Goal: Task Accomplishment & Management: Use online tool/utility

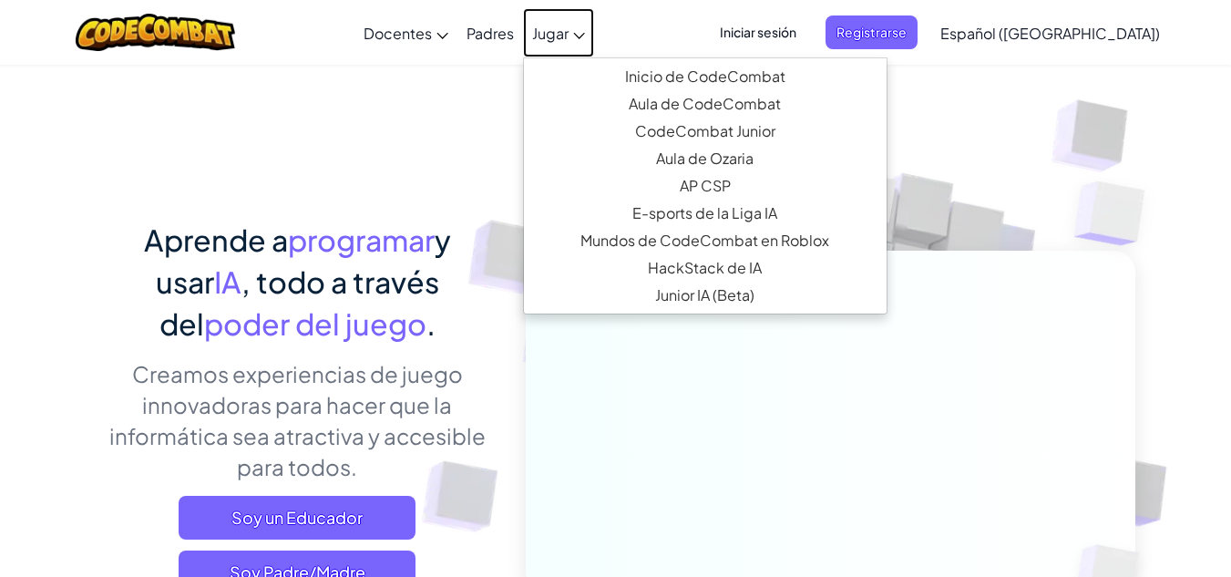
click at [568, 25] on span "Jugar" at bounding box center [550, 33] width 36 height 19
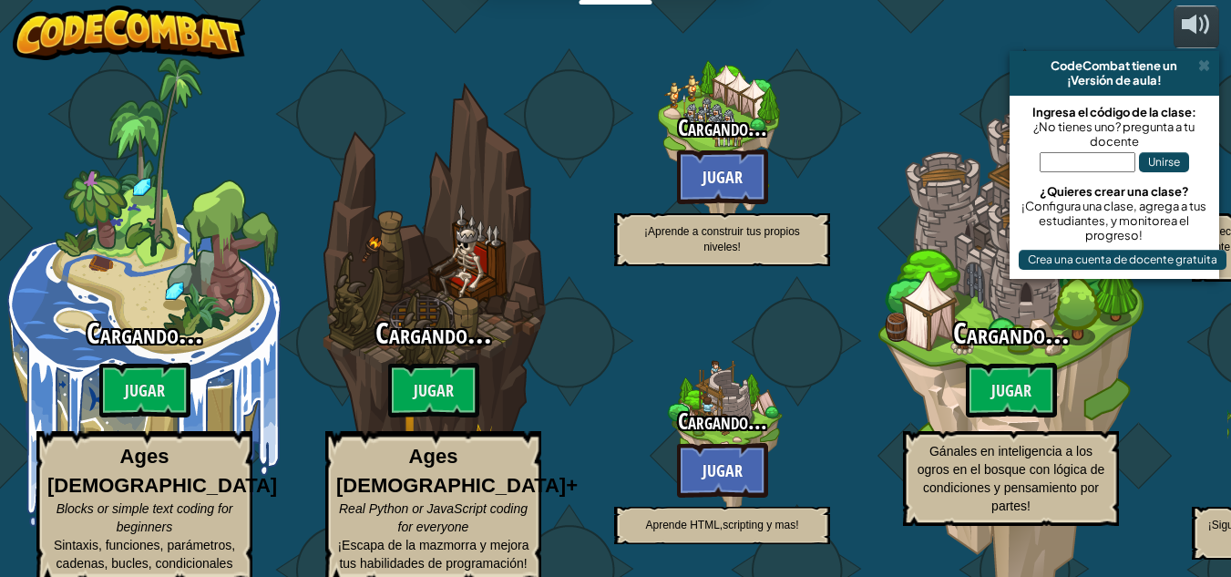
select select "es-419"
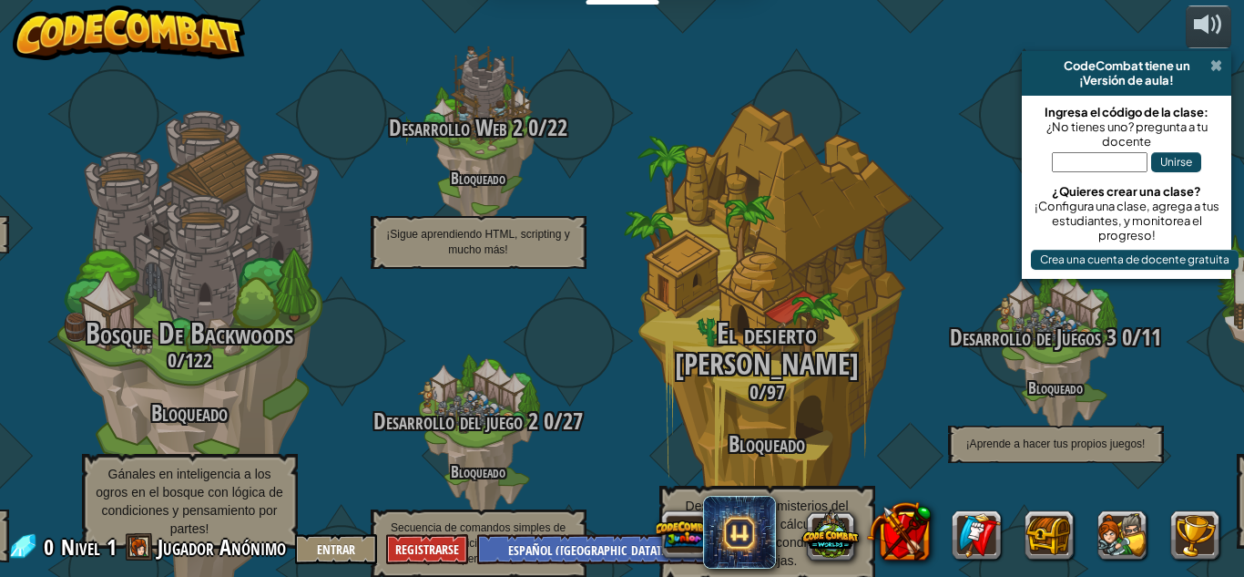
click at [1217, 62] on span at bounding box center [1217, 65] width 12 height 15
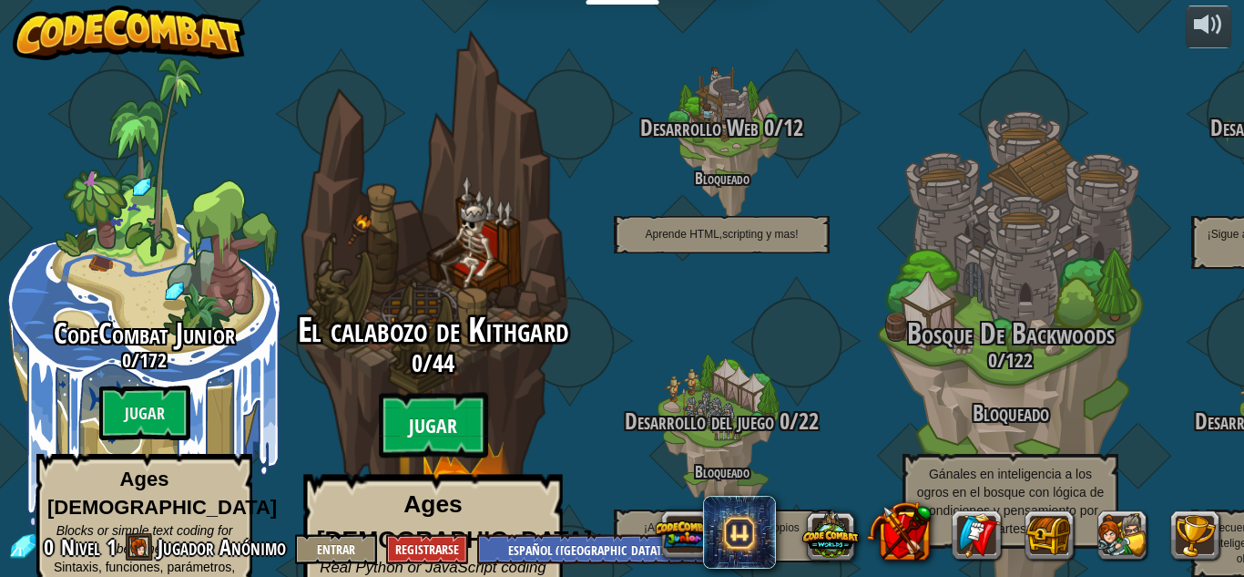
click at [431, 393] on btn "Jugar" at bounding box center [433, 426] width 109 height 66
select select "es-419"
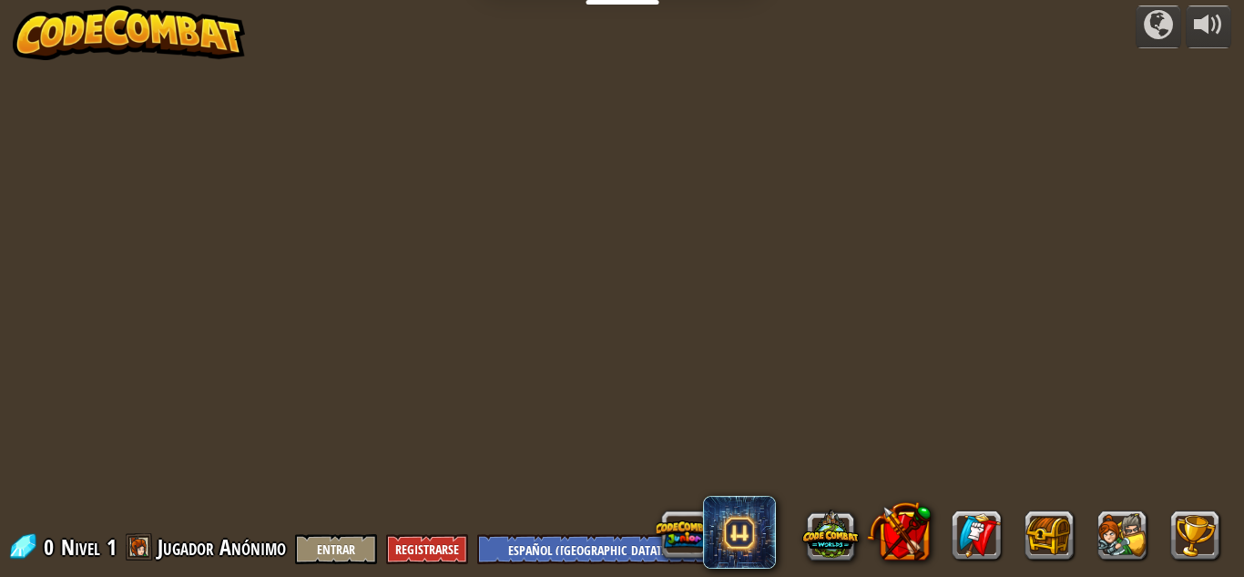
select select "es-419"
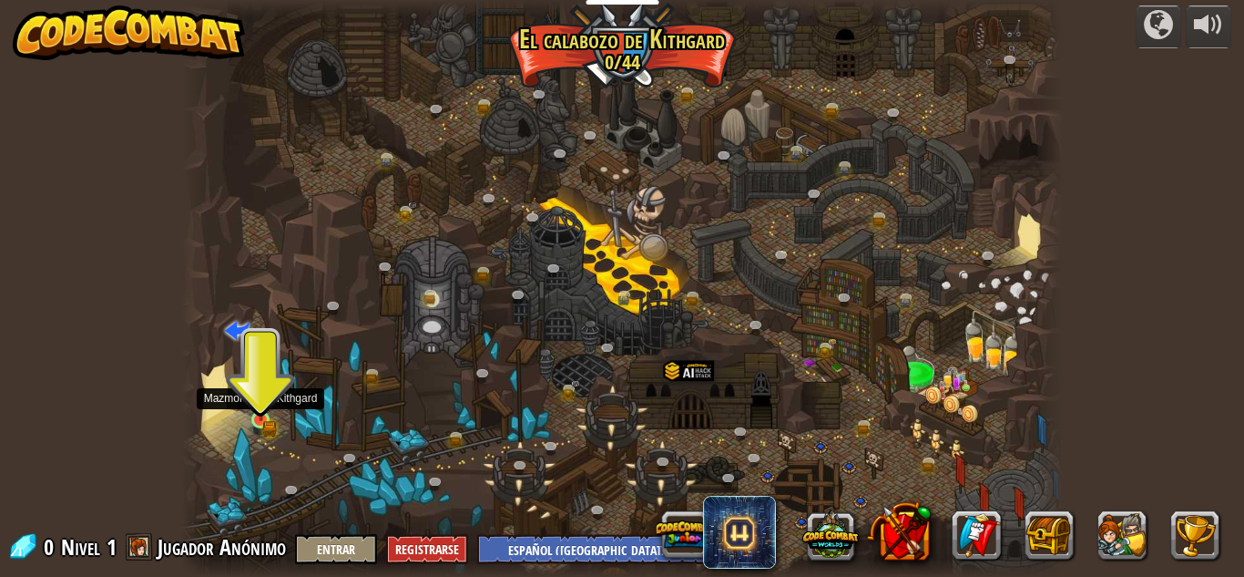
click at [256, 414] on img at bounding box center [261, 399] width 21 height 46
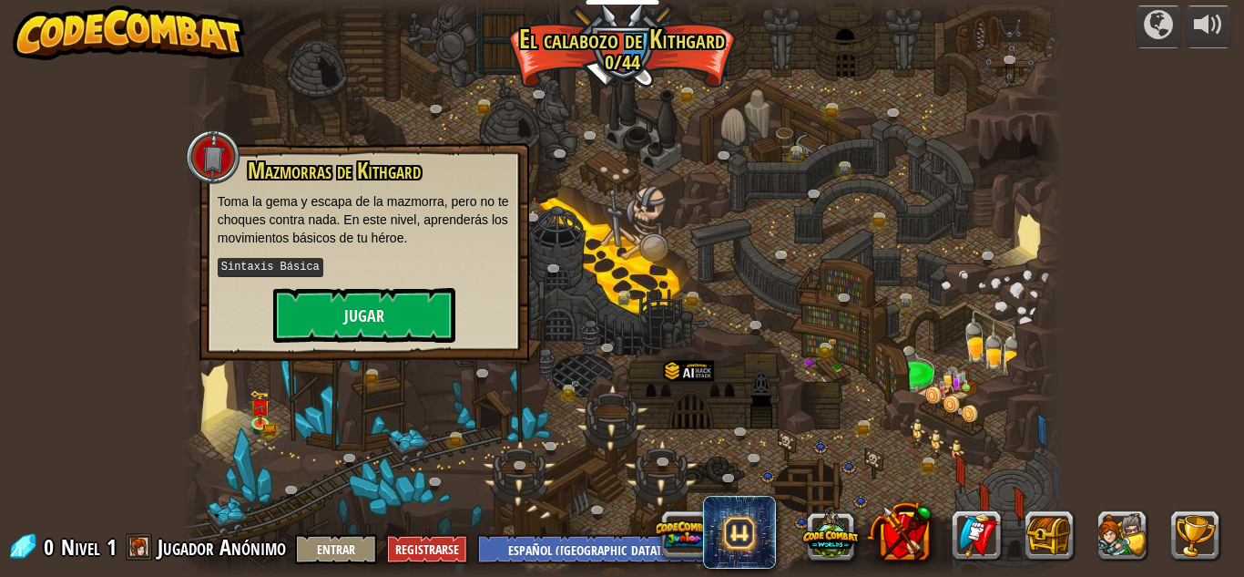
click at [287, 447] on div at bounding box center [622, 288] width 882 height 577
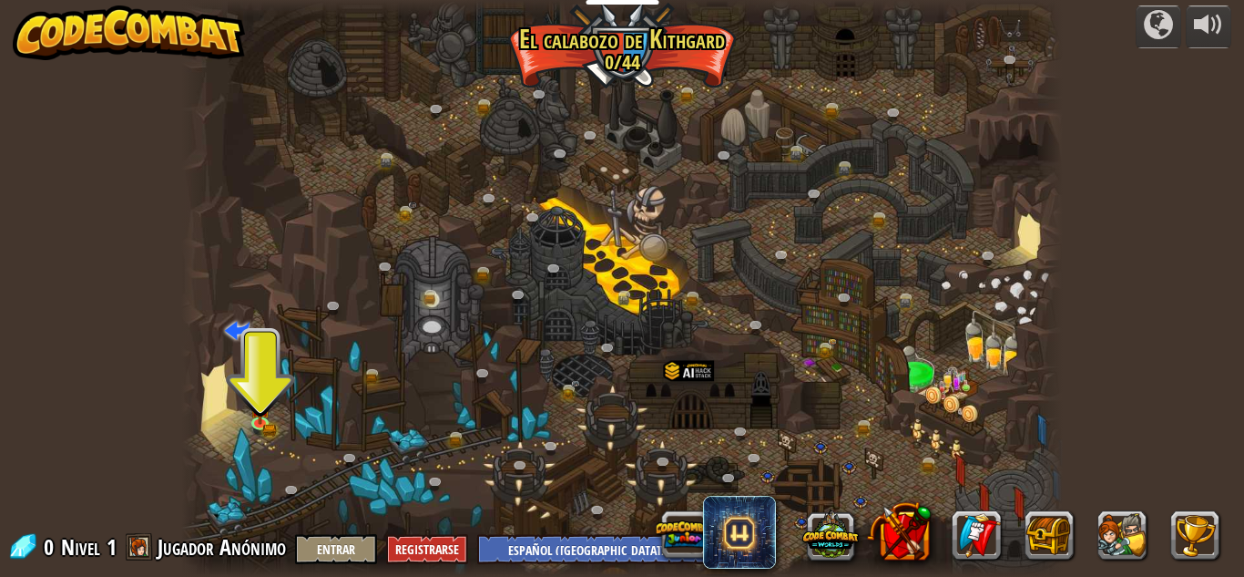
click at [287, 447] on div at bounding box center [622, 288] width 882 height 577
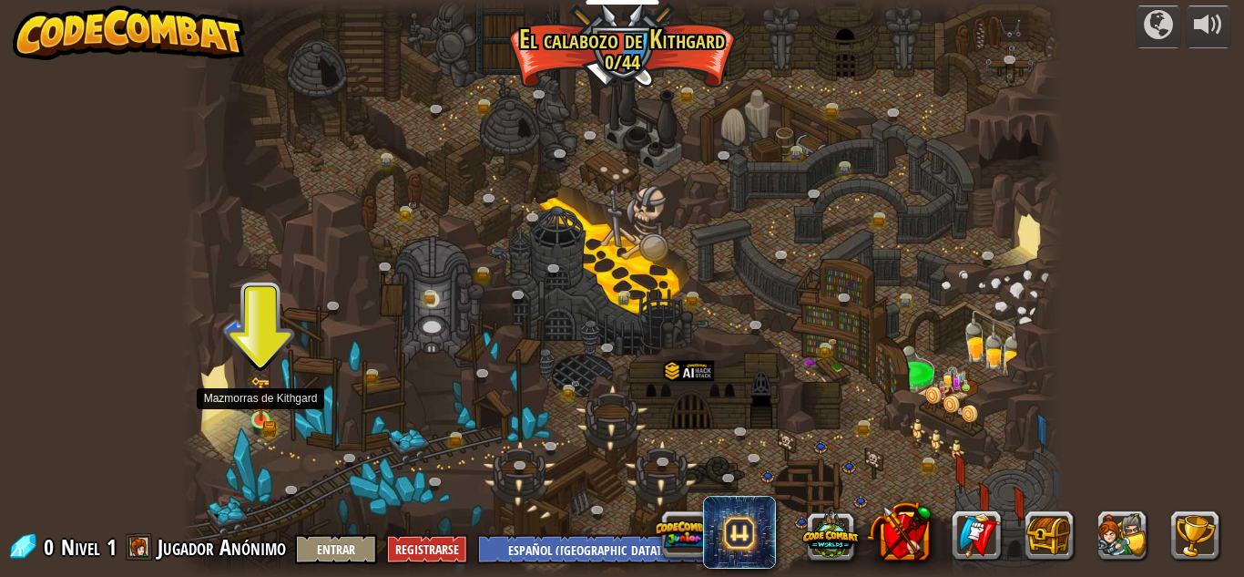
click at [258, 419] on img at bounding box center [261, 399] width 21 height 46
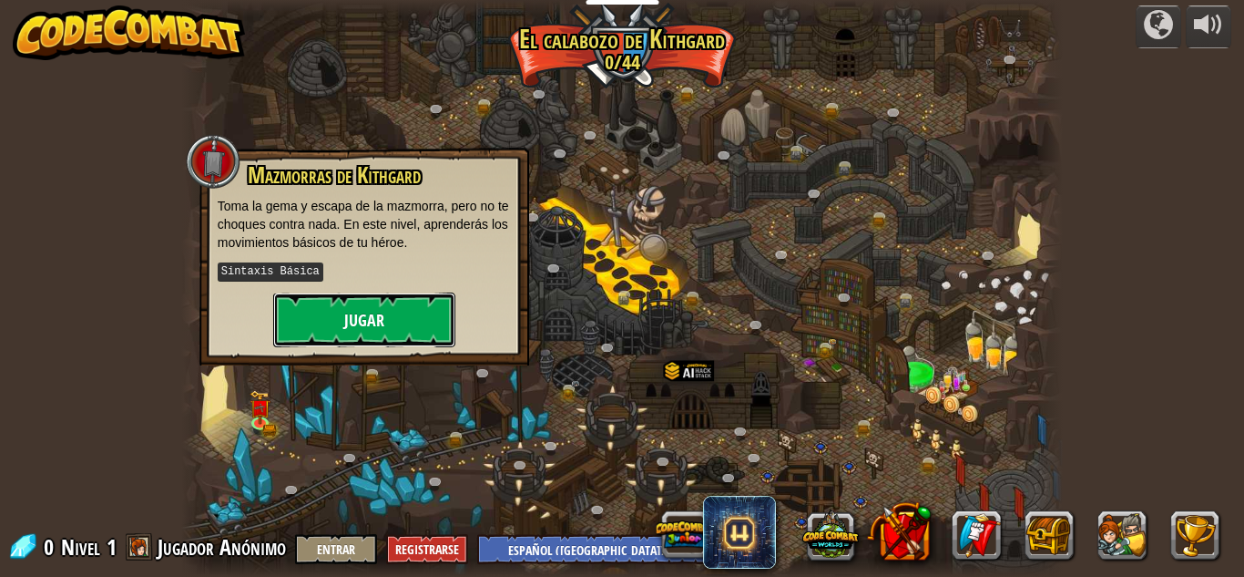
click at [332, 325] on button "Jugar" at bounding box center [364, 319] width 182 height 55
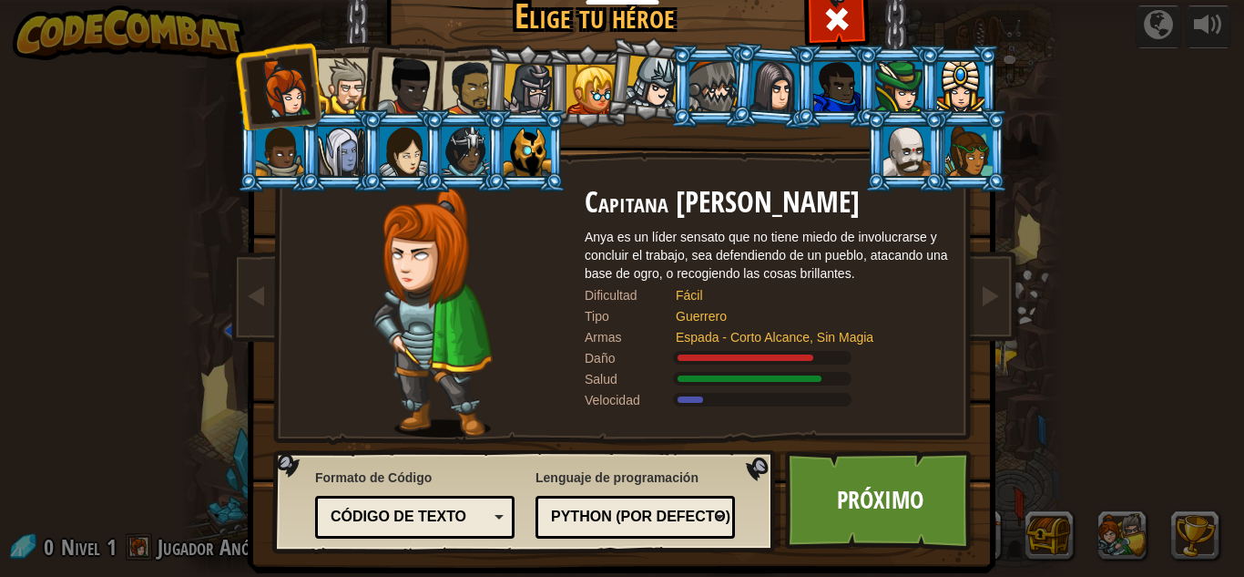
click at [530, 86] on div at bounding box center [529, 90] width 52 height 52
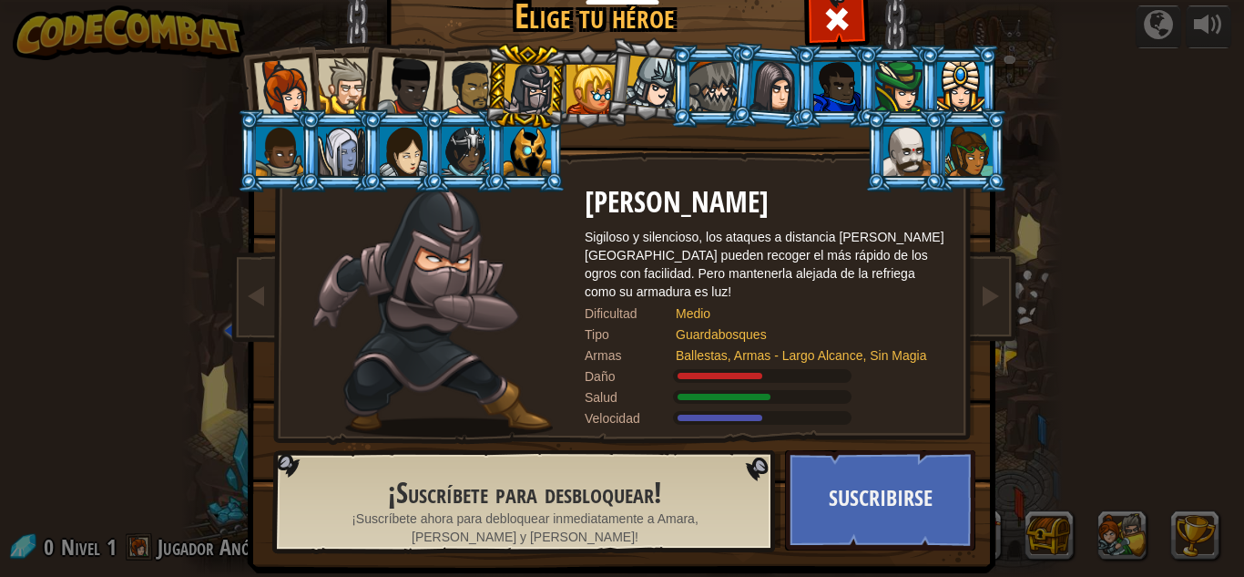
click at [260, 95] on div at bounding box center [284, 88] width 60 height 60
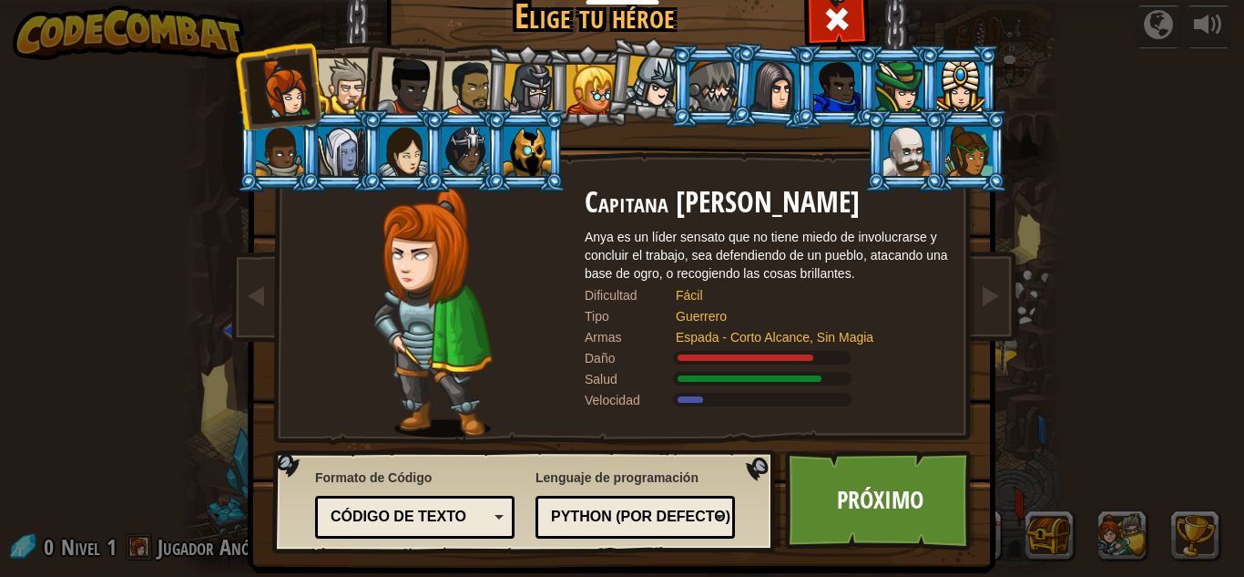
click at [492, 511] on div "Código de texto" at bounding box center [415, 517] width 176 height 28
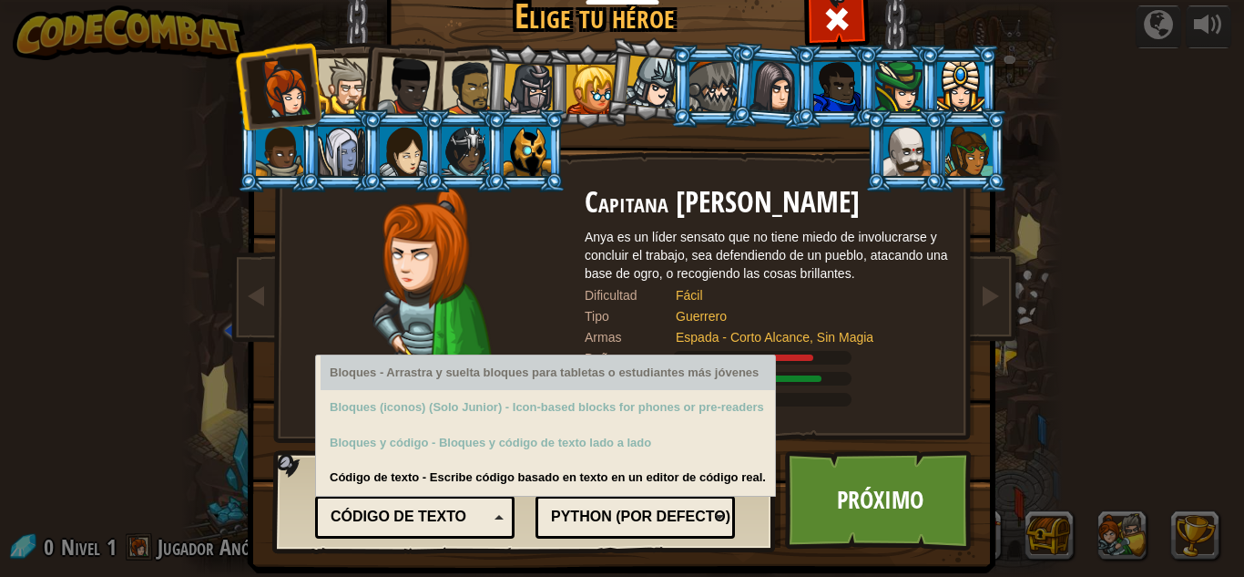
click at [461, 377] on div "Bloques - Arrastra y suelta bloques para tabletas o estudiantes más jóvenes" at bounding box center [548, 373] width 455 height 36
click at [315, 380] on div "Bloques - Arrastra y suelta bloques para tabletas o estudiantes más jóvenes Blo…" at bounding box center [545, 425] width 461 height 142
click at [328, 380] on div "Bloques - Arrastra y suelta bloques para tabletas o estudiantes más jóvenes" at bounding box center [548, 373] width 455 height 36
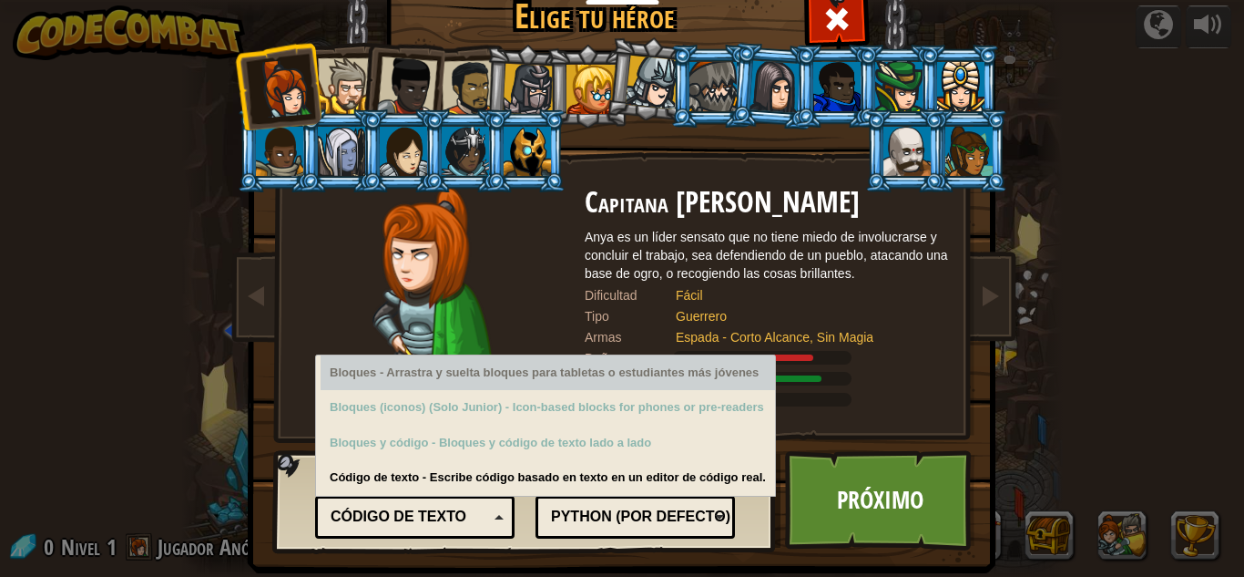
click at [315, 371] on div "Bloques - Arrastra y suelta bloques para tabletas o estudiantes más jóvenes Blo…" at bounding box center [545, 425] width 461 height 142
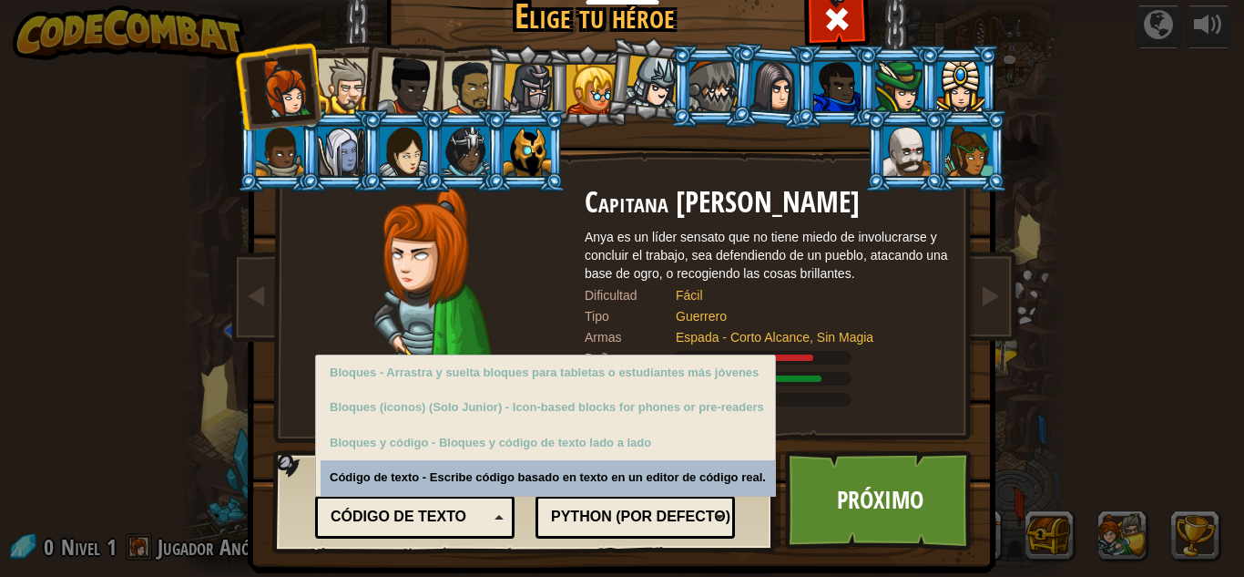
click at [496, 509] on div "Código de texto" at bounding box center [415, 517] width 176 height 28
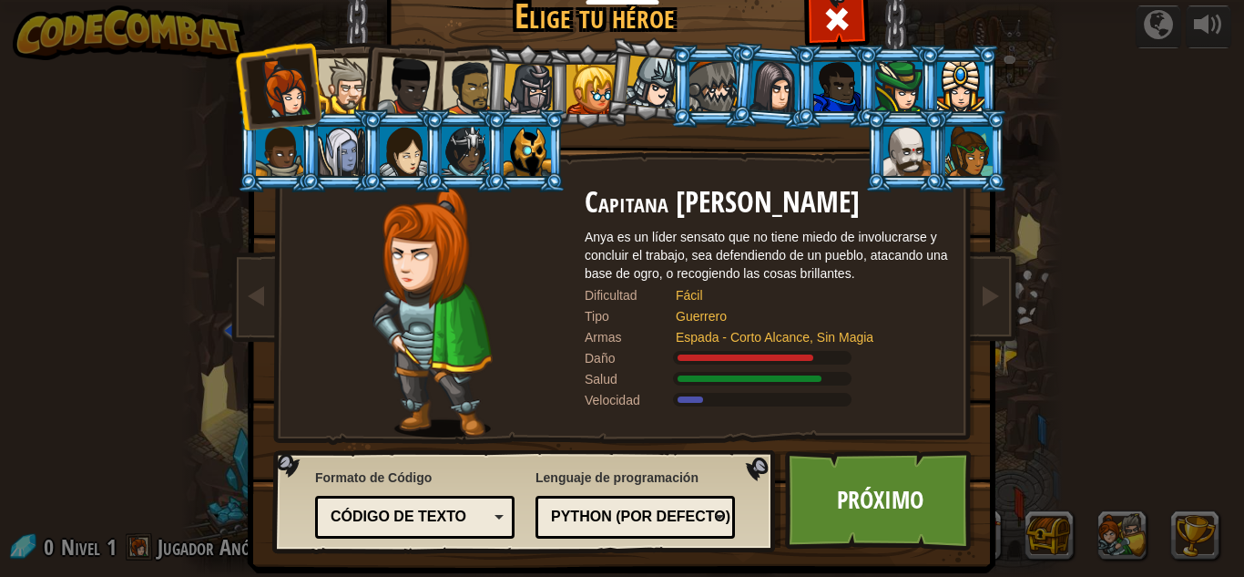
click at [516, 94] on div at bounding box center [529, 90] width 52 height 52
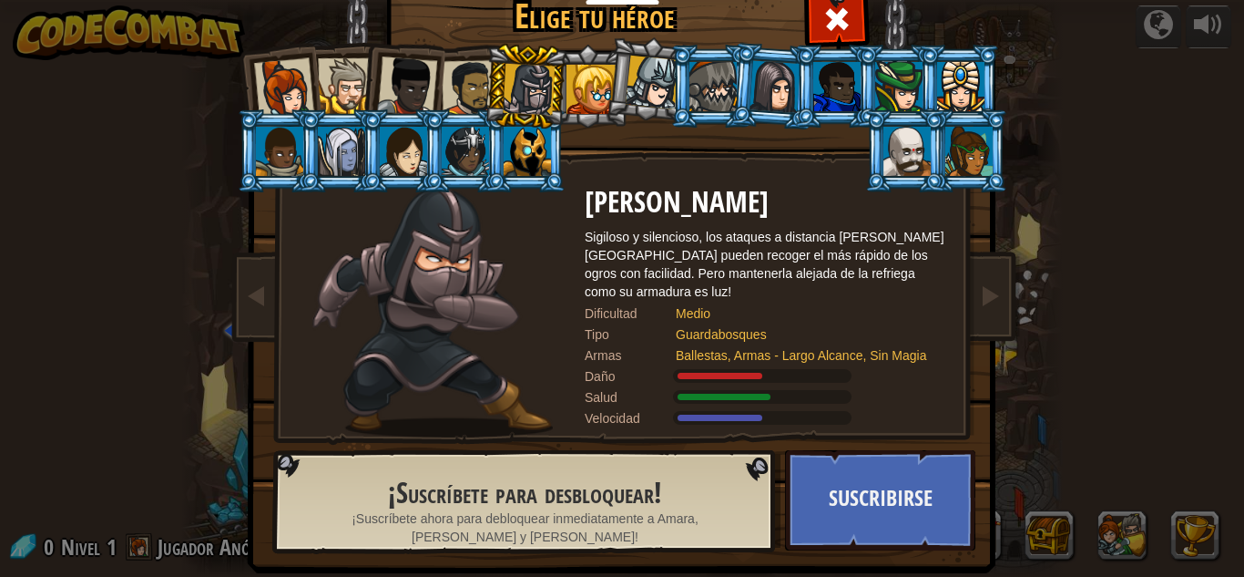
click at [261, 66] on div at bounding box center [284, 88] width 60 height 60
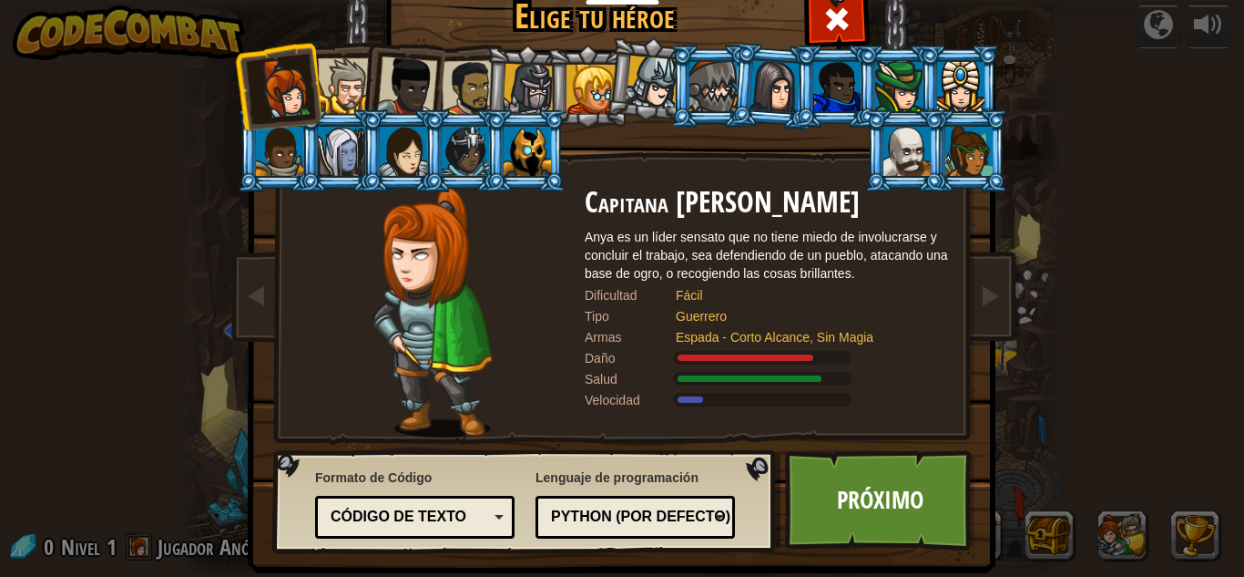
click at [514, 84] on div at bounding box center [529, 90] width 52 height 52
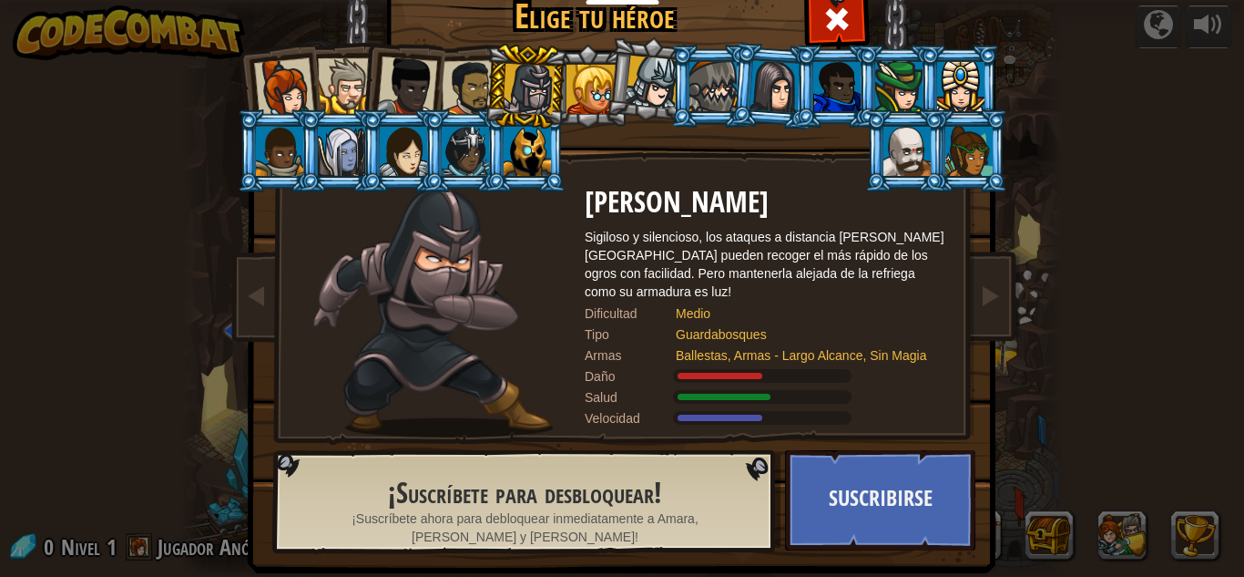
click at [341, 88] on div at bounding box center [346, 86] width 56 height 56
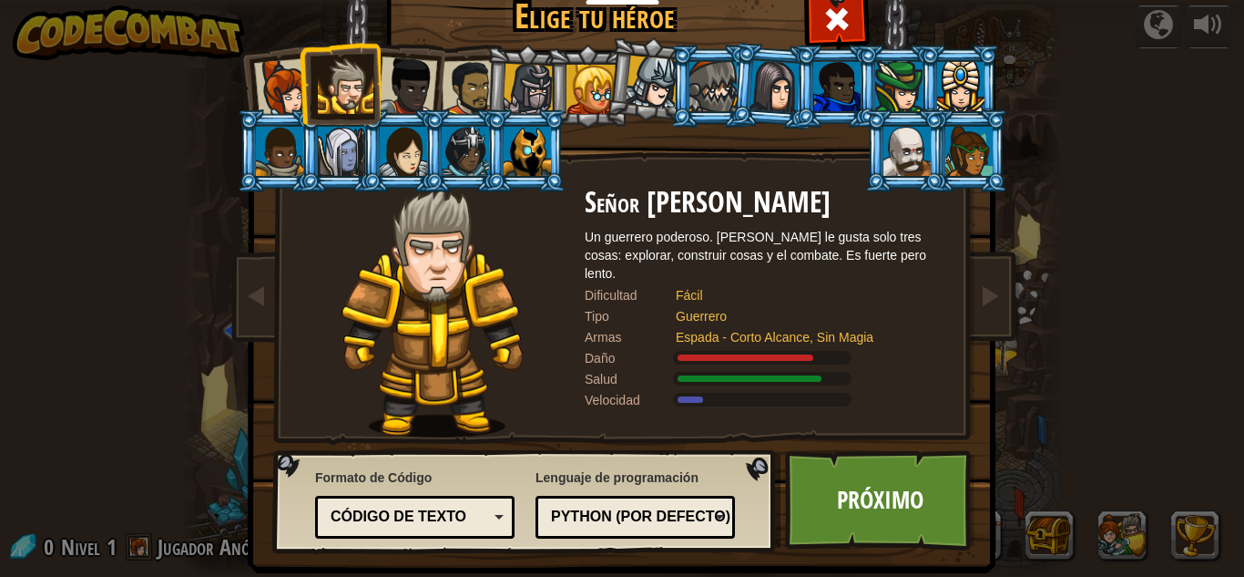
click at [397, 92] on div at bounding box center [407, 86] width 60 height 60
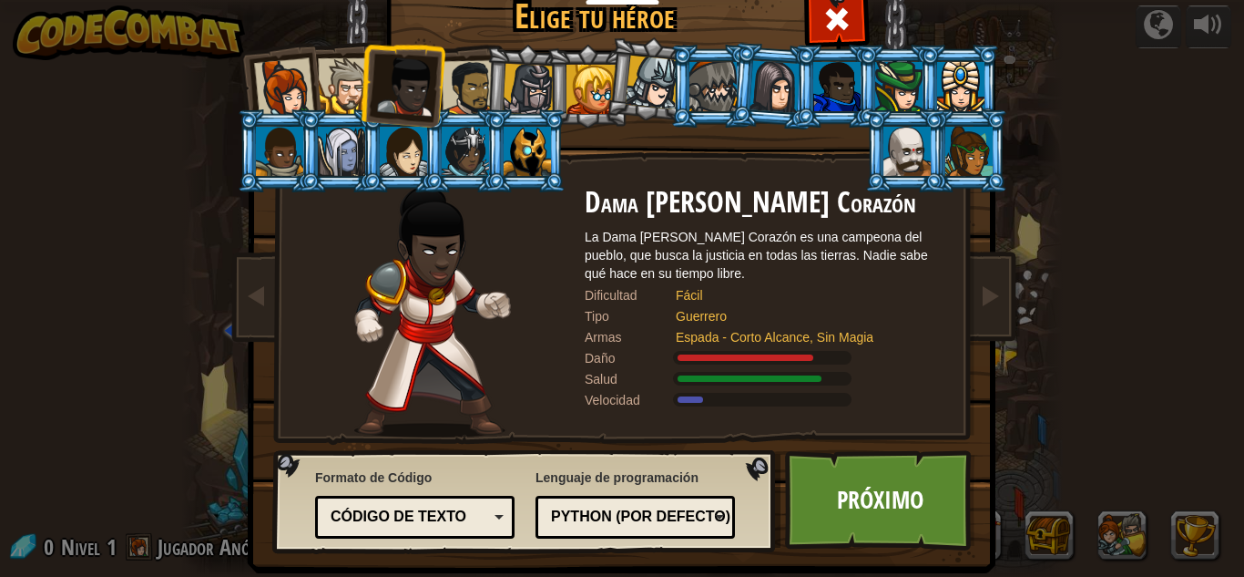
click at [343, 93] on div at bounding box center [346, 86] width 56 height 56
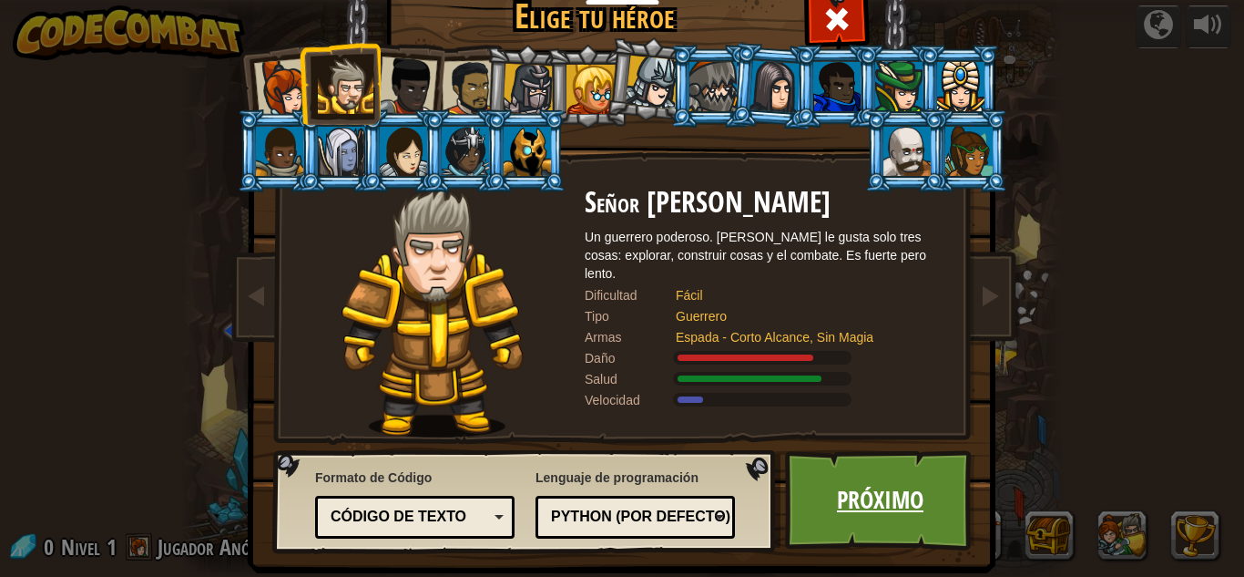
click at [846, 518] on link "Próximo" at bounding box center [880, 500] width 190 height 100
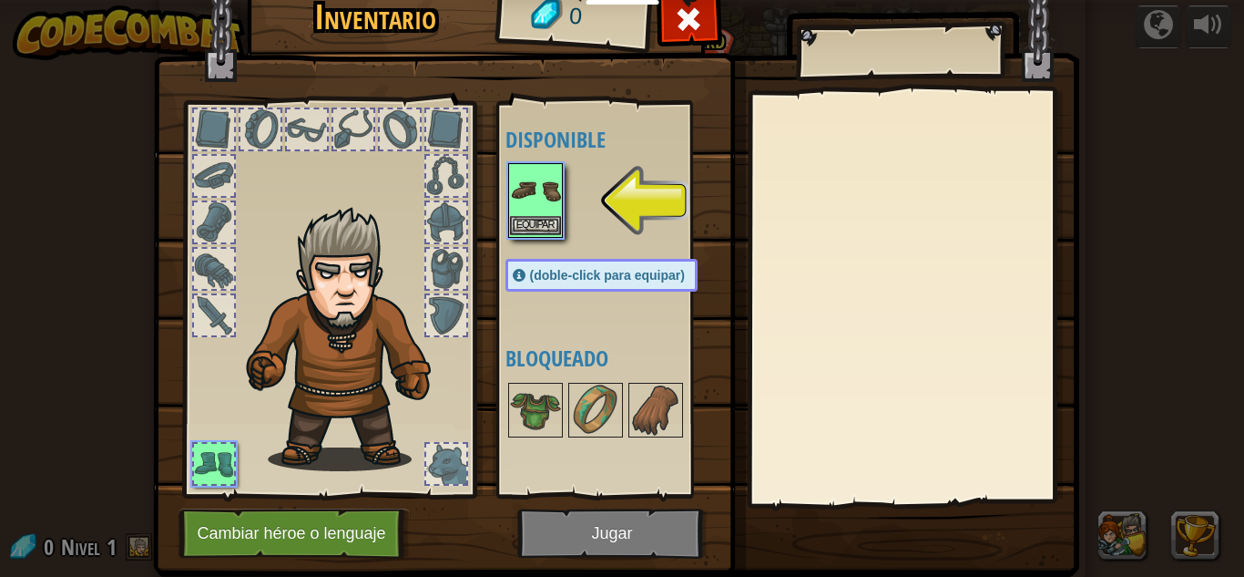
click at [515, 214] on img at bounding box center [535, 190] width 51 height 51
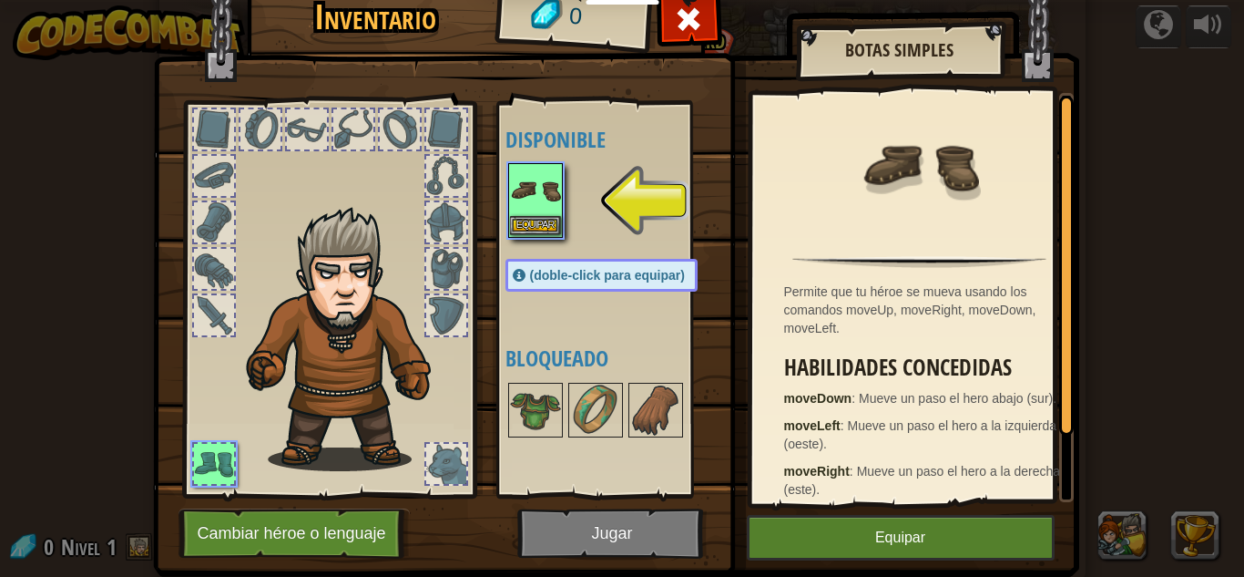
click at [515, 214] on img at bounding box center [535, 190] width 51 height 51
click at [884, 527] on button "Equipar" at bounding box center [901, 538] width 308 height 46
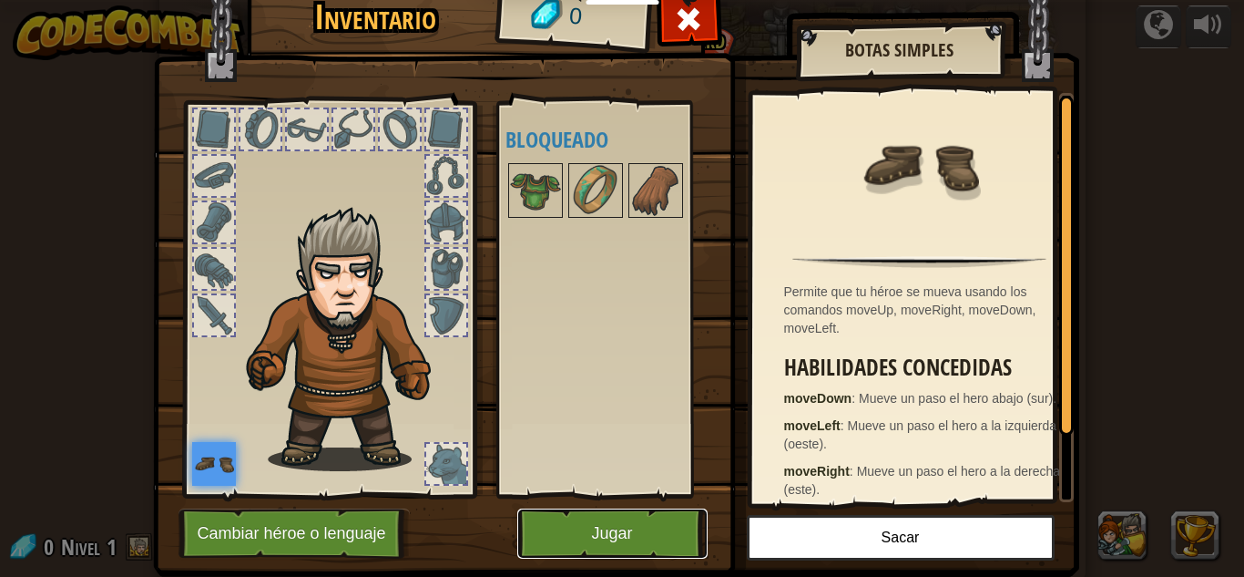
click at [593, 526] on button "Jugar" at bounding box center [612, 533] width 190 height 50
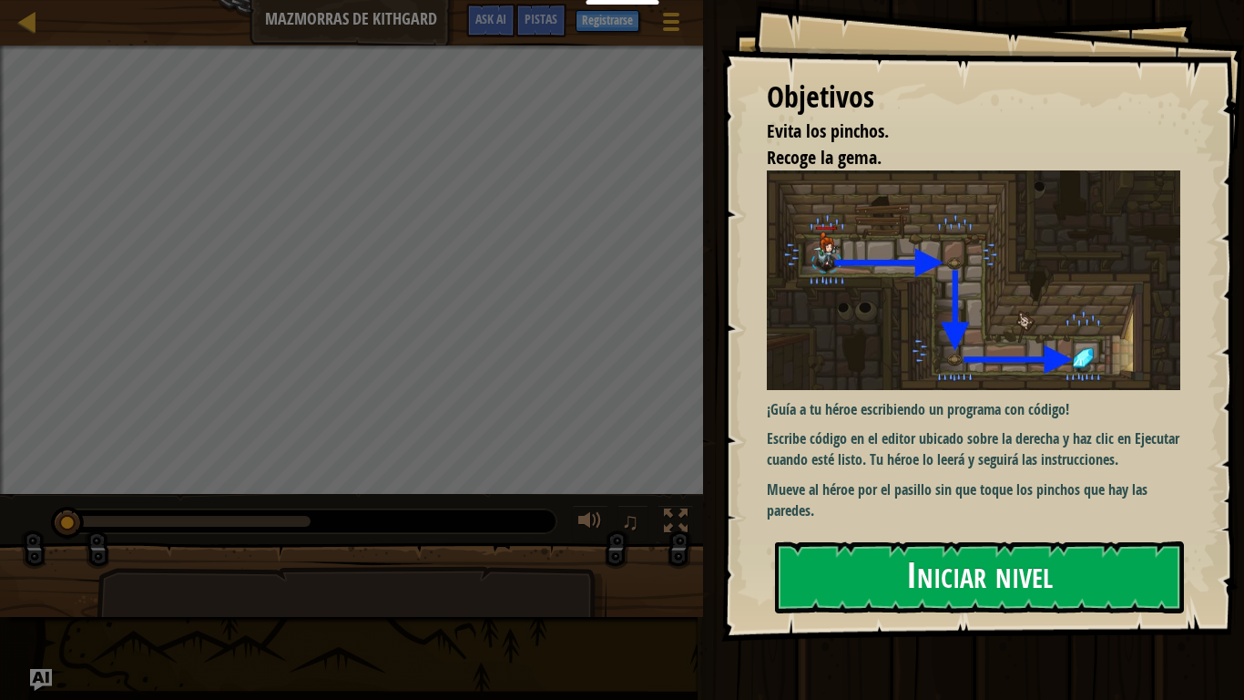
click at [894, 576] on button "Iniciar nivel" at bounding box center [979, 577] width 409 height 72
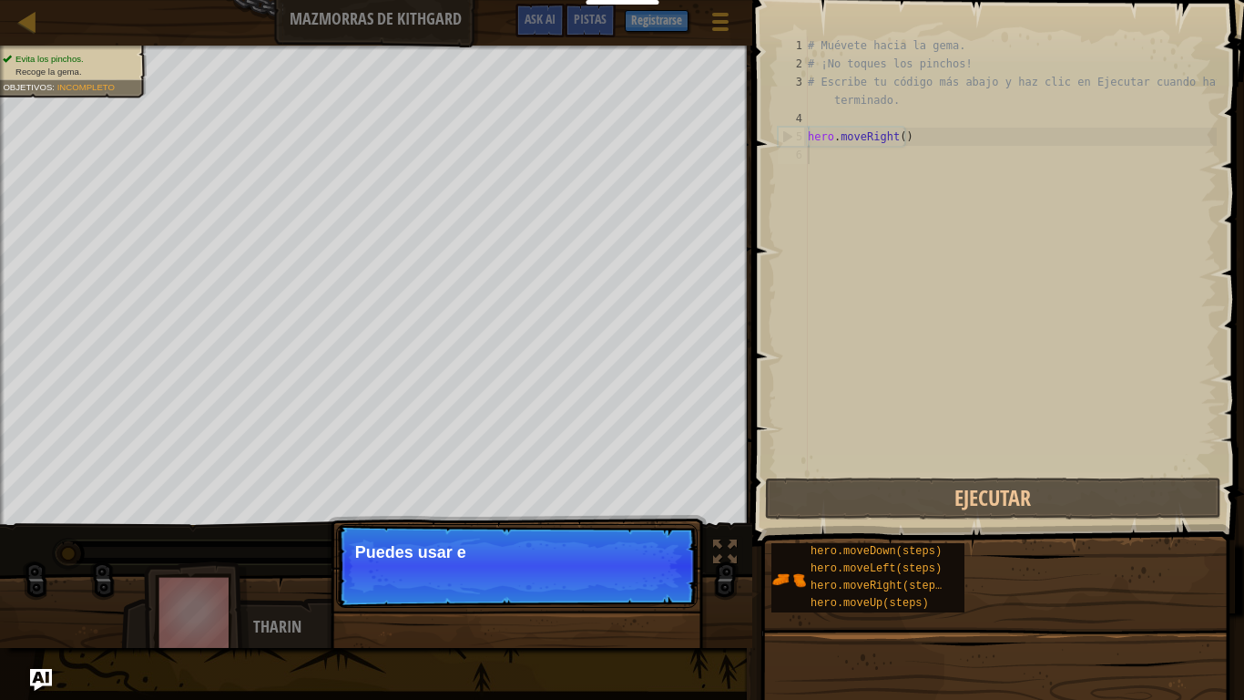
click at [665, 567] on p "Continuar Puedes usar e" at bounding box center [517, 566] width 362 height 84
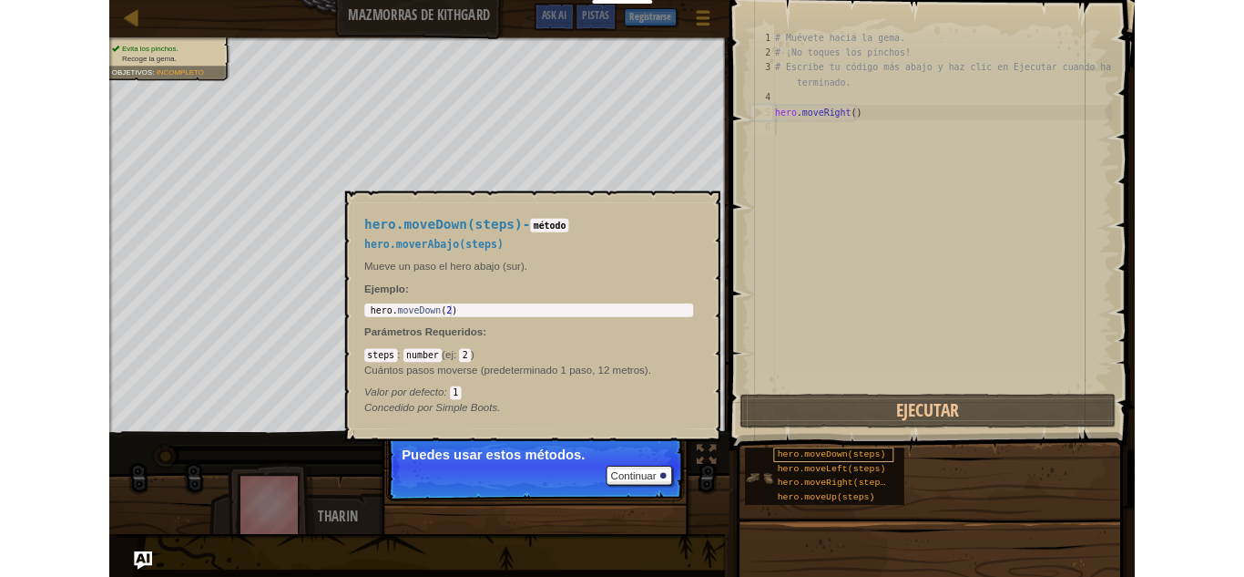
scroll to position [8, 0]
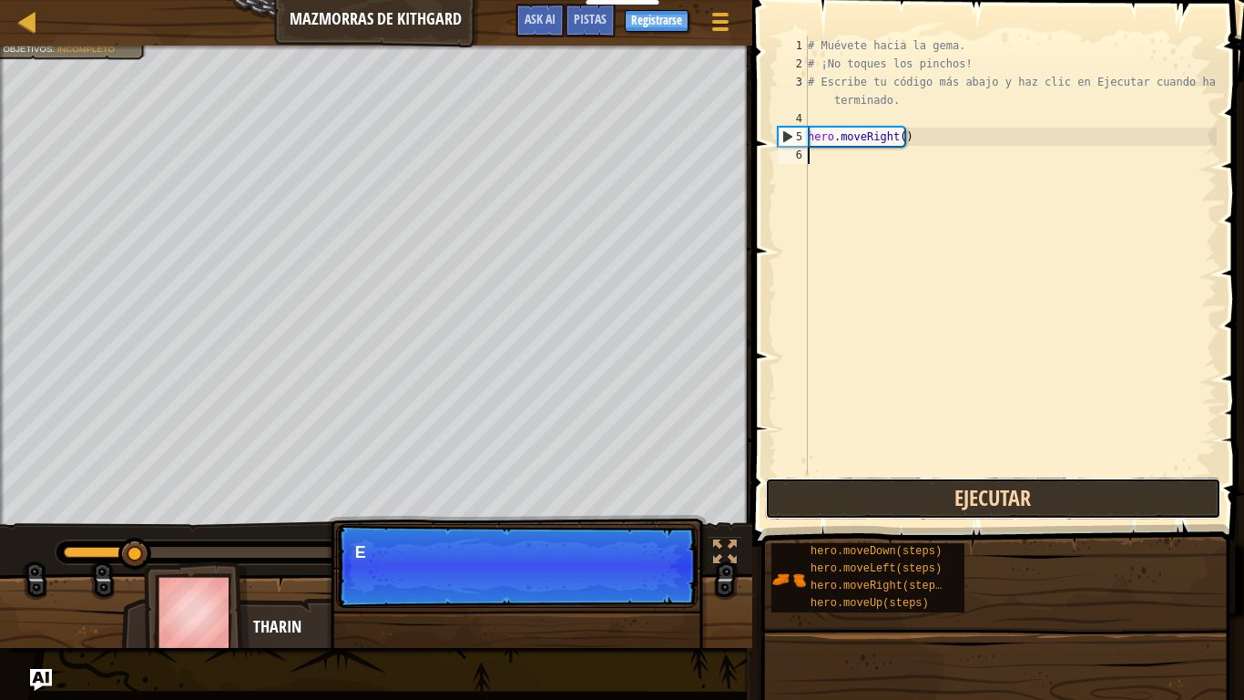
click at [926, 498] on button "Ejecutar" at bounding box center [993, 498] width 456 height 42
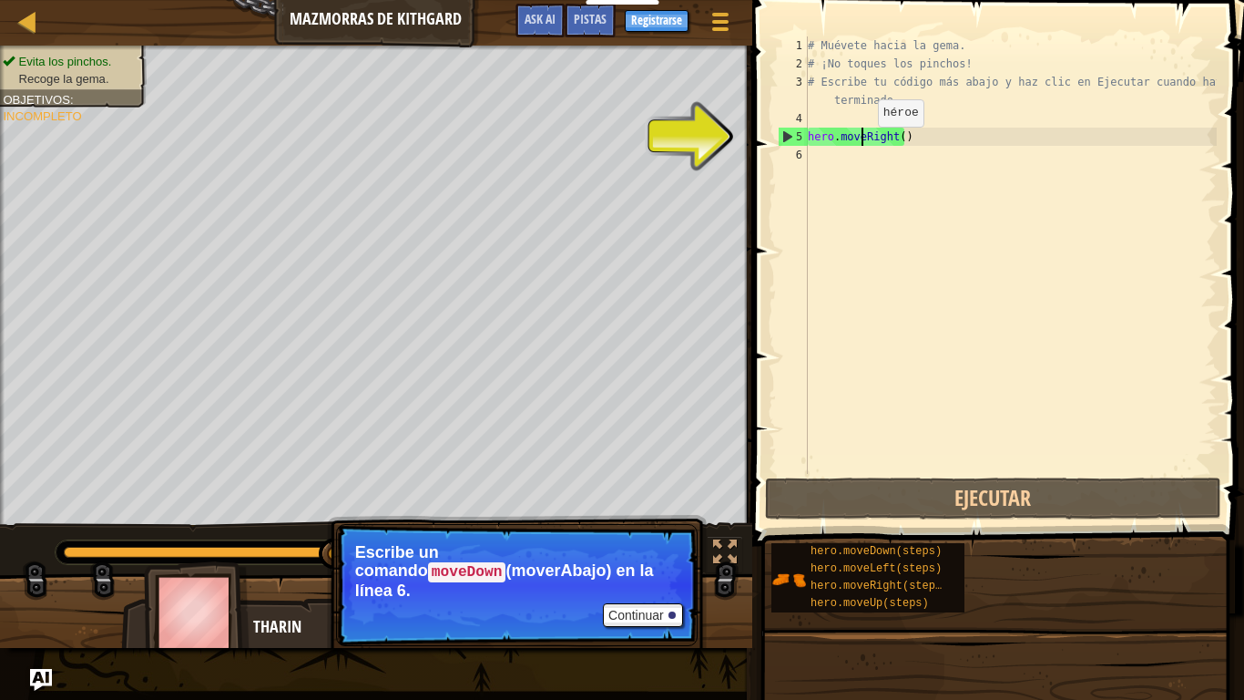
click at [863, 145] on div "# Muévete hacia la gema. # ¡No toques los pinchos! # Escribe tu código más abaj…" at bounding box center [1010, 273] width 413 height 474
type textarea "hero.moveRight()"
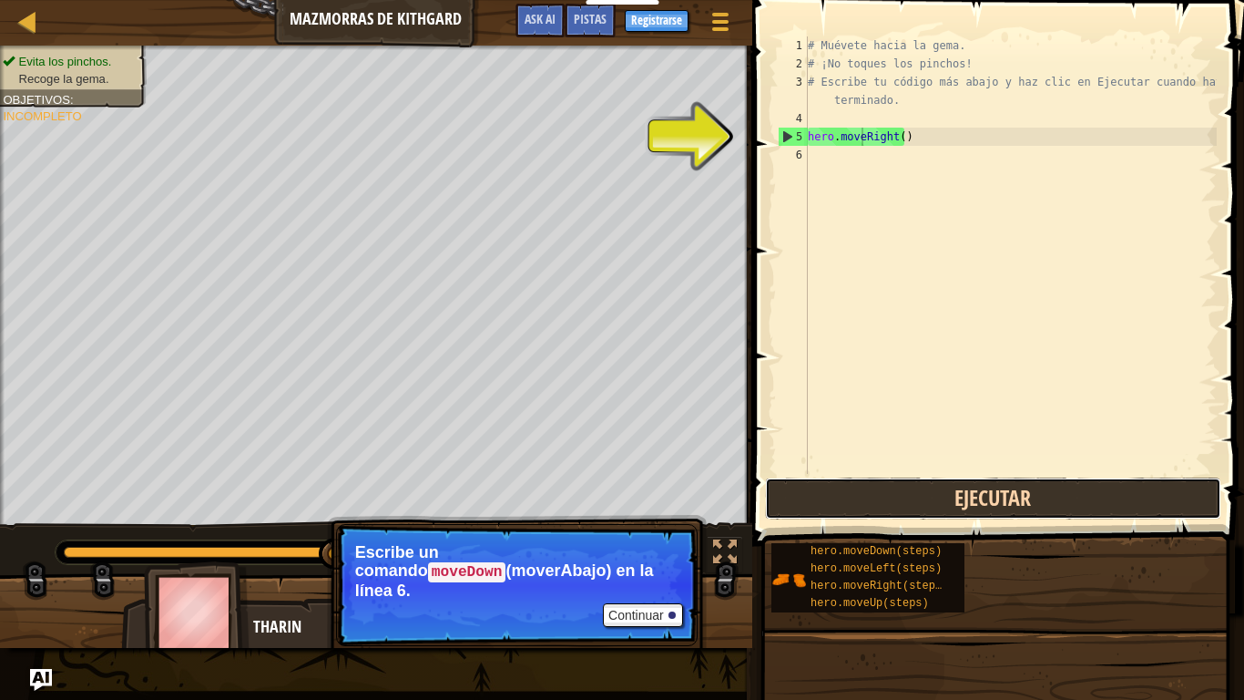
click at [910, 486] on button "Ejecutar" at bounding box center [993, 498] width 456 height 42
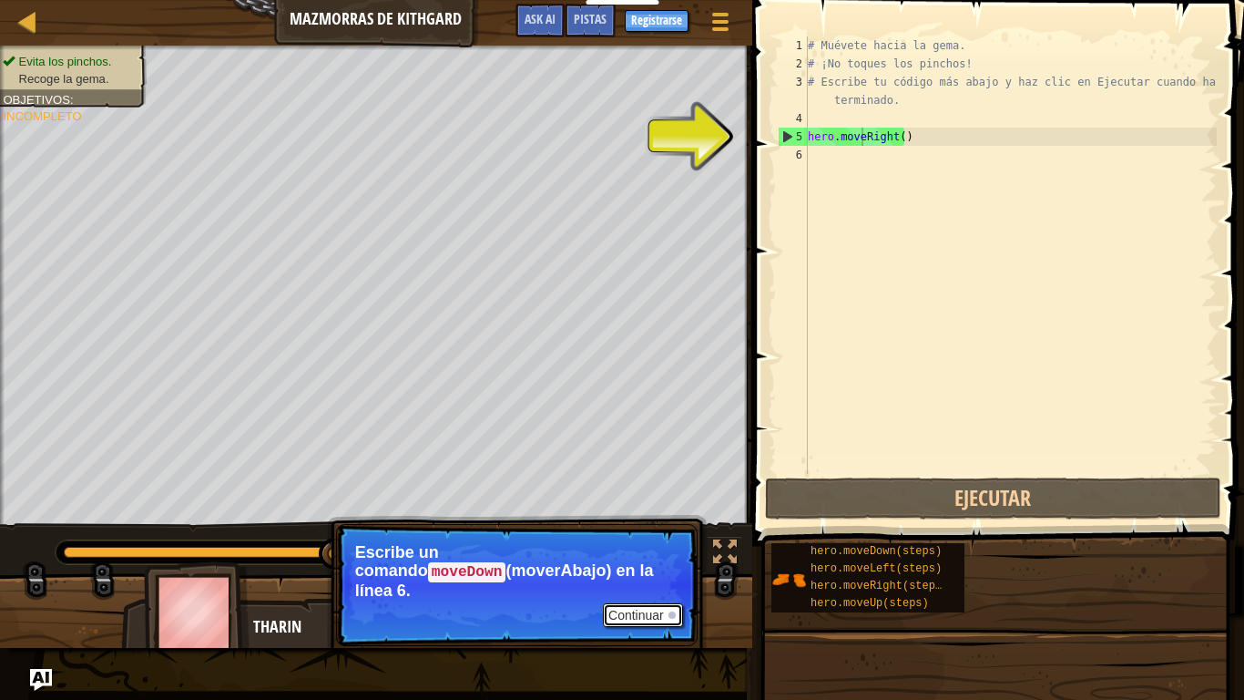
click at [655, 576] on button "Continuar" at bounding box center [643, 615] width 80 height 24
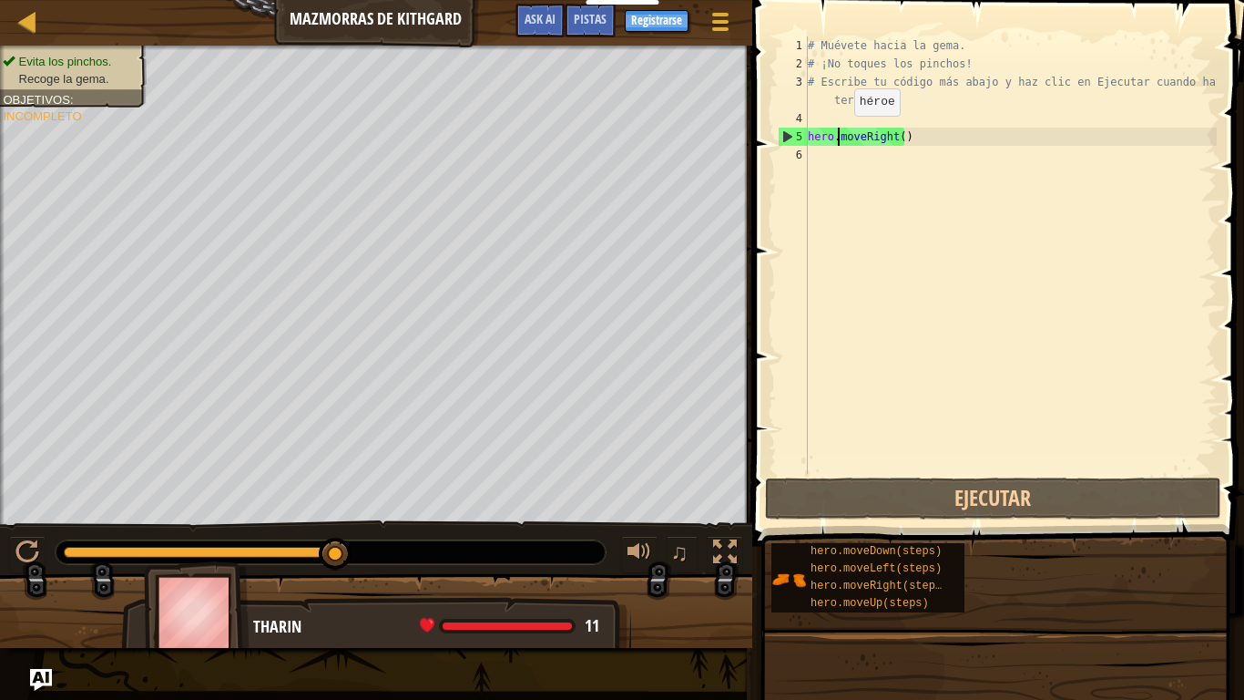
click at [839, 134] on div "# Muévete hacia la gema. # ¡No toques los pinchos! # Escribe tu código más abaj…" at bounding box center [1010, 273] width 413 height 474
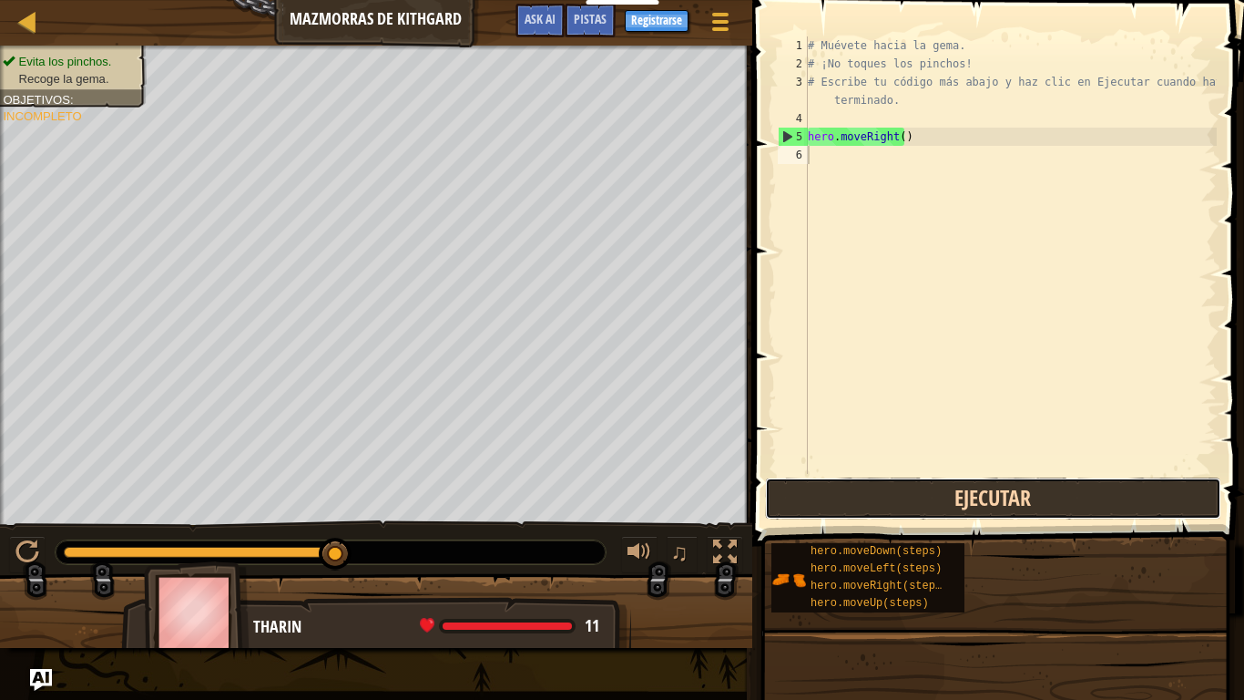
click at [847, 481] on button "Ejecutar" at bounding box center [993, 498] width 456 height 42
type textarea "hero.moveRight()"
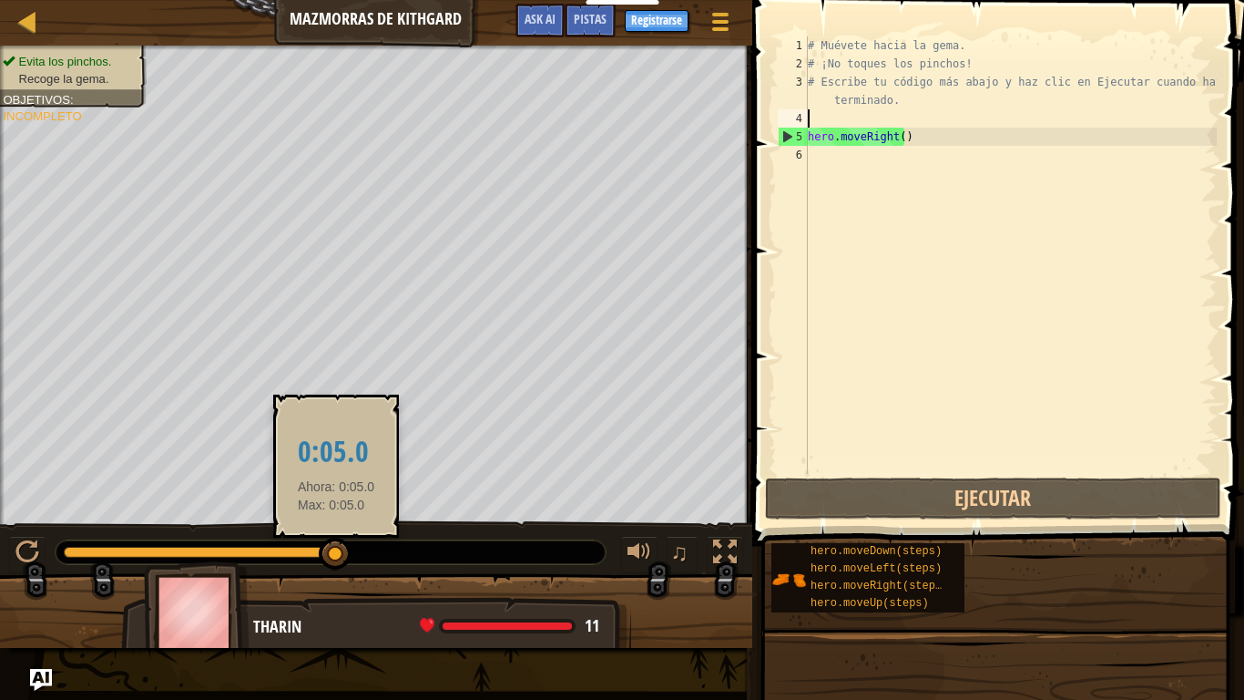
click at [336, 548] on div at bounding box center [335, 553] width 33 height 33
click at [336, 548] on div at bounding box center [335, 549] width 33 height 33
click at [336, 548] on div at bounding box center [335, 543] width 33 height 33
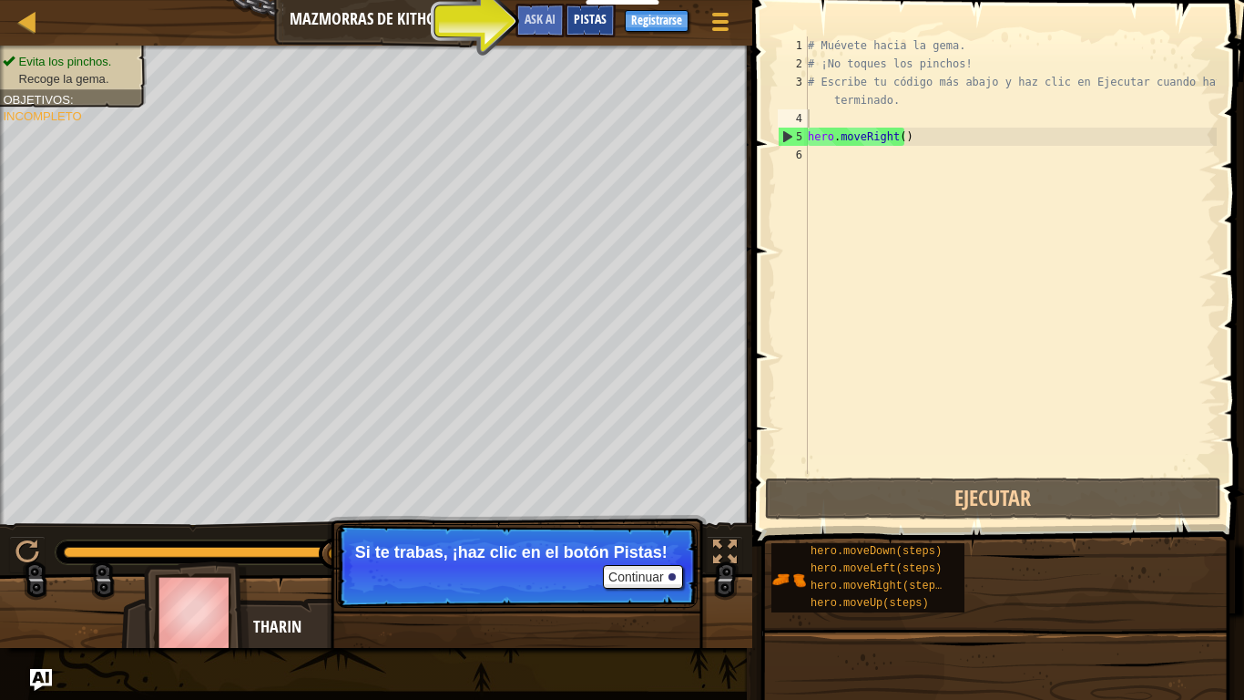
click at [589, 16] on span "Pistas" at bounding box center [590, 18] width 33 height 17
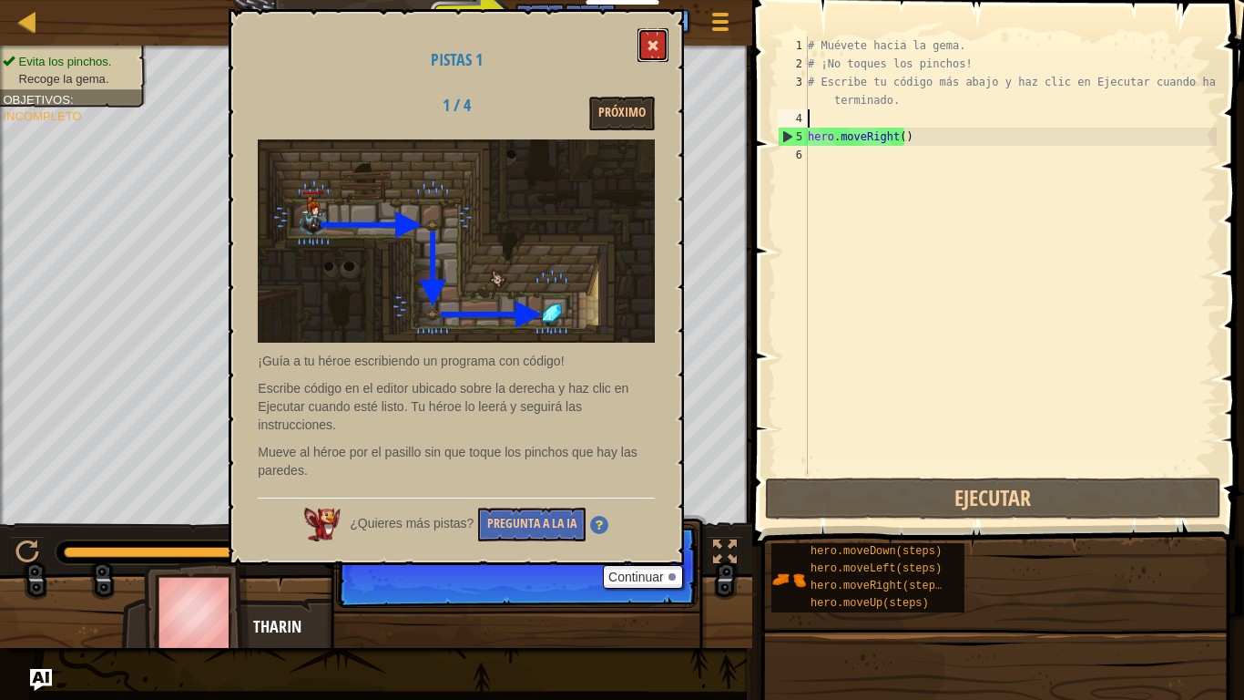
click at [646, 45] on button at bounding box center [653, 45] width 31 height 34
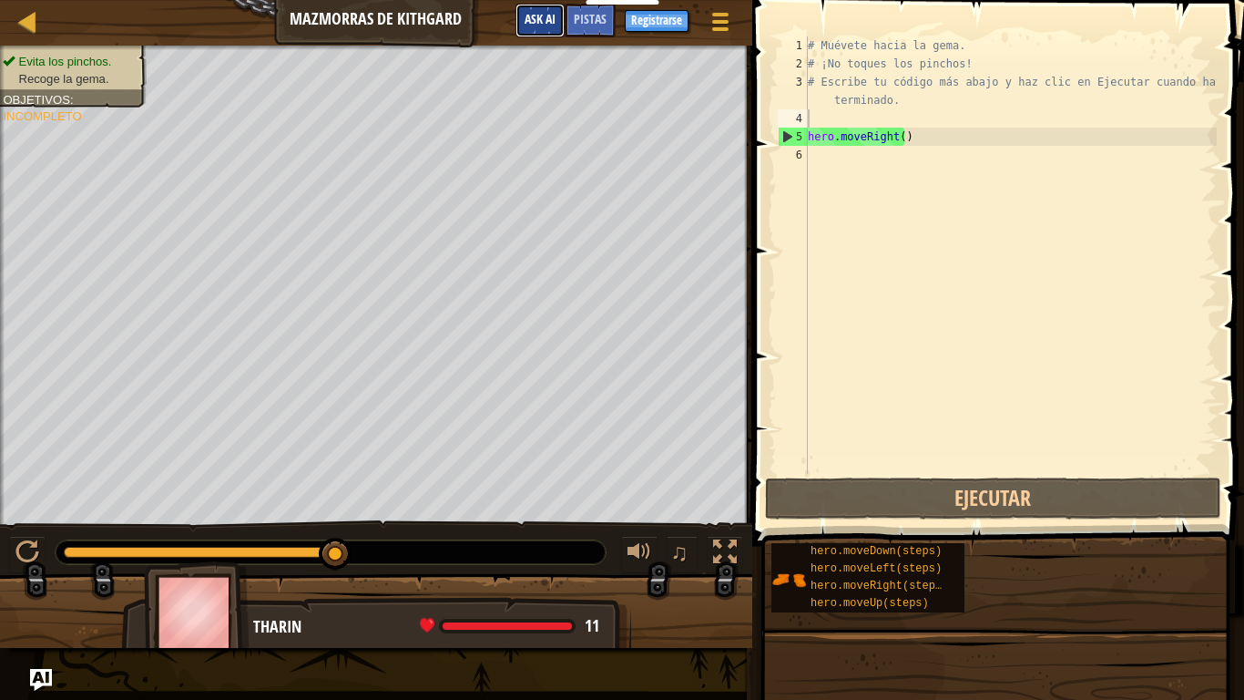
click at [553, 21] on span "Ask AI" at bounding box center [540, 18] width 31 height 17
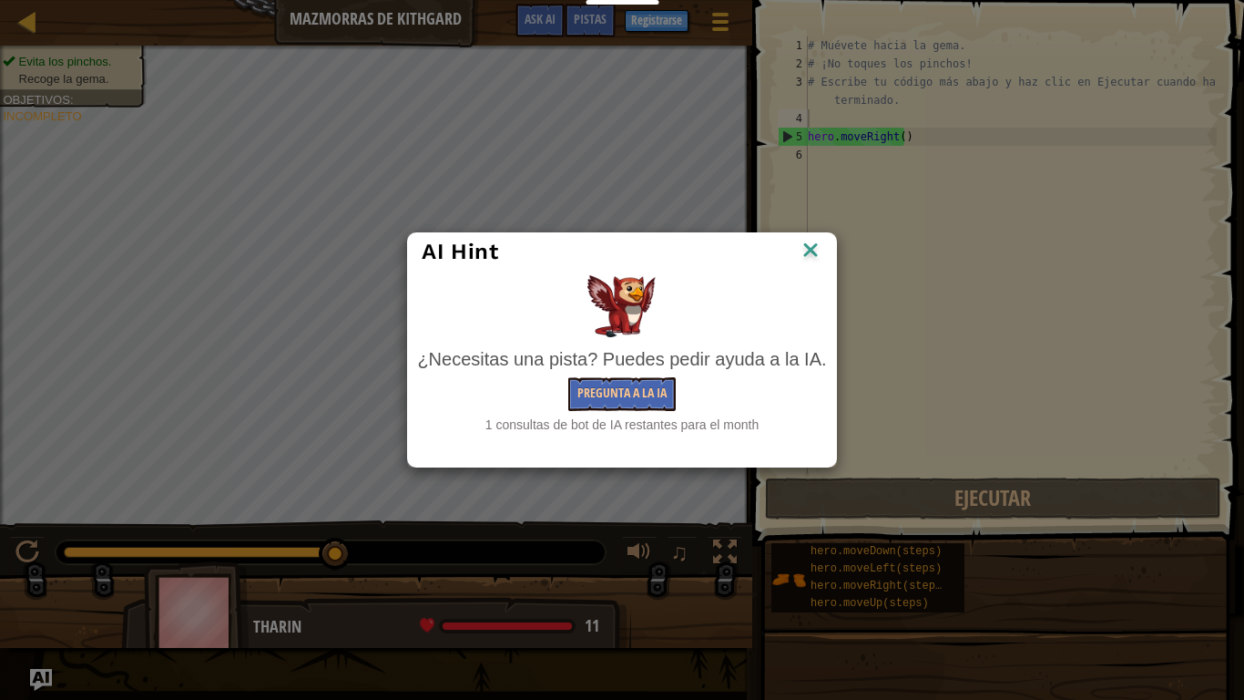
click at [807, 242] on img at bounding box center [811, 251] width 24 height 27
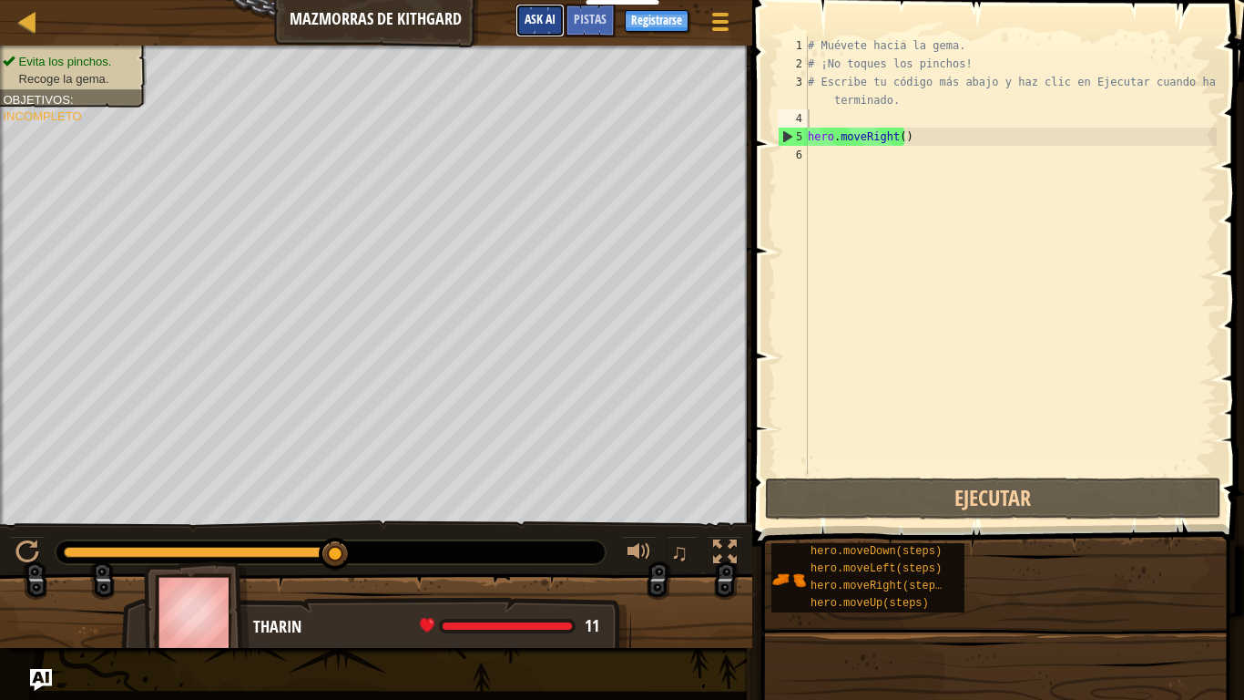
click at [549, 11] on button "Ask AI" at bounding box center [540, 21] width 49 height 34
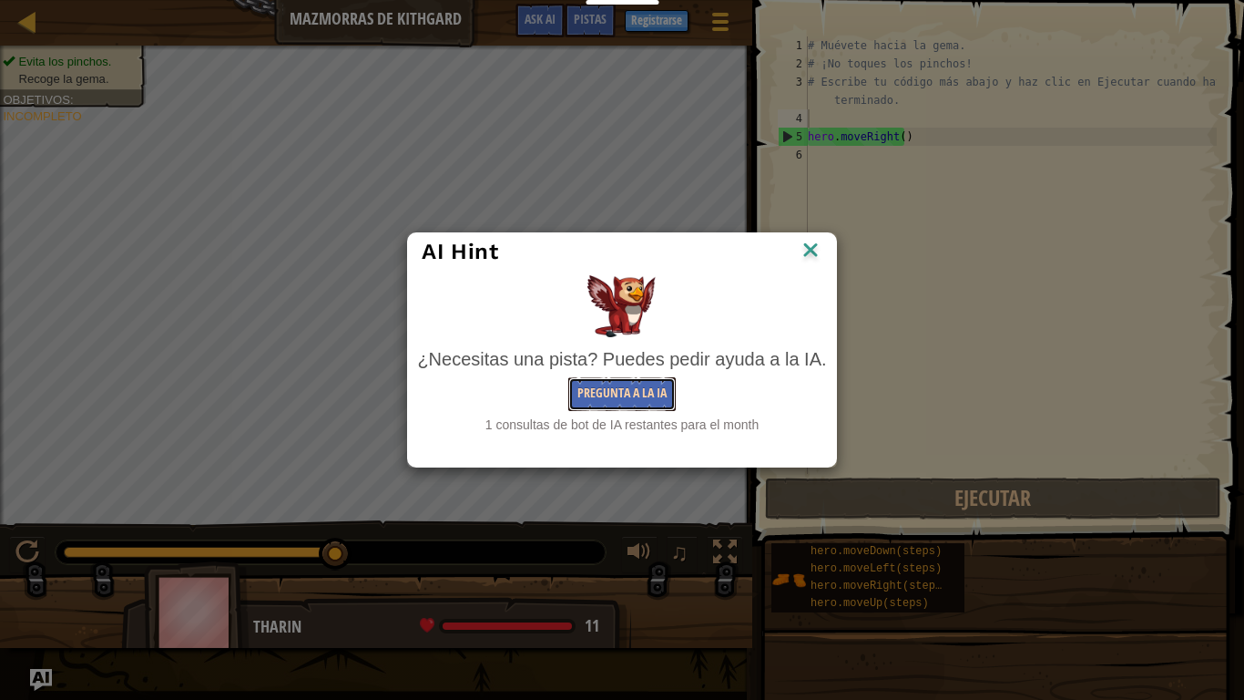
click at [619, 386] on button "Pregunta a la IA" at bounding box center [621, 394] width 107 height 34
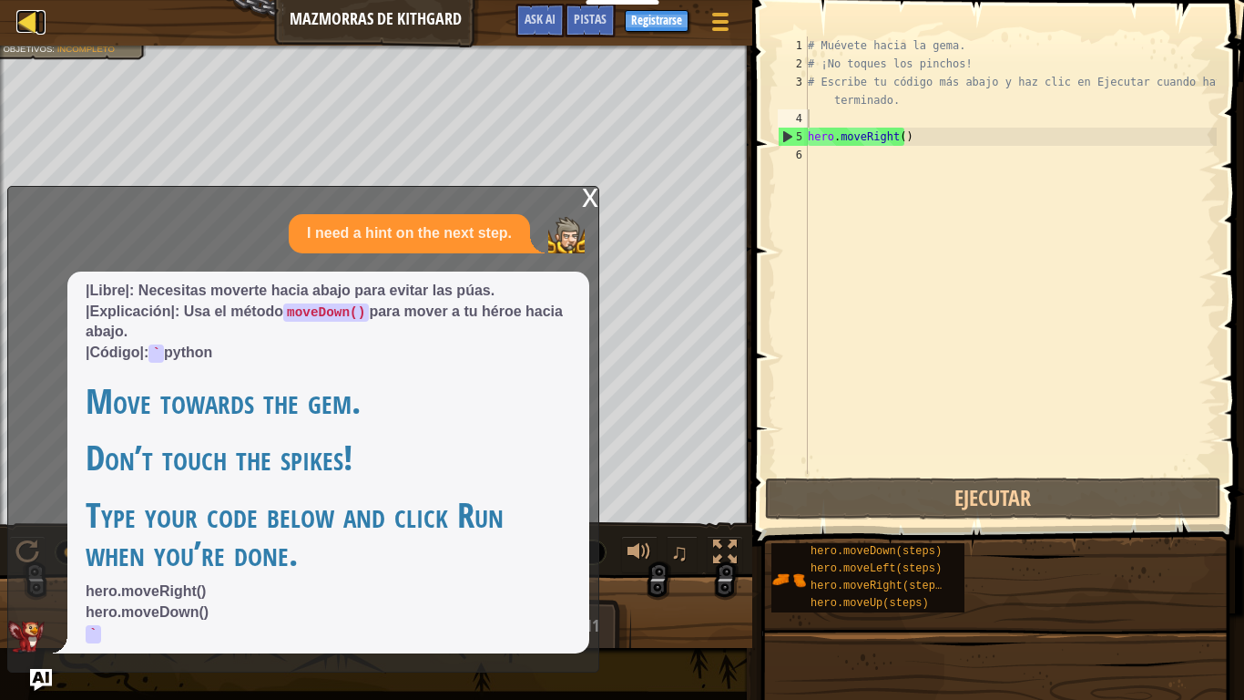
click at [24, 15] on div at bounding box center [27, 21] width 23 height 23
select select "es-419"
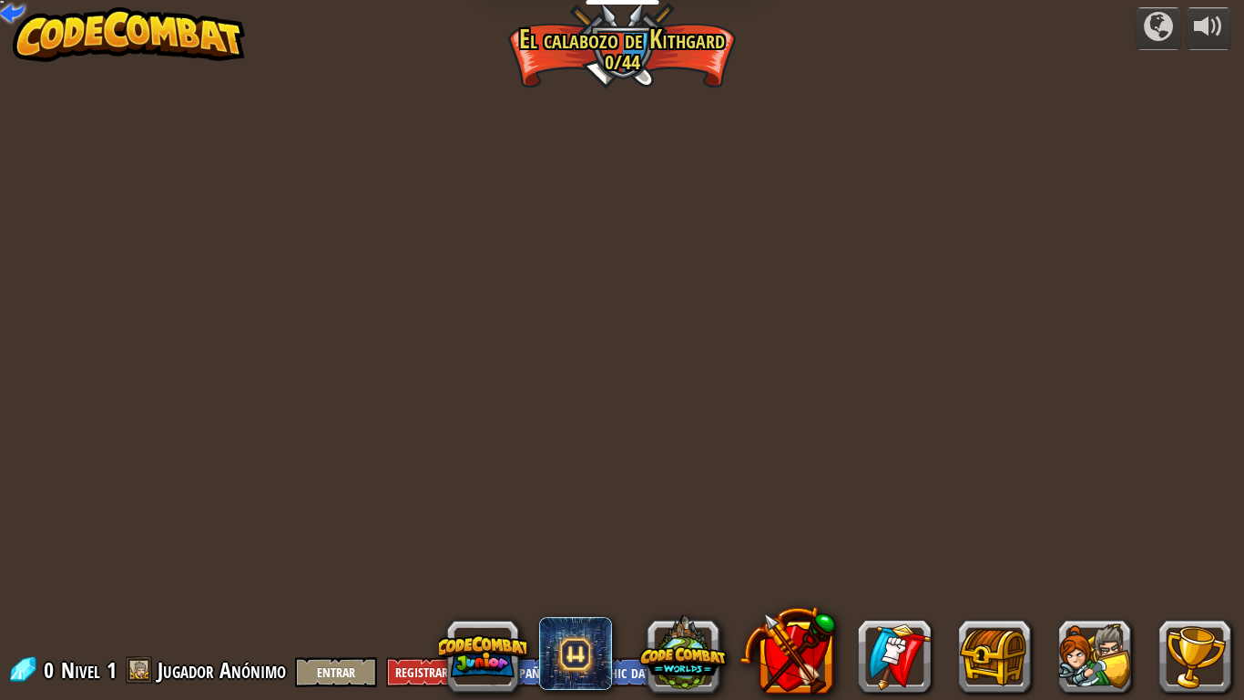
select select "es-419"
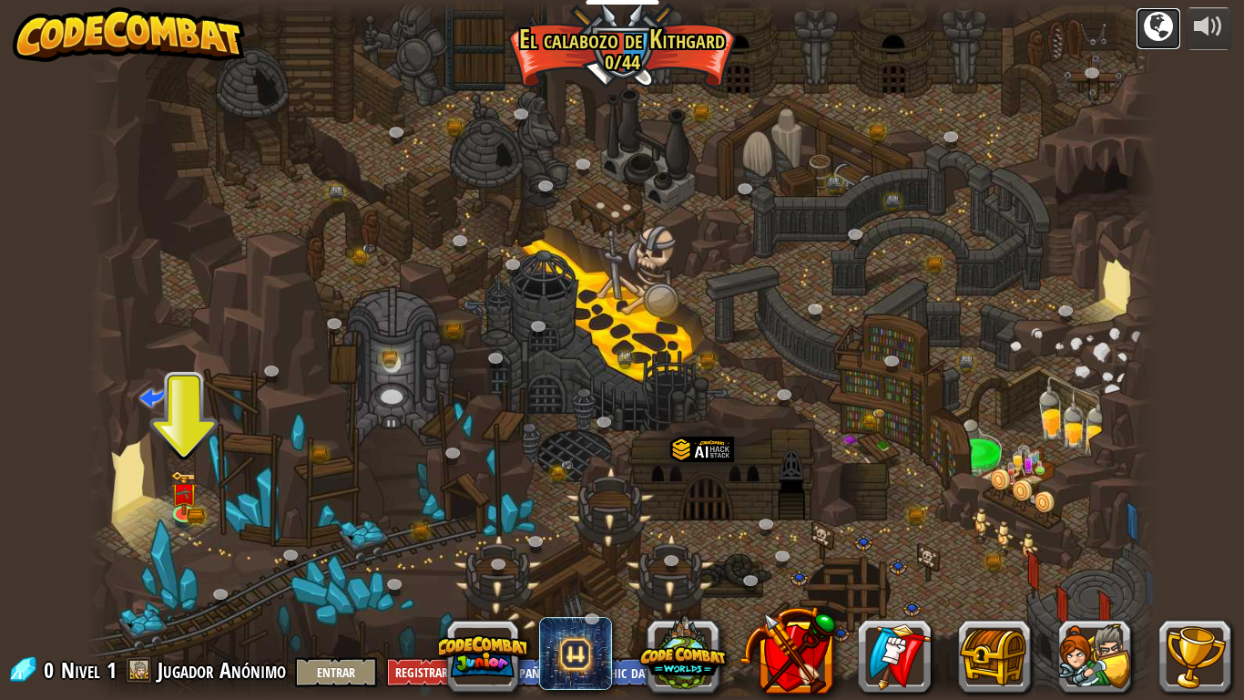
click at [1152, 29] on div at bounding box center [1158, 26] width 29 height 29
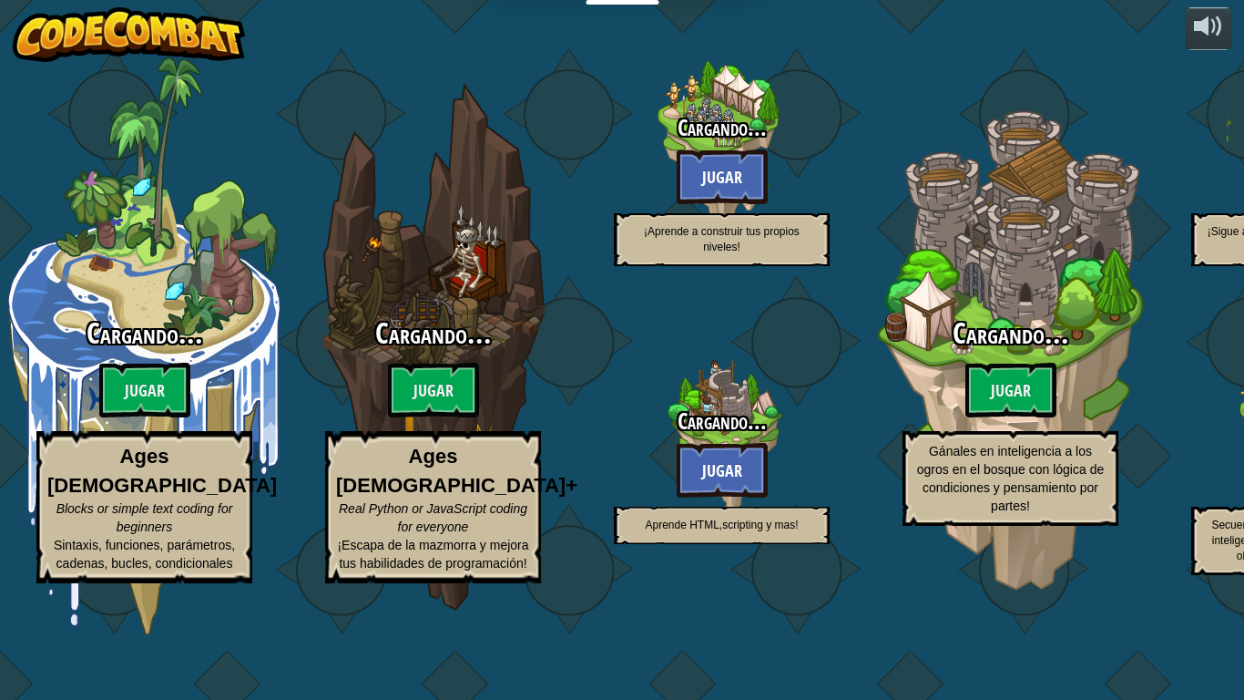
select select "es-419"
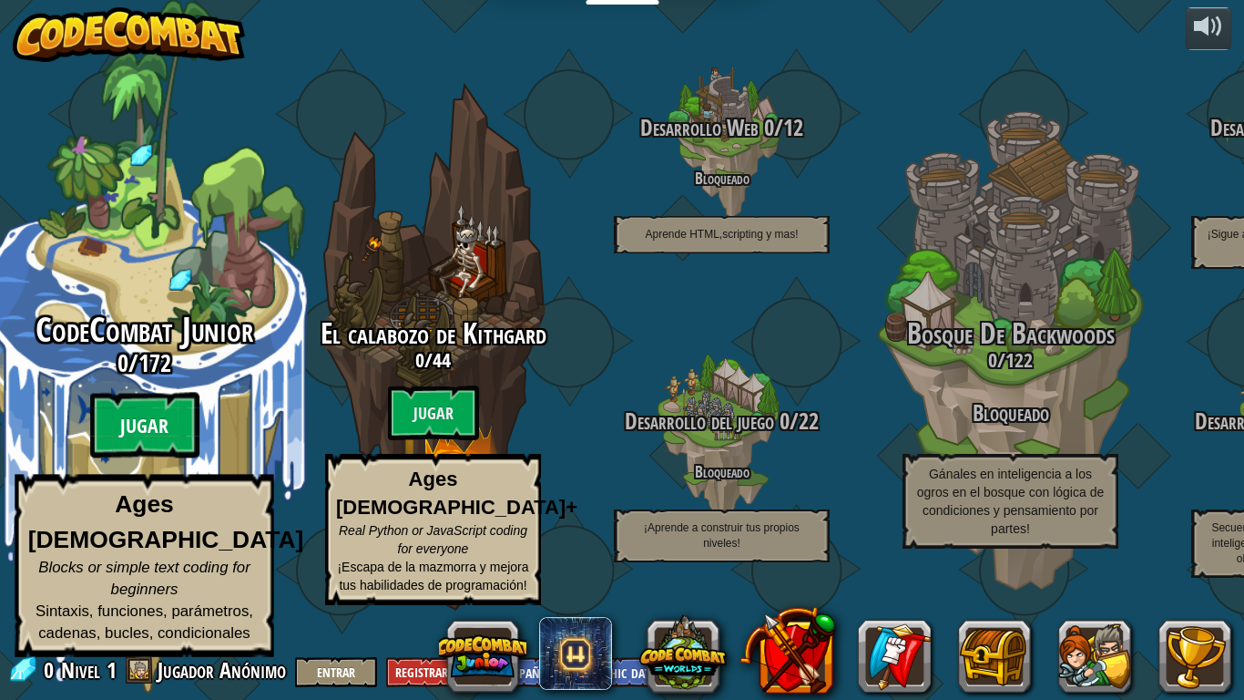
click at [167, 444] on btn "Jugar" at bounding box center [144, 426] width 109 height 66
select select "es-419"
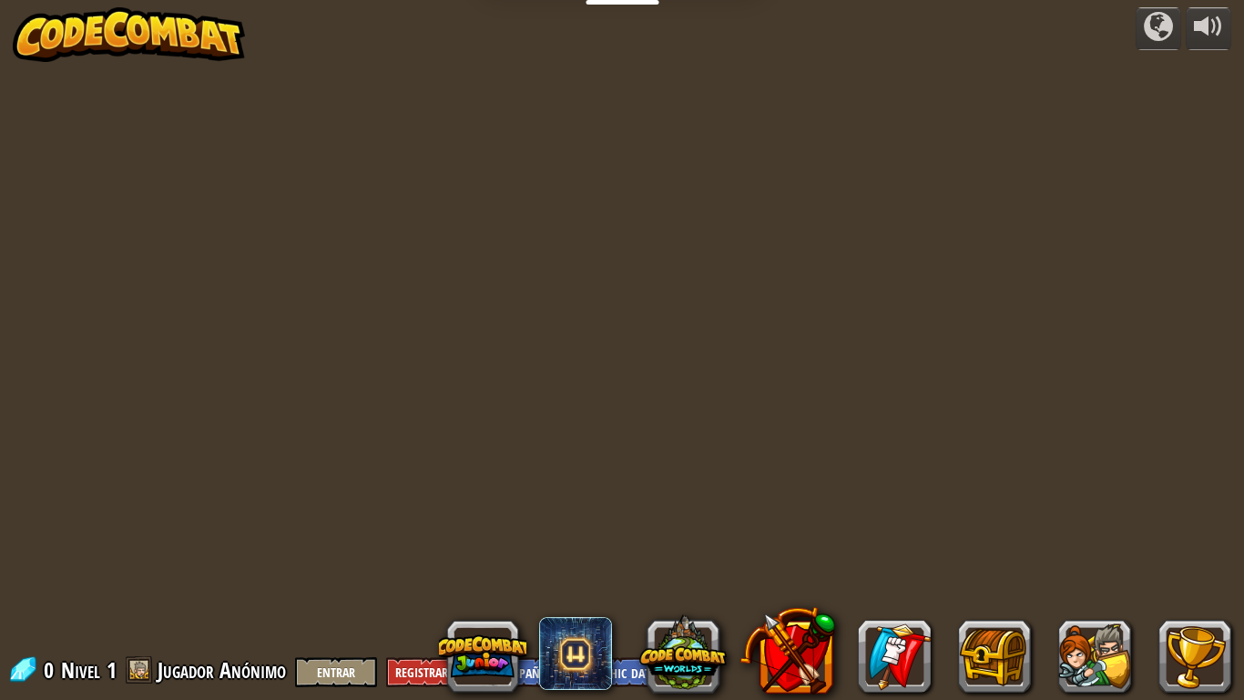
select select "es-419"
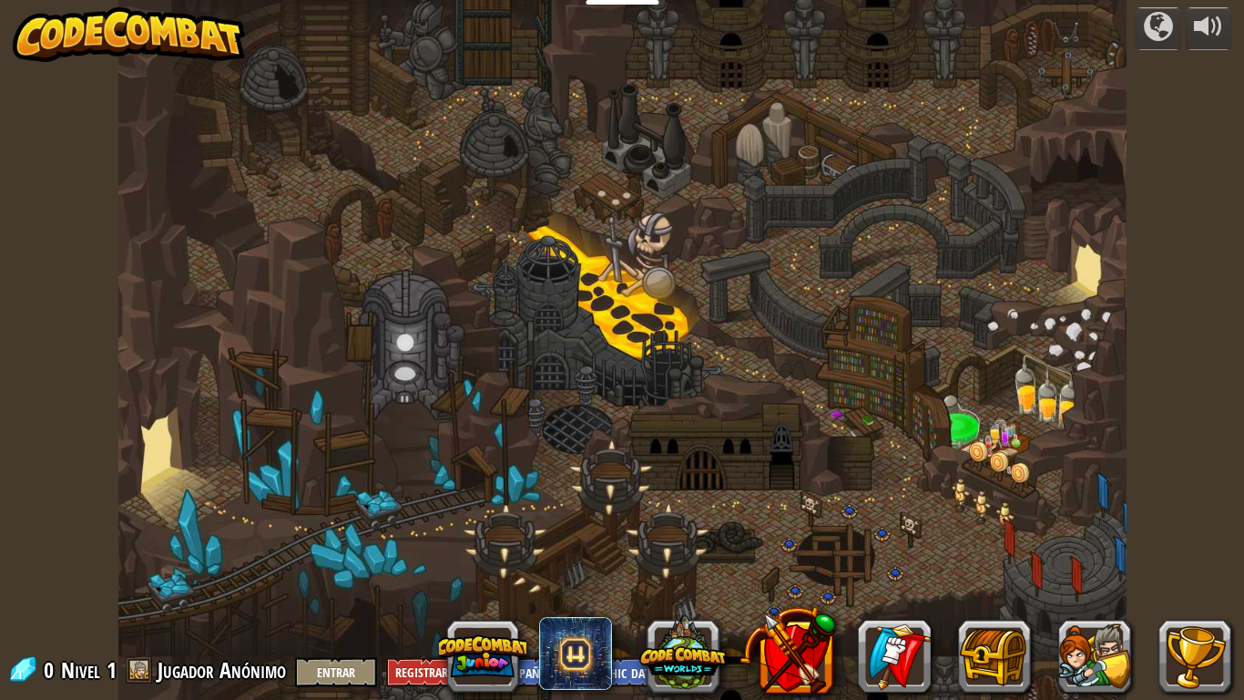
select select "es-419"
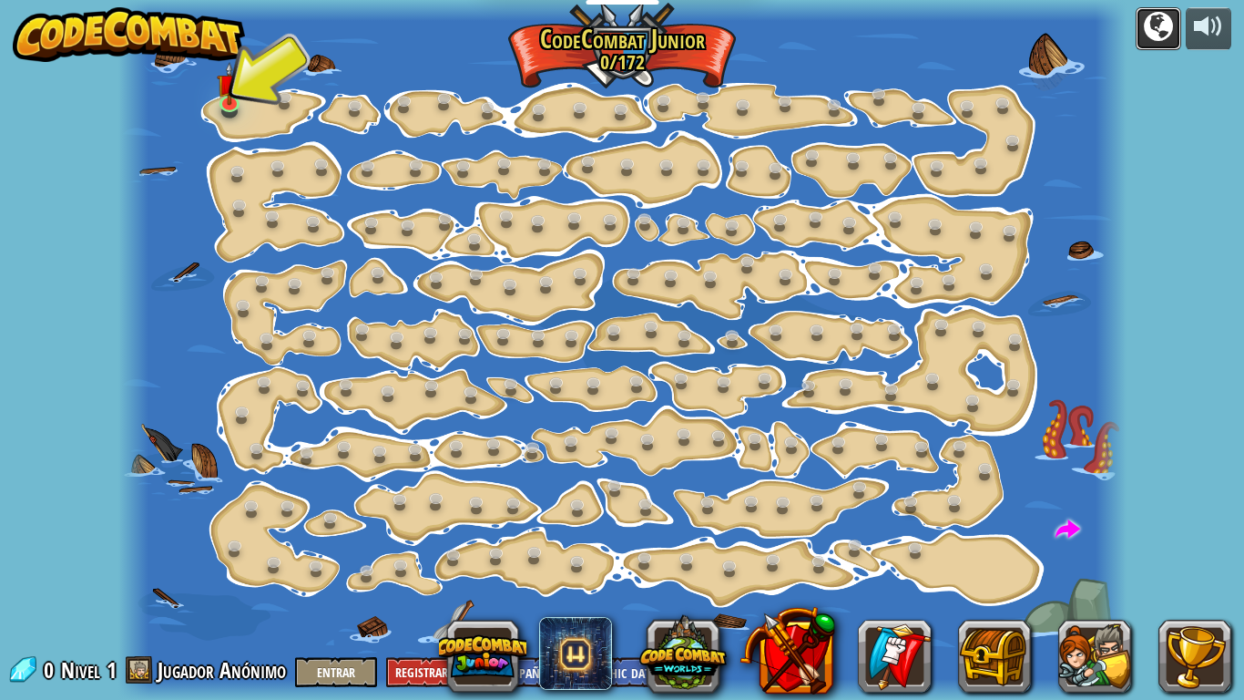
click at [1165, 41] on div at bounding box center [1158, 26] width 29 height 29
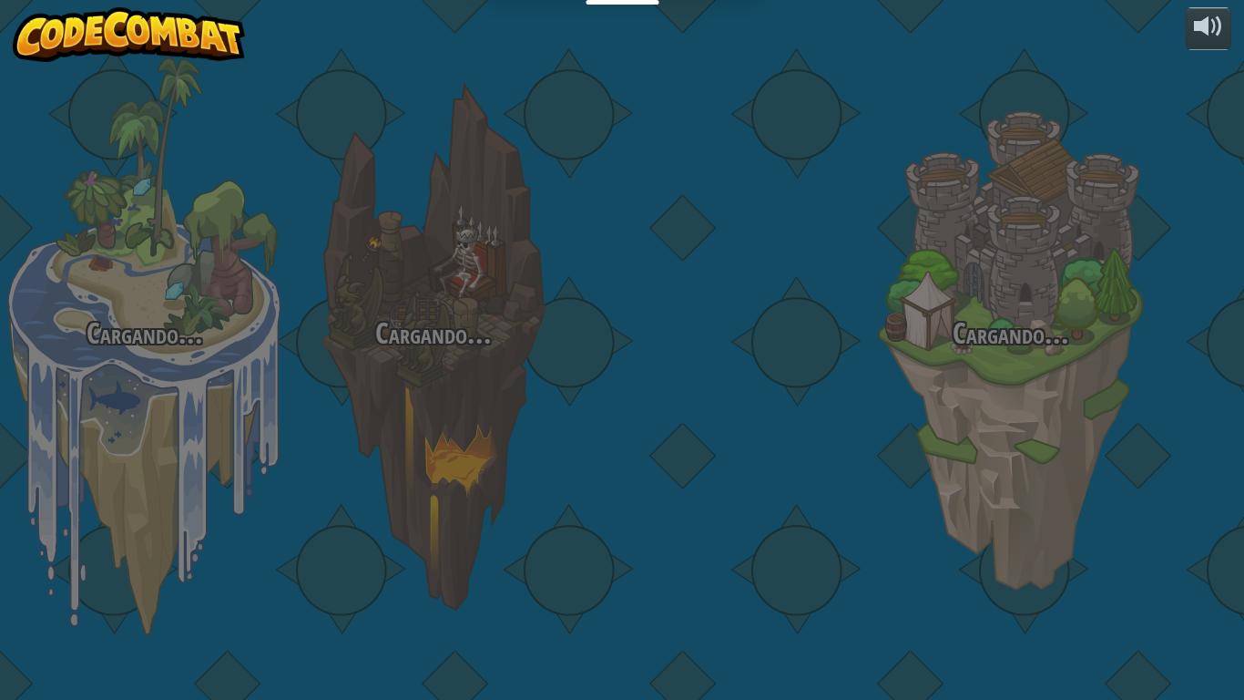
select select "es-419"
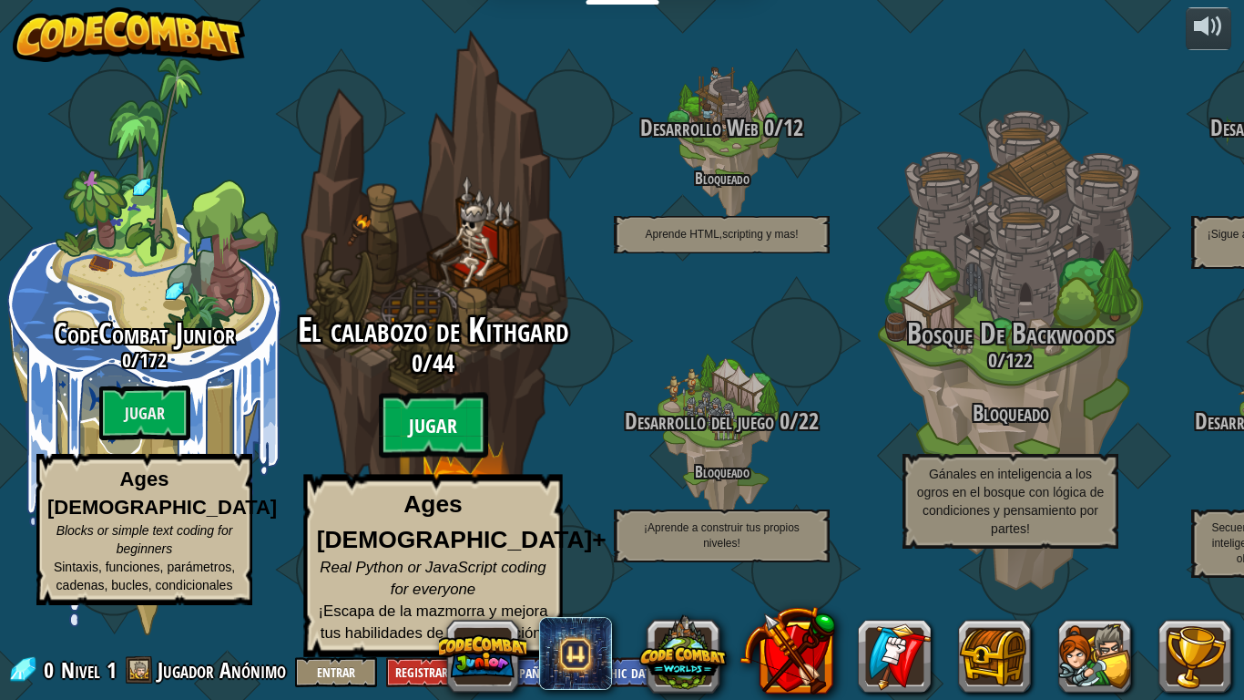
click at [453, 450] on btn "Jugar" at bounding box center [433, 426] width 109 height 66
select select "es-419"
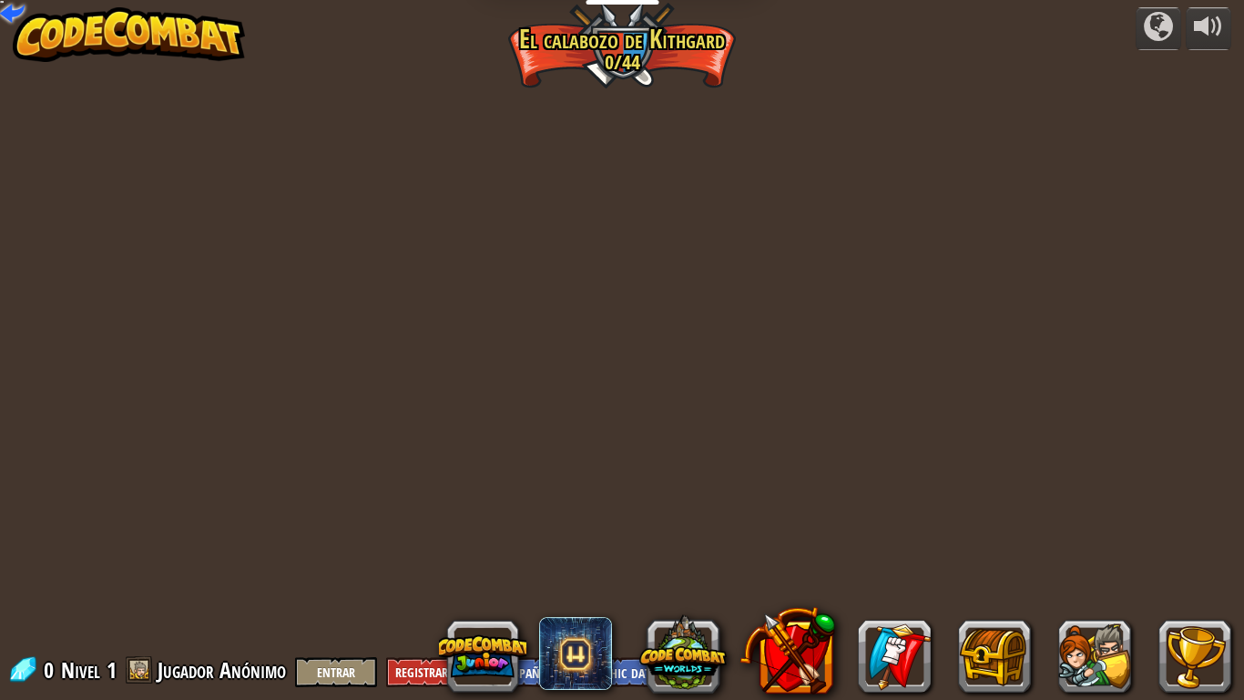
select select "es-419"
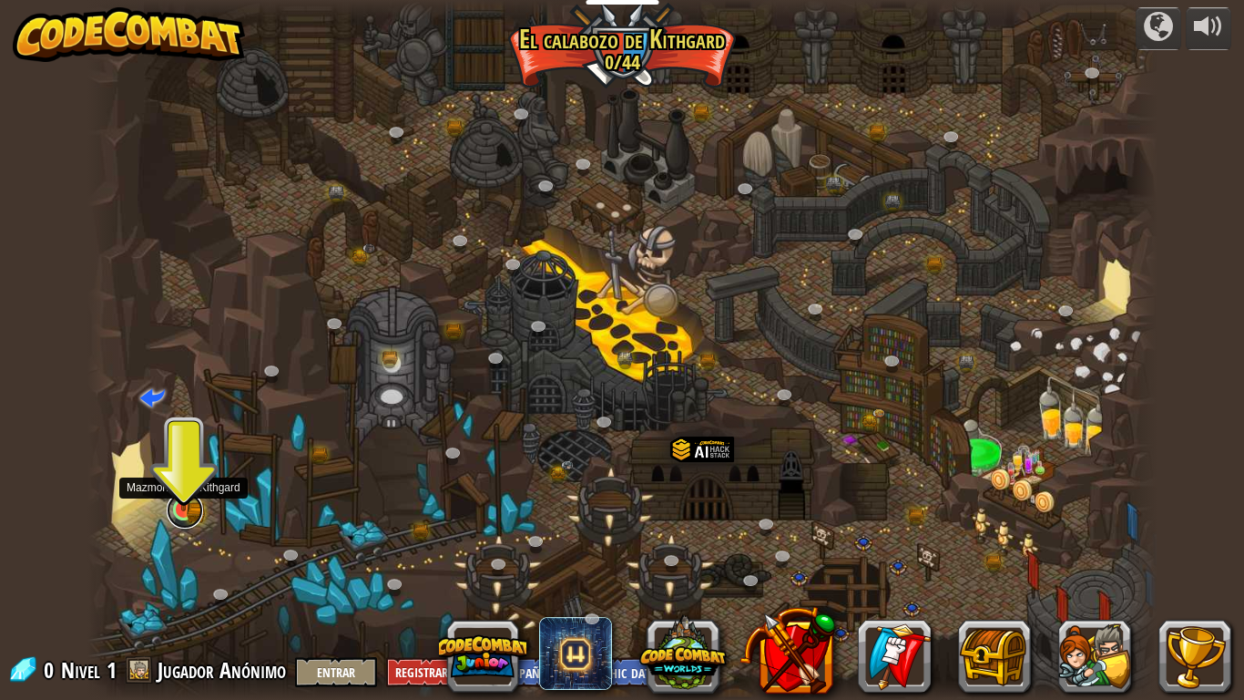
click at [185, 514] on link at bounding box center [185, 510] width 36 height 36
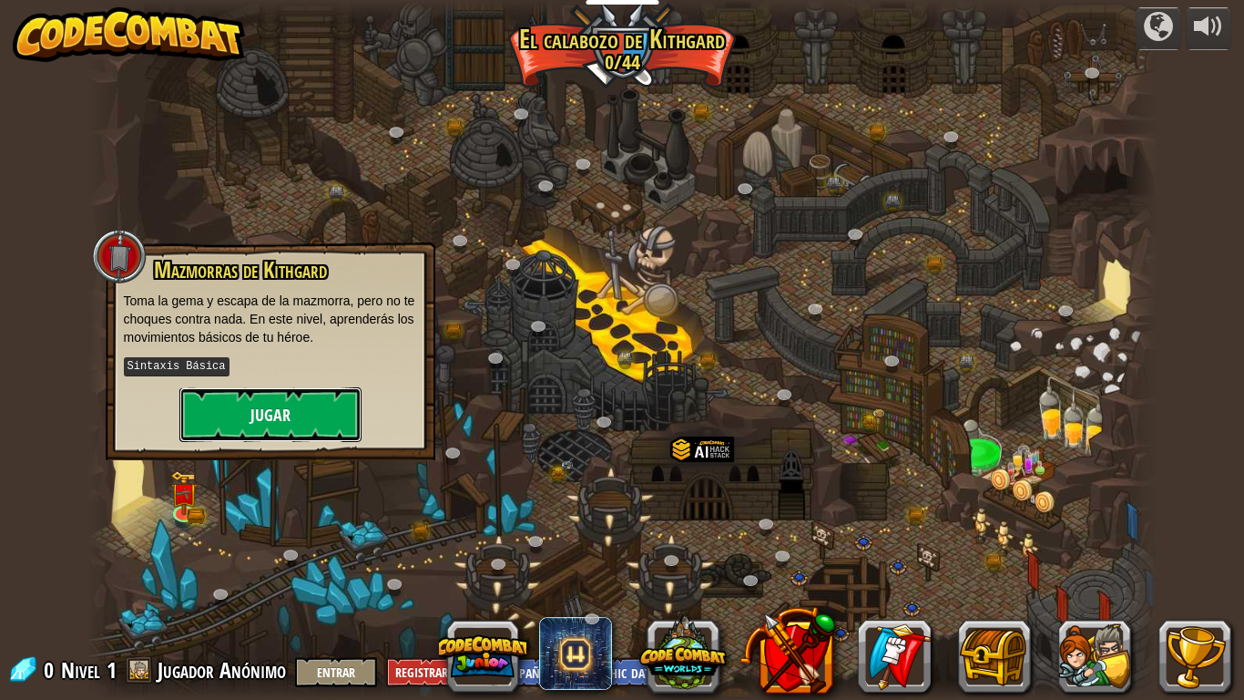
click at [242, 394] on button "Jugar" at bounding box center [270, 414] width 182 height 55
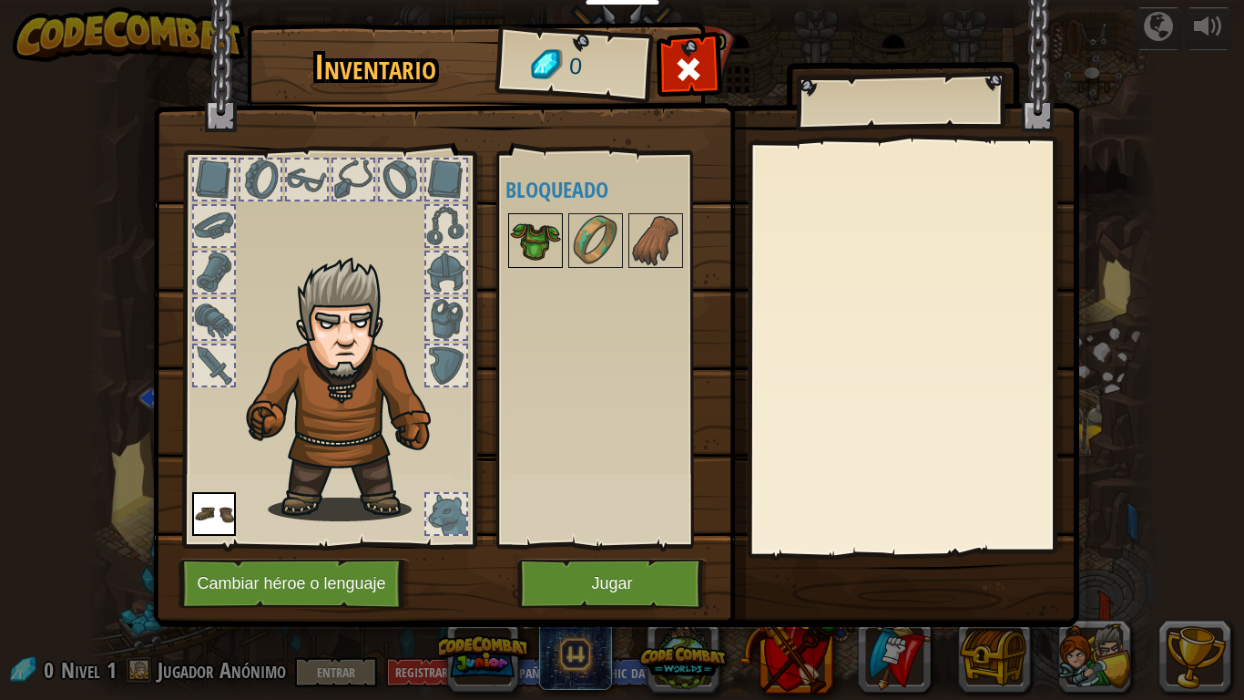
click at [520, 231] on img at bounding box center [535, 240] width 51 height 51
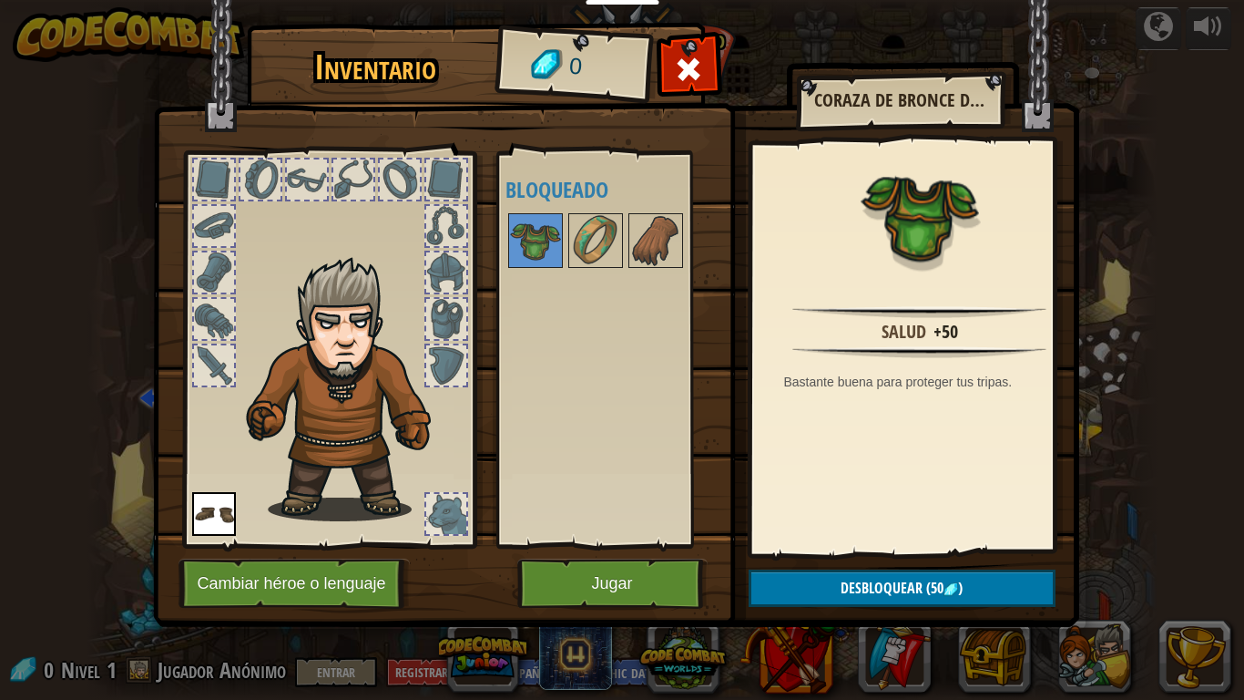
click at [1066, 107] on img at bounding box center [616, 295] width 926 height 661
click at [619, 576] on button "Jugar" at bounding box center [612, 583] width 190 height 50
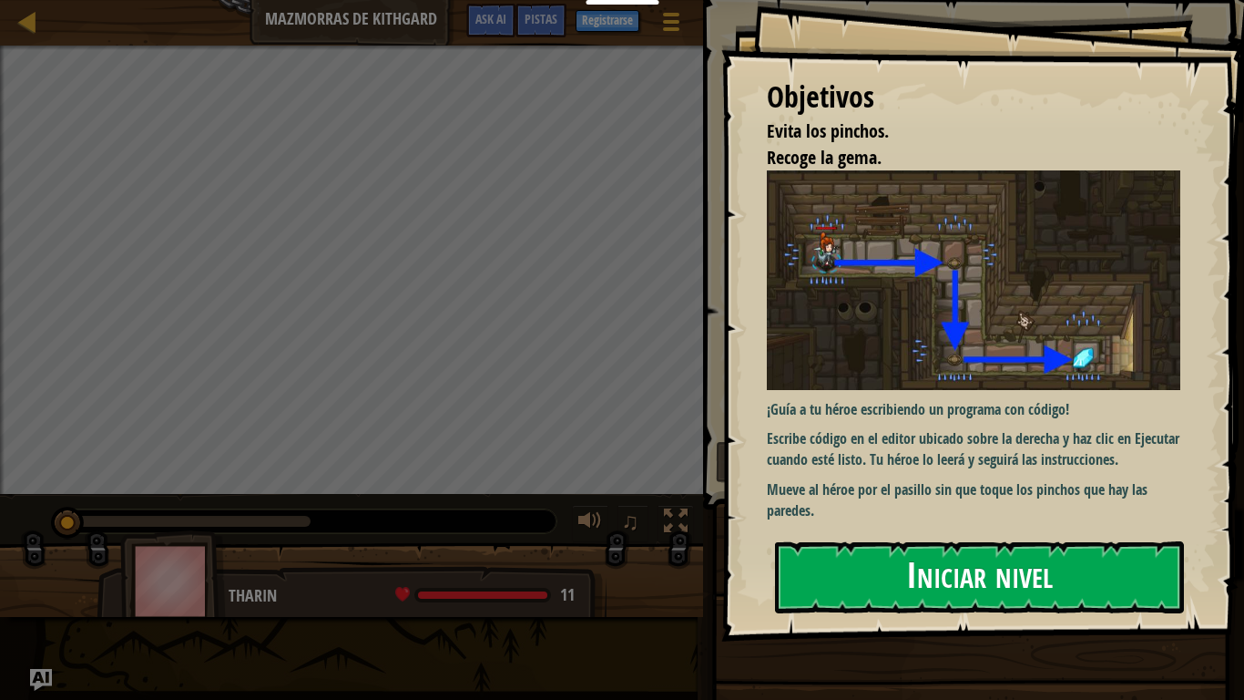
click at [874, 571] on button "Iniciar nivel" at bounding box center [979, 577] width 409 height 72
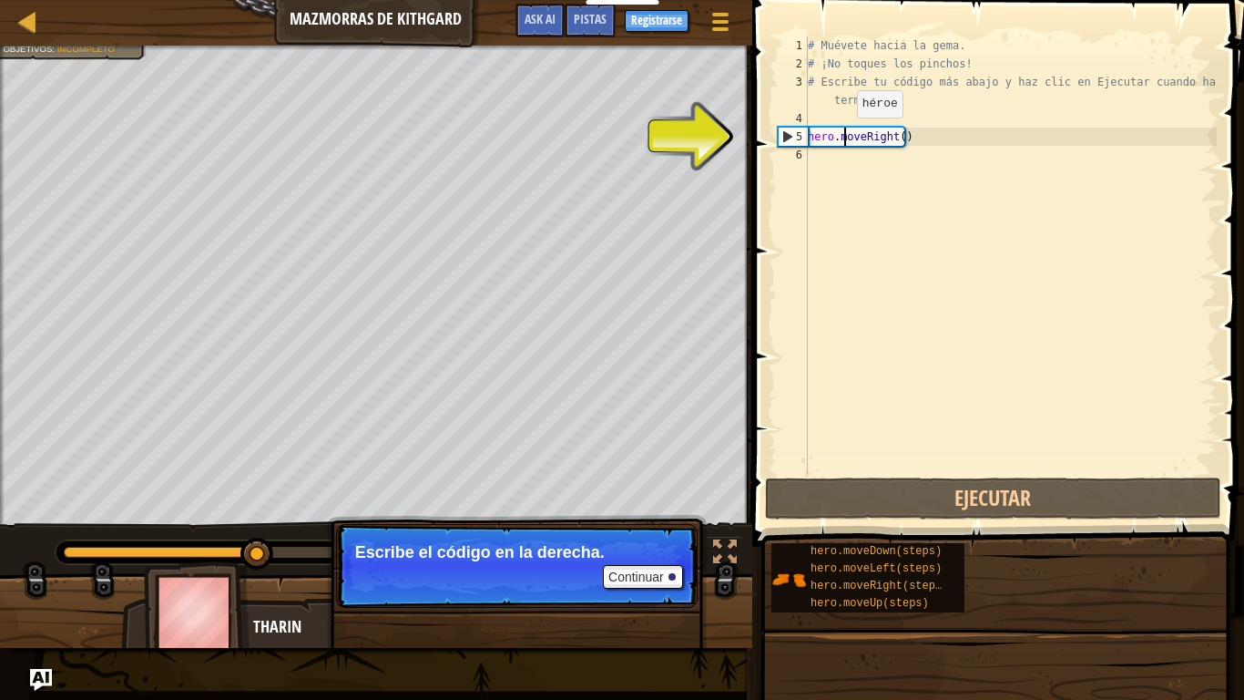
click at [842, 136] on div "# Muévete hacia la gema. # ¡No toques los pinchos! # Escribe tu código más abaj…" at bounding box center [1010, 273] width 413 height 474
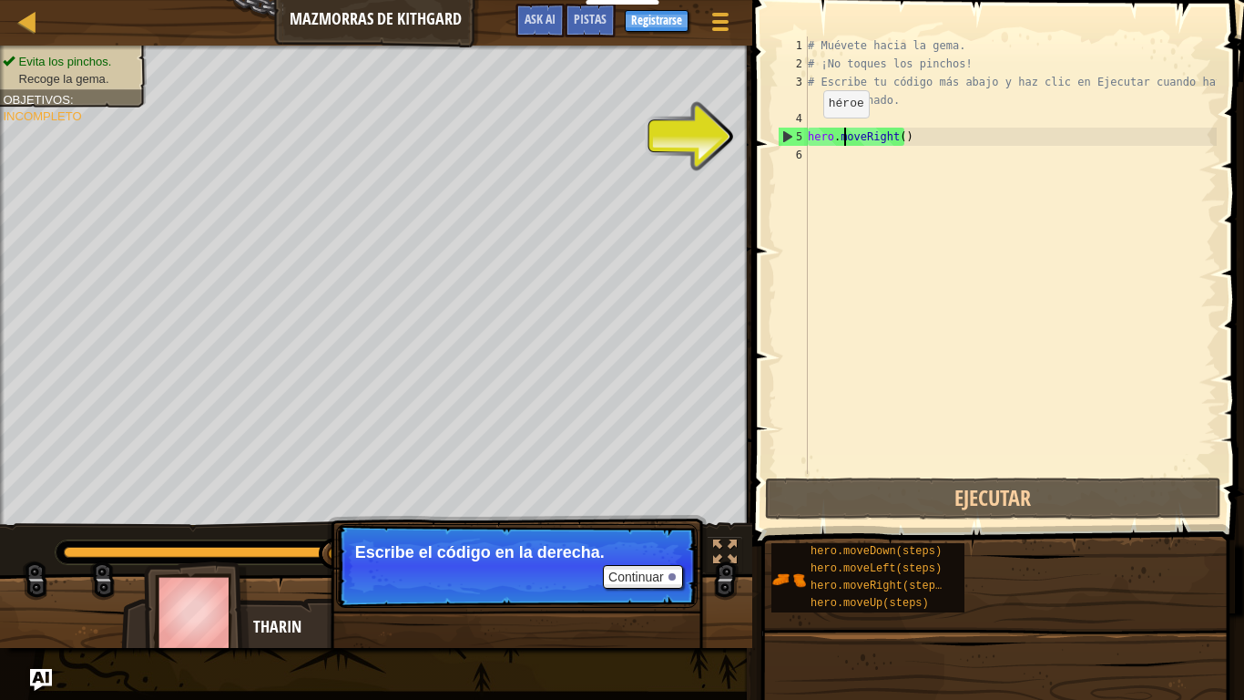
click at [784, 130] on div "5" at bounding box center [793, 137] width 29 height 18
type textarea "hero.moveRight()"
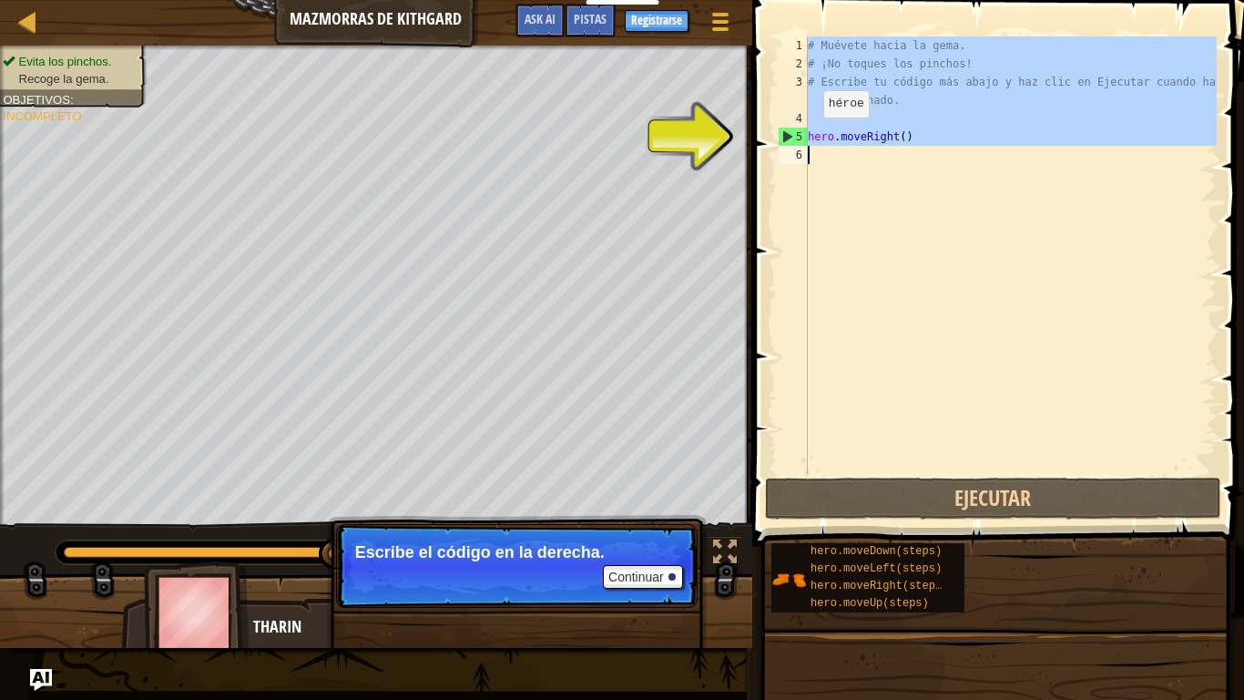
click at [784, 130] on div "5" at bounding box center [793, 137] width 29 height 18
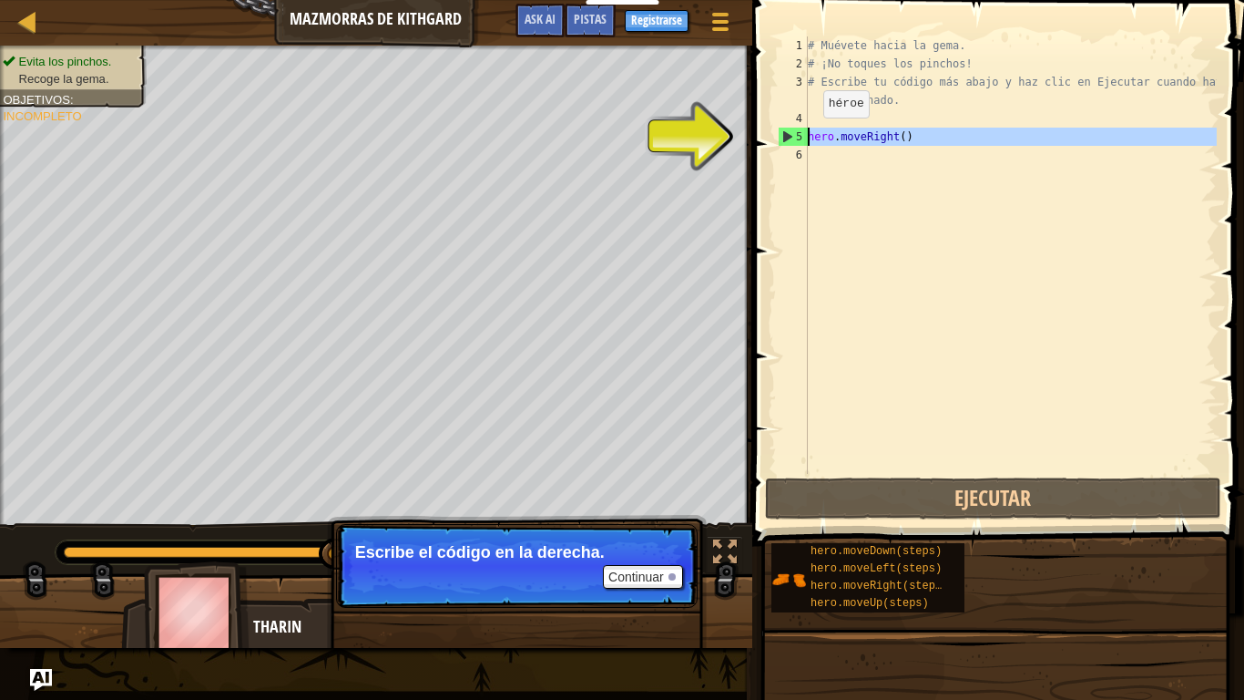
click at [784, 130] on div "5" at bounding box center [793, 137] width 29 height 18
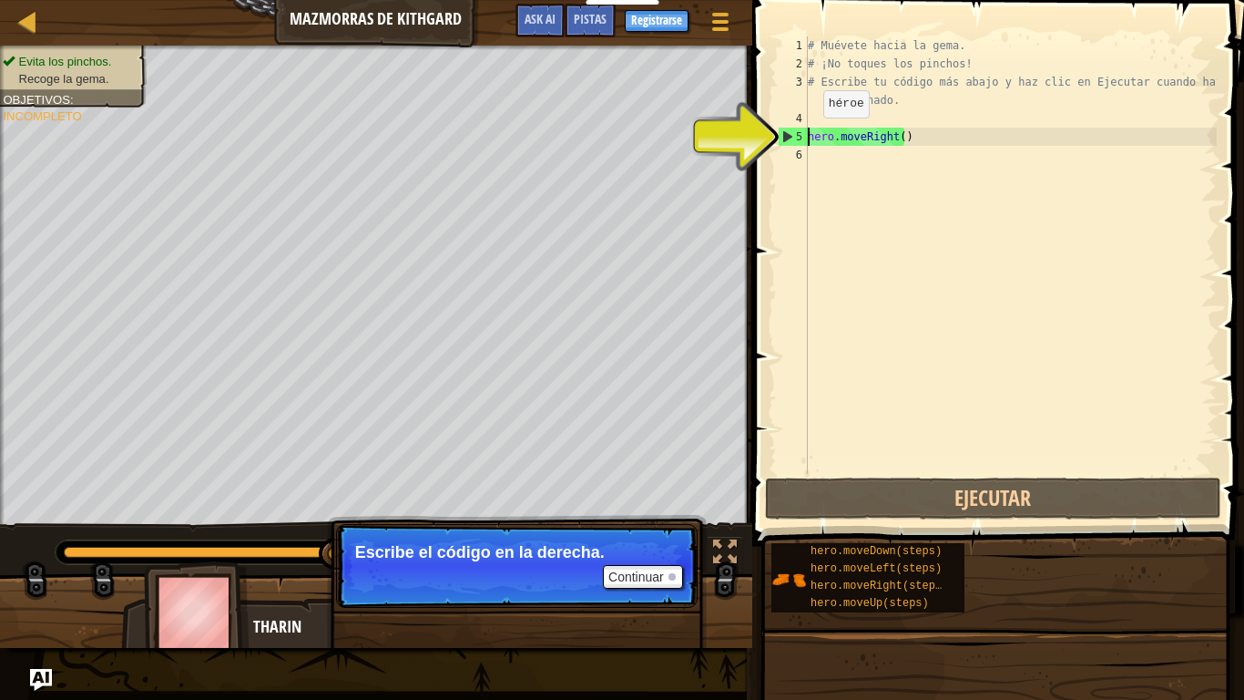
click at [784, 130] on div "5" at bounding box center [793, 137] width 29 height 18
click at [782, 130] on div "5" at bounding box center [793, 137] width 29 height 18
type textarea "hero.moveRight()"
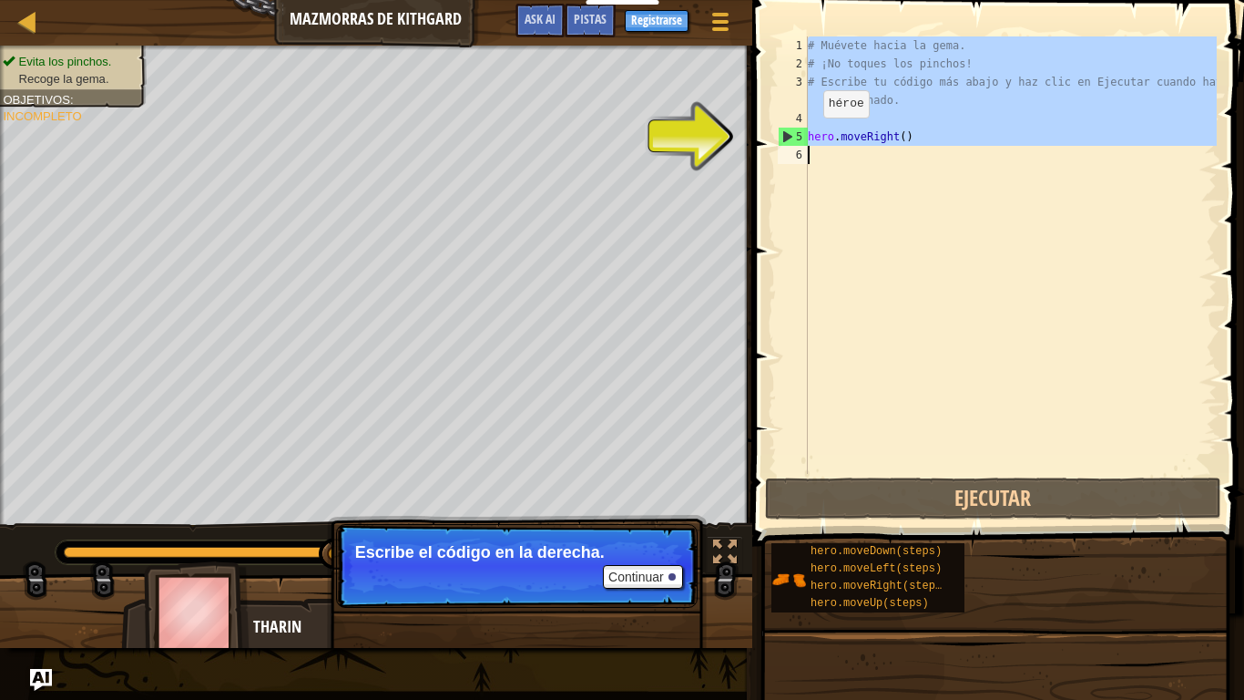
click at [782, 130] on div "5" at bounding box center [793, 137] width 29 height 18
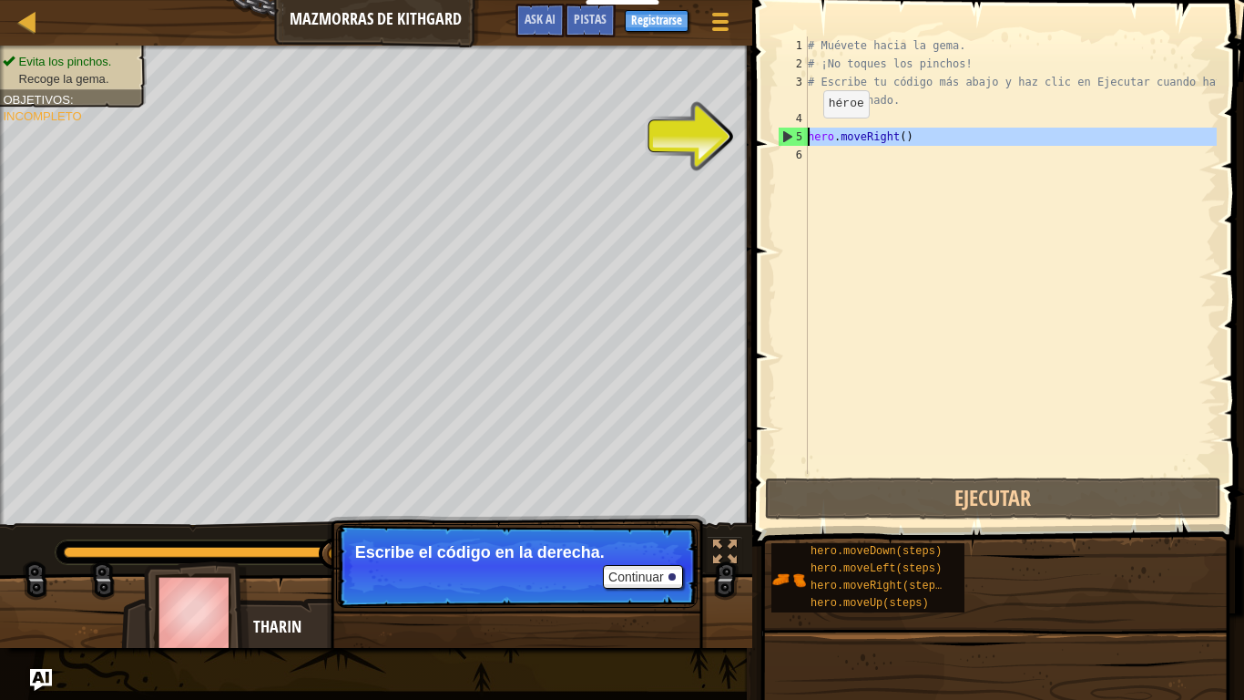
click at [782, 130] on div "5" at bounding box center [793, 137] width 29 height 18
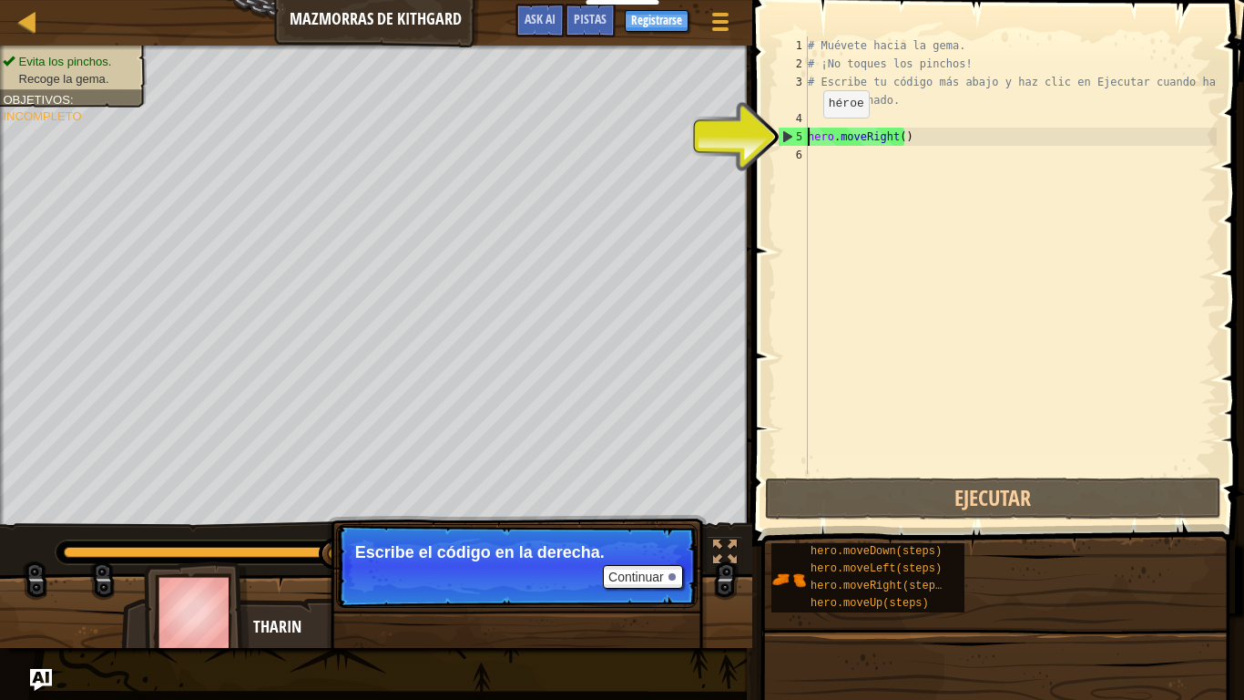
click at [782, 130] on div "5" at bounding box center [793, 137] width 29 height 18
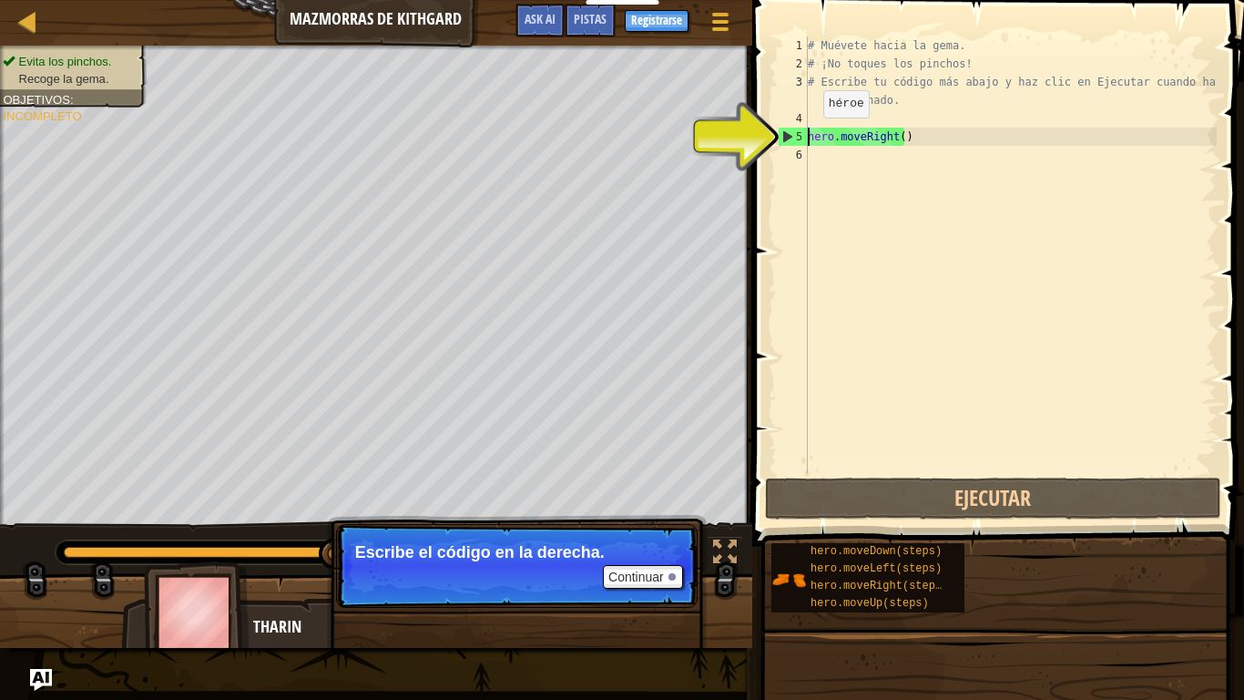
click at [782, 130] on div "5" at bounding box center [793, 137] width 29 height 18
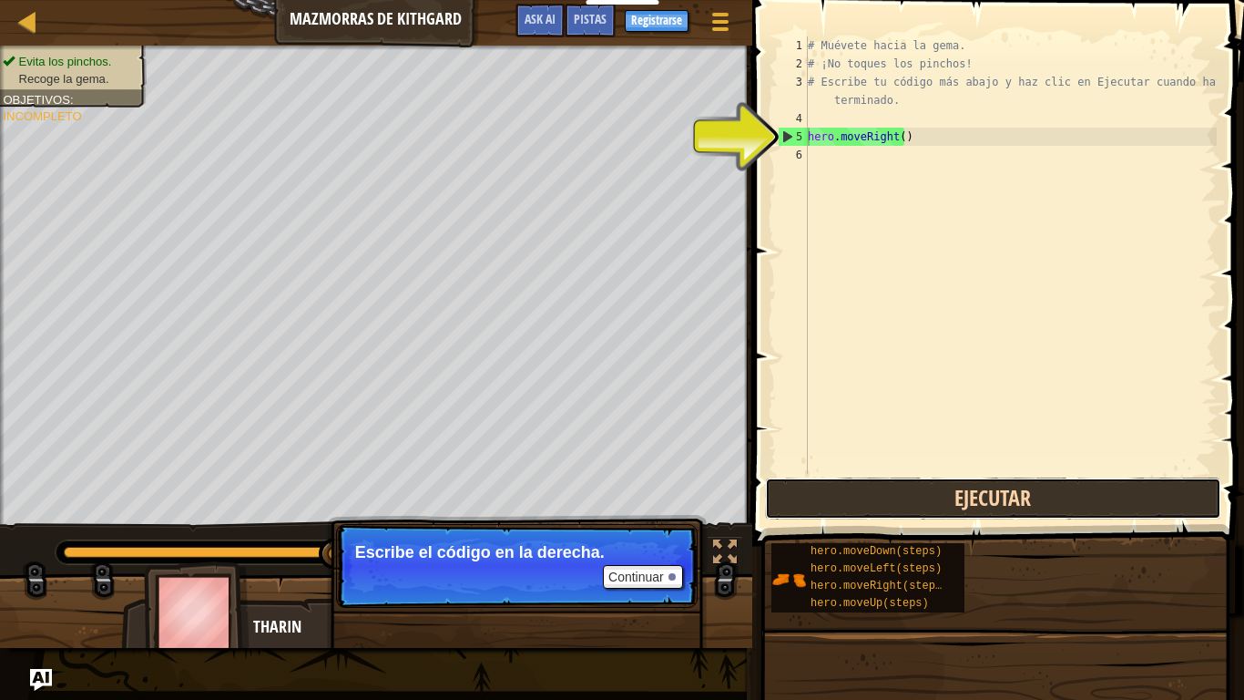
click at [814, 485] on button "Ejecutar" at bounding box center [993, 498] width 456 height 42
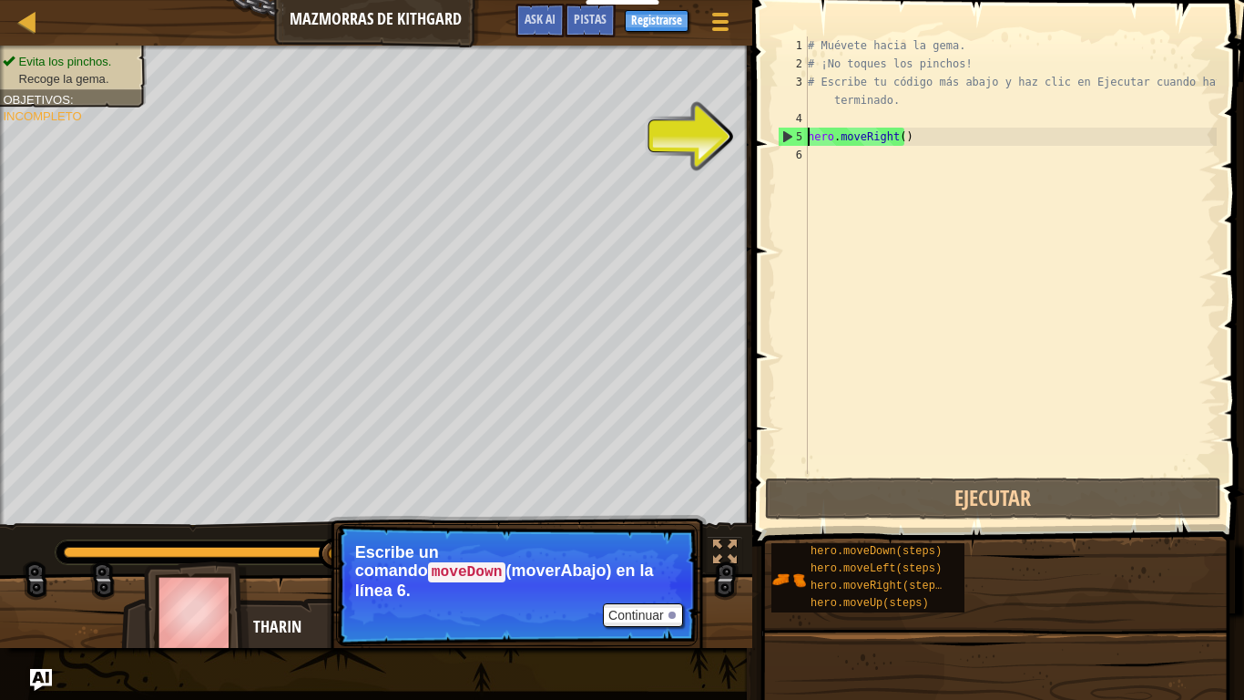
click at [787, 132] on div "5" at bounding box center [793, 137] width 29 height 18
type textarea "hero.moveRight()"
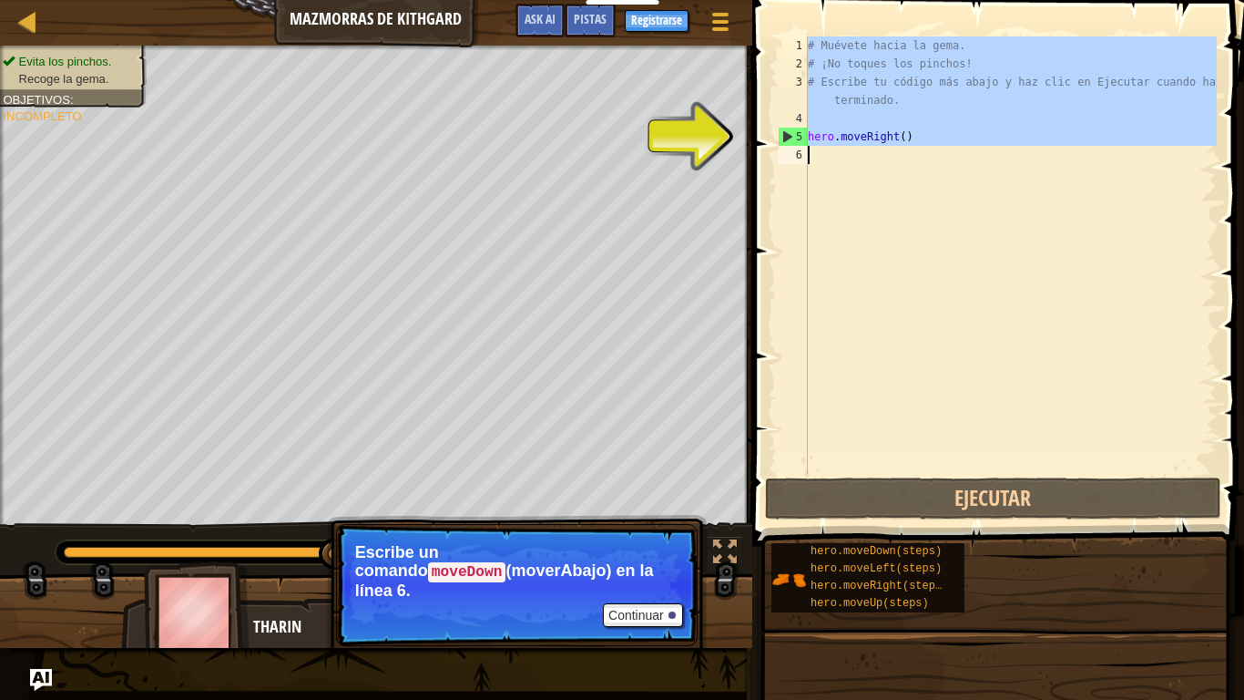
click at [787, 132] on div "5" at bounding box center [793, 137] width 29 height 18
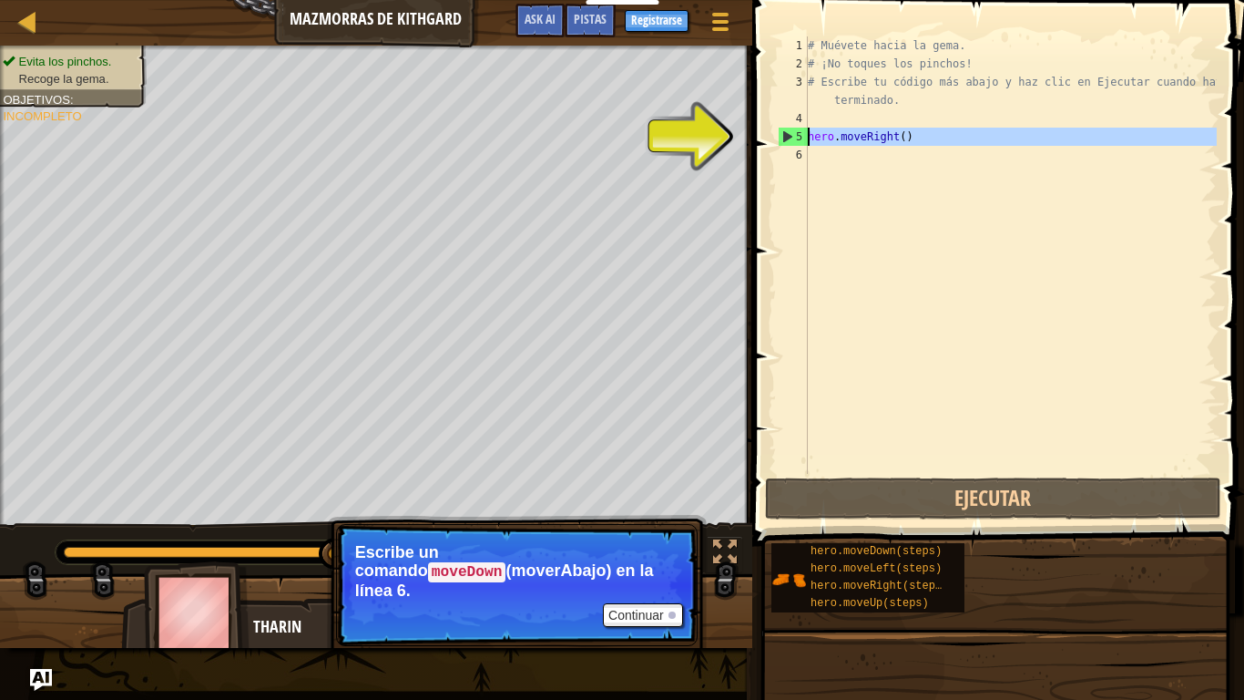
click at [713, 132] on div "Mapa Mazmorras de Kithgard Menú del Juego Listo Registrarse Pistas Ask AI 1 ההה…" at bounding box center [622, 350] width 1244 height 700
click at [791, 132] on div "Mapa Mazmorras de Kithgard Menú del Juego Listo Registrarse Pistas Ask AI 1 ההה…" at bounding box center [622, 350] width 1244 height 700
click at [791, 132] on div "5" at bounding box center [793, 137] width 29 height 18
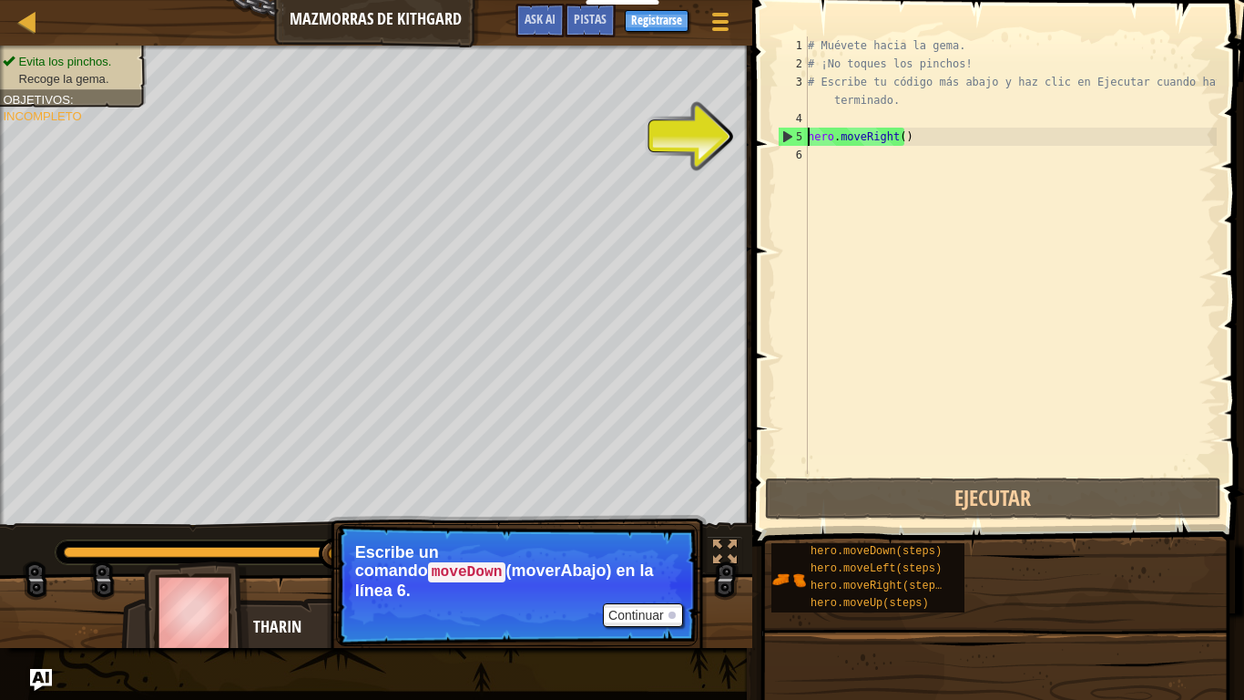
type textarea "hero.moveRight()"
click at [791, 132] on div "5" at bounding box center [793, 137] width 29 height 18
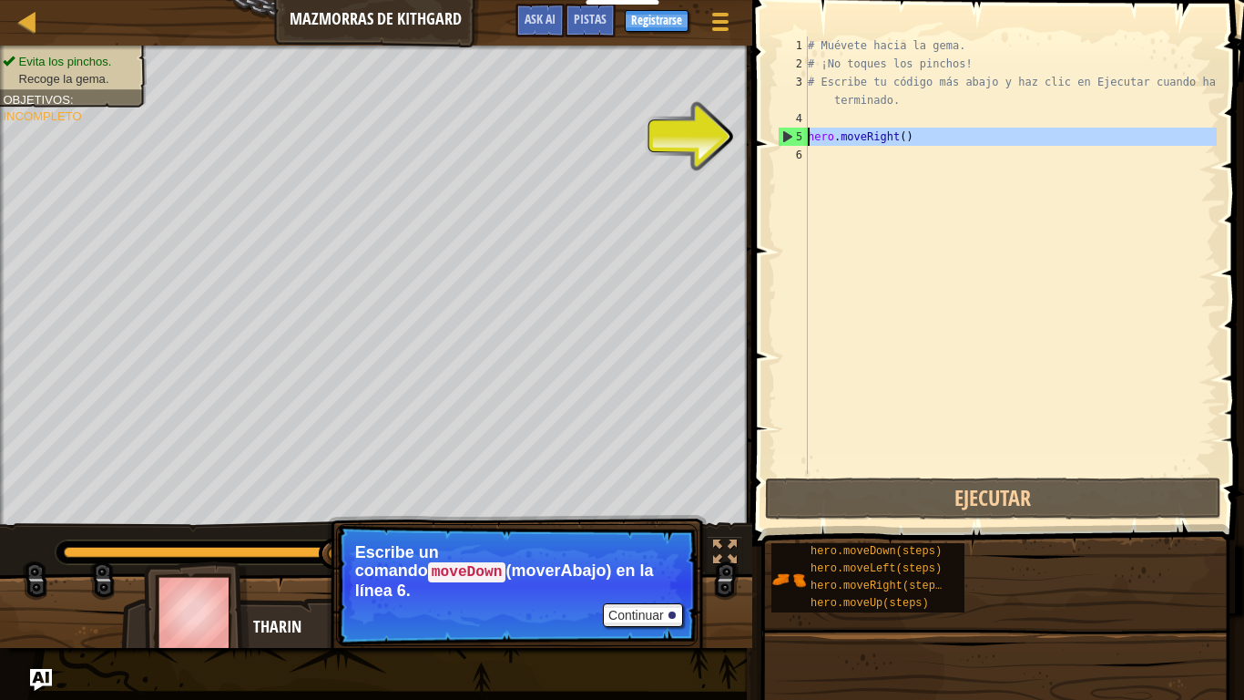
click at [791, 132] on div "5" at bounding box center [793, 137] width 29 height 18
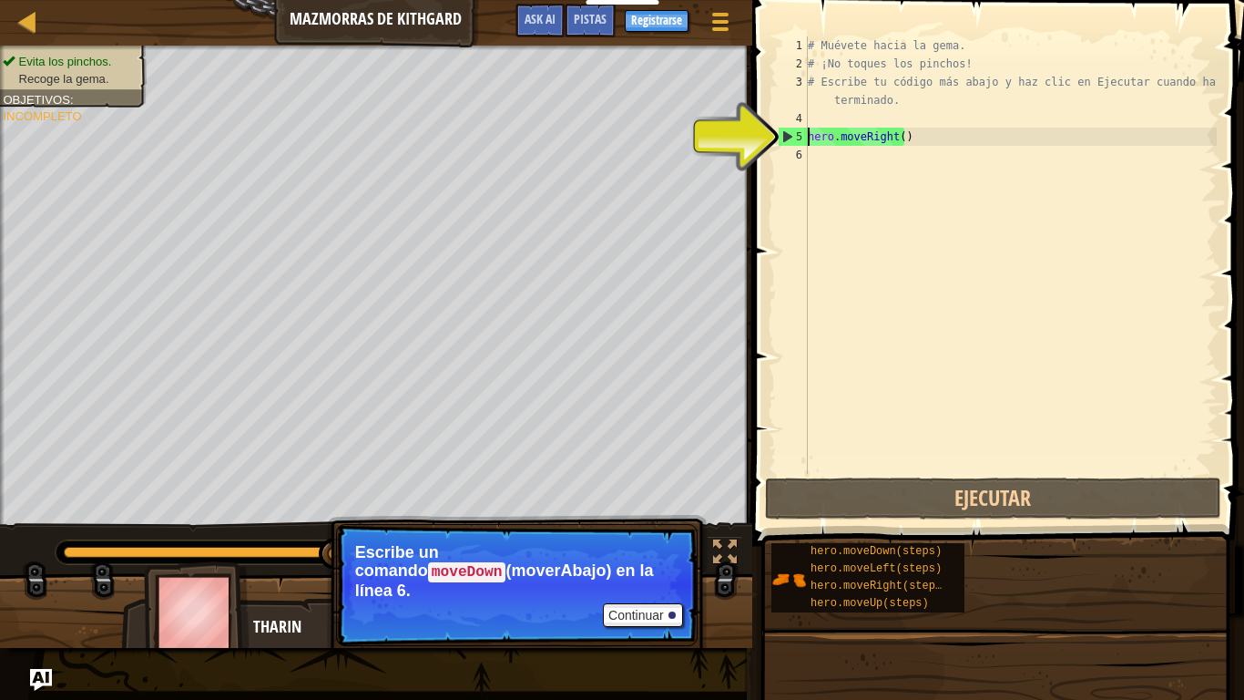
click at [791, 132] on div "5" at bounding box center [793, 137] width 29 height 18
drag, startPoint x: 791, startPoint y: 132, endPoint x: 822, endPoint y: 136, distance: 31.2
click at [822, 136] on div "hero.moveRight() 1 2 3 4 5 6 # Muévete hacia la gema. # ¡No toques los pinchos!…" at bounding box center [995, 254] width 443 height 437
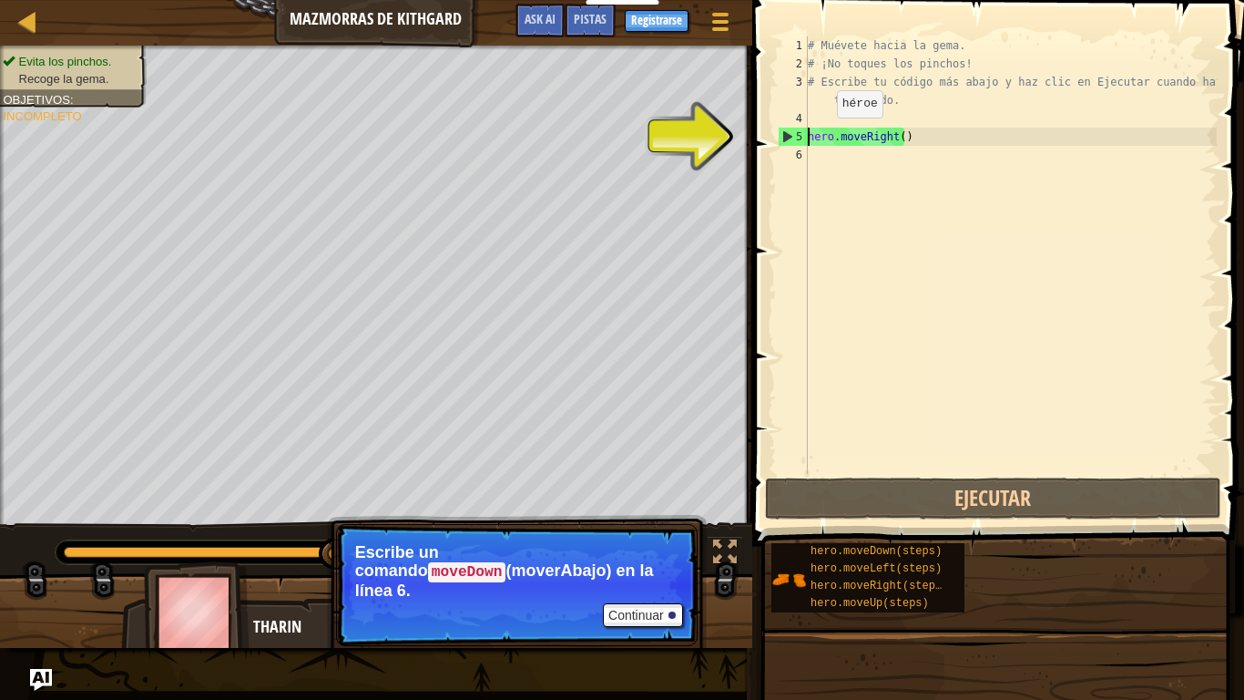
click at [822, 136] on div "# Muévete hacia la gema. # ¡No toques los pinchos! # Escribe tu código más abaj…" at bounding box center [1010, 254] width 413 height 437
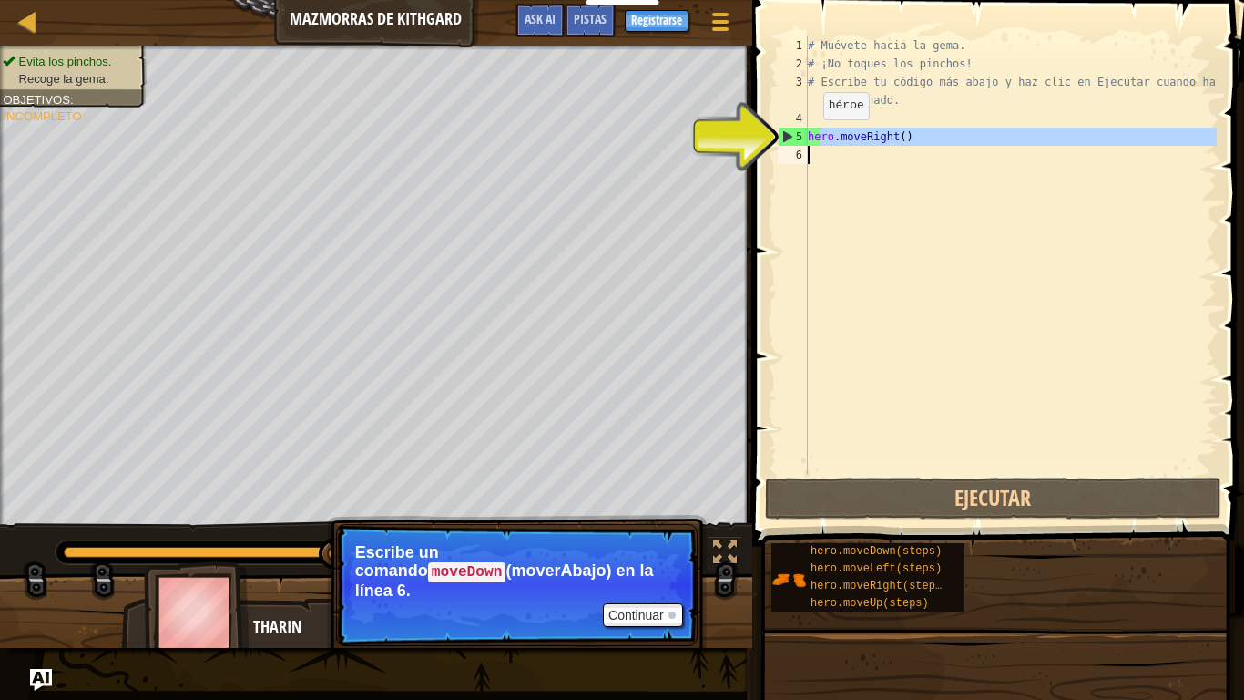
drag, startPoint x: 822, startPoint y: 136, endPoint x: 797, endPoint y: 154, distance: 30.6
click at [797, 154] on div "hero.moveRight() 1 2 3 4 5 6 # Muévete hacia la gema. # ¡No toques los pinchos!…" at bounding box center [995, 254] width 443 height 437
type textarea "hero.moveRight()"
click at [797, 154] on div "6" at bounding box center [793, 155] width 30 height 18
click at [799, 135] on div "5" at bounding box center [793, 137] width 29 height 18
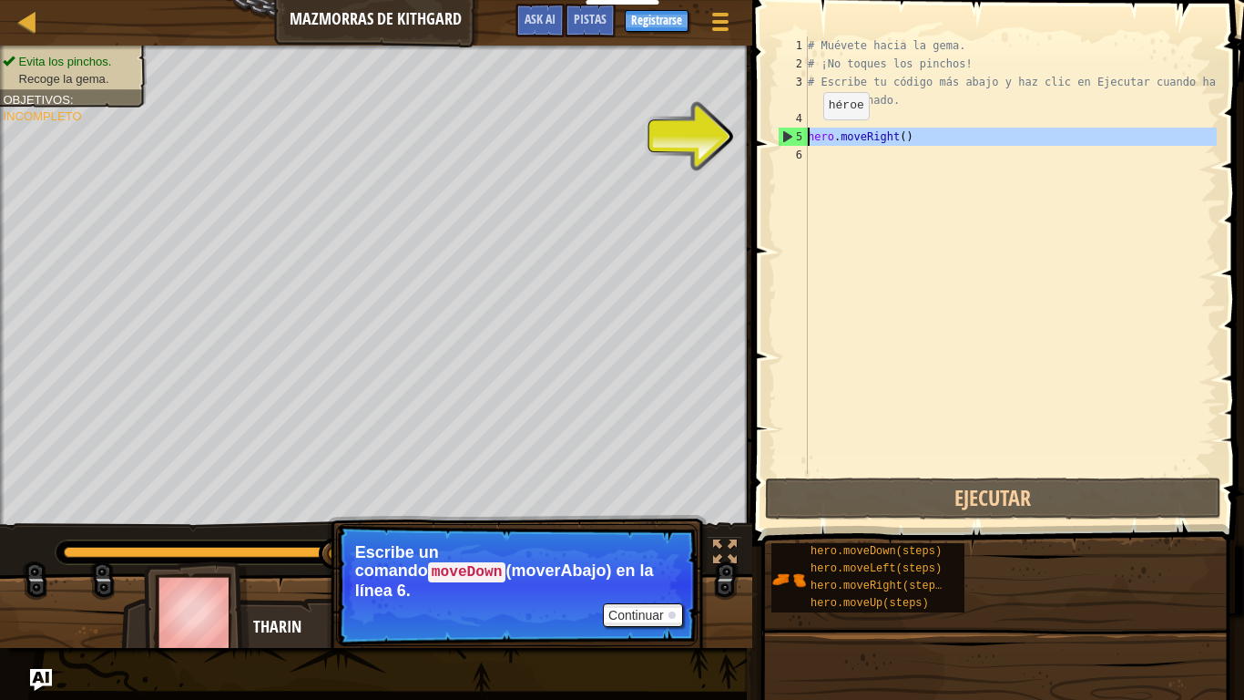
type textarea "hero.moveRight()"
click at [799, 135] on div "5" at bounding box center [793, 137] width 29 height 18
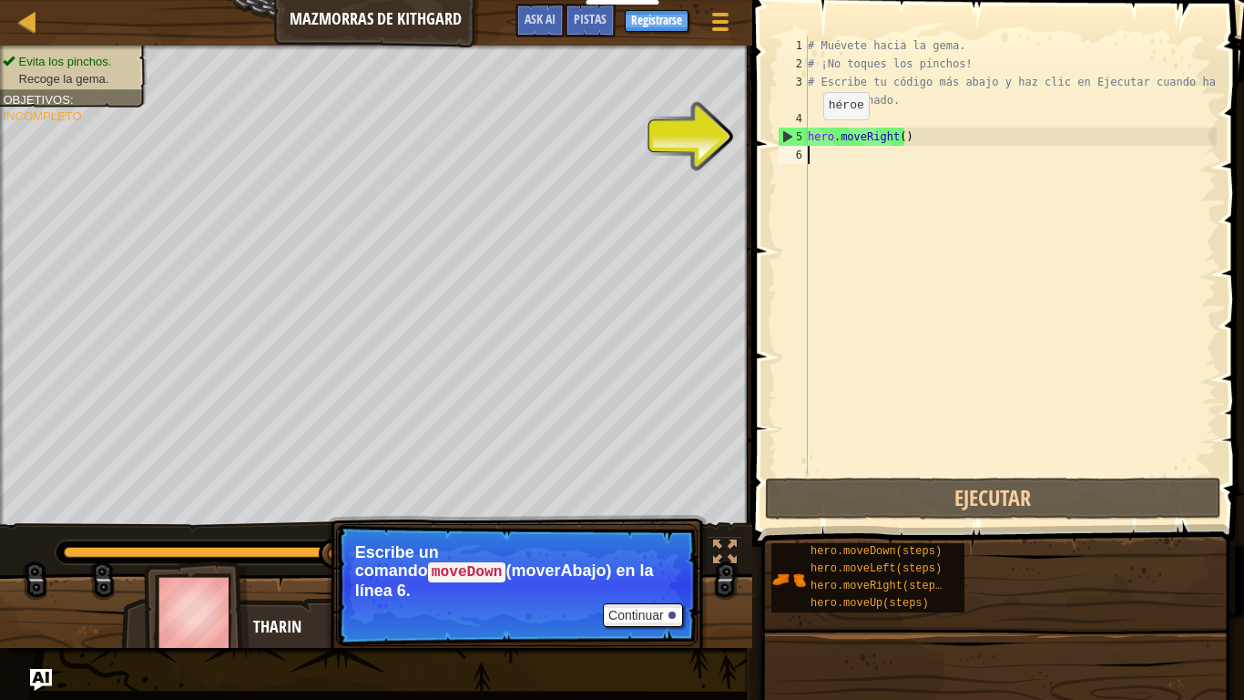
click at [799, 135] on div "5" at bounding box center [793, 137] width 29 height 18
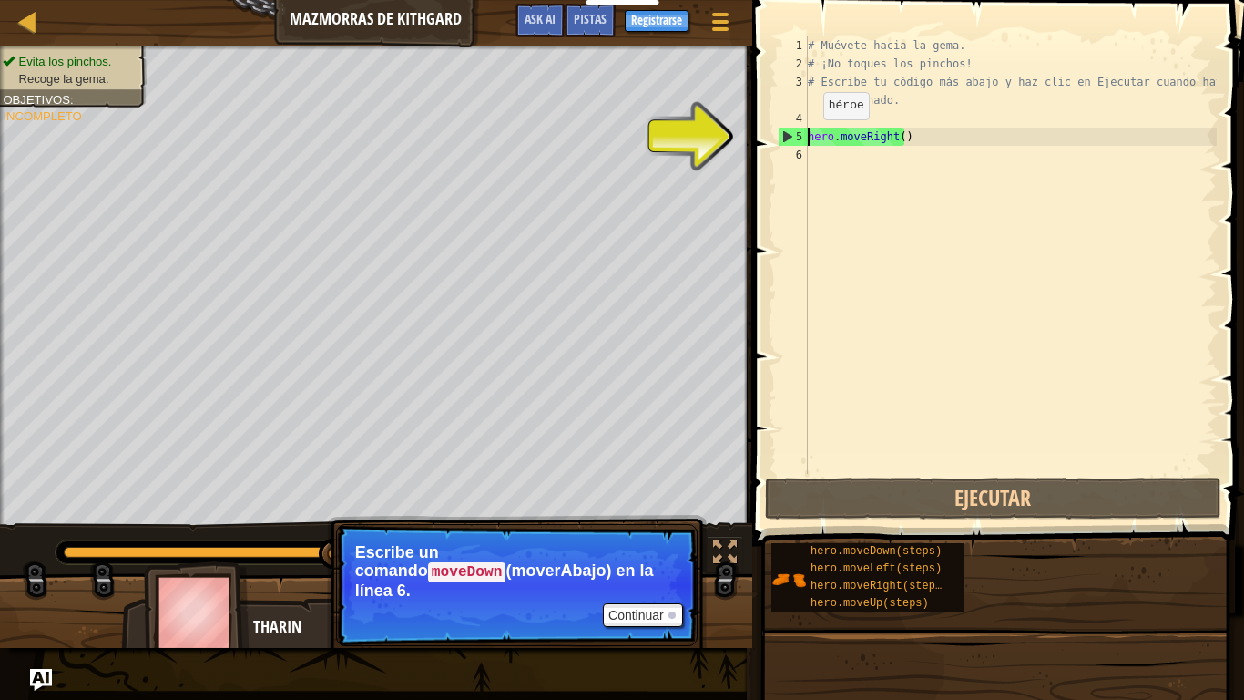
click at [799, 135] on div "5" at bounding box center [793, 137] width 29 height 18
type textarea "hero.moveRight()"
click at [634, 576] on button "Continuar" at bounding box center [643, 615] width 80 height 24
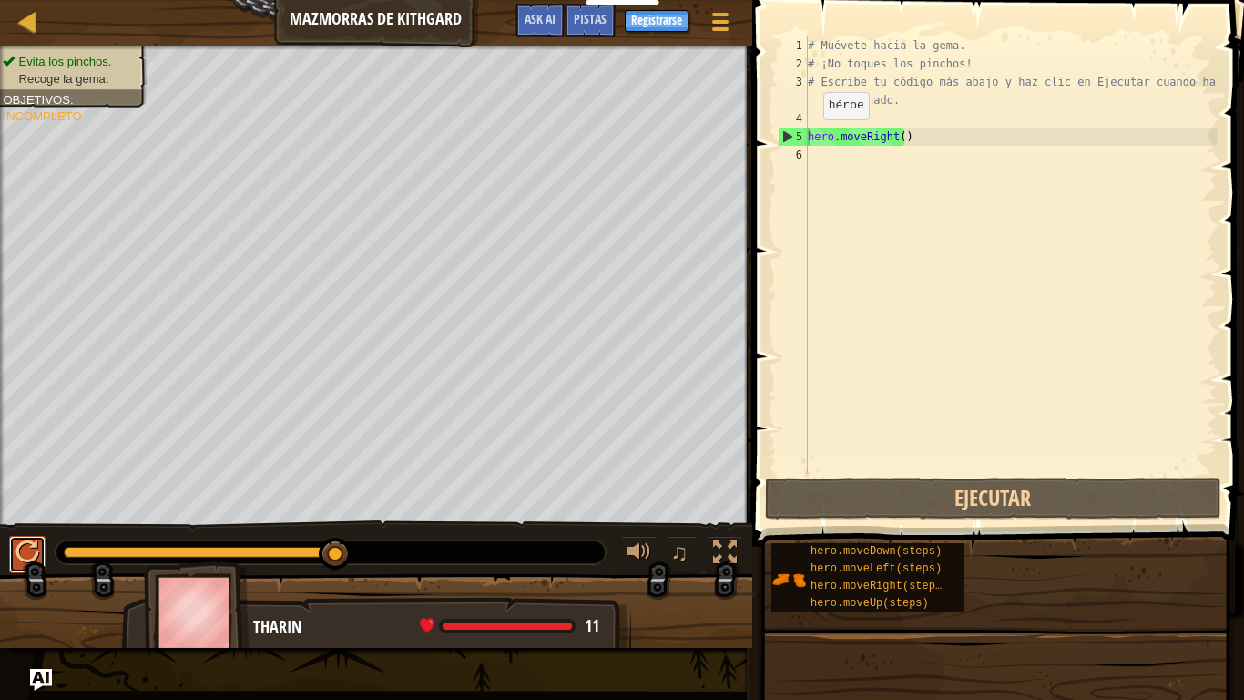
click at [26, 545] on div at bounding box center [27, 552] width 24 height 24
click at [420, 576] on span at bounding box center [427, 625] width 15 height 15
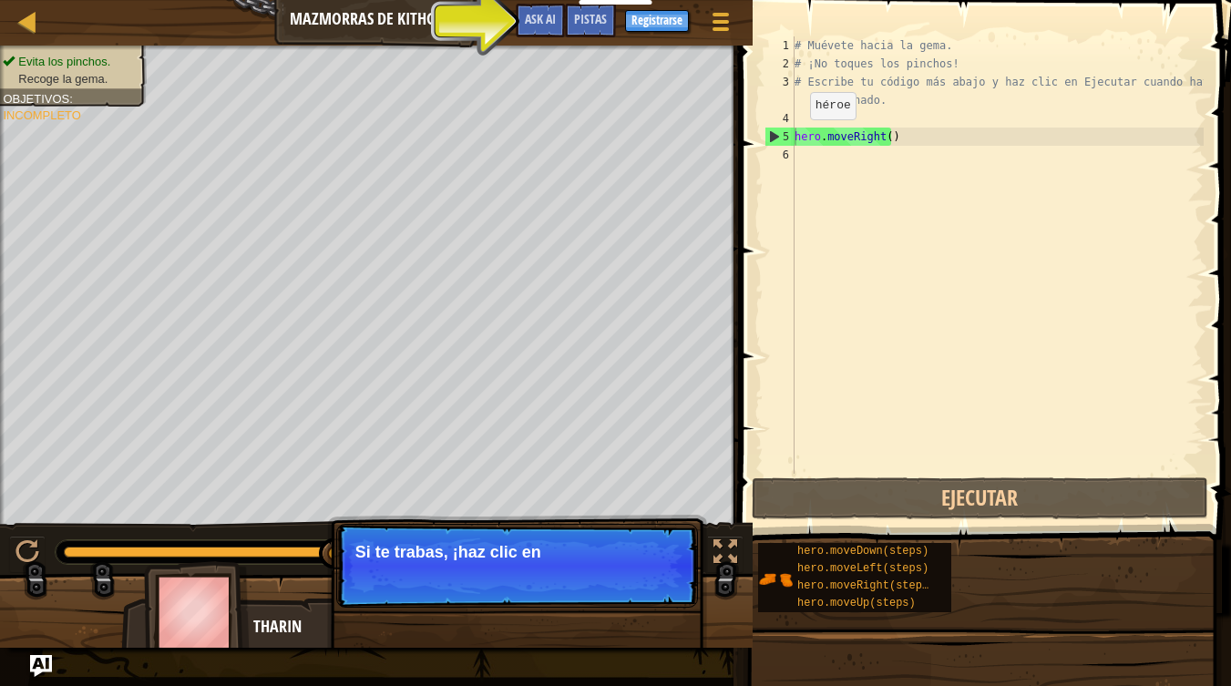
drag, startPoint x: 420, startPoint y: 618, endPoint x: 338, endPoint y: 598, distance: 84.2
click at [338, 576] on div "Evita los pinchos. Recoge la gema. Objetivos : Incompleto ♫ [PERSON_NAME] 11 x:…" at bounding box center [615, 347] width 1231 height 602
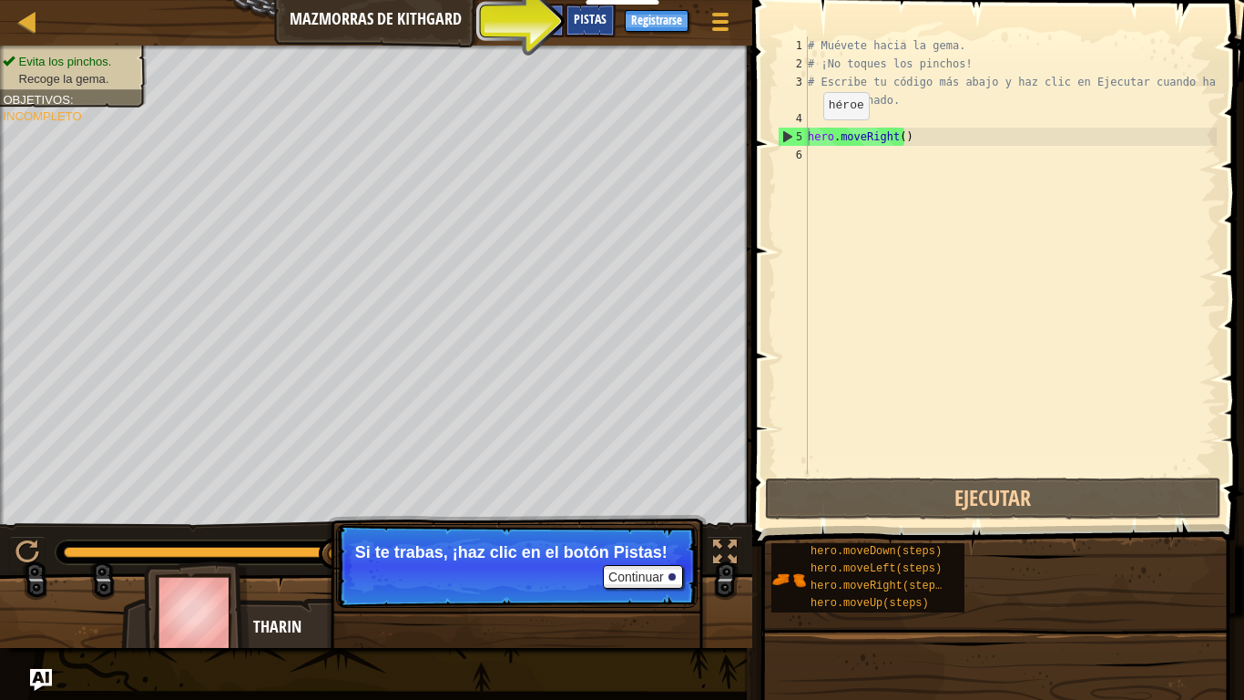
click at [579, 22] on span "Pistas" at bounding box center [590, 18] width 33 height 17
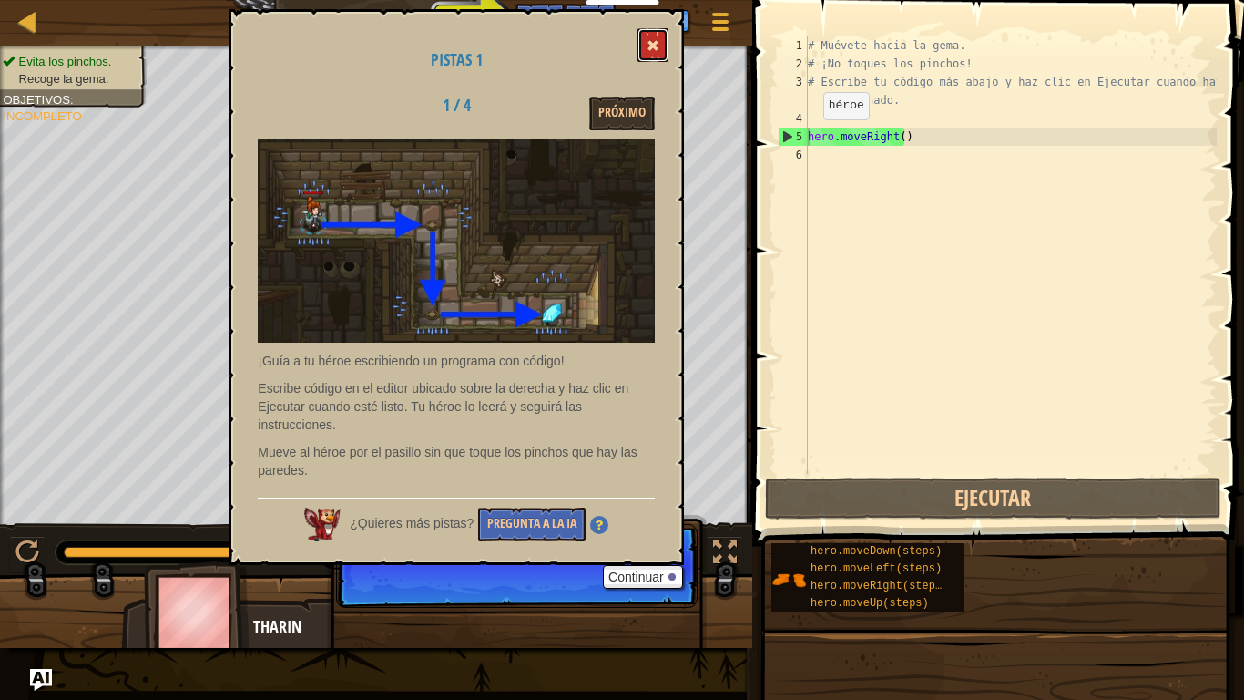
click at [646, 40] on button at bounding box center [653, 45] width 31 height 34
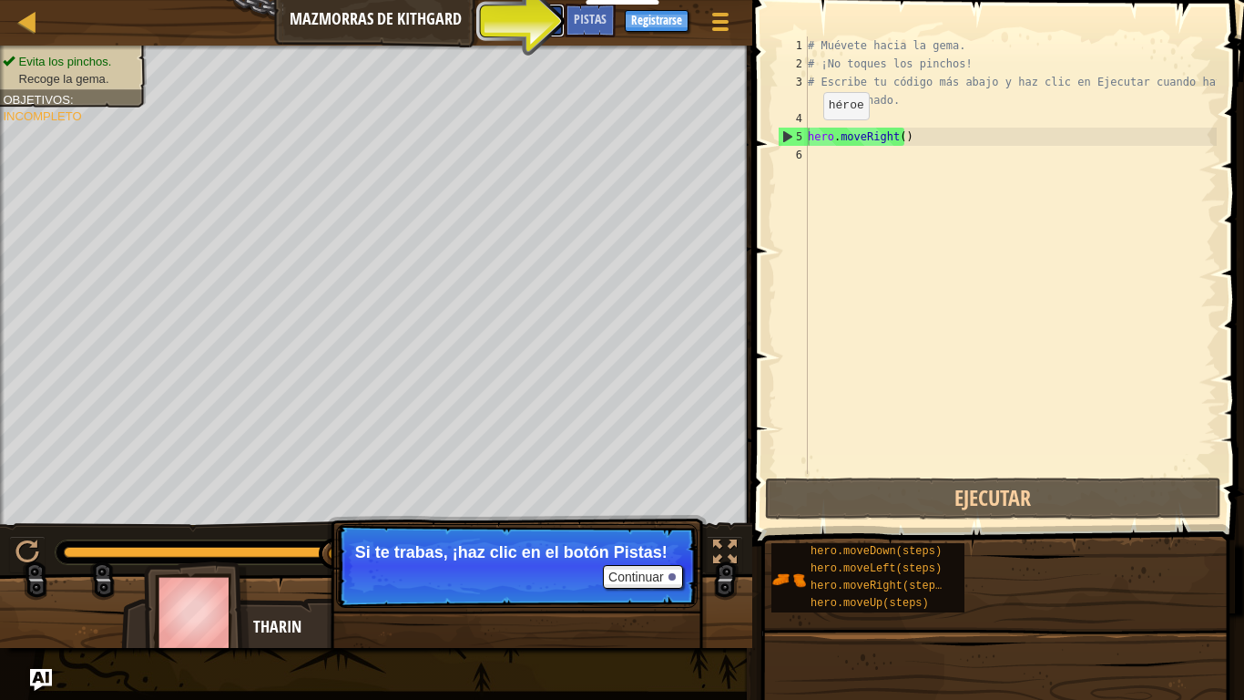
click at [557, 17] on button "Ask AI" at bounding box center [540, 21] width 49 height 34
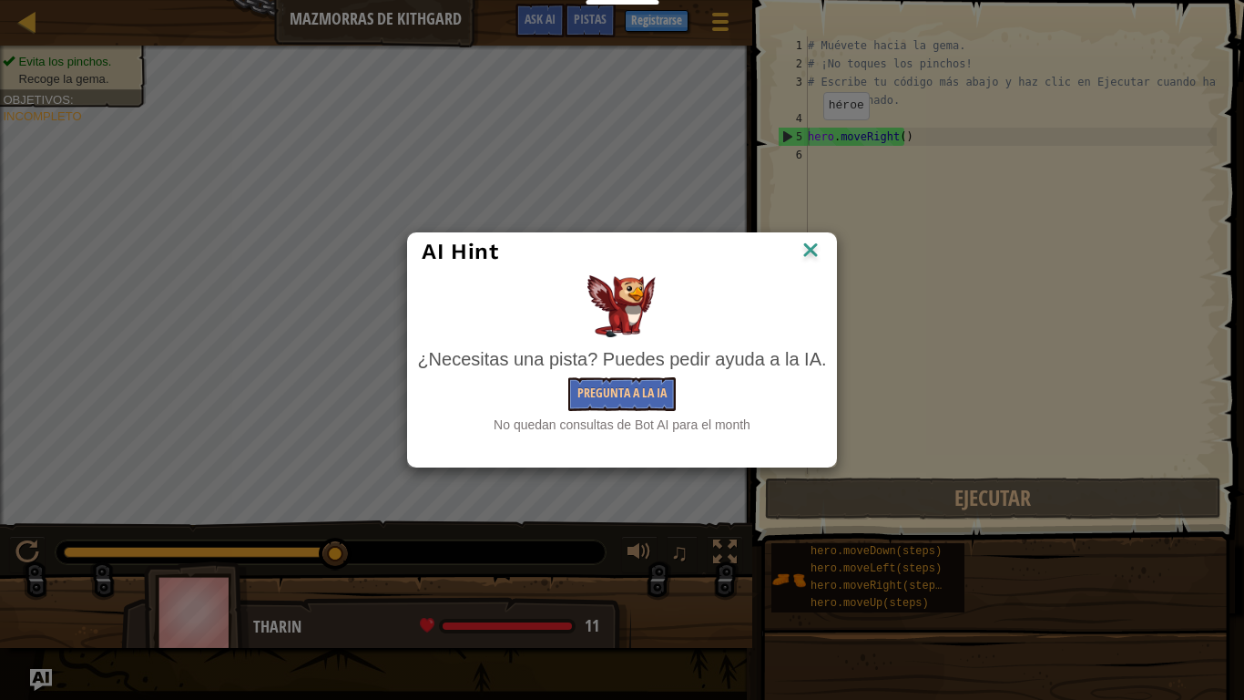
click at [803, 244] on img at bounding box center [811, 251] width 24 height 27
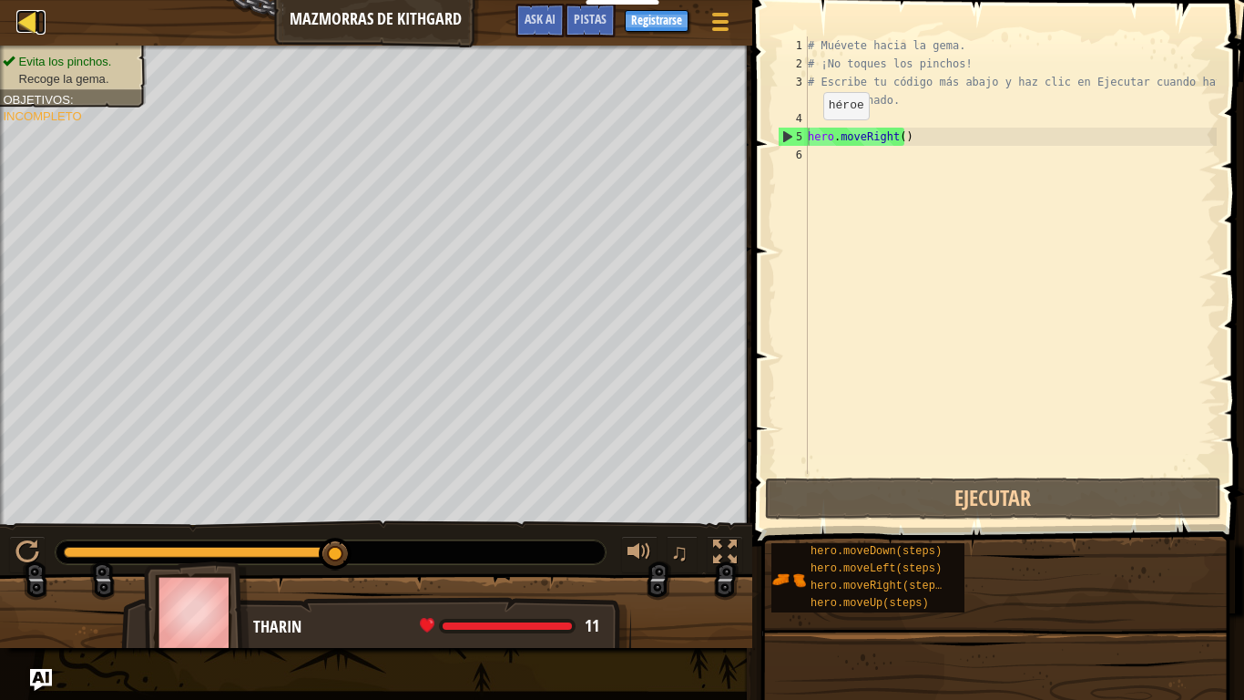
click at [36, 14] on div at bounding box center [27, 21] width 23 height 23
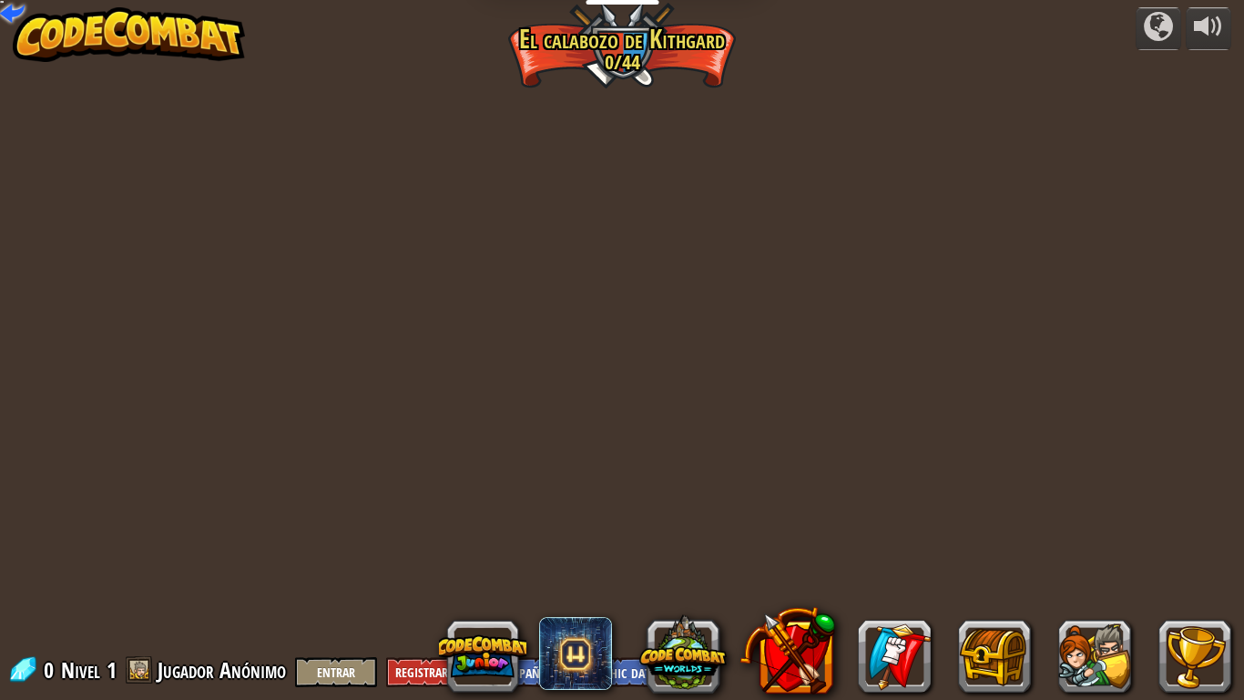
select select "es-419"
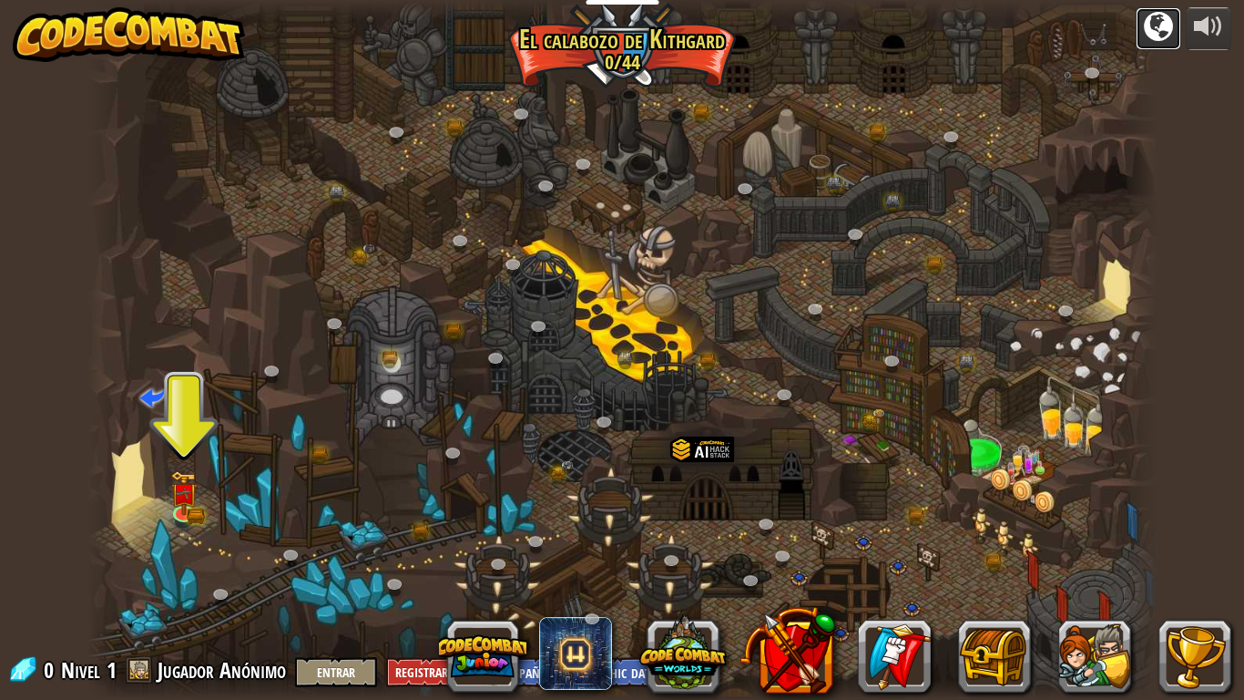
click at [1163, 19] on div at bounding box center [1158, 26] width 29 height 29
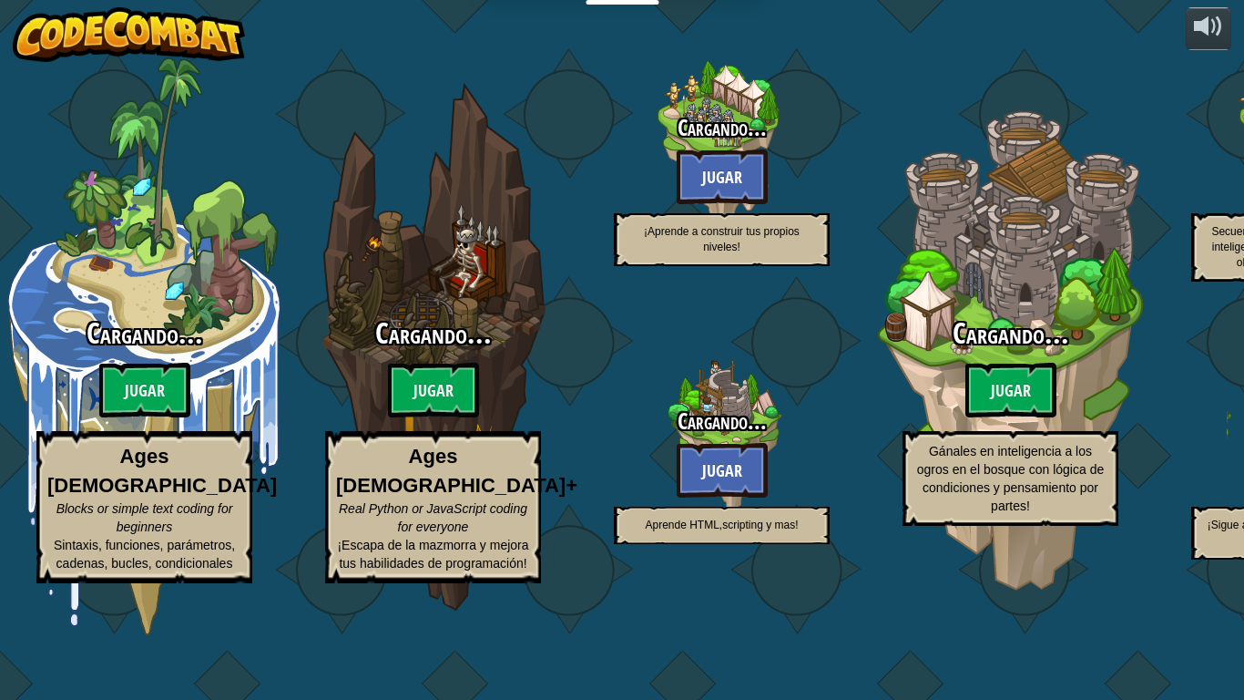
select select "es-419"
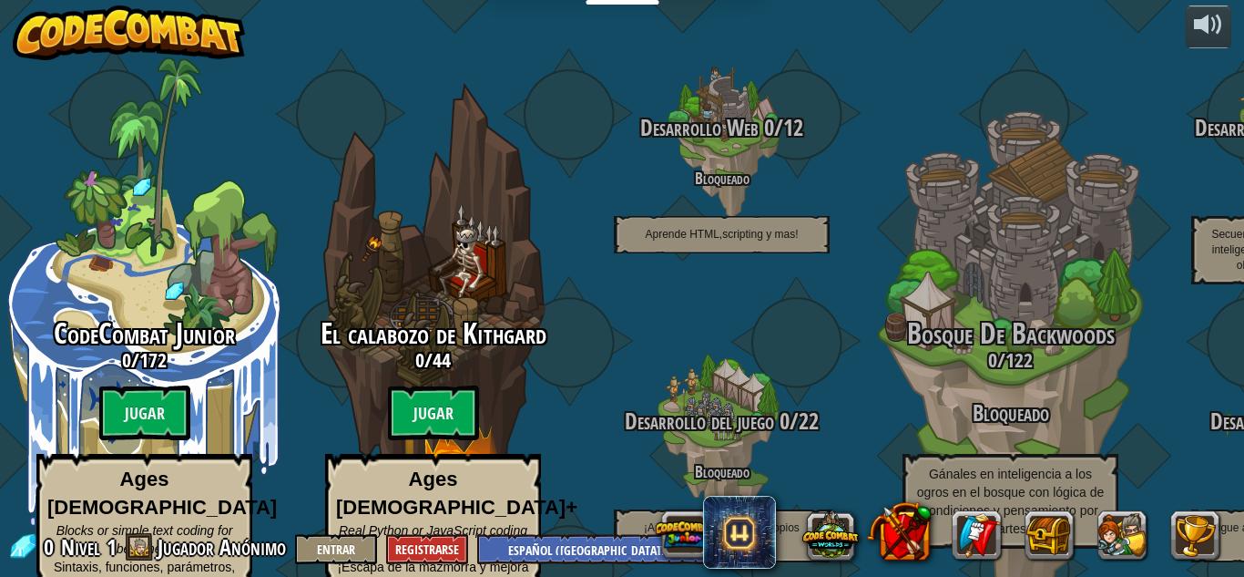
select select "es-419"
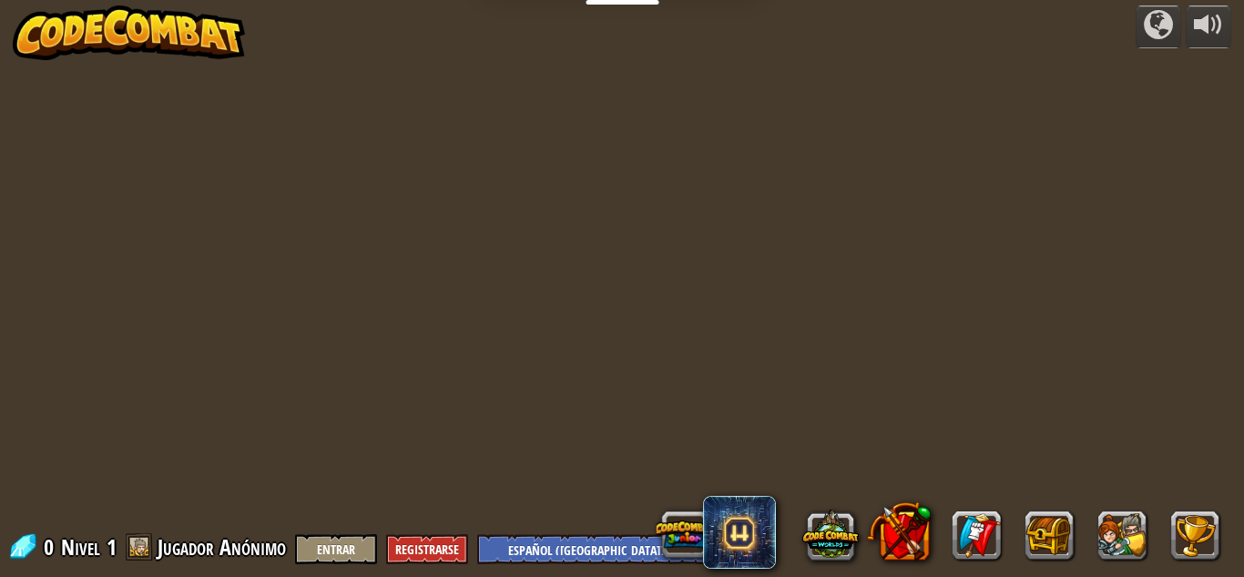
select select "es-419"
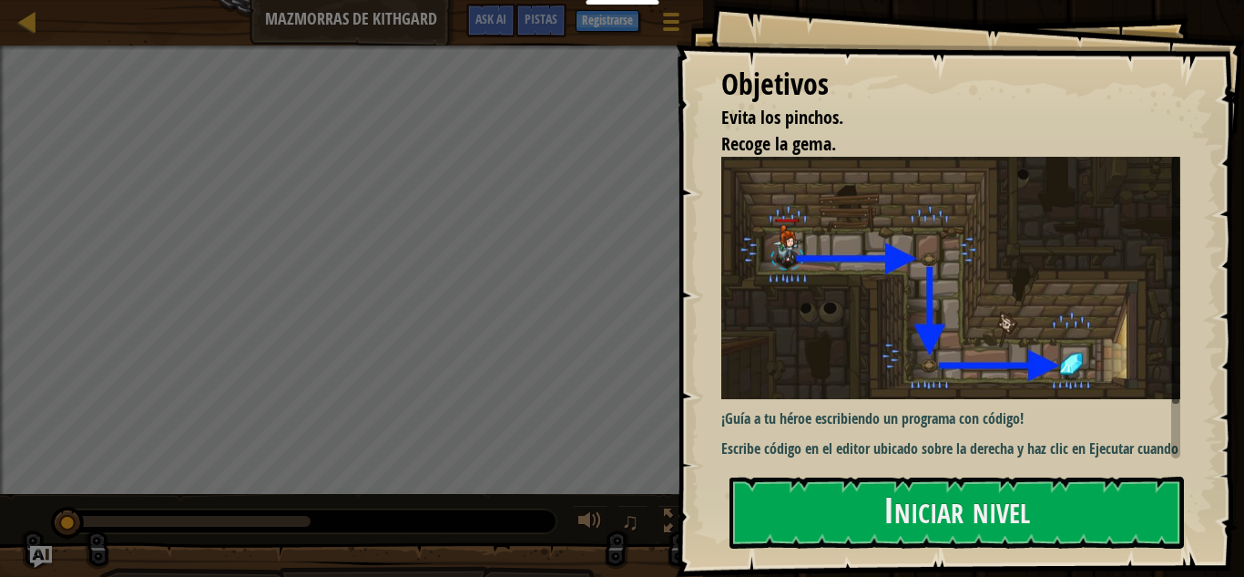
select select "es-419"
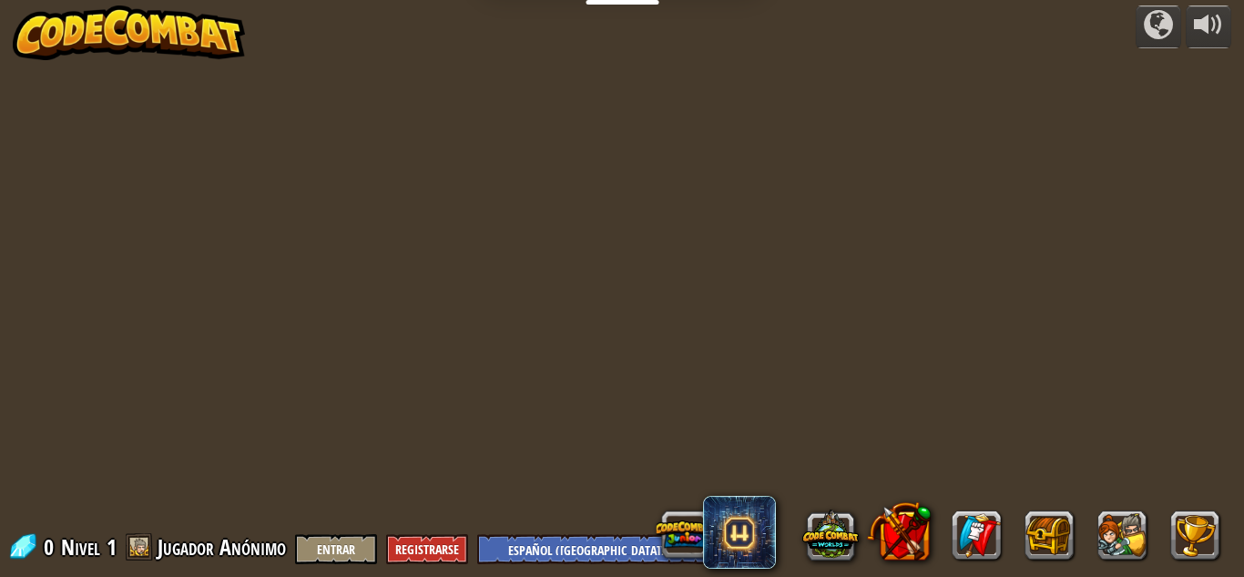
select select "es-419"
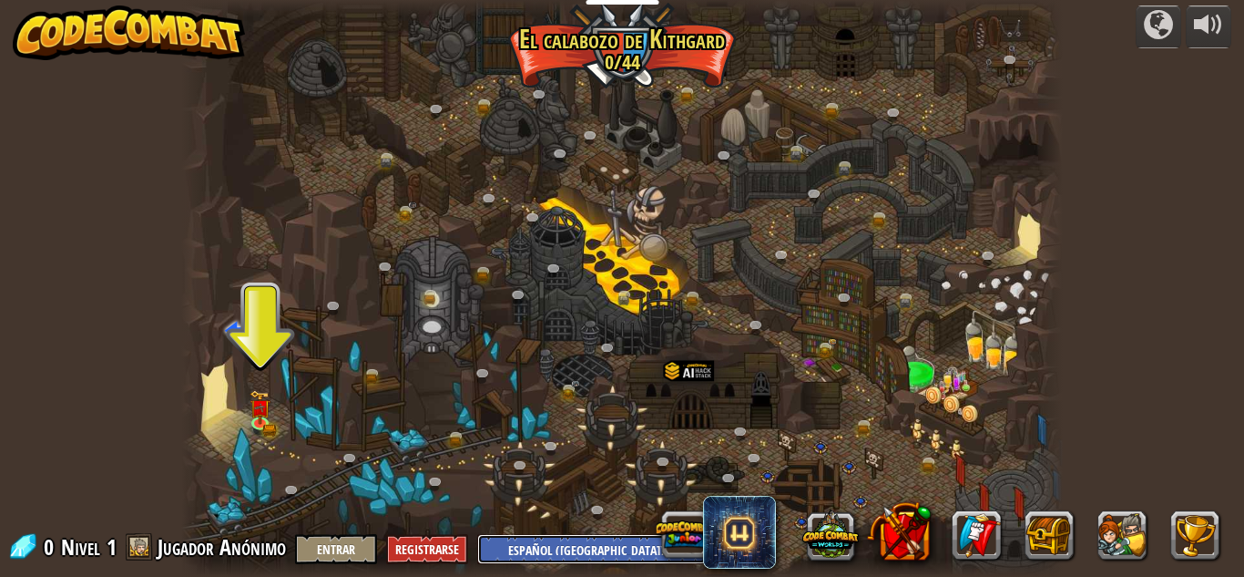
click at [589, 543] on select "English ([GEOGRAPHIC_DATA]) English ([GEOGRAPHIC_DATA]) 简体中文 繁體中文 русский españ…" at bounding box center [592, 549] width 230 height 30
click at [477, 534] on select "English ([GEOGRAPHIC_DATA]) English ([GEOGRAPHIC_DATA]) 简体中文 繁體中文 русский españ…" at bounding box center [592, 549] width 230 height 30
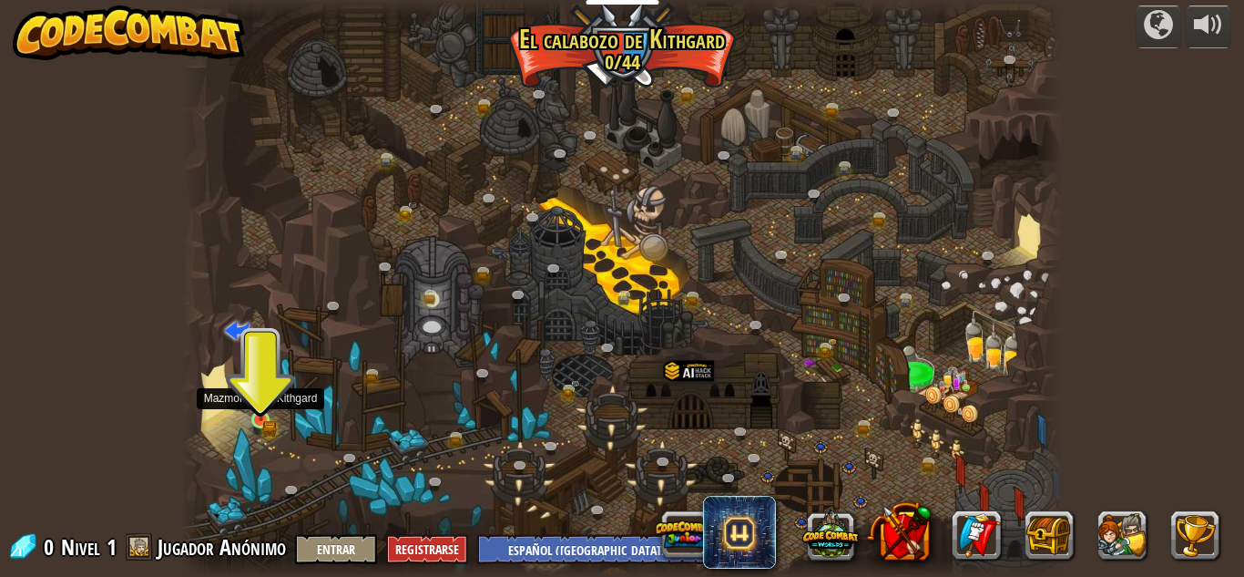
click at [260, 418] on img at bounding box center [261, 399] width 21 height 46
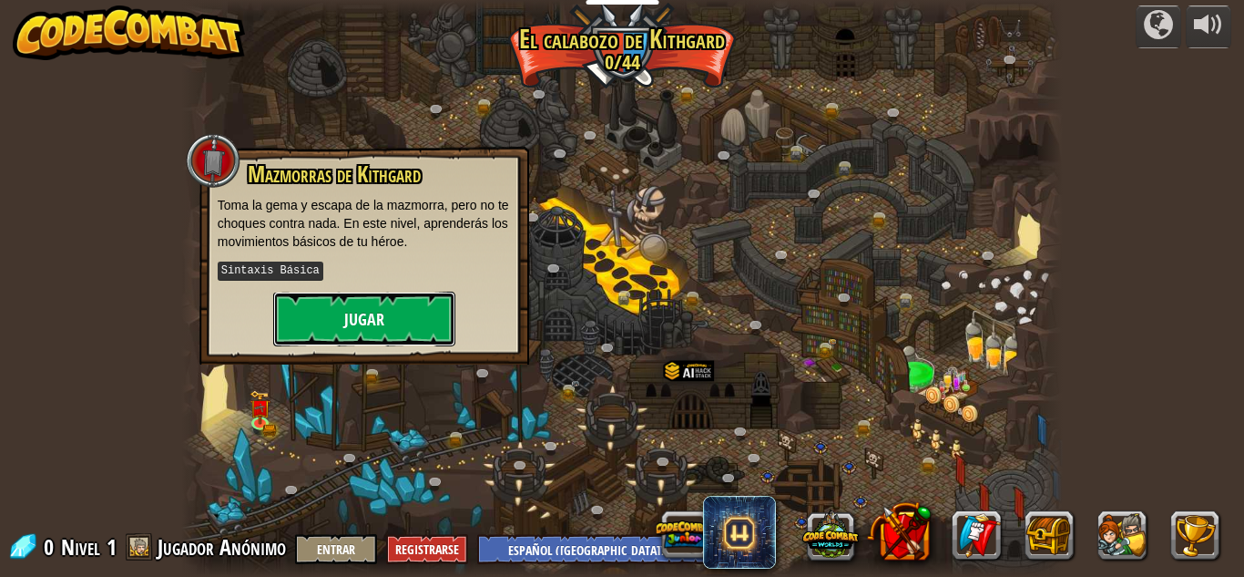
click at [351, 311] on button "Jugar" at bounding box center [364, 318] width 182 height 55
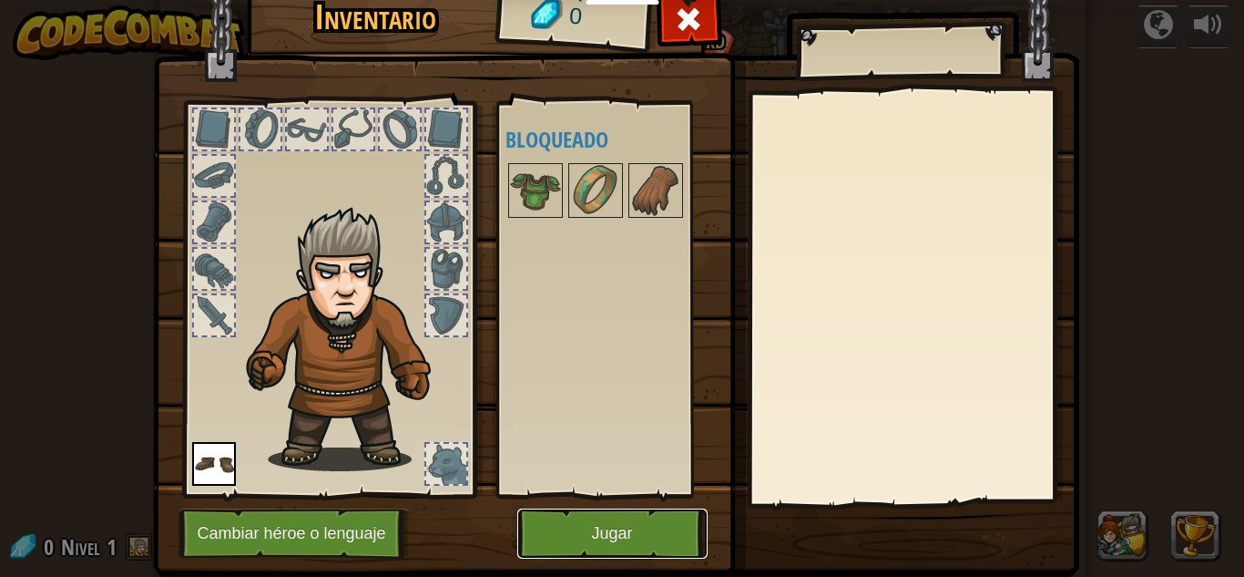
click at [599, 534] on button "Jugar" at bounding box center [612, 533] width 190 height 50
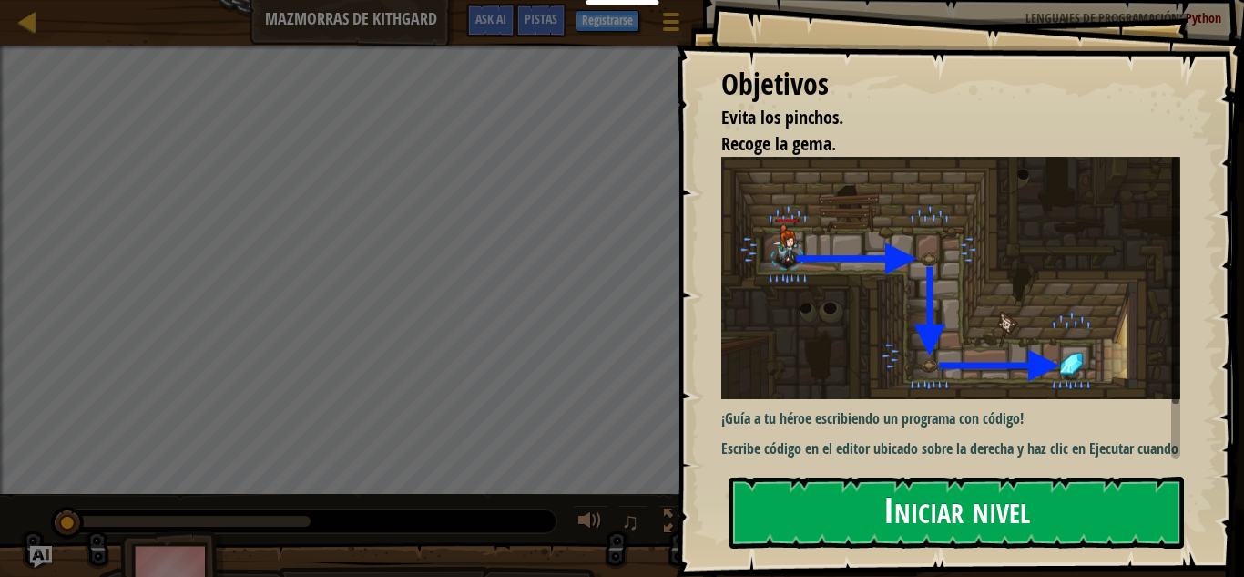
click at [807, 500] on button "Iniciar nivel" at bounding box center [957, 512] width 455 height 72
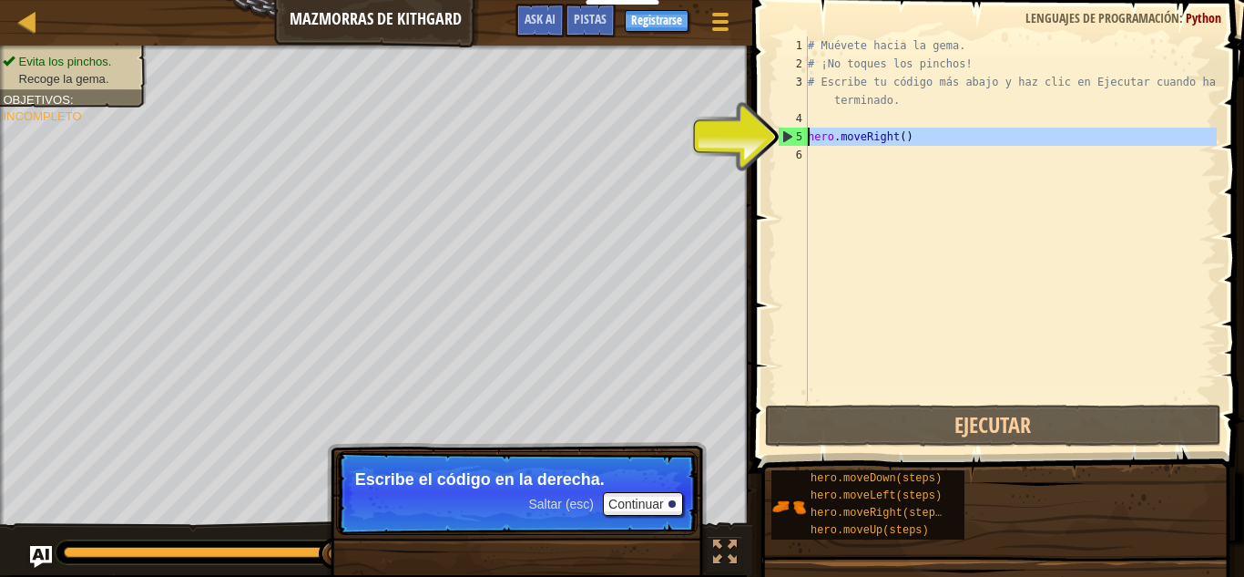
click at [796, 135] on div "5" at bounding box center [793, 137] width 29 height 18
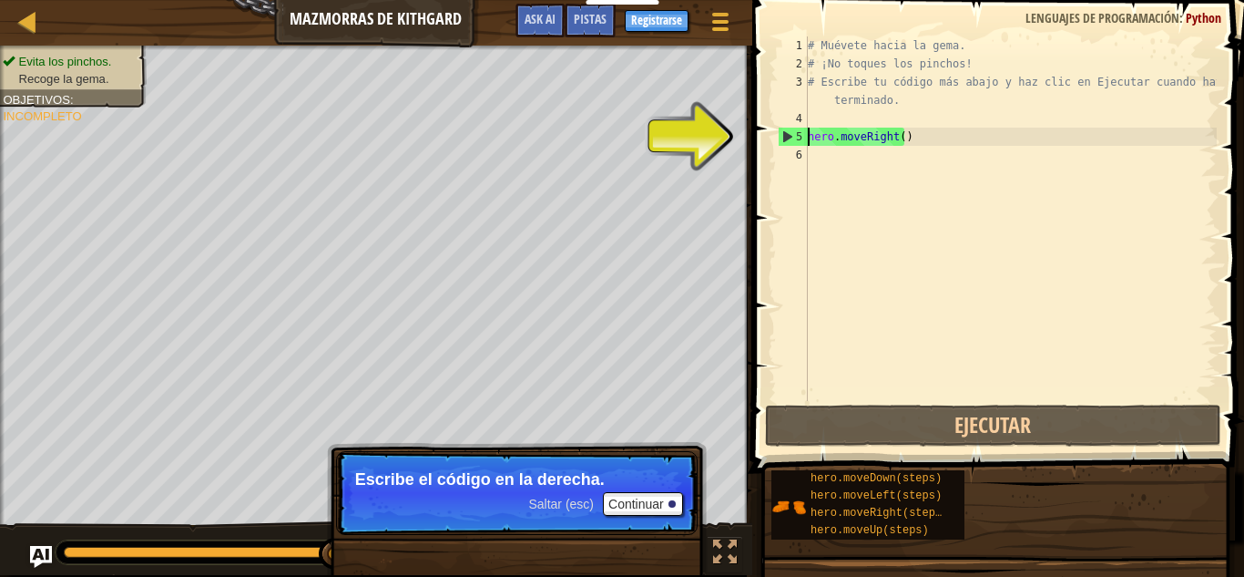
click at [796, 135] on div "5" at bounding box center [793, 137] width 29 height 18
type textarea "hero.moveRight()"
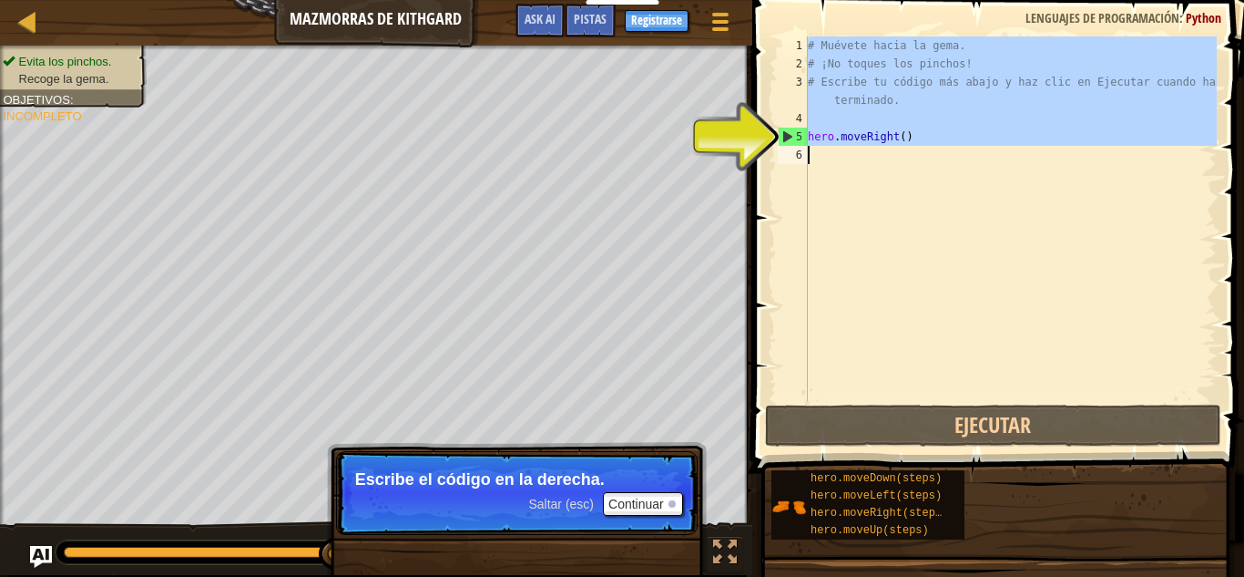
click at [796, 135] on div "5" at bounding box center [793, 137] width 29 height 18
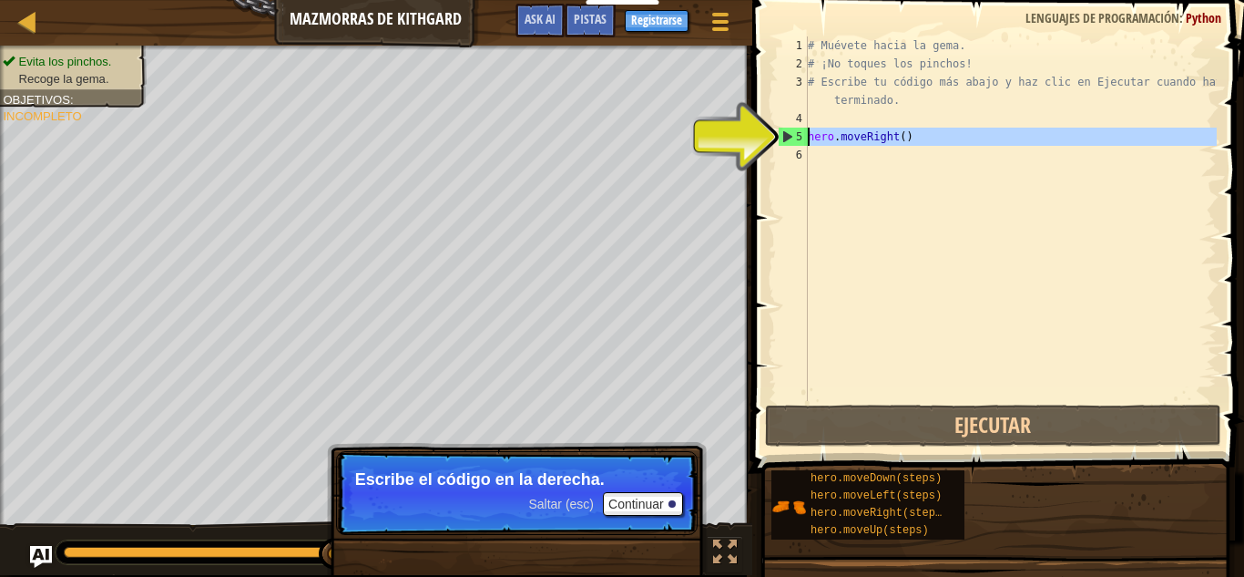
click at [796, 135] on div "5" at bounding box center [793, 137] width 29 height 18
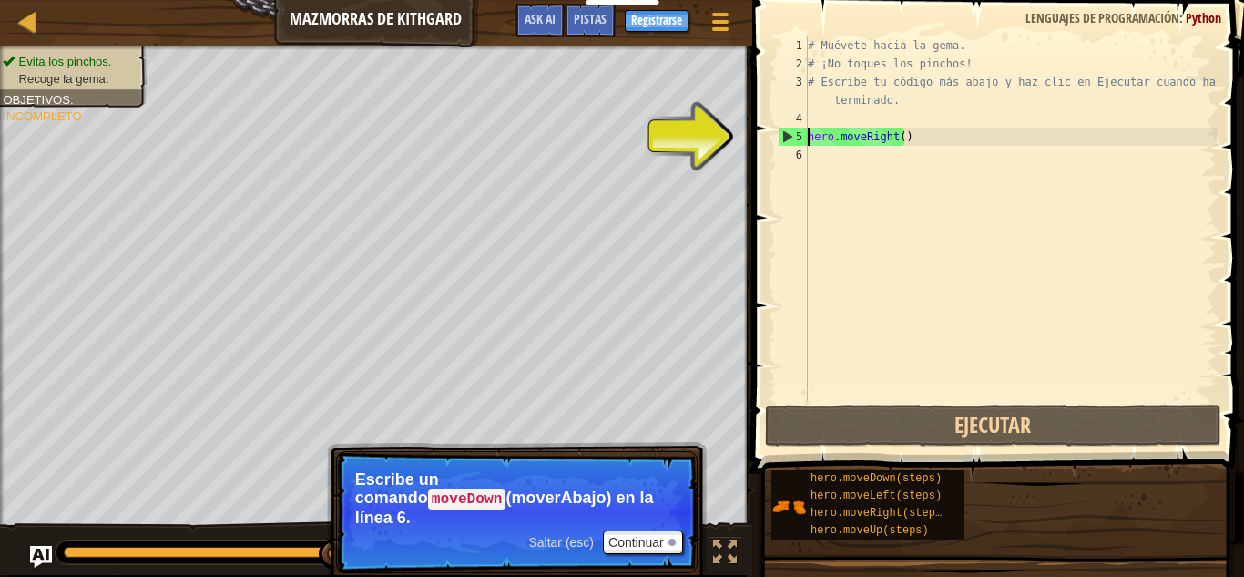
drag, startPoint x: 796, startPoint y: 135, endPoint x: 782, endPoint y: 132, distance: 13.9
click at [782, 132] on div "5" at bounding box center [793, 137] width 29 height 18
type textarea "hero.moveRight()"
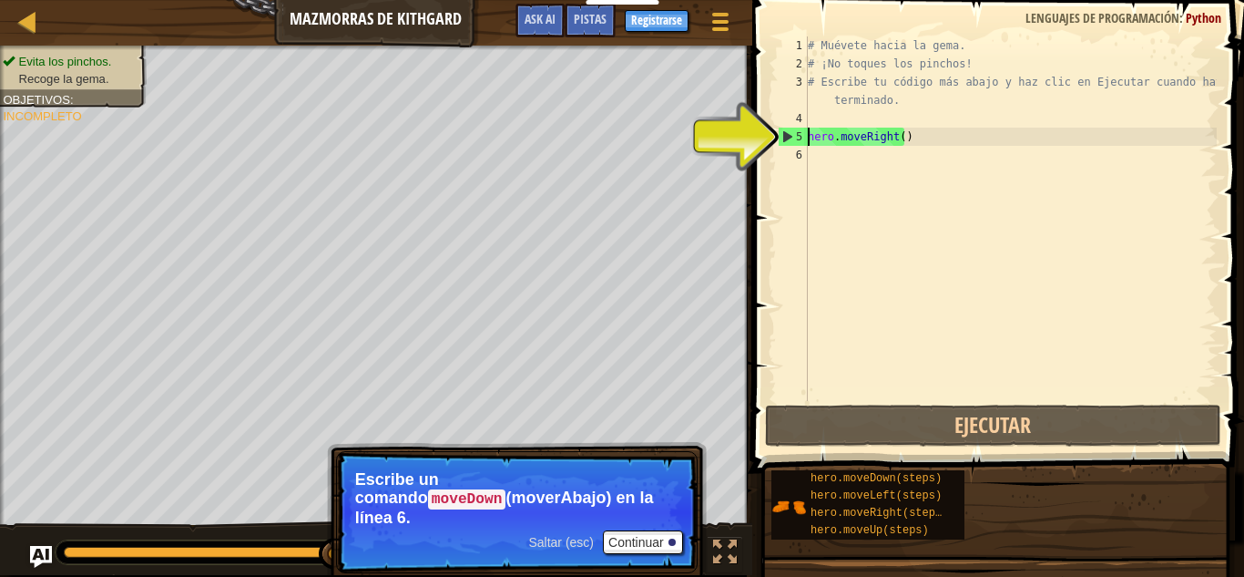
click at [782, 132] on div "5" at bounding box center [793, 137] width 29 height 18
type textarea "hero.moveRight()"
click at [791, 154] on div "6" at bounding box center [793, 155] width 30 height 18
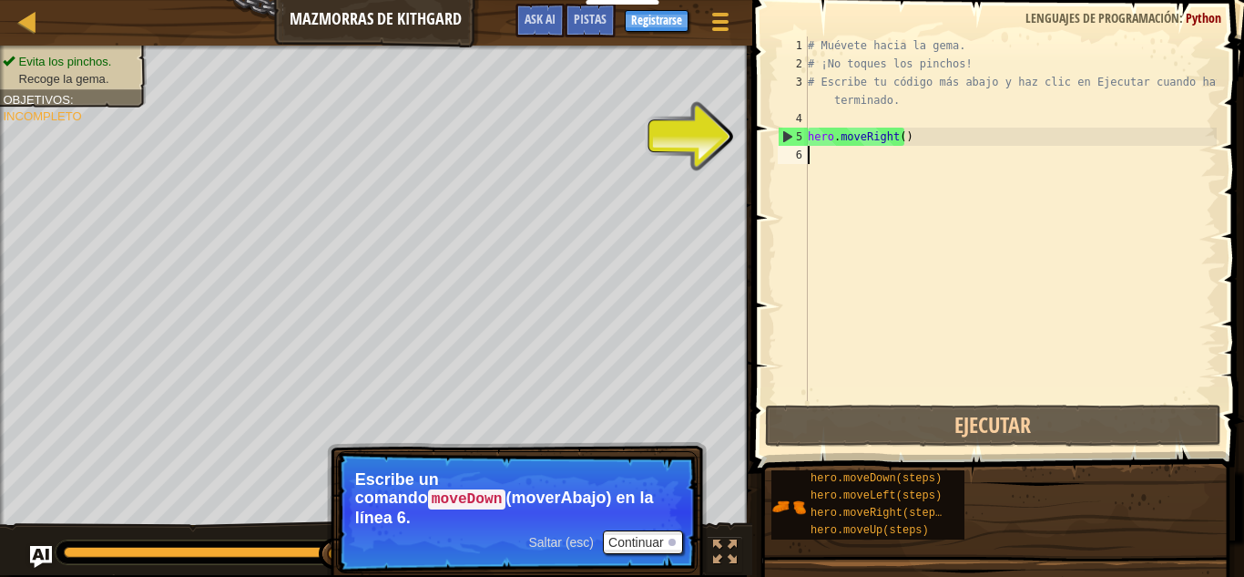
click at [814, 153] on div "# Muévete hacia la gema. # ¡No toques los pinchos! # Escribe tu código más abaj…" at bounding box center [1010, 236] width 413 height 401
click at [551, 24] on span "Ask AI" at bounding box center [540, 18] width 31 height 17
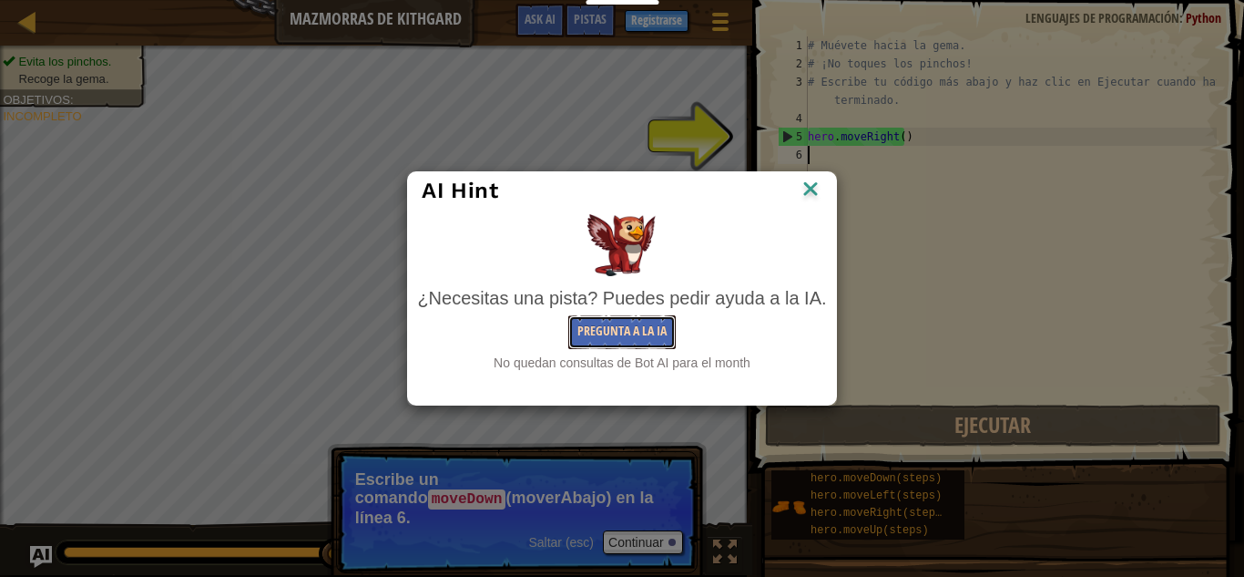
click at [637, 323] on button "Pregunta a la IA" at bounding box center [621, 332] width 107 height 34
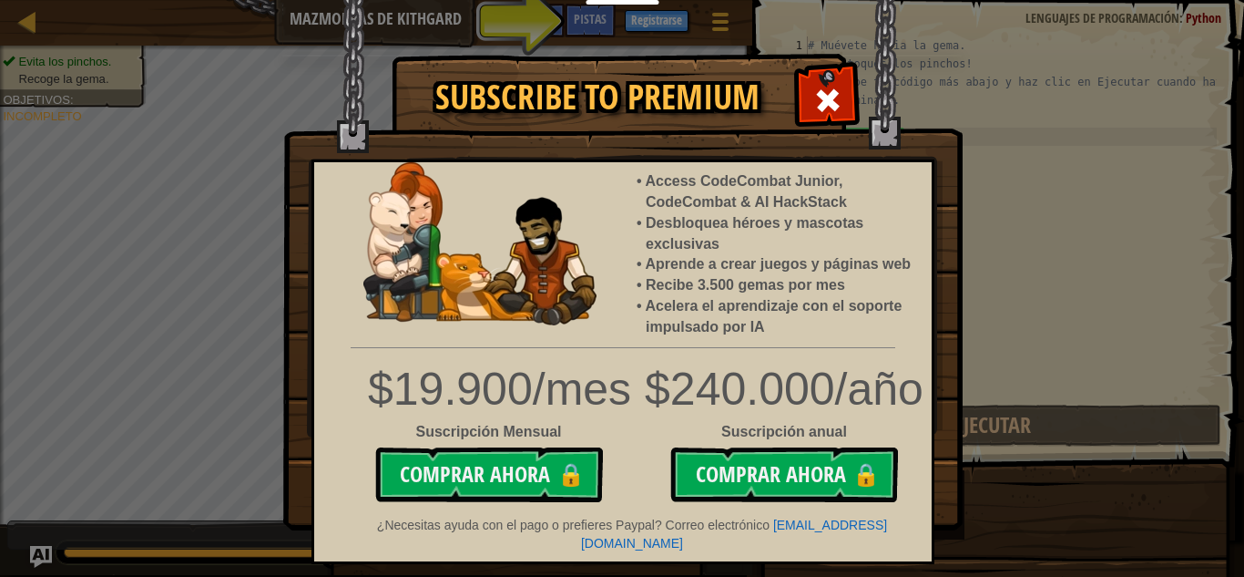
click at [861, 81] on img at bounding box center [623, 265] width 680 height 530
click at [845, 87] on div at bounding box center [827, 97] width 57 height 57
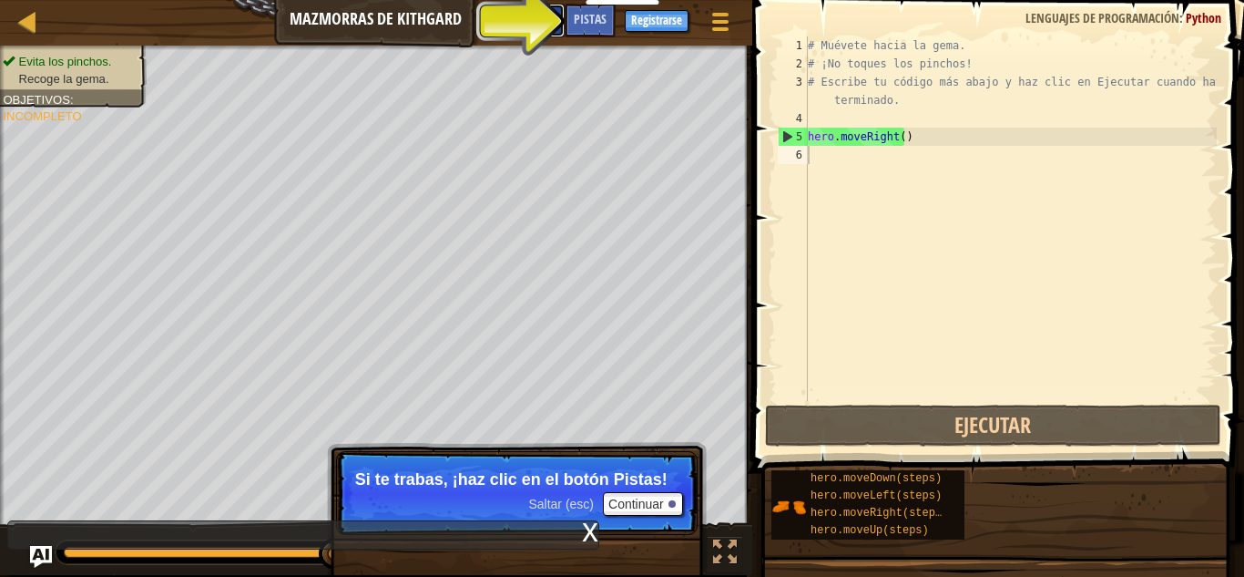
click at [547, 25] on span "Ask AI" at bounding box center [540, 18] width 31 height 17
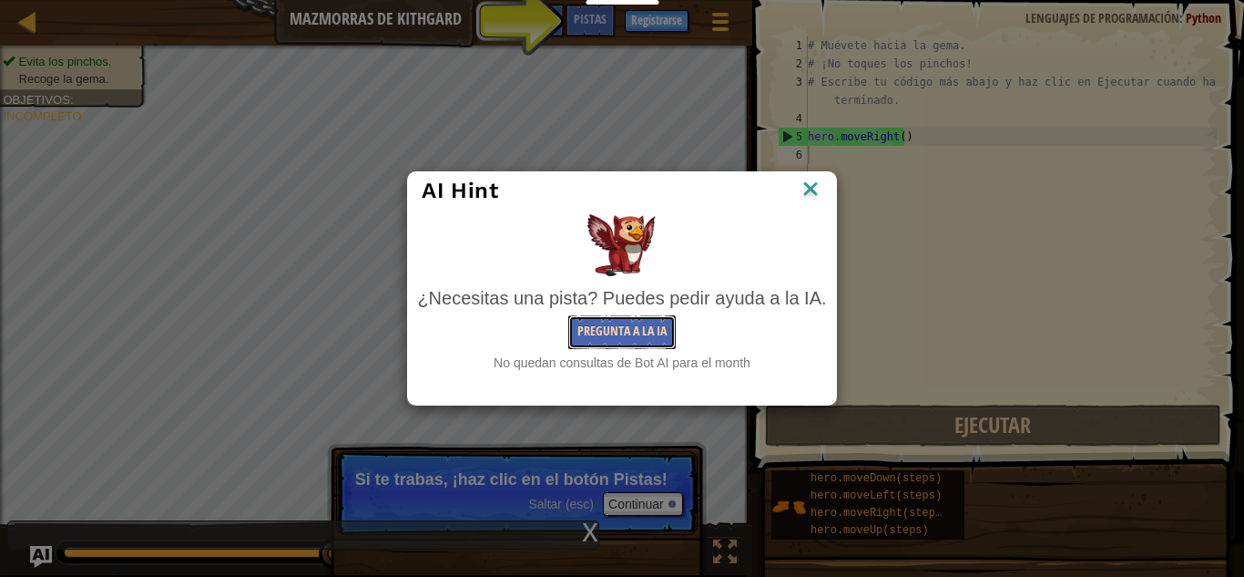
click at [606, 327] on button "Pregunta a la IA" at bounding box center [621, 332] width 107 height 34
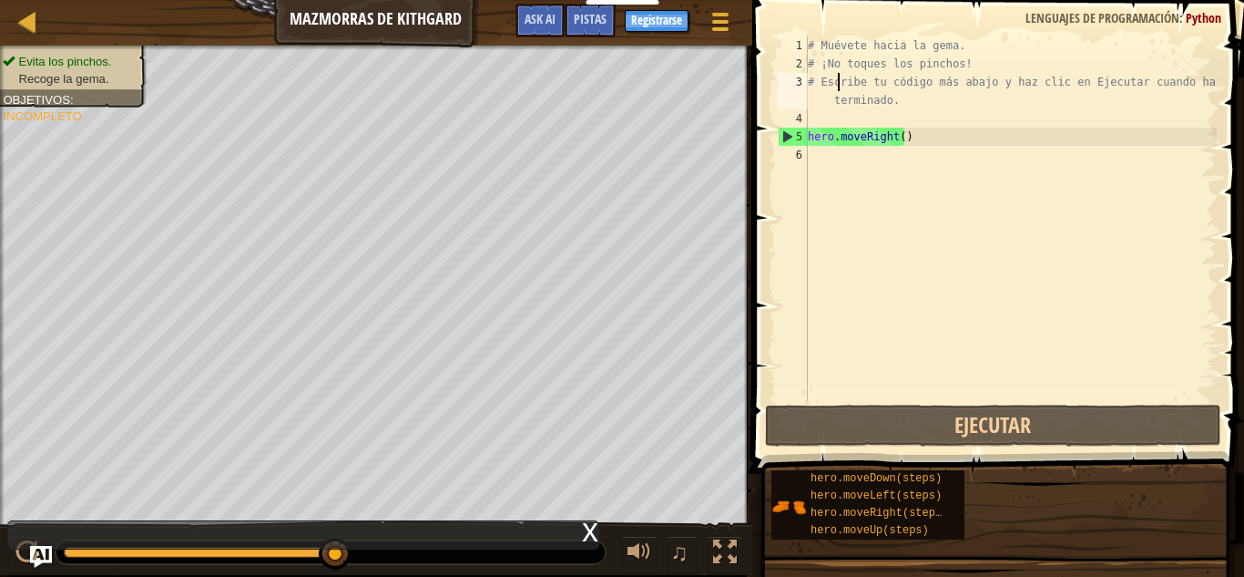
click at [838, 83] on div "# Muévete hacia la gema. # ¡No toques los pinchos! # Escribe tu código más abaj…" at bounding box center [1010, 236] width 413 height 401
click at [813, 145] on div "# Muévete hacia la gema. # ¡No toques los pinchos! # Escribe tu código más abaj…" at bounding box center [1010, 236] width 413 height 401
click at [891, 138] on div "# Muévete hacia la gema. # ¡No toques los pinchos! # Escribe tu código más abaj…" at bounding box center [1010, 236] width 413 height 401
type textarea "hero.moveRigh()"
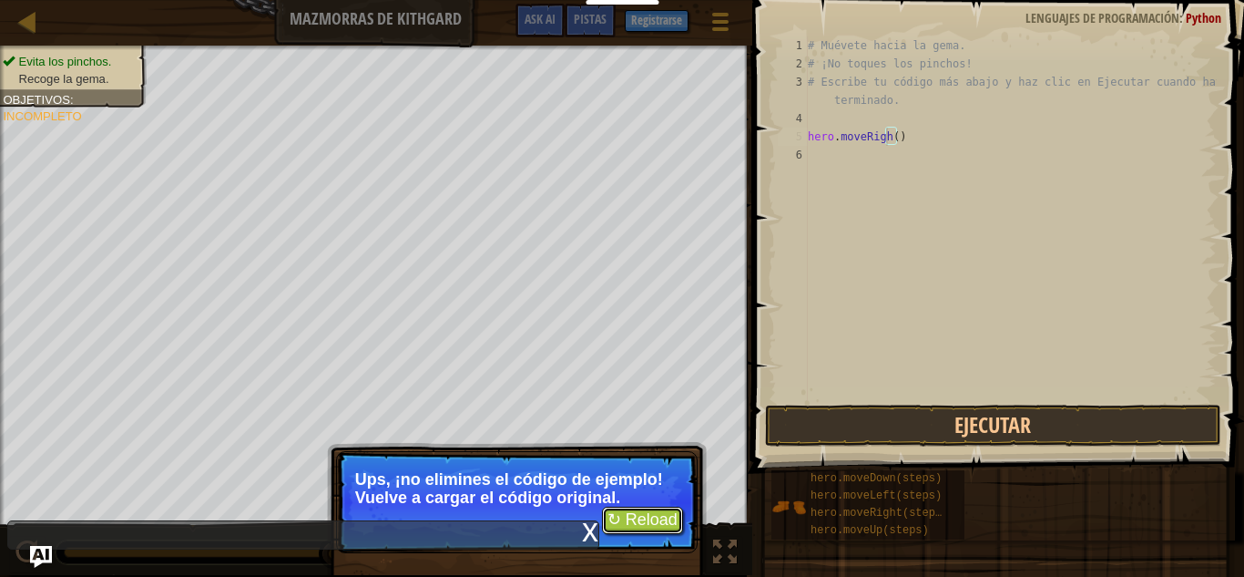
click at [629, 508] on button "↻ Reload" at bounding box center [642, 519] width 81 height 27
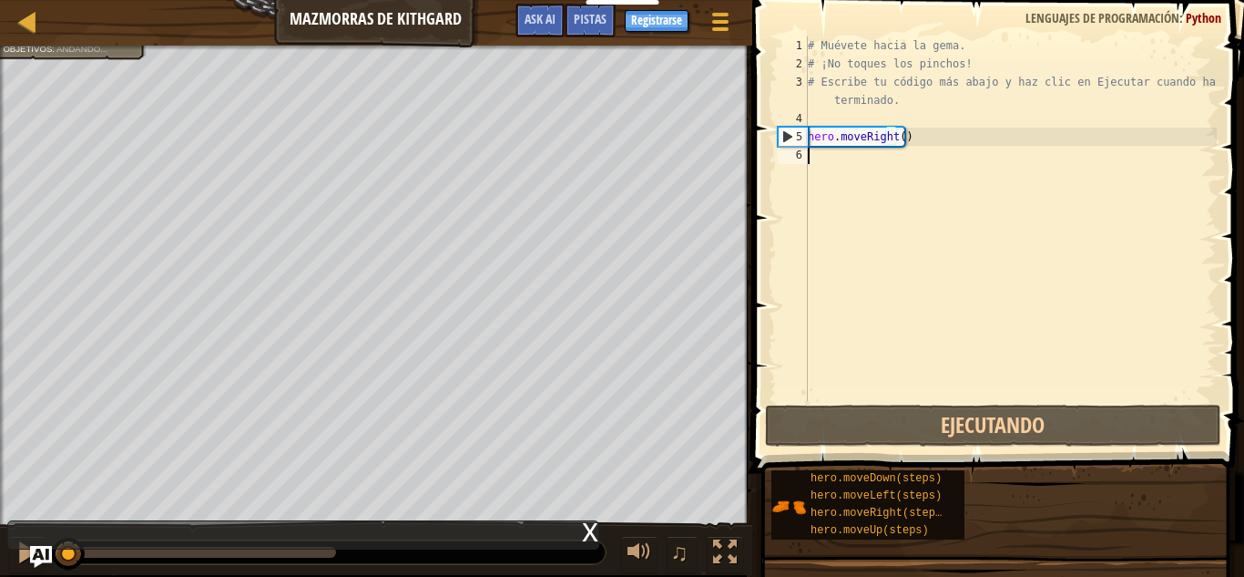
scroll to position [8, 0]
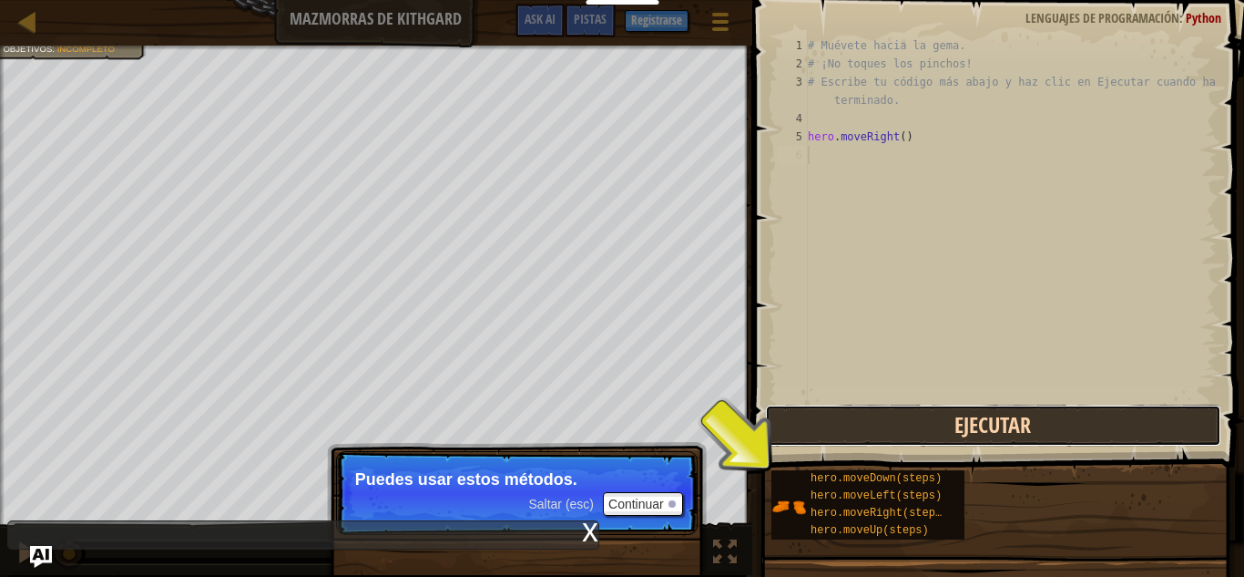
click at [821, 426] on button "Ejecutar" at bounding box center [993, 425] width 456 height 42
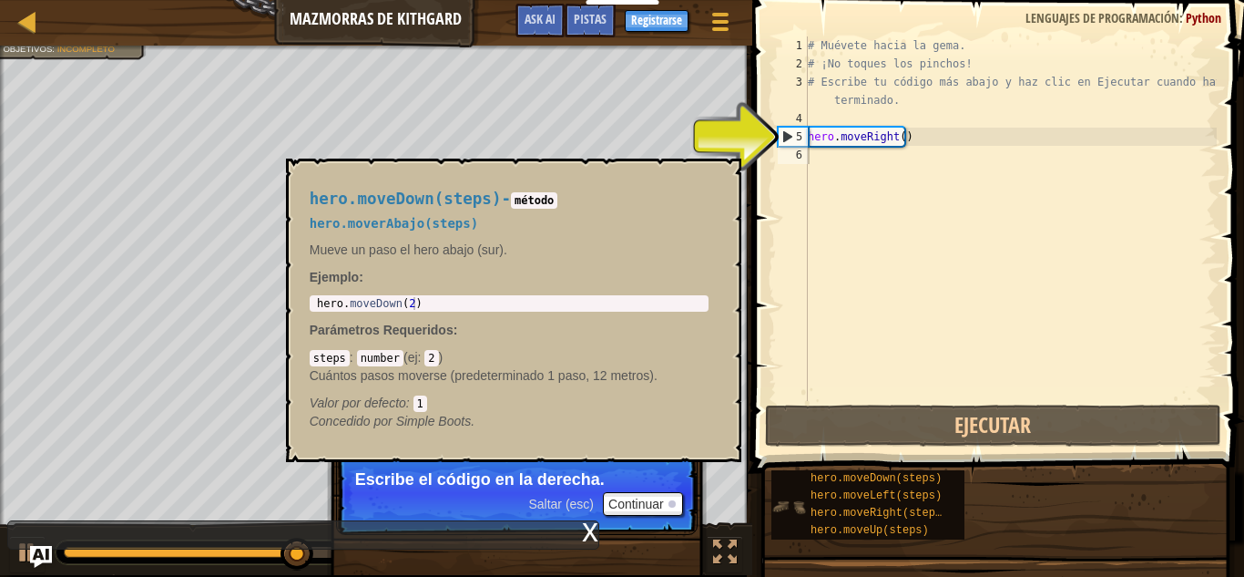
click at [777, 507] on img at bounding box center [789, 506] width 35 height 35
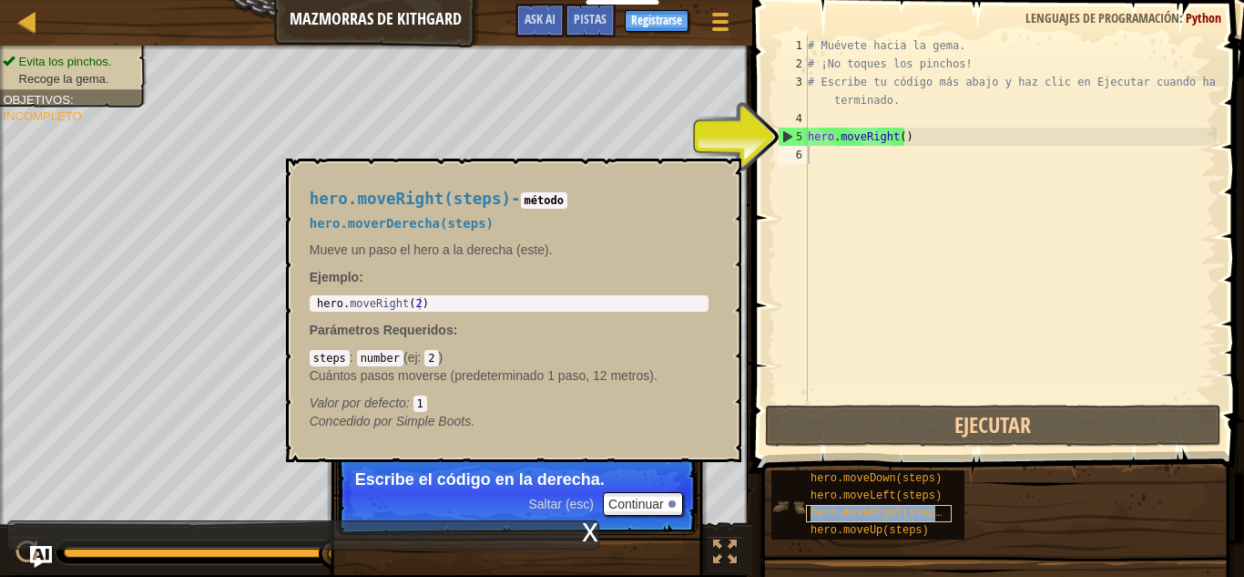
click at [818, 516] on span "hero.moveRight(steps)" at bounding box center [880, 512] width 138 height 13
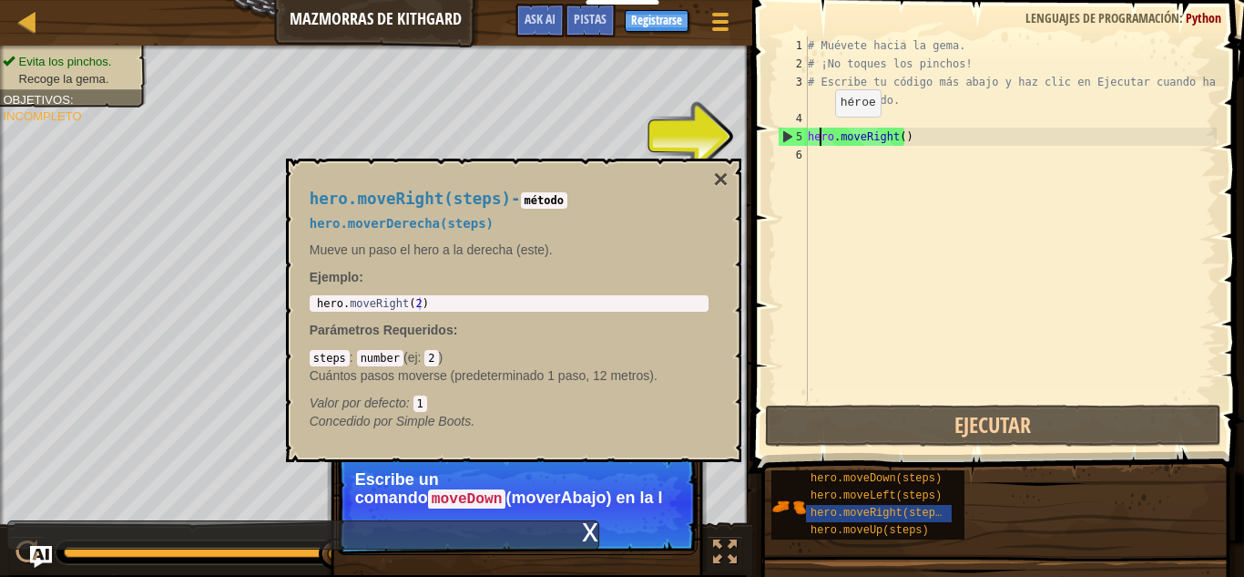
click at [820, 135] on div "# Muévete hacia la gema. # ¡No toques los pinchos! # Escribe tu código más abaj…" at bounding box center [1010, 236] width 413 height 401
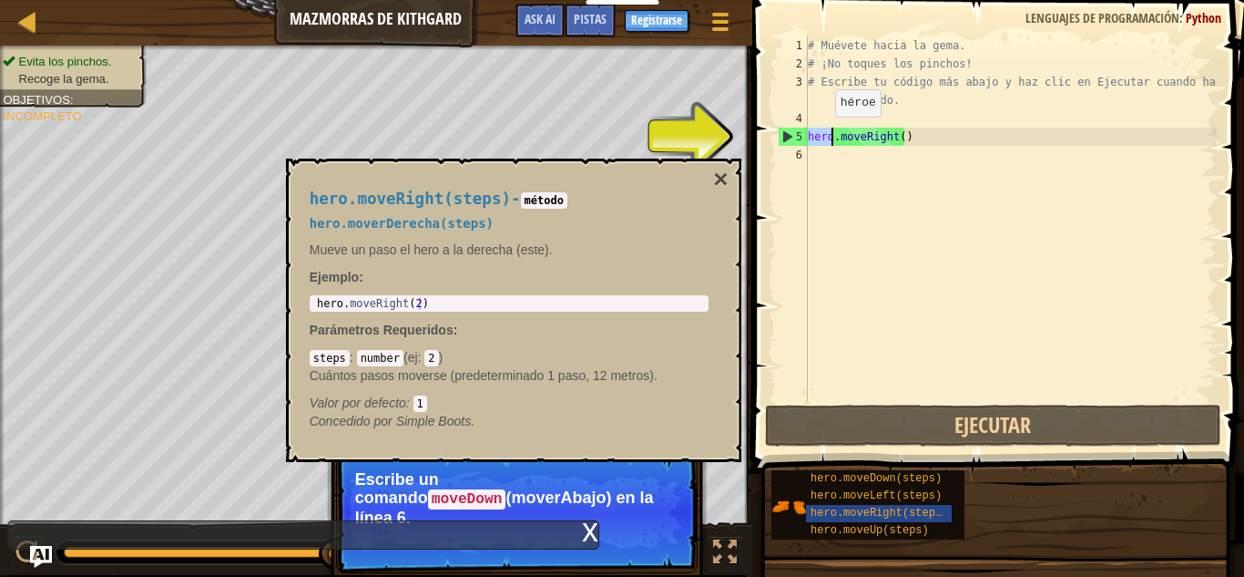
click at [820, 135] on div "# Muévete hacia la gema. # ¡No toques los pinchos! # Escribe tu código más abaj…" at bounding box center [1010, 236] width 413 height 401
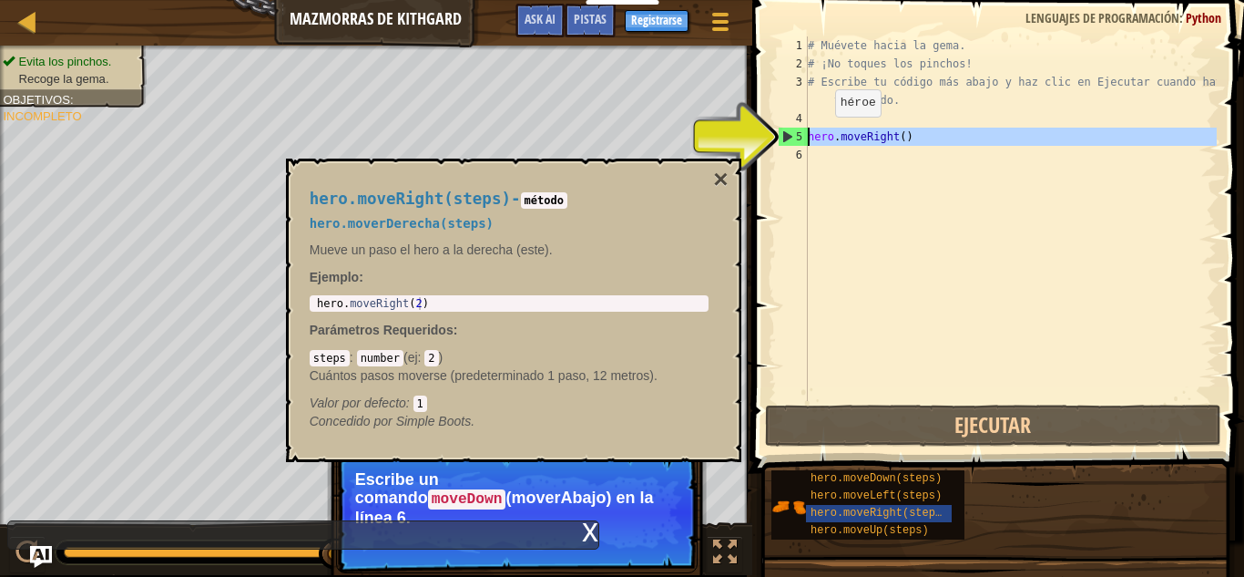
click at [820, 135] on div "# Muévete hacia la gema. # ¡No toques los pinchos! # Escribe tu código más abaj…" at bounding box center [1010, 236] width 413 height 401
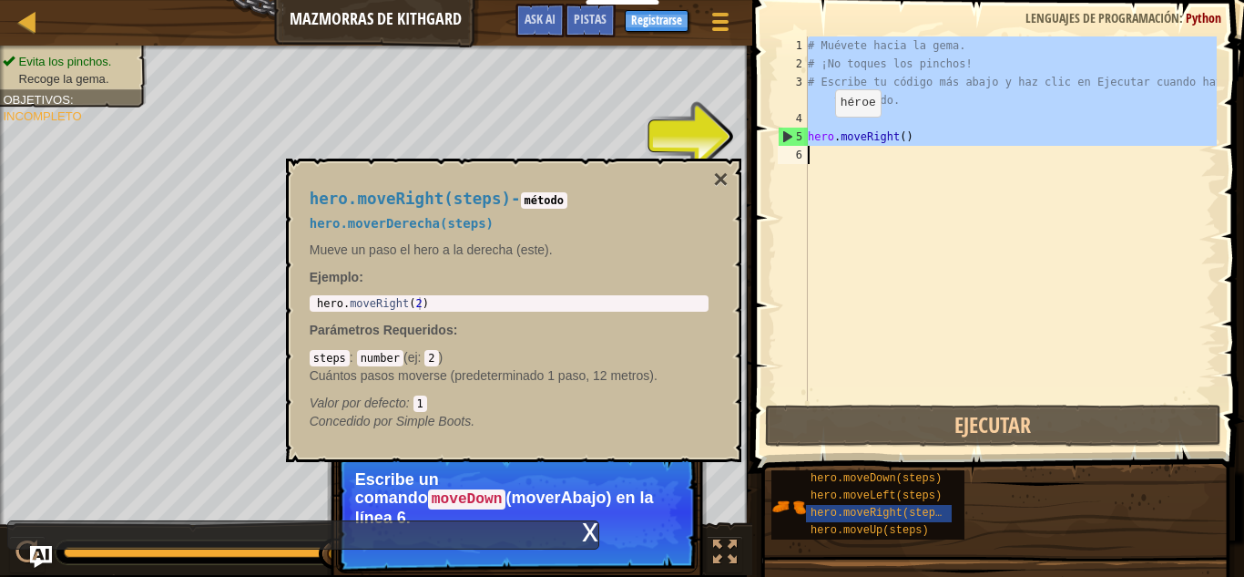
click at [820, 135] on div "# Muévete hacia la gema. # ¡No toques los pinchos! # Escribe tu código más abaj…" at bounding box center [1010, 236] width 413 height 401
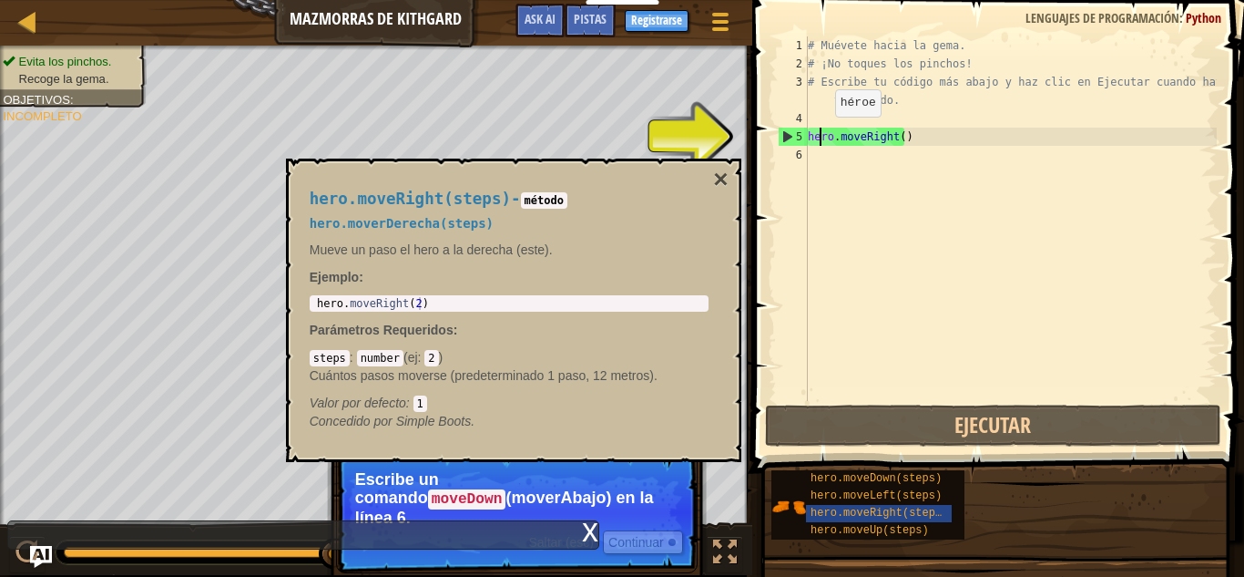
click at [820, 135] on div "# Muévete hacia la gema. # ¡No toques los pinchos! # Escribe tu código más abaj…" at bounding box center [1010, 236] width 413 height 401
click at [717, 173] on button "×" at bounding box center [720, 180] width 15 height 26
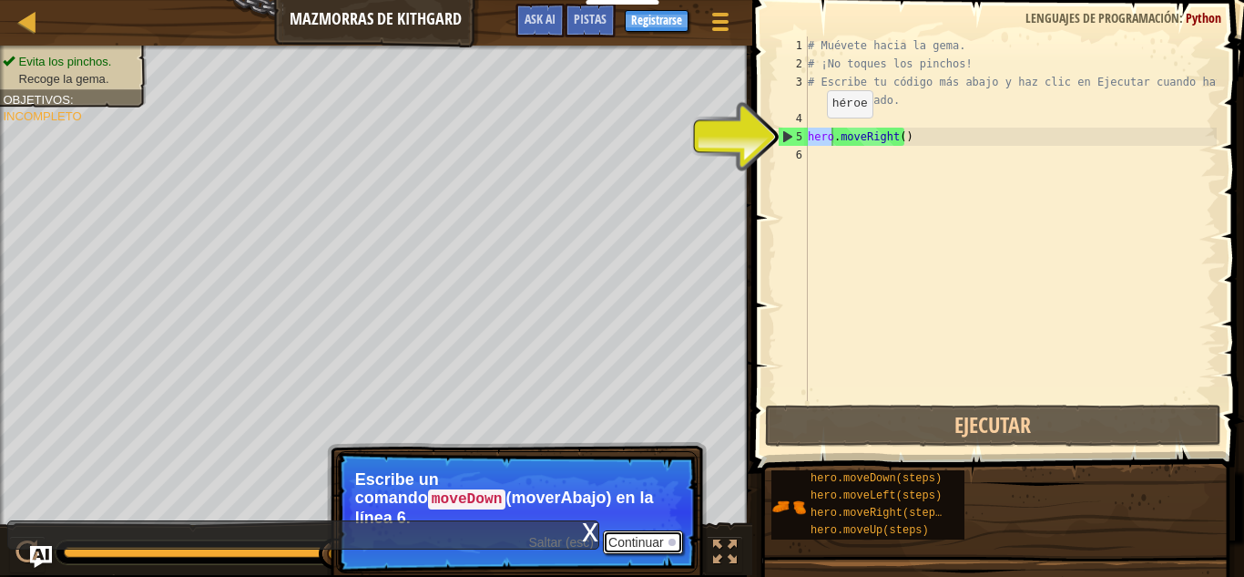
click at [658, 530] on button "Continuar" at bounding box center [643, 542] width 80 height 24
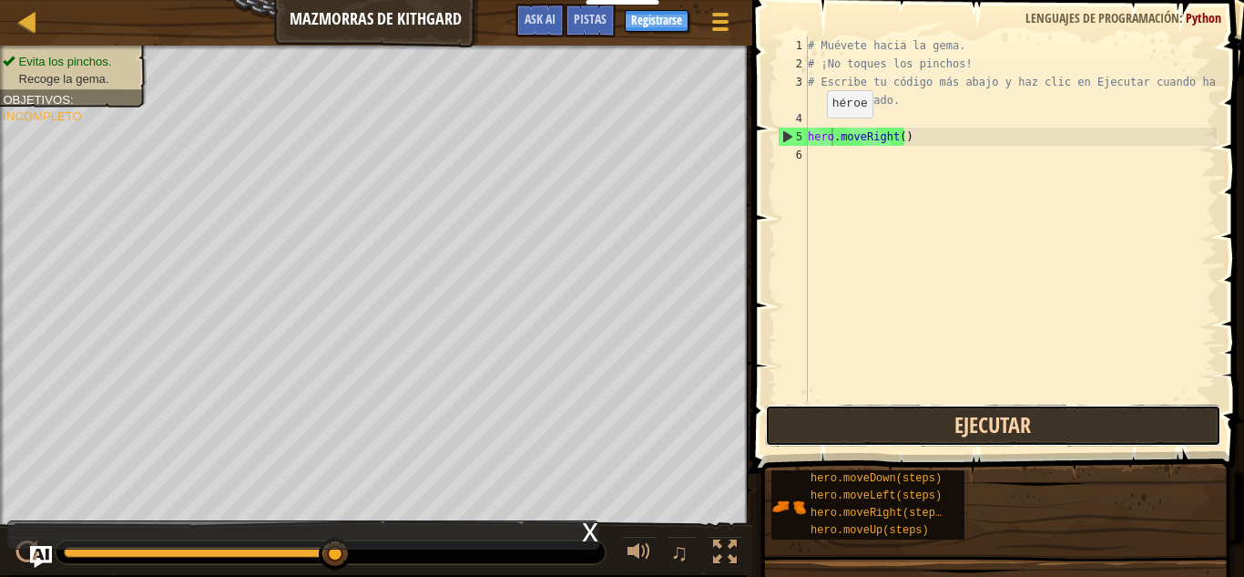
click at [848, 432] on button "Ejecutar" at bounding box center [993, 425] width 456 height 42
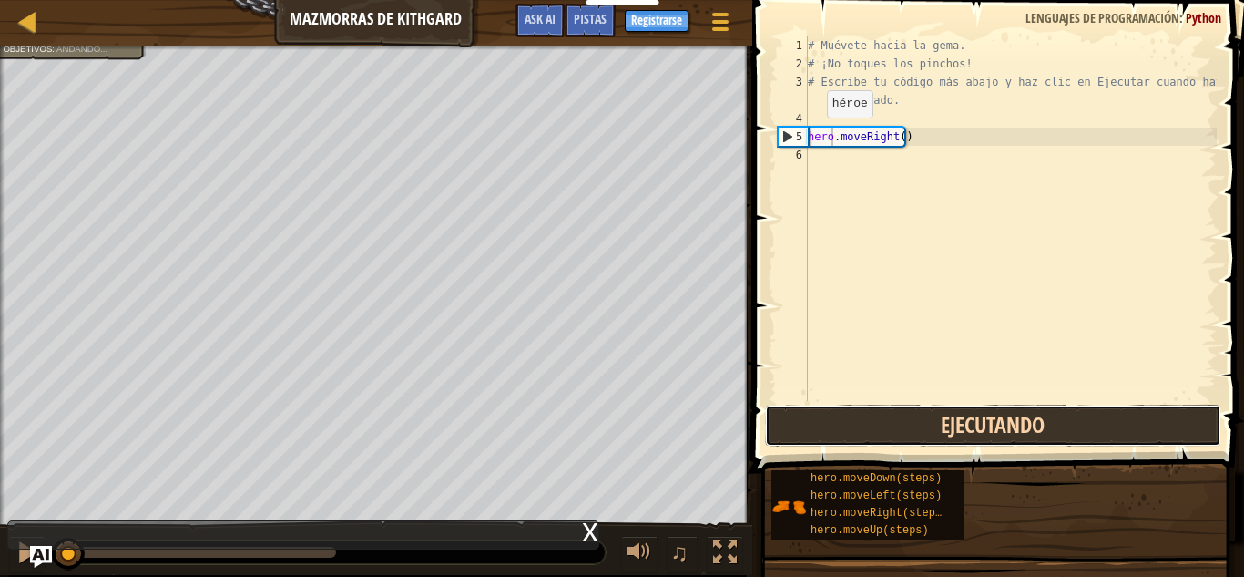
click at [848, 432] on button "Ejecutando" at bounding box center [993, 425] width 456 height 42
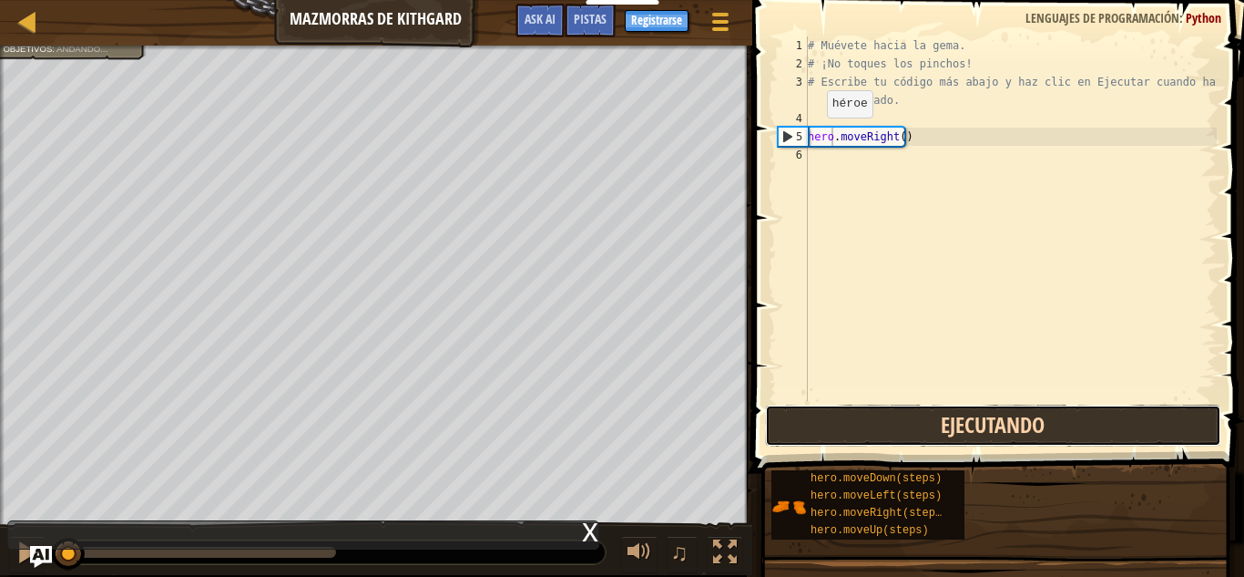
click at [848, 432] on button "Ejecutando" at bounding box center [993, 425] width 456 height 42
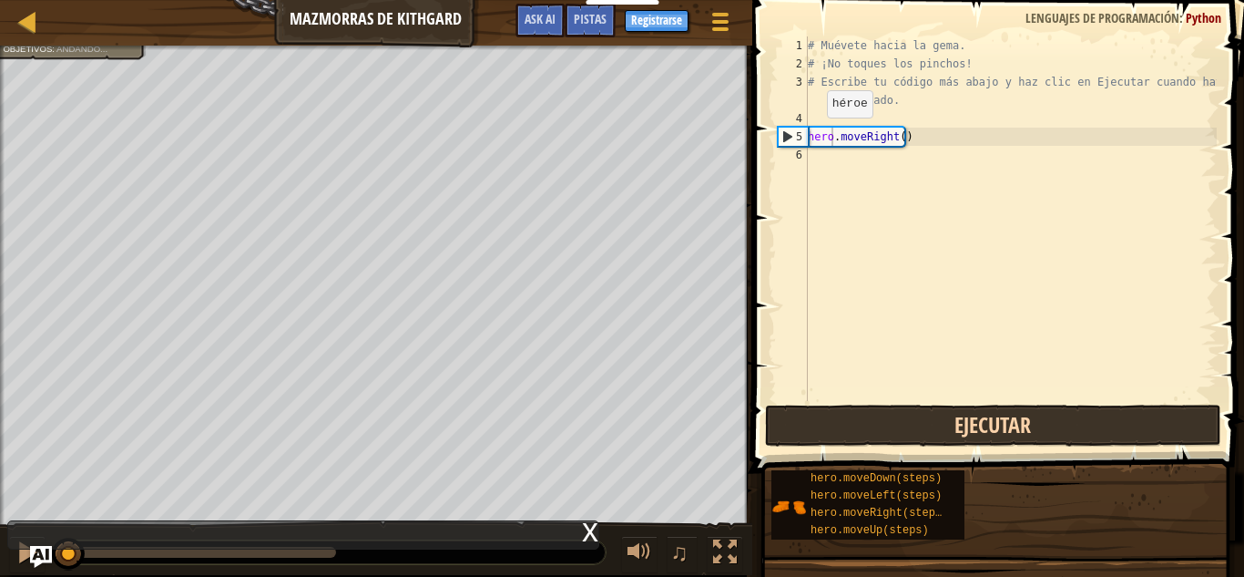
click at [848, 432] on button "Ejecutar" at bounding box center [993, 425] width 456 height 42
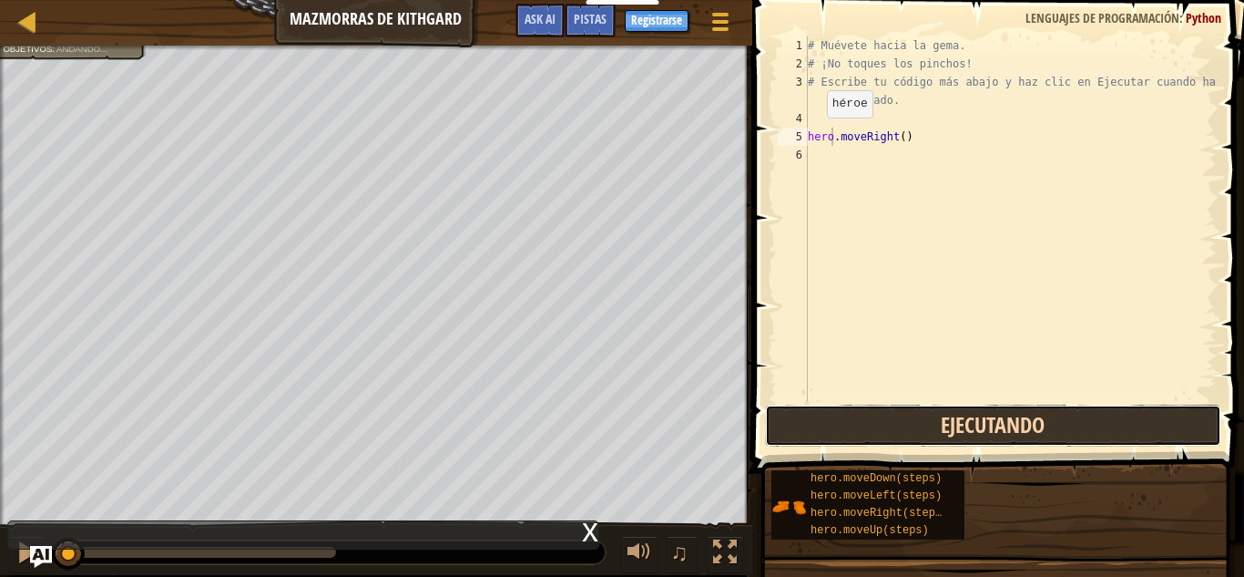
click at [848, 432] on button "Ejecutando" at bounding box center [993, 425] width 456 height 42
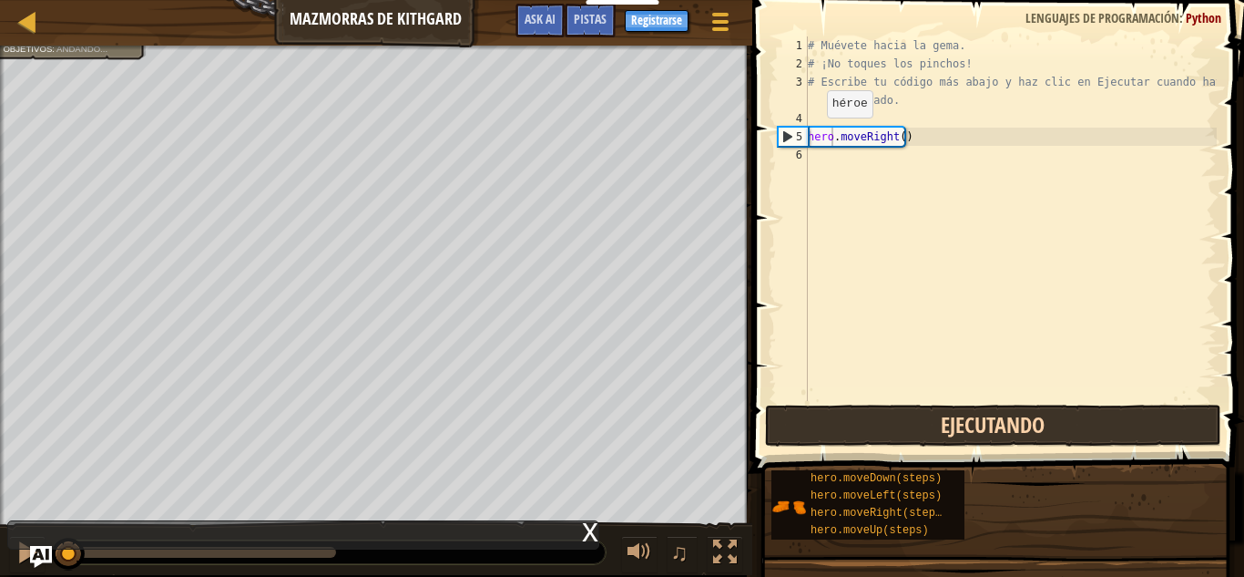
click at [848, 432] on button "Ejecutando" at bounding box center [993, 425] width 456 height 42
click at [848, 432] on button "Ejecutar" at bounding box center [993, 425] width 456 height 42
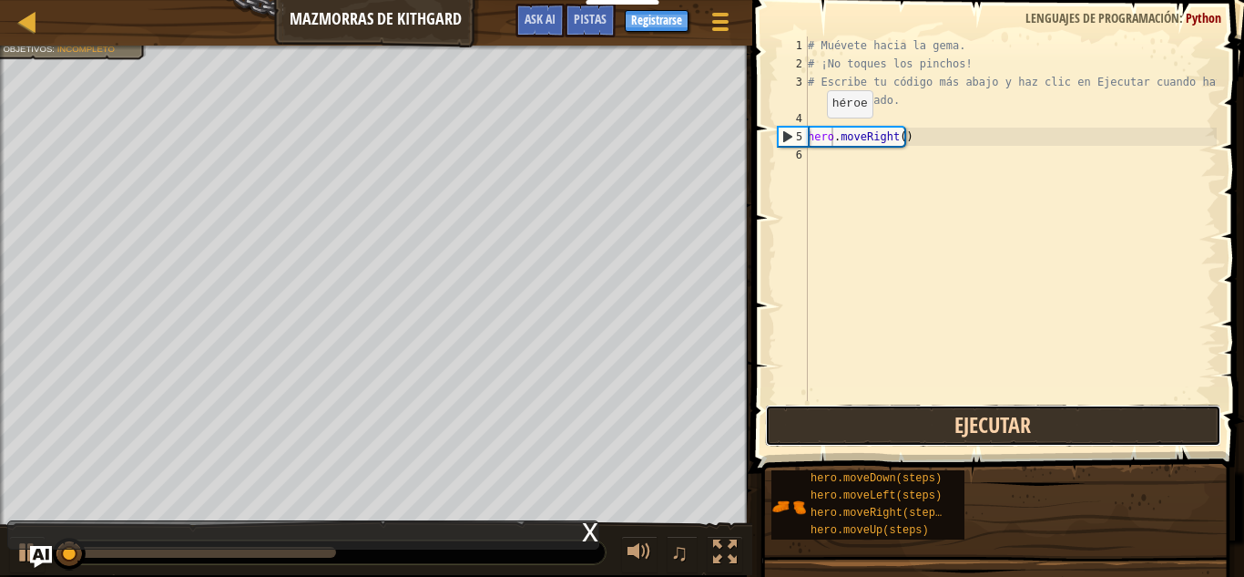
click at [848, 432] on button "Ejecutar" at bounding box center [993, 425] width 456 height 42
click at [848, 432] on button "Ejecutando" at bounding box center [993, 425] width 456 height 42
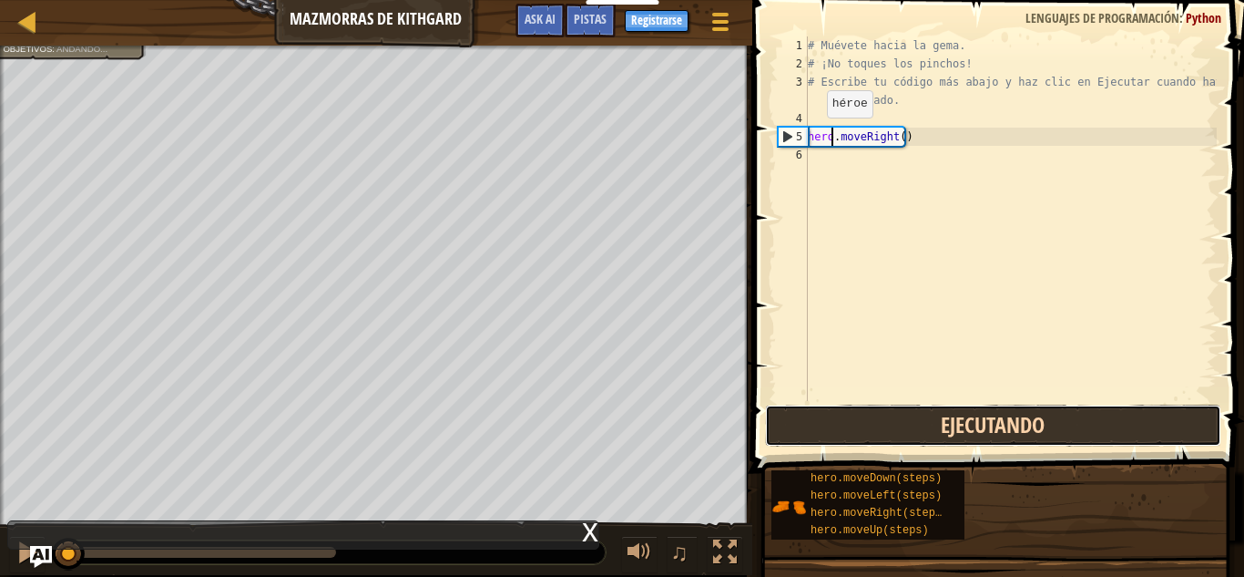
click at [848, 432] on button "Ejecutando" at bounding box center [993, 425] width 456 height 42
click at [848, 432] on button "Ejecutar" at bounding box center [993, 425] width 456 height 42
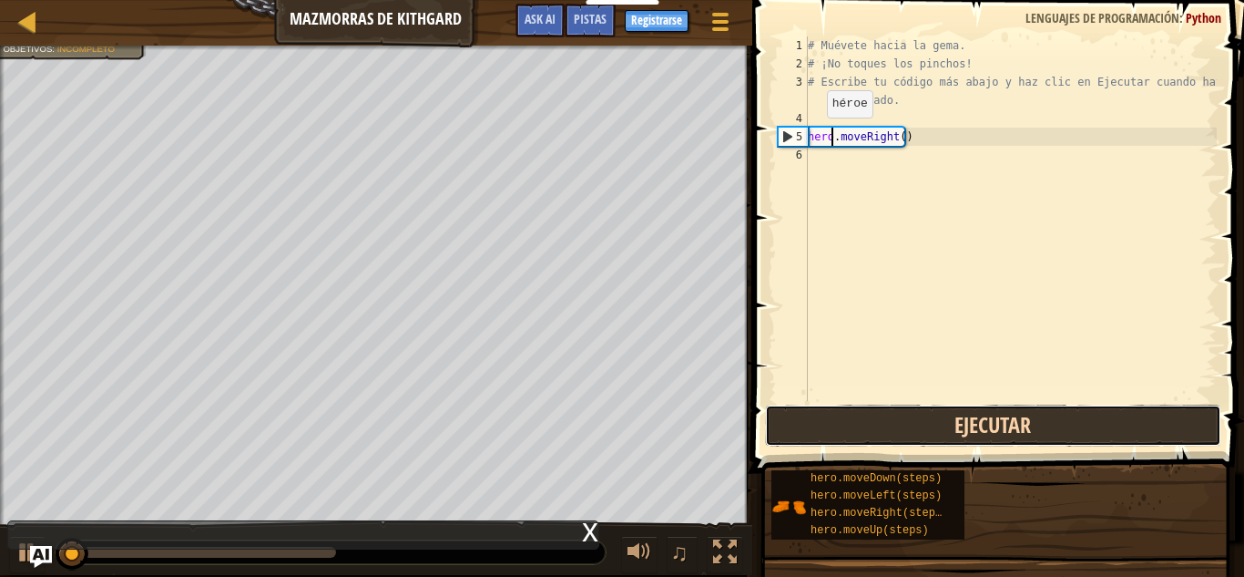
click at [848, 432] on button "Ejecutar" at bounding box center [993, 425] width 456 height 42
click at [848, 432] on button "Ejecutando" at bounding box center [993, 425] width 456 height 42
click at [848, 432] on button "Ejecutar" at bounding box center [993, 425] width 456 height 42
click at [848, 432] on button "Ejecutando" at bounding box center [993, 425] width 456 height 42
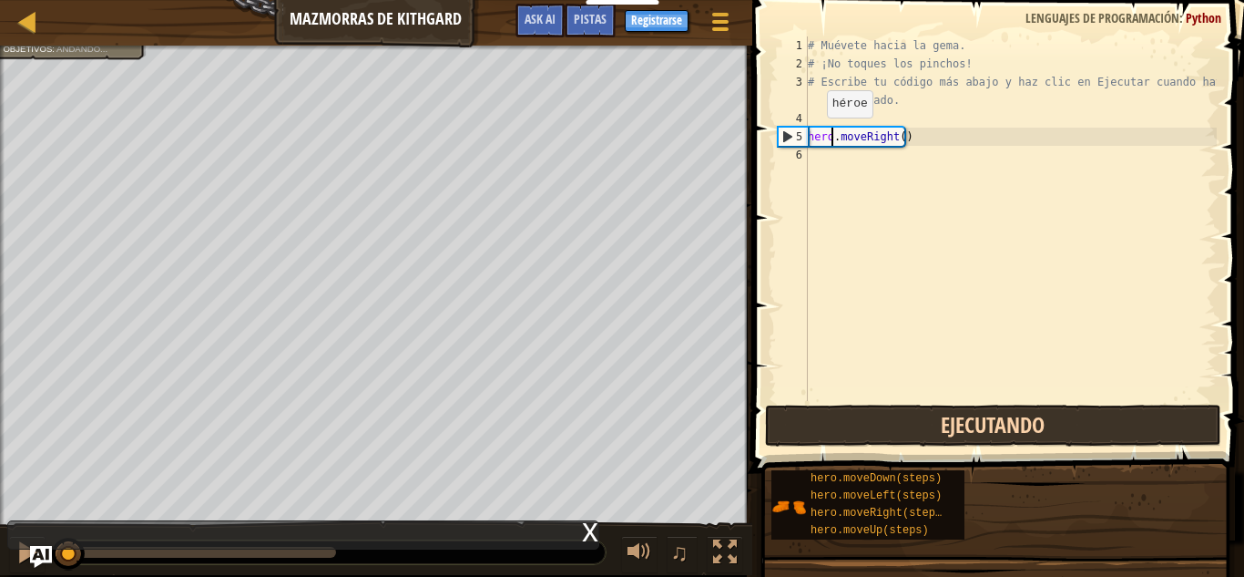
click at [848, 432] on button "Ejecutando" at bounding box center [993, 425] width 456 height 42
click at [848, 432] on button "Ejecutar" at bounding box center [993, 425] width 456 height 42
click at [848, 432] on button "Ejecutando" at bounding box center [993, 425] width 456 height 42
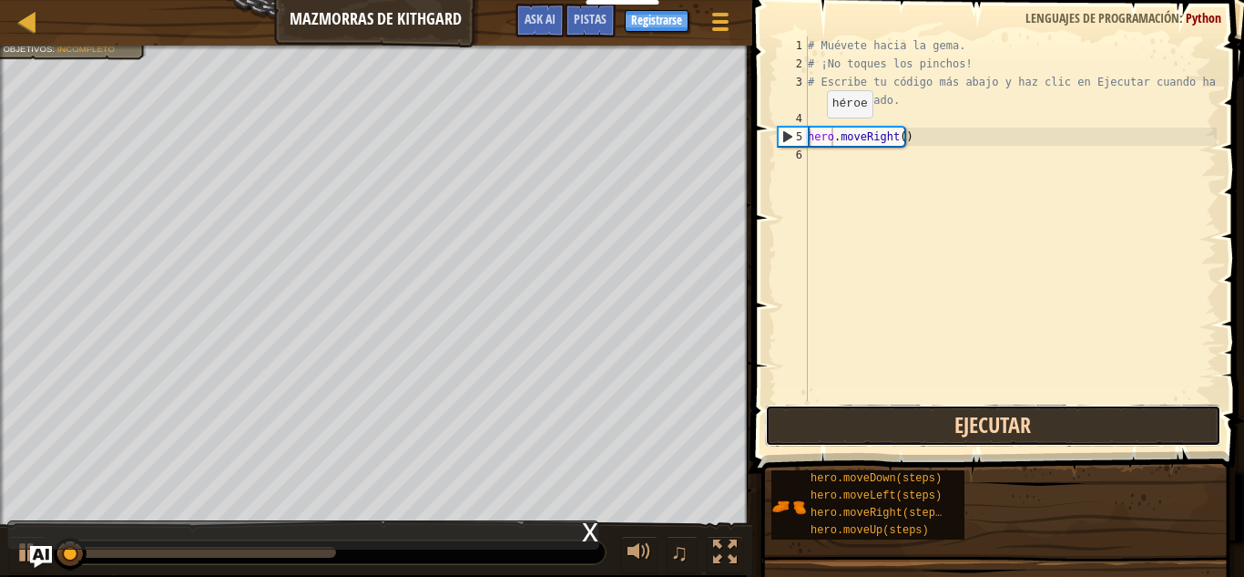
click at [848, 432] on button "Ejecutar" at bounding box center [993, 425] width 456 height 42
click at [848, 432] on button "Ejecutando" at bounding box center [993, 425] width 456 height 42
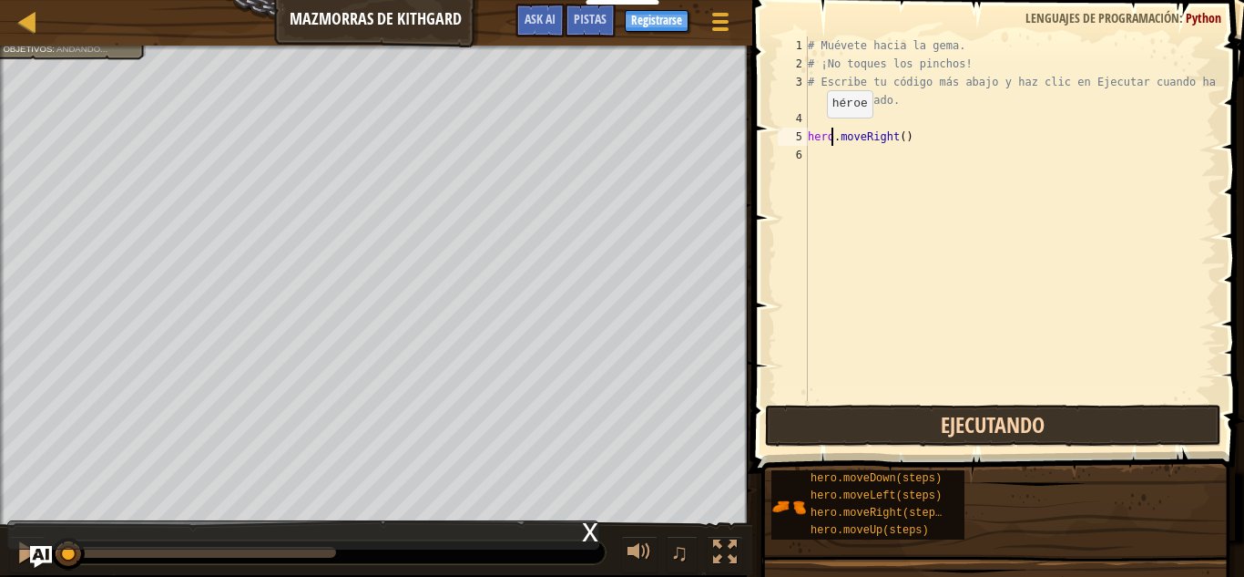
click at [848, 432] on button "Ejecutando" at bounding box center [993, 425] width 456 height 42
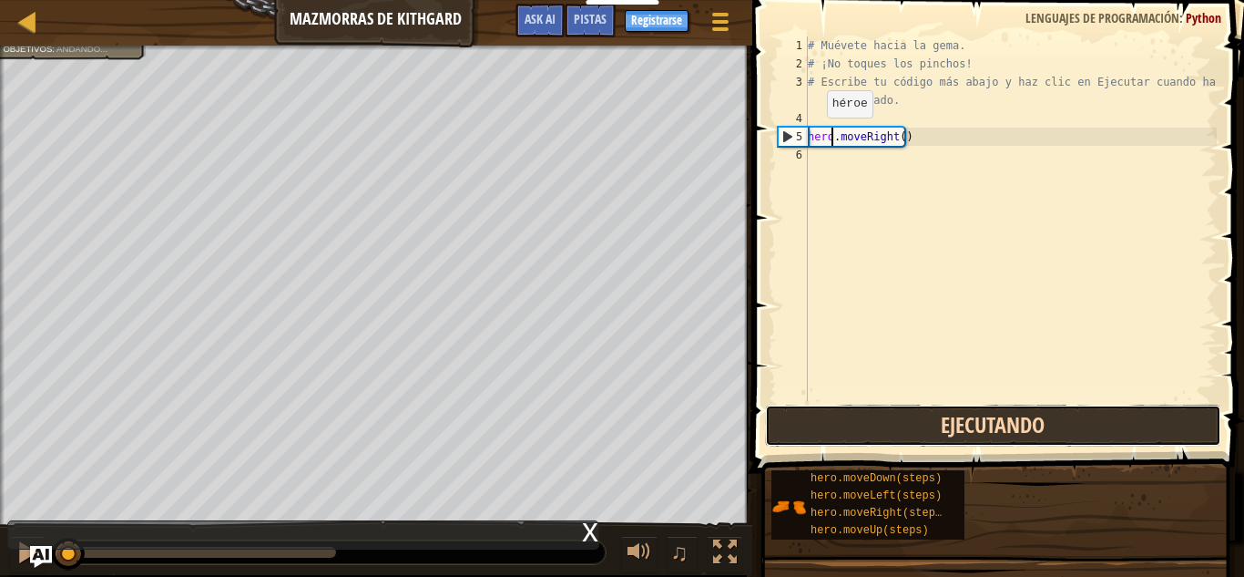
click at [848, 432] on button "Ejecutando" at bounding box center [993, 425] width 456 height 42
click at [848, 432] on button "Ejecutar" at bounding box center [993, 425] width 456 height 42
click at [848, 432] on button "Ejecutando" at bounding box center [993, 425] width 456 height 42
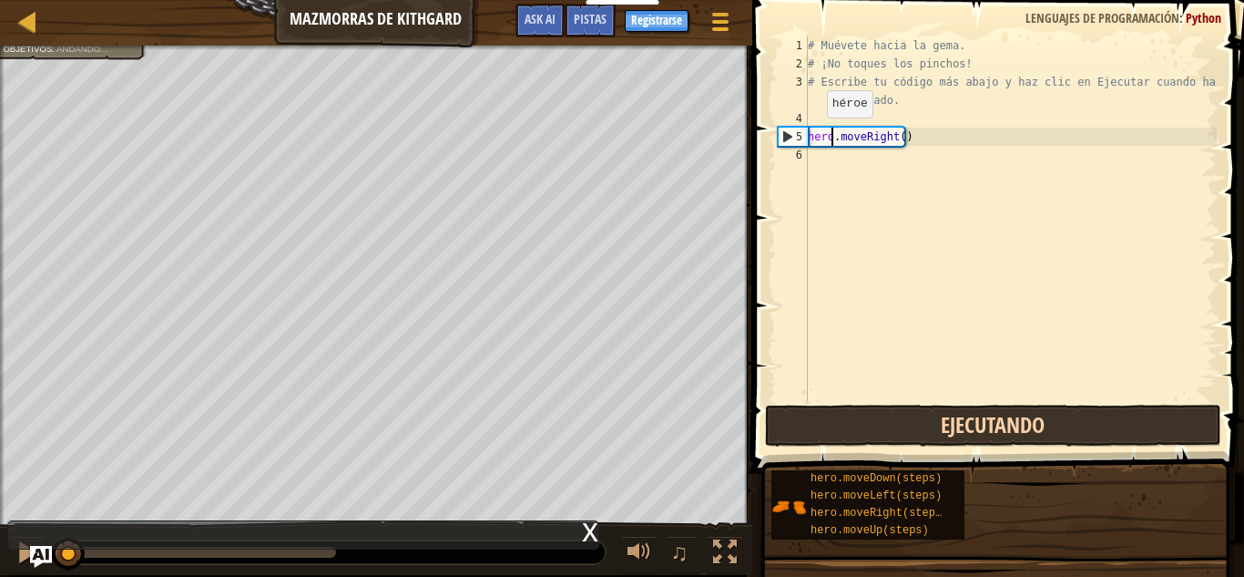
click at [848, 432] on button "Ejecutando" at bounding box center [993, 425] width 456 height 42
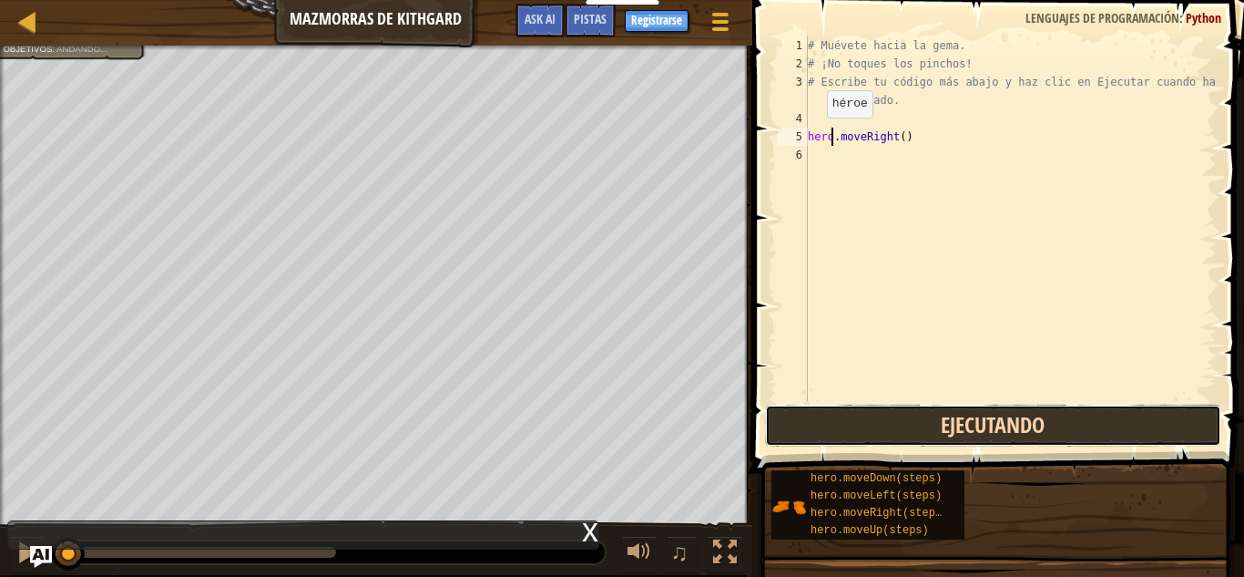
click at [848, 432] on button "Ejecutando" at bounding box center [993, 425] width 456 height 42
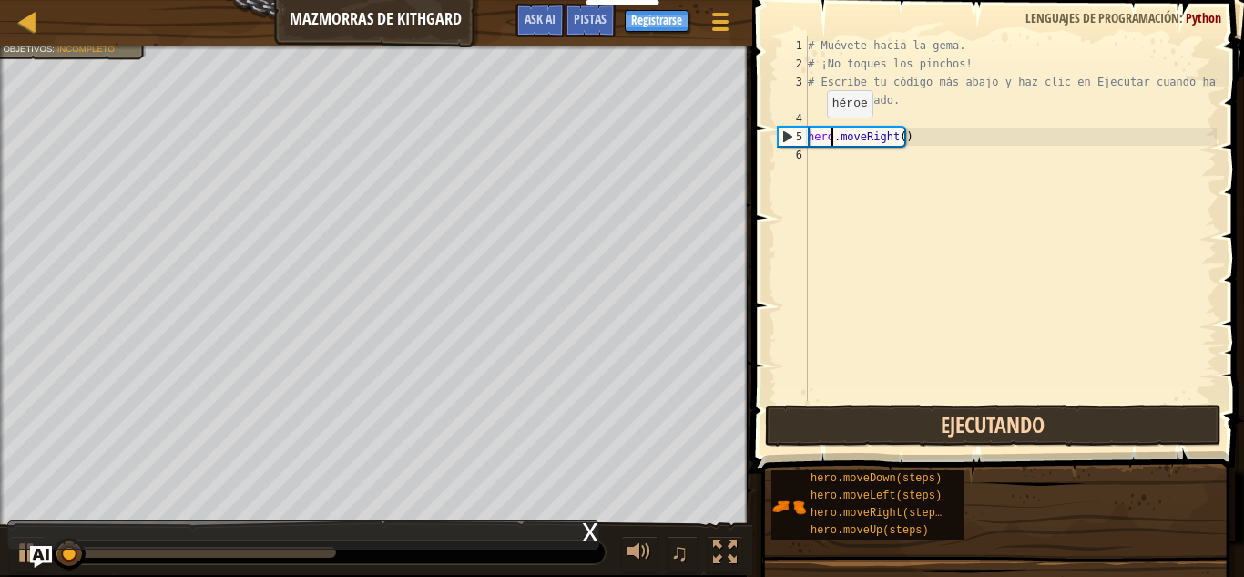
click at [848, 432] on button "Ejecutando" at bounding box center [993, 425] width 456 height 42
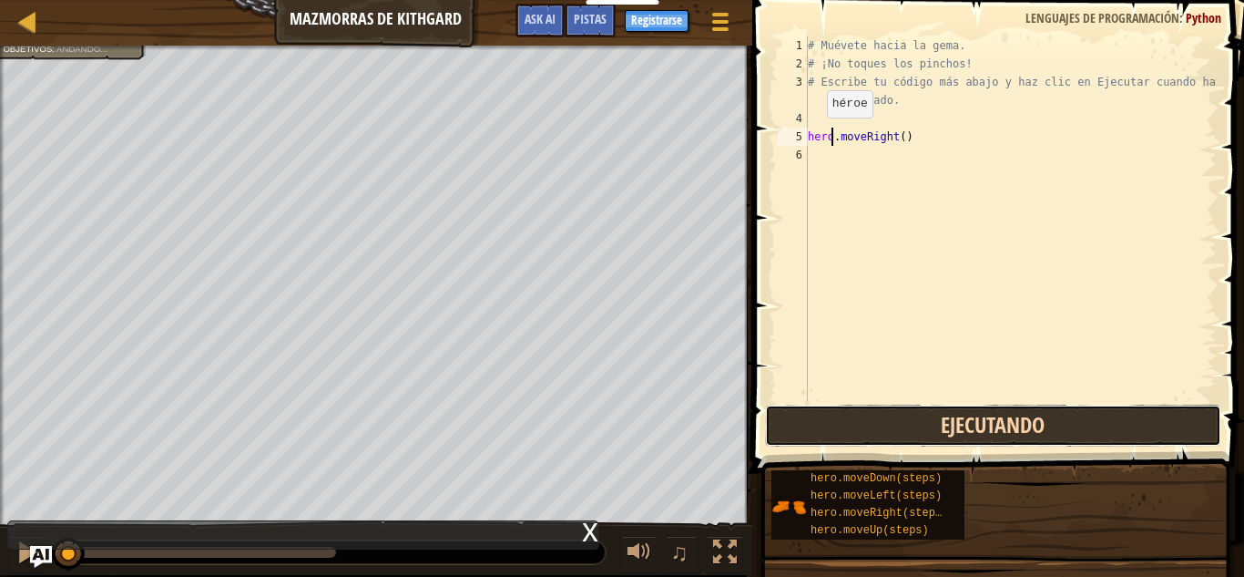
click at [848, 432] on button "Ejecutando" at bounding box center [993, 425] width 456 height 42
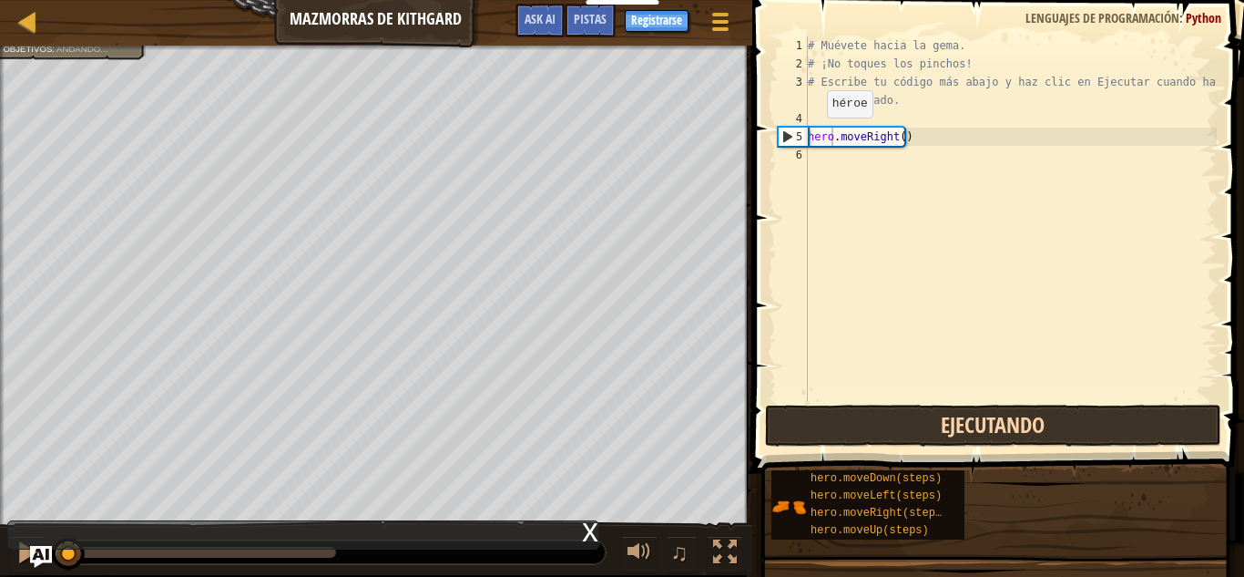
click at [848, 432] on button "Ejecutando" at bounding box center [993, 425] width 456 height 42
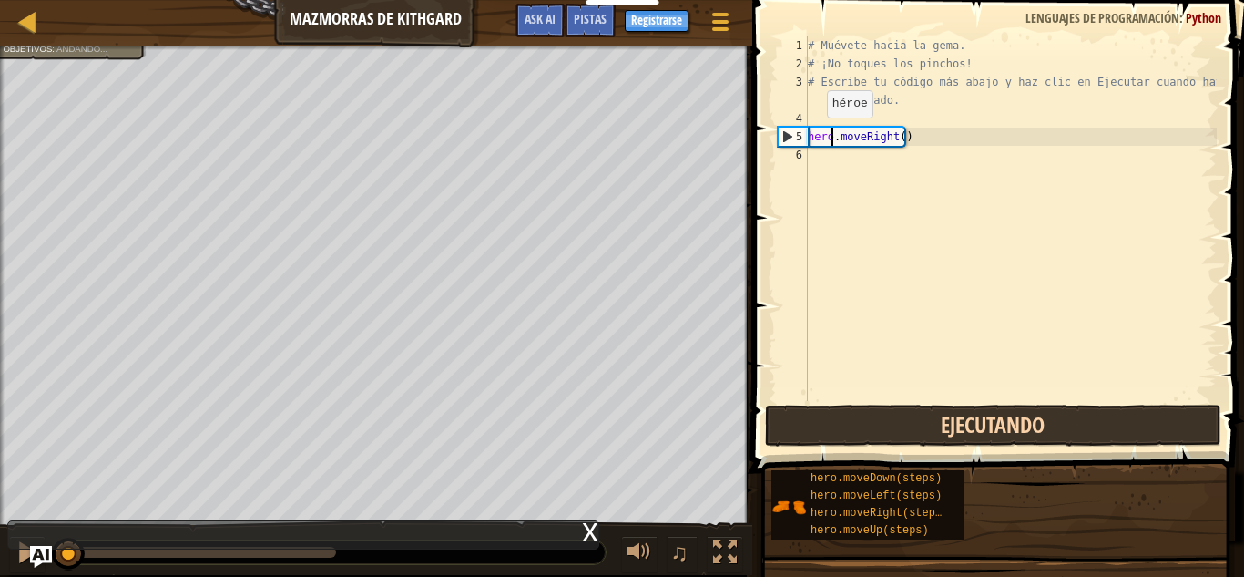
click at [848, 432] on button "Ejecutando" at bounding box center [993, 425] width 456 height 42
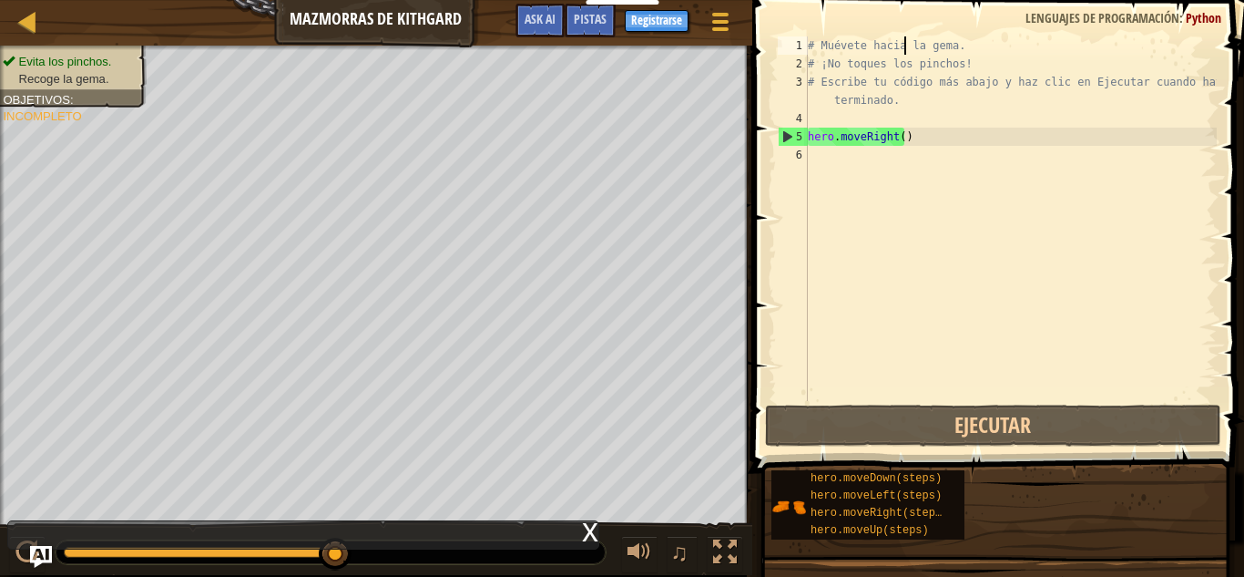
click at [905, 45] on div "# Muévete hacia la gema. # ¡No toques los pinchos! # Escribe tu código más abaj…" at bounding box center [1010, 236] width 413 height 401
click at [952, 43] on div "# Muévete hacia la gema. # ¡No toques los pinchos! # Escribe tu código más abaj…" at bounding box center [1010, 236] width 413 height 401
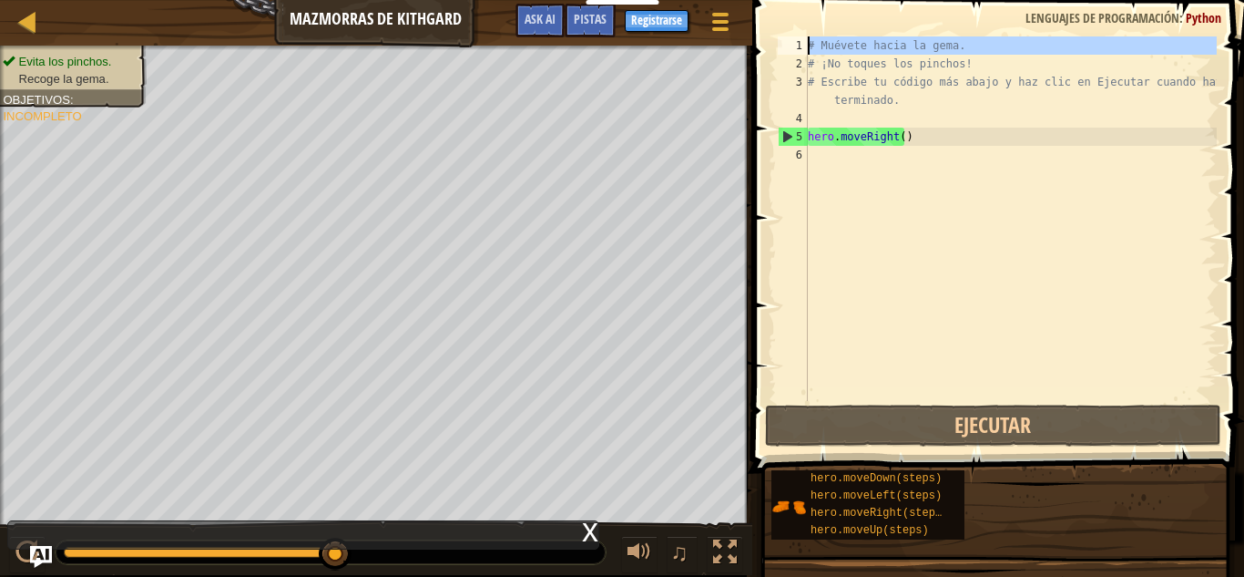
click at [795, 43] on div "1" at bounding box center [793, 45] width 30 height 18
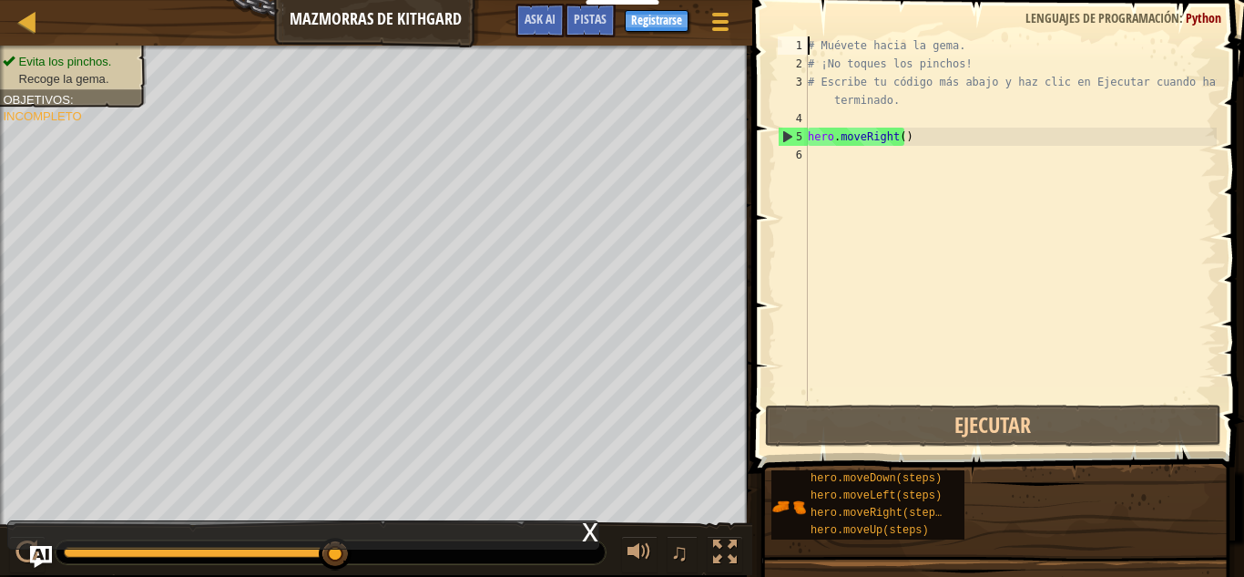
click at [795, 43] on div "1" at bounding box center [793, 45] width 30 height 18
type textarea "hero.moveRight()"
click at [795, 43] on div "1" at bounding box center [793, 45] width 30 height 18
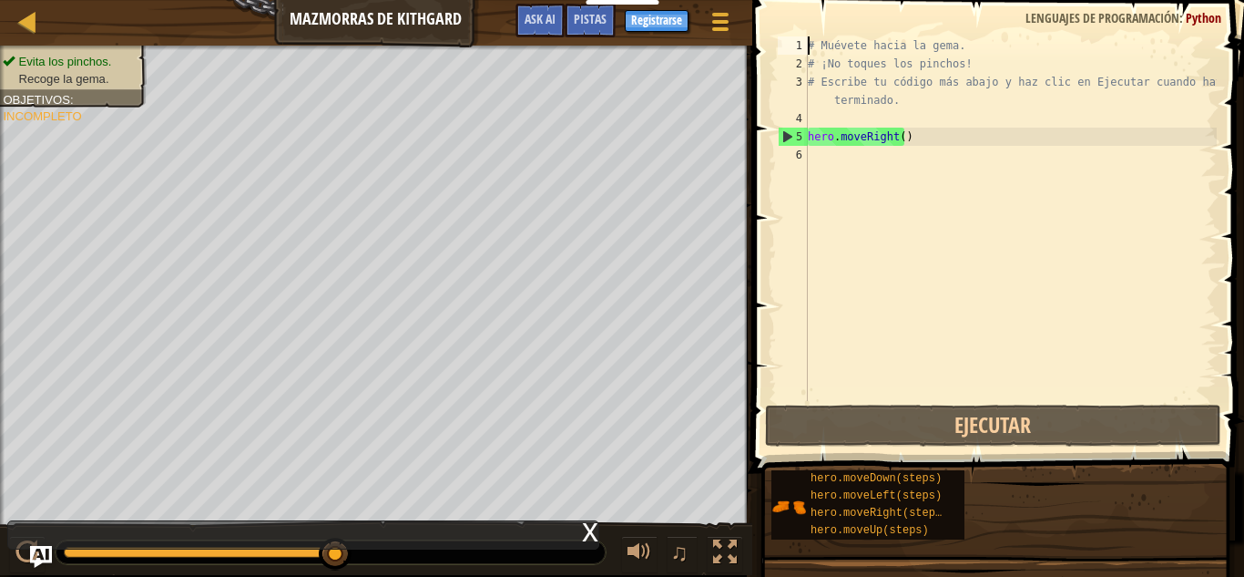
click at [795, 43] on div "1" at bounding box center [793, 45] width 30 height 18
click at [804, 43] on div "1" at bounding box center [793, 45] width 30 height 18
type textarea "# Muévete hacia la gema."
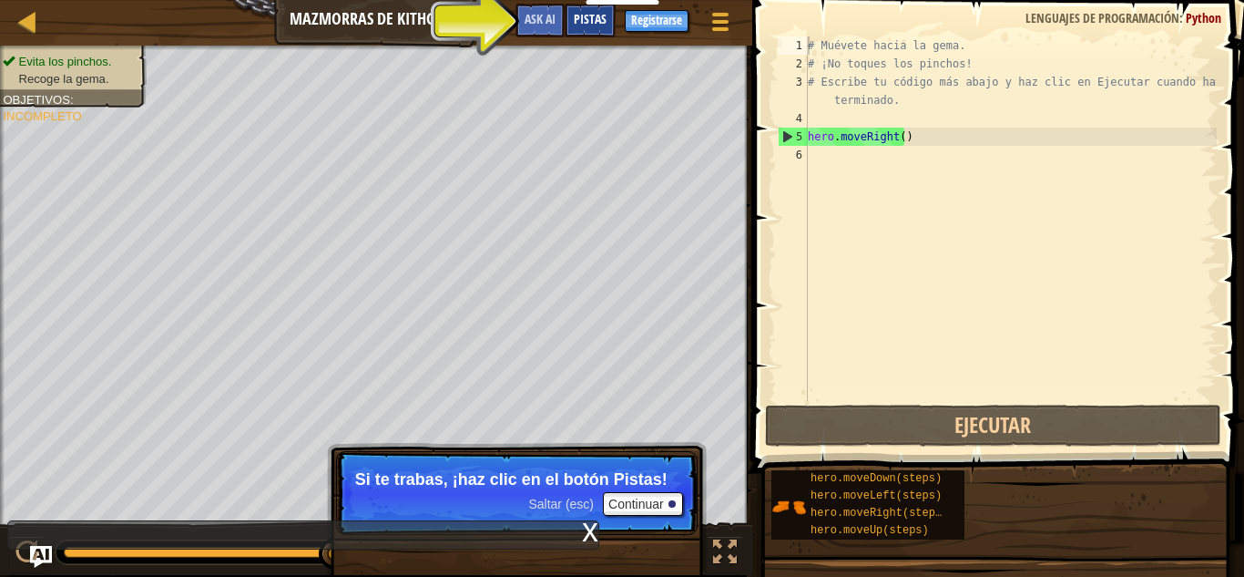
click at [584, 18] on span "Pistas" at bounding box center [590, 18] width 33 height 17
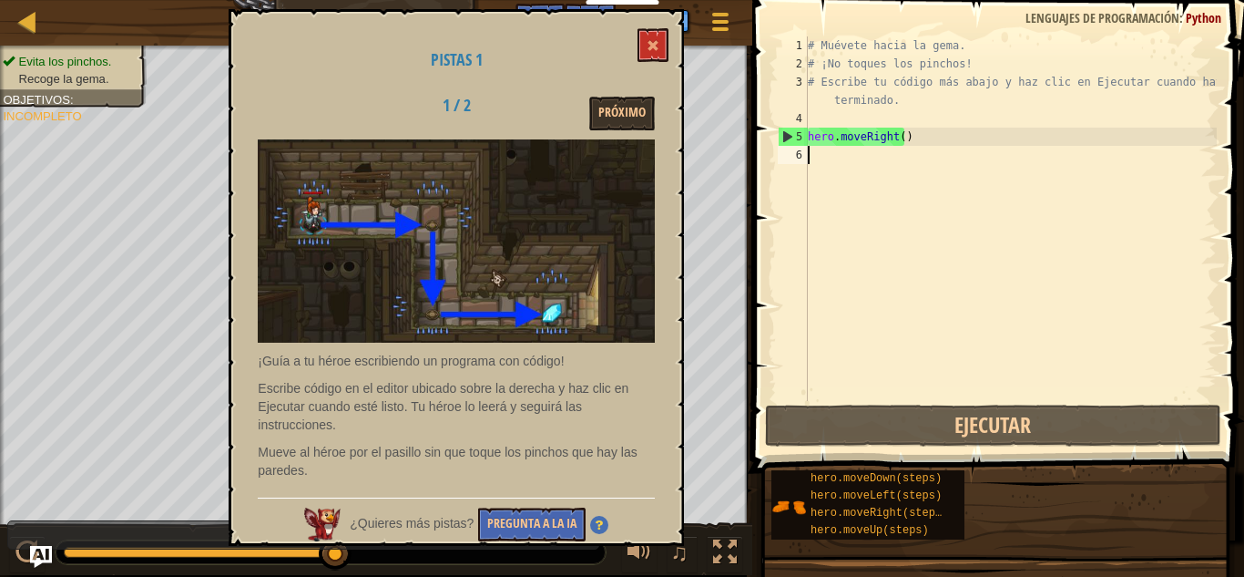
click at [811, 148] on div "# Muévete hacia la gema. # ¡No toques los pinchos! # Escribe tu código más abaj…" at bounding box center [1010, 236] width 413 height 401
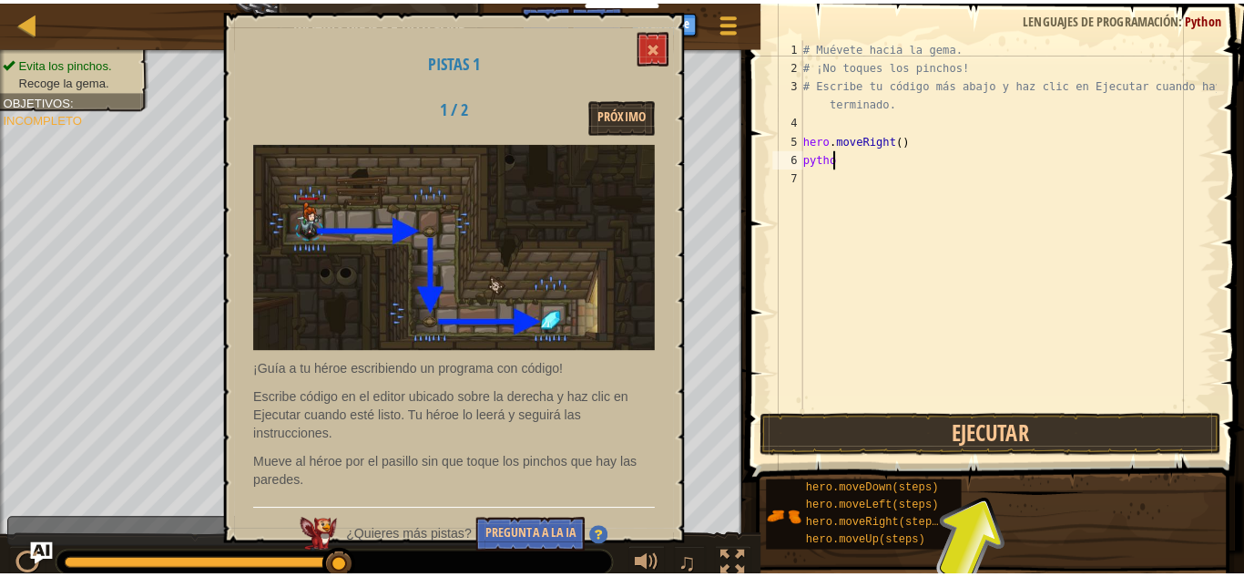
scroll to position [8, 2]
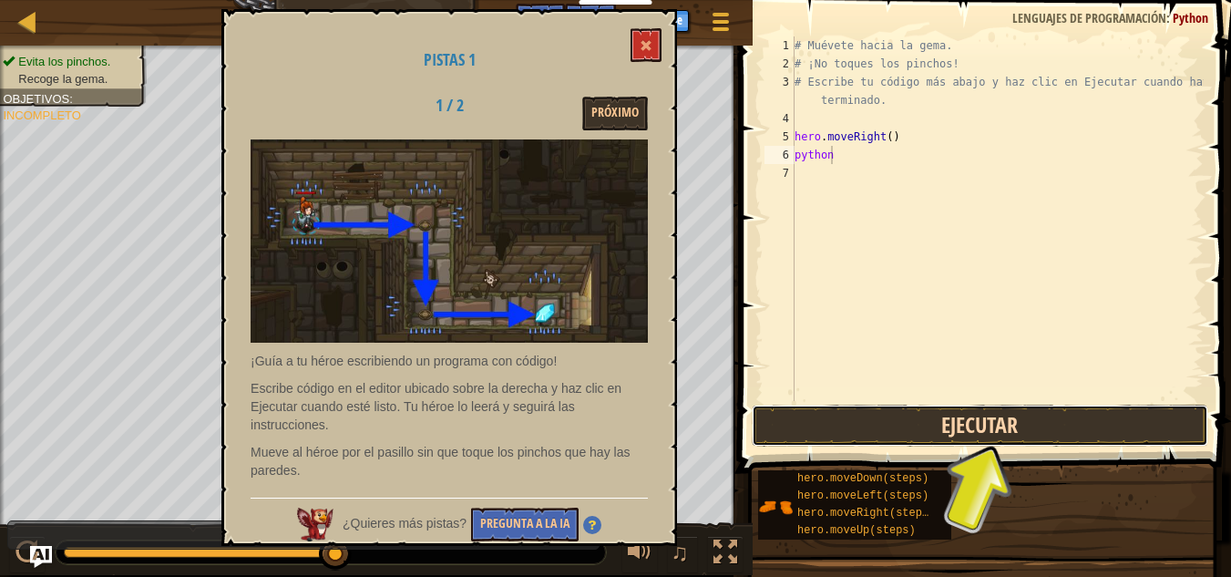
click at [947, 432] on button "Ejecutar" at bounding box center [980, 425] width 456 height 42
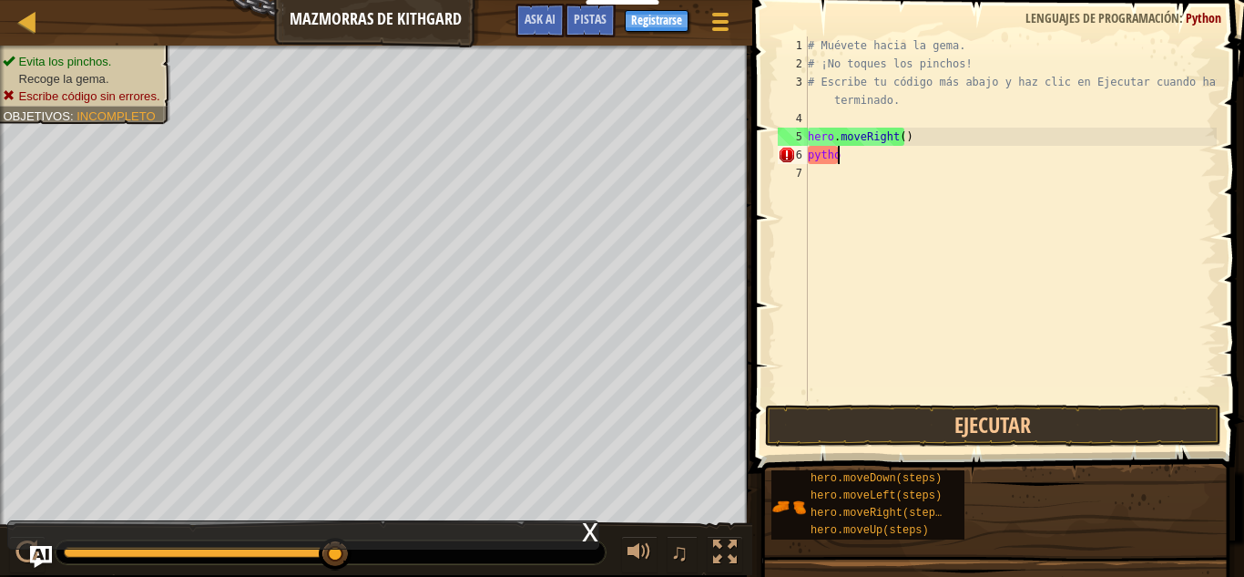
type textarea "p"
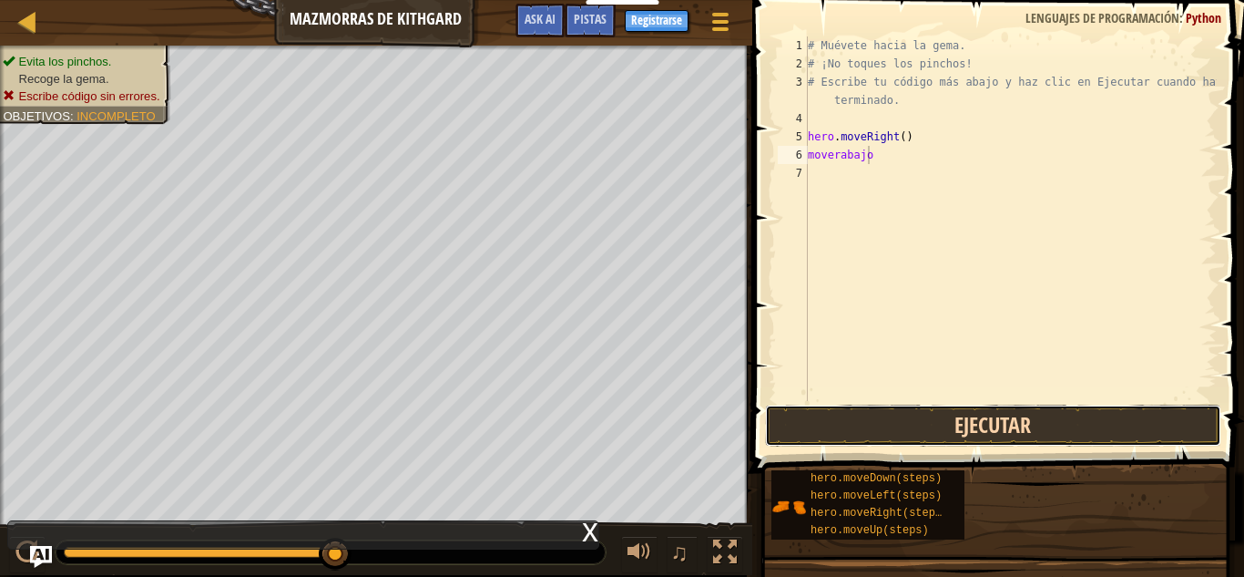
click at [877, 418] on button "Ejecutar" at bounding box center [993, 425] width 456 height 42
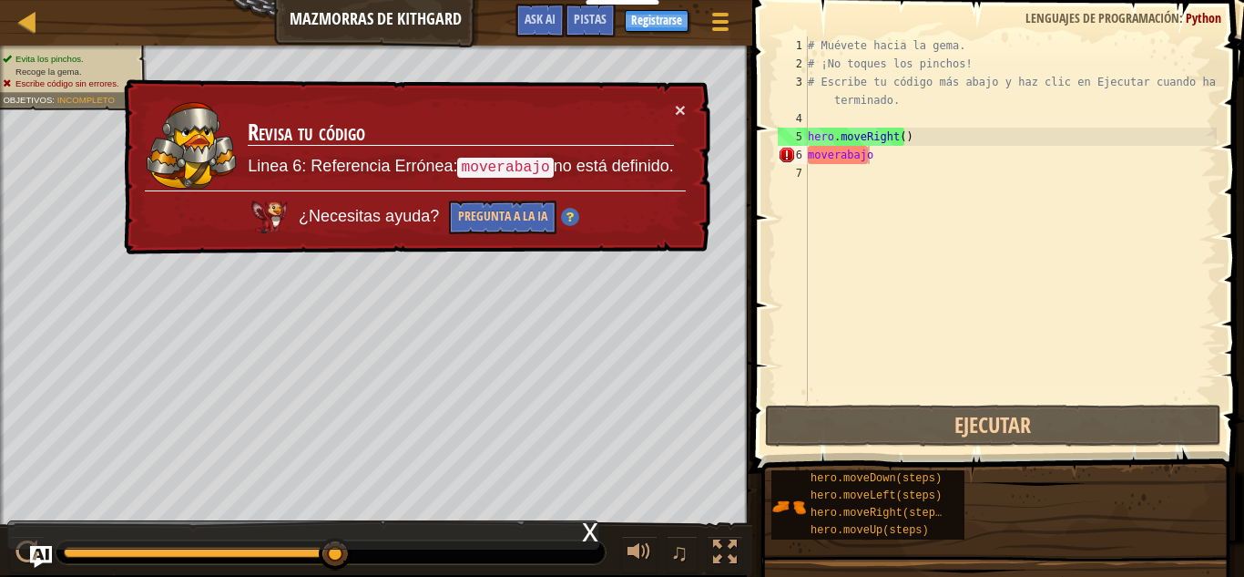
click at [109, 54] on li "Evita los pinchos." at bounding box center [69, 60] width 133 height 13
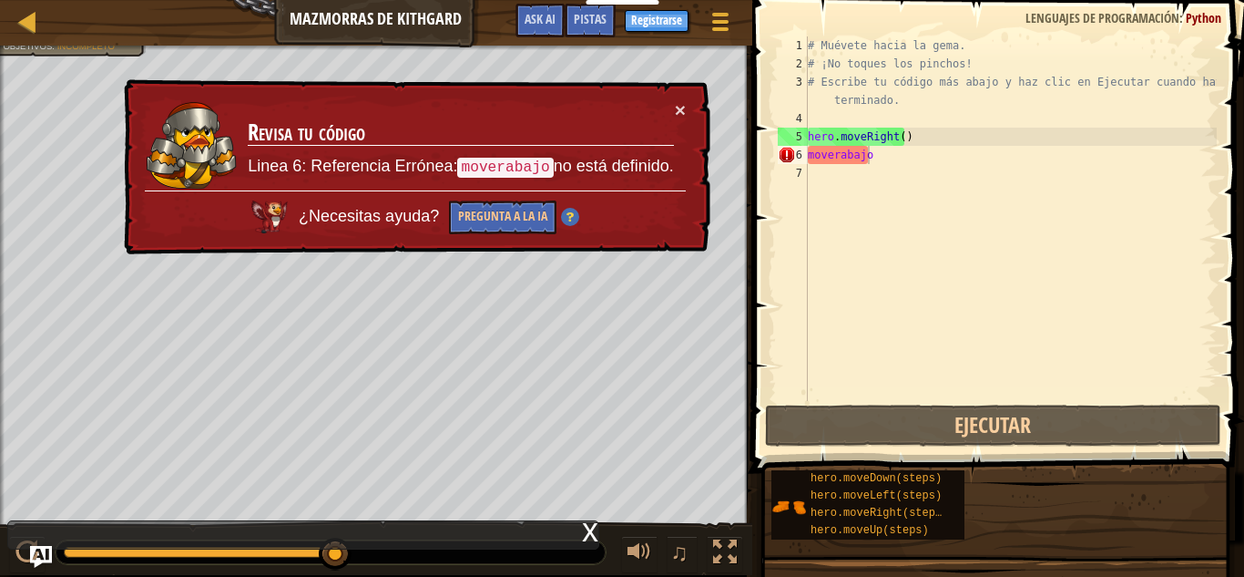
click at [689, 343] on div "Evita los pinchos. Recoge la gema. Escribe código sin errores. Objetivos : Inco…" at bounding box center [376, 285] width 752 height 479
click at [954, 163] on div "# Muévete hacia la gema. # ¡No toques los pinchos! # Escribe tu código más abaj…" at bounding box center [1010, 236] width 413 height 401
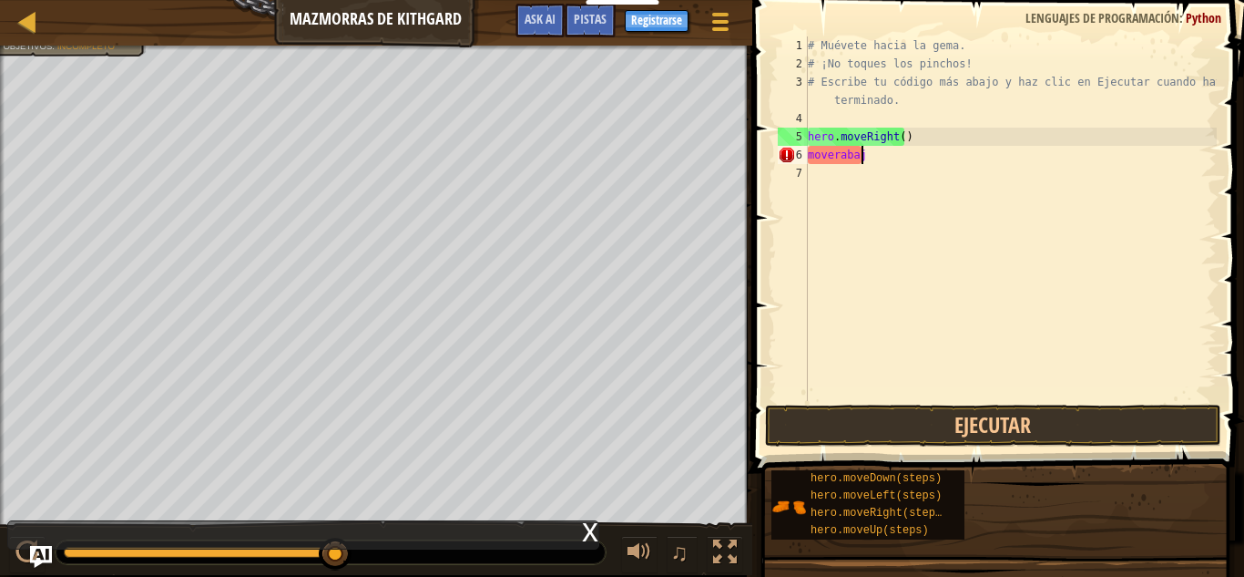
scroll to position [8, 0]
type textarea "m"
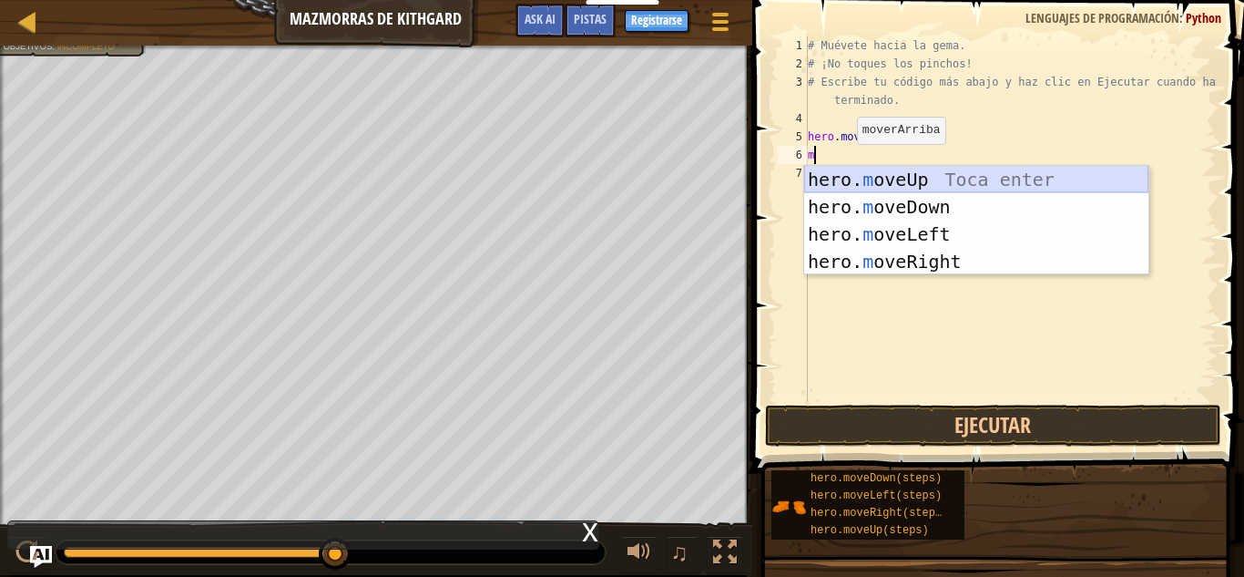
click at [966, 174] on div "hero. m oveUp Toca enter hero. m oveDown Toca enter hero. m oveLeft Toca enter …" at bounding box center [976, 248] width 344 height 164
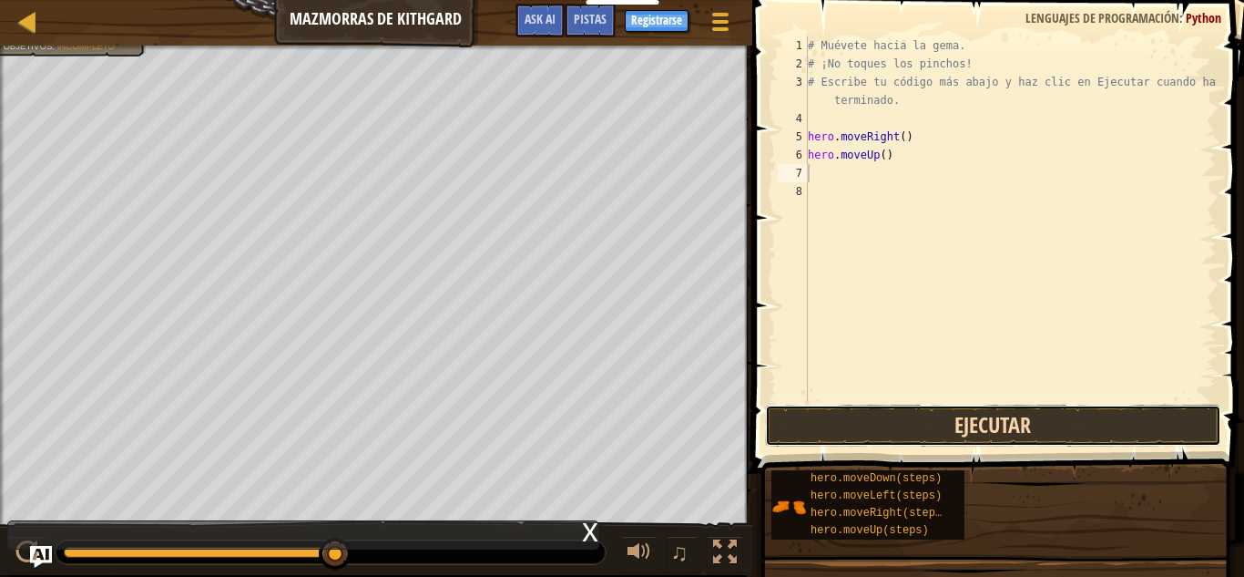
click at [946, 415] on button "Ejecutar" at bounding box center [993, 425] width 456 height 42
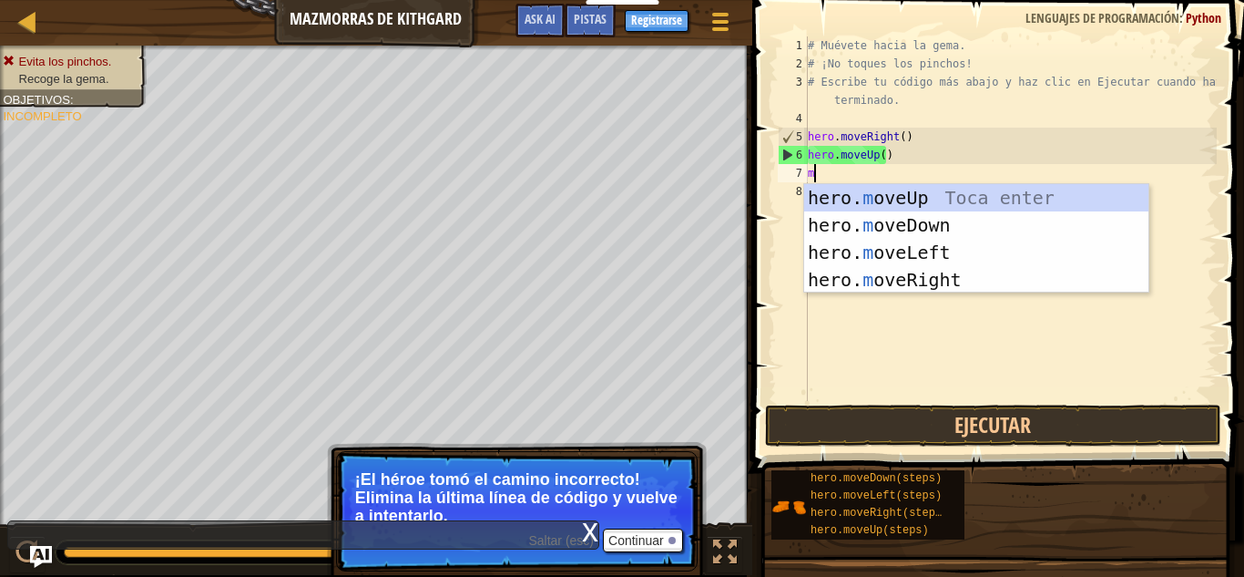
type textarea "mo"
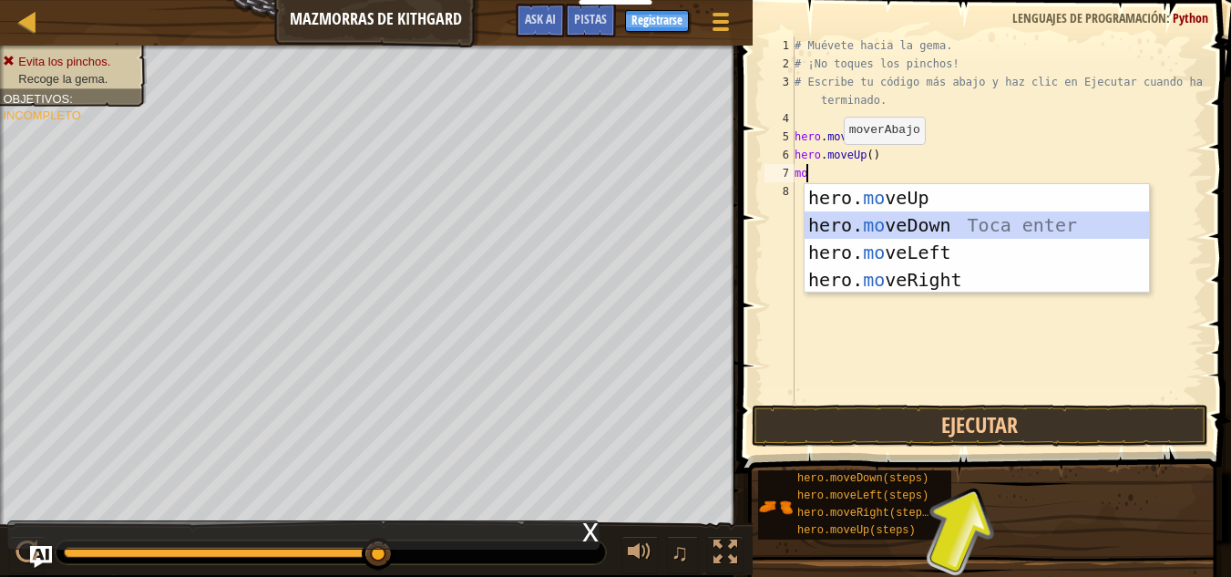
click at [887, 216] on div "hero. mo veUp Toca enter hero. mo veDown Toca enter hero. mo veLeft Toca enter …" at bounding box center [976, 266] width 344 height 164
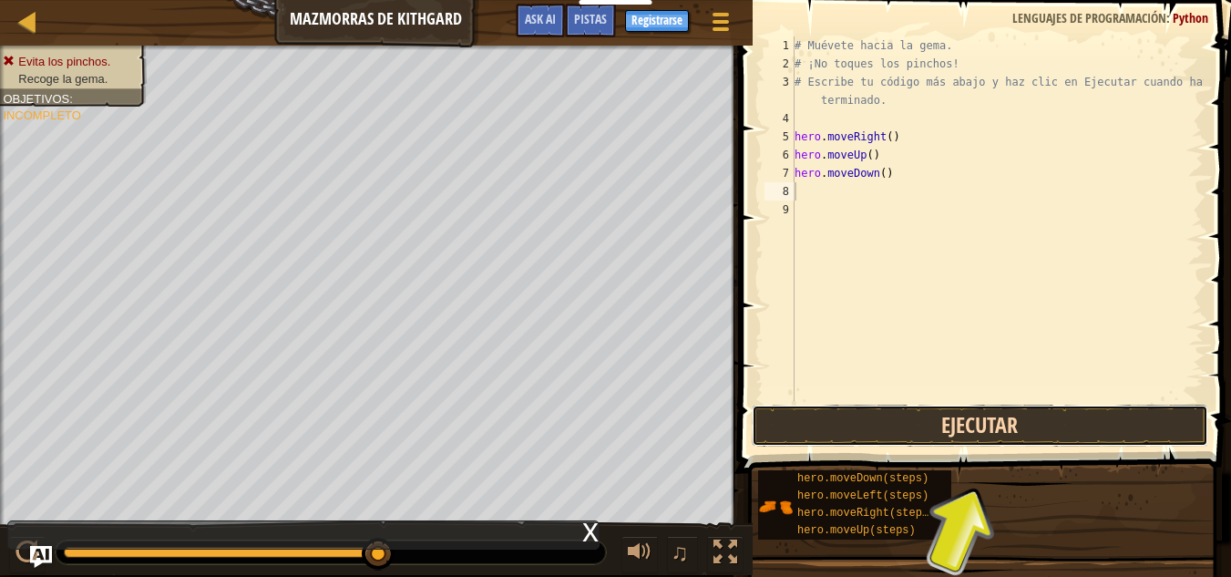
click at [895, 424] on button "Ejecutar" at bounding box center [980, 425] width 456 height 42
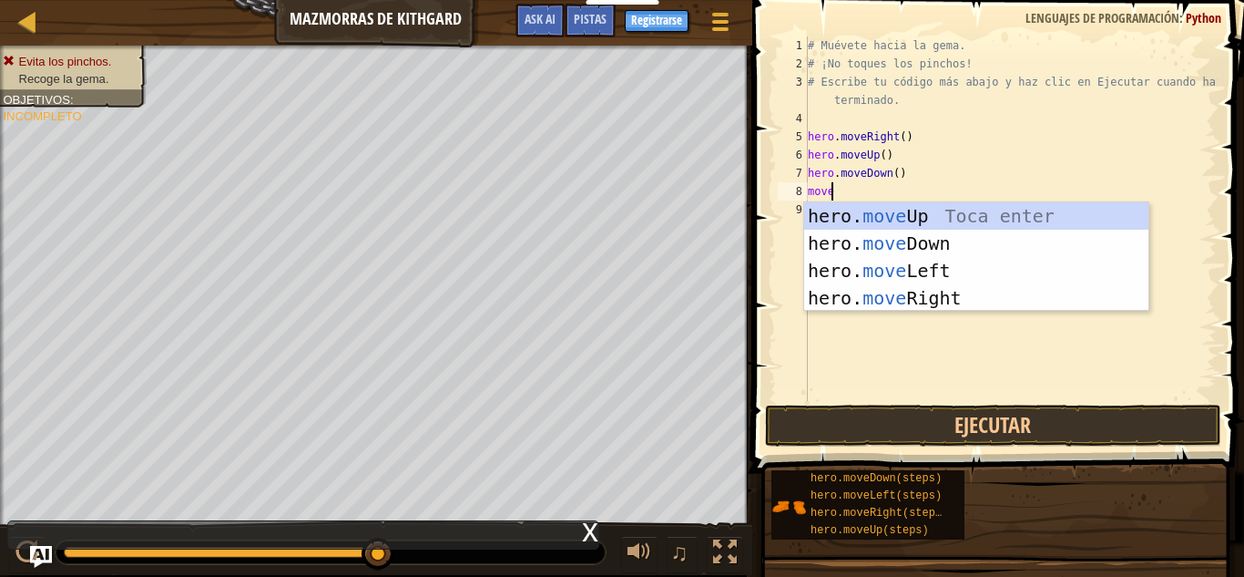
scroll to position [8, 1]
type textarea "mover"
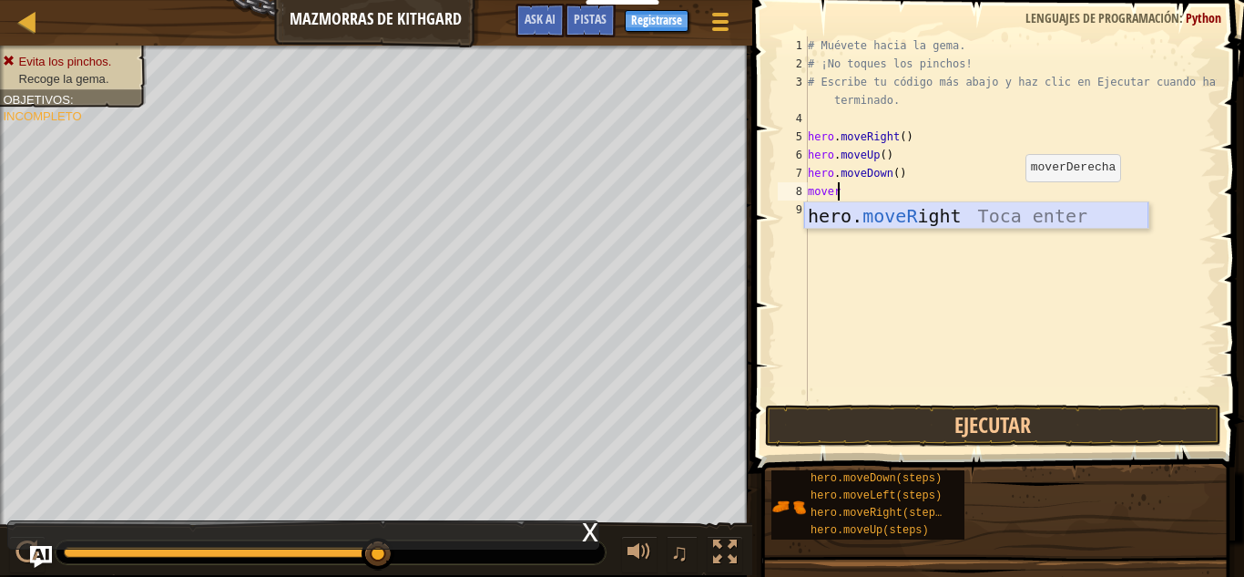
click at [1008, 209] on div "hero. moveR ight Toca enter" at bounding box center [976, 243] width 344 height 82
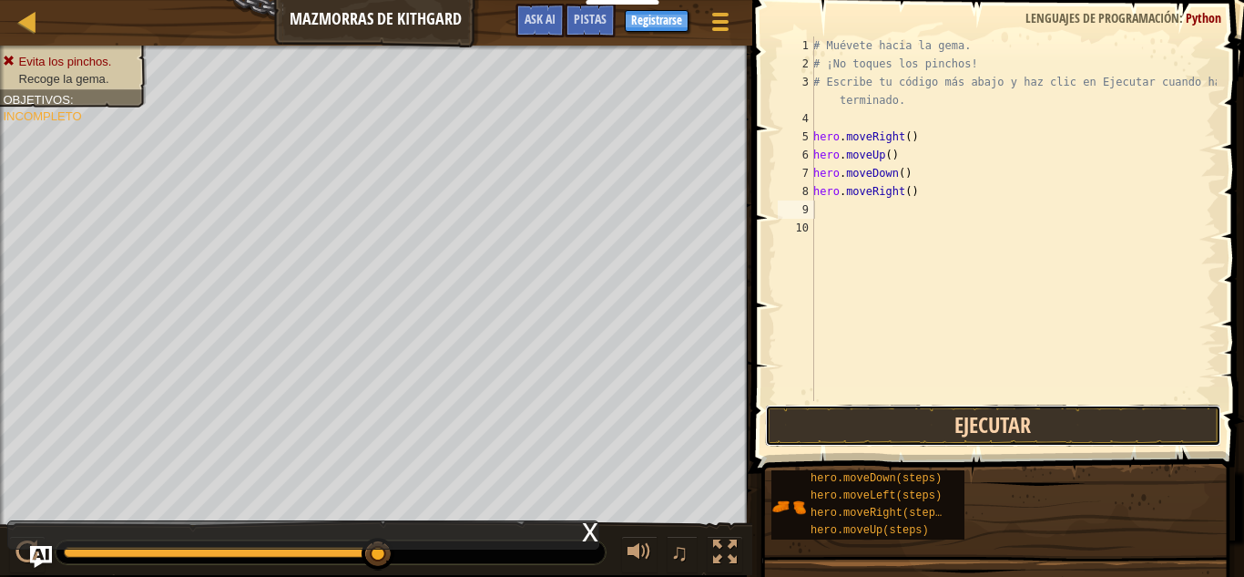
click at [1038, 421] on button "Ejecutar" at bounding box center [993, 425] width 456 height 42
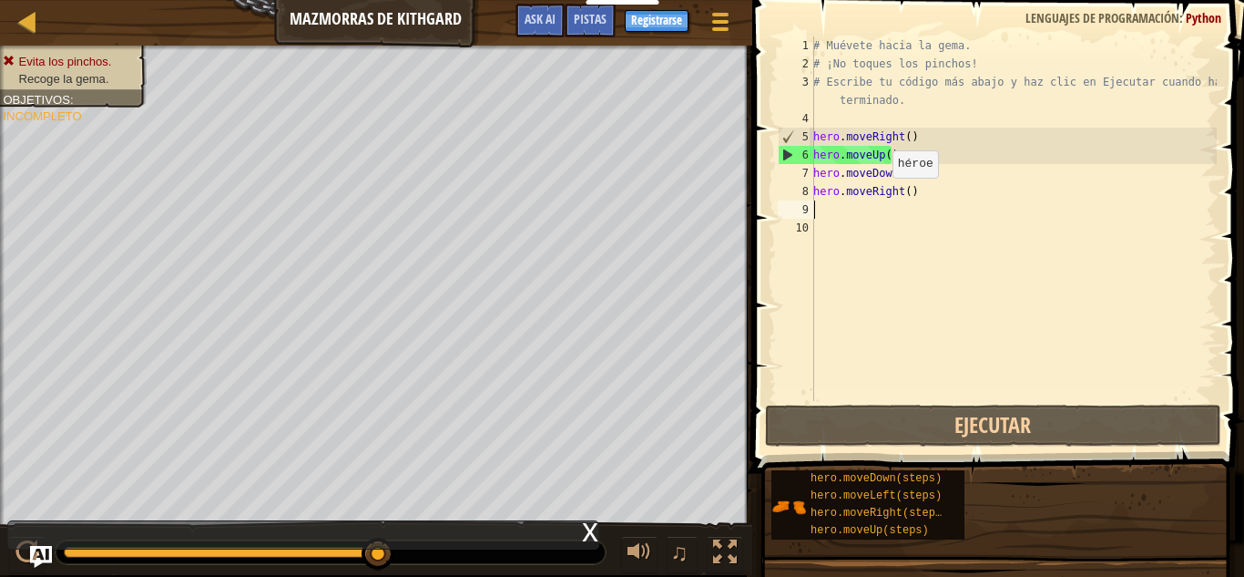
click at [883, 196] on div "# Muévete hacia la gema. # ¡No toques los pinchos! # Escribe tu código más abaj…" at bounding box center [1013, 236] width 407 height 401
type textarea "hero.moveRight()"
click at [880, 207] on div "# Muévete hacia la gema. # ¡No toques los pinchos! # Escribe tu código más abaj…" at bounding box center [1013, 236] width 407 height 401
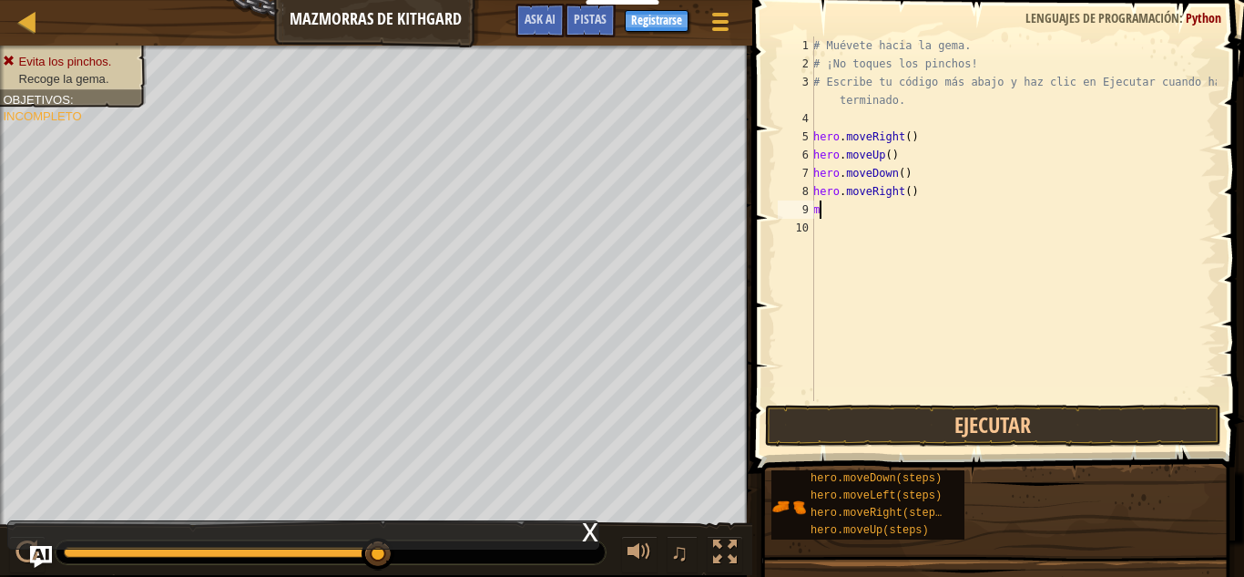
type textarea "mo"
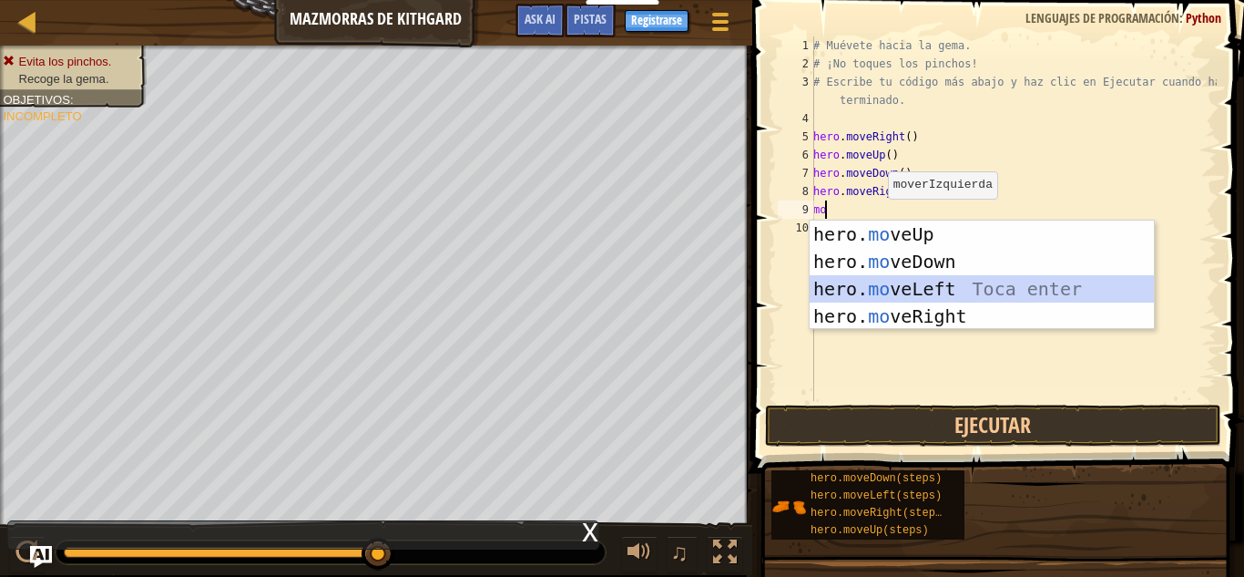
click at [879, 277] on div "hero. mo veUp Toca enter hero. mo veDown Toca enter hero. mo veLeft Toca enter …" at bounding box center [982, 302] width 344 height 164
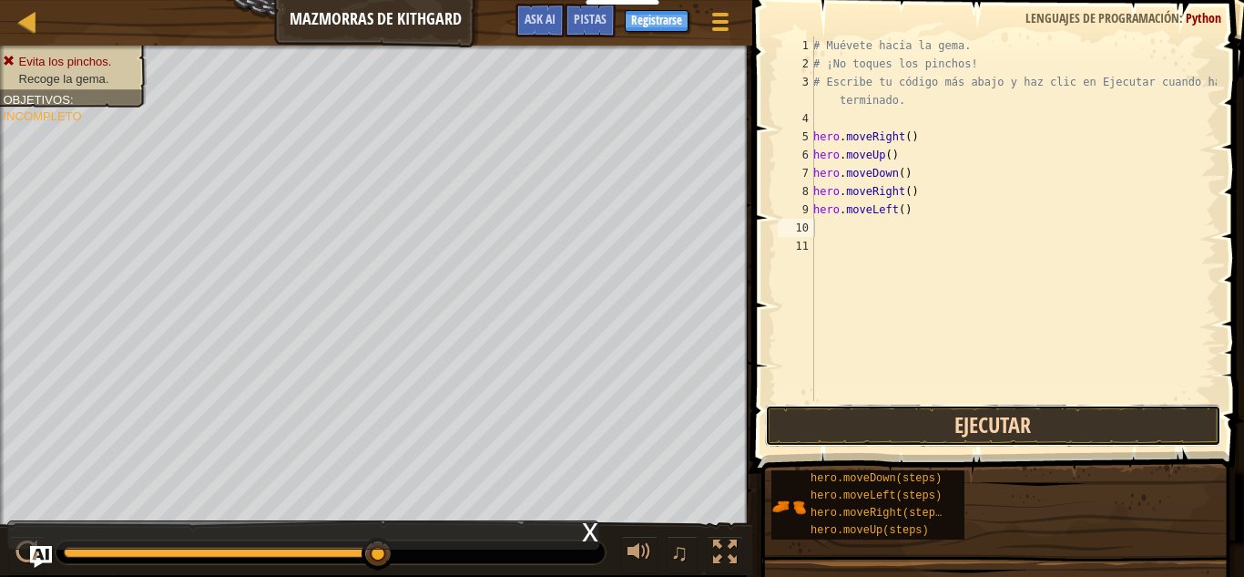
click at [900, 429] on button "Ejecutar" at bounding box center [993, 425] width 456 height 42
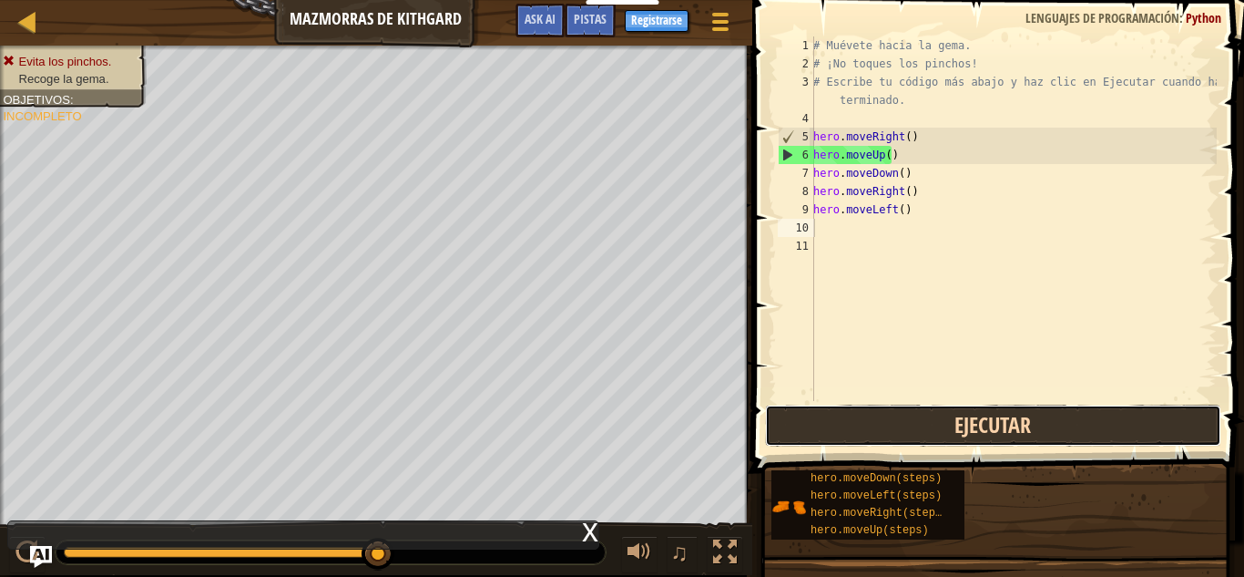
click at [904, 409] on button "Ejecutar" at bounding box center [993, 425] width 456 height 42
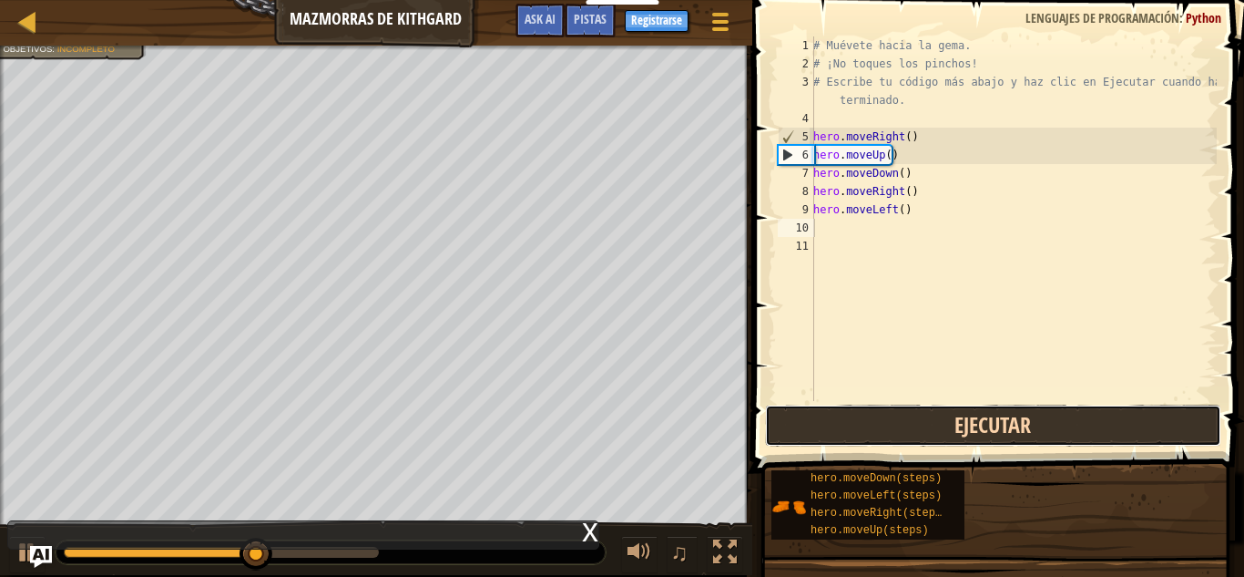
click at [904, 409] on button "Ejecutar" at bounding box center [993, 425] width 456 height 42
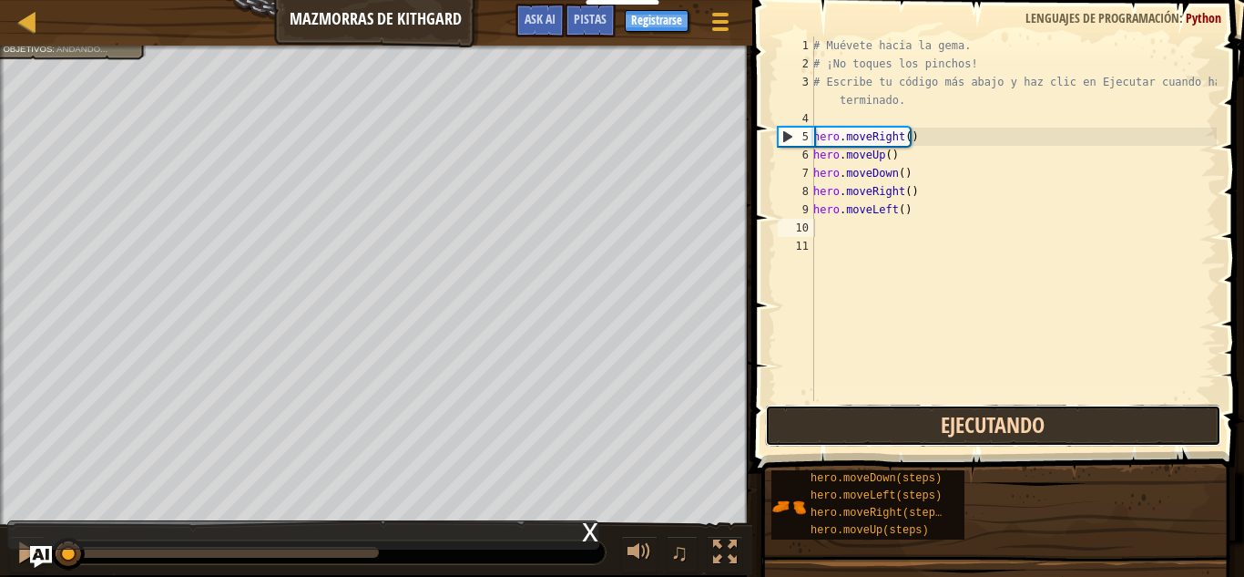
click at [904, 409] on button "Ejecutando" at bounding box center [993, 425] width 456 height 42
click at [904, 409] on button "Ejecutar" at bounding box center [993, 425] width 456 height 42
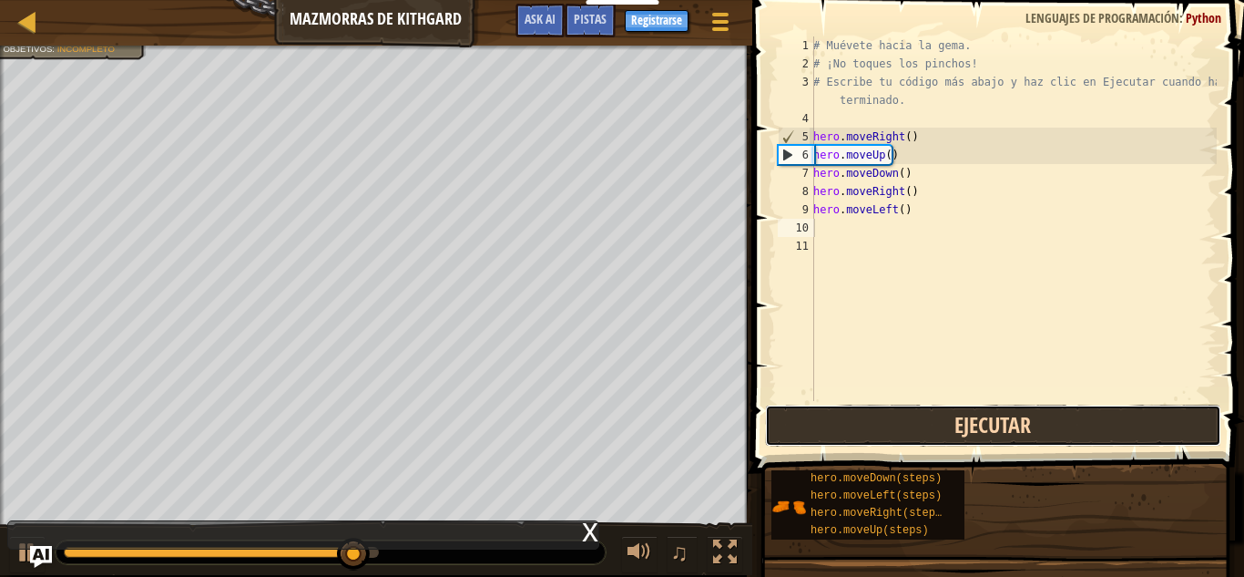
click at [904, 409] on button "Ejecutar" at bounding box center [993, 425] width 456 height 42
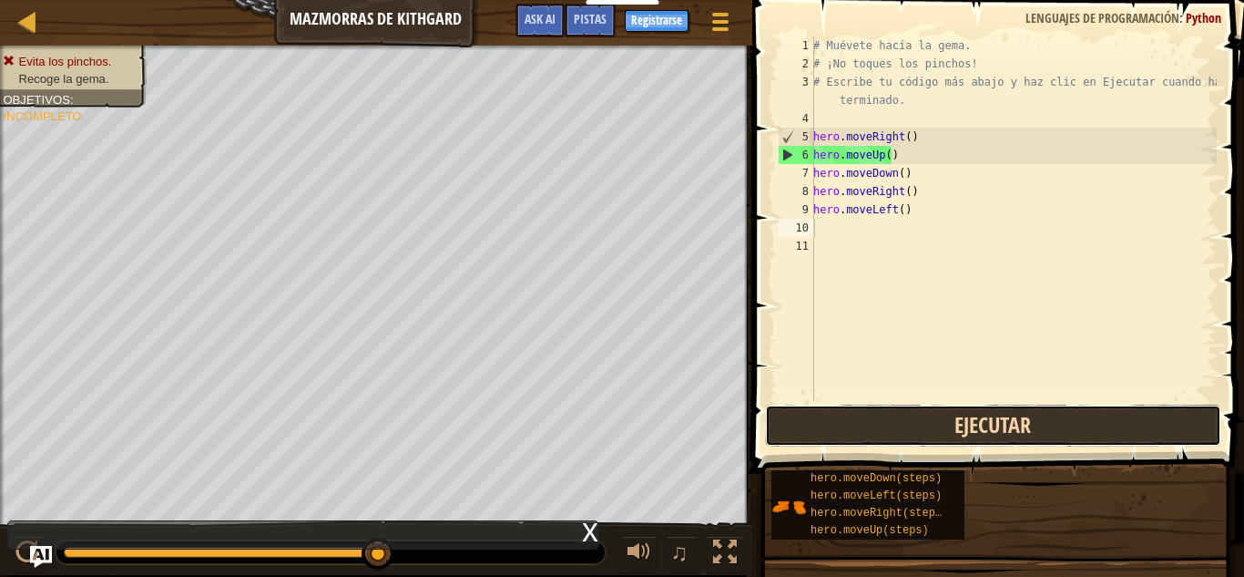
click at [904, 409] on button "Ejecutar" at bounding box center [993, 425] width 456 height 42
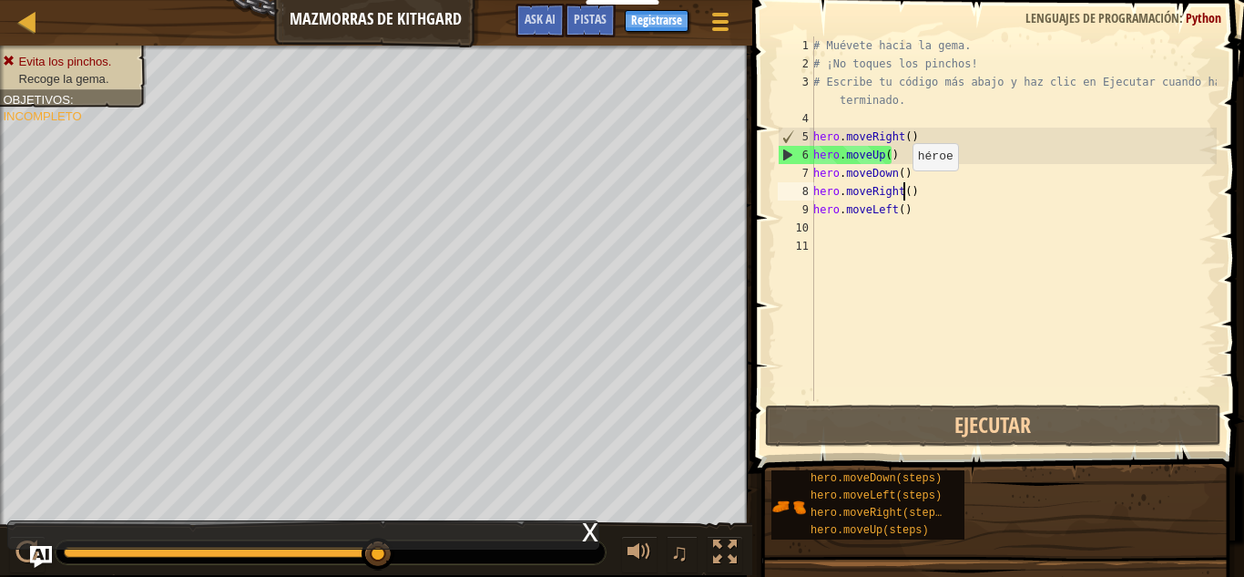
click at [903, 189] on div "# Muévete hacia la gema. # ¡No toques los pinchos! # Escribe tu código más abaj…" at bounding box center [1013, 236] width 407 height 401
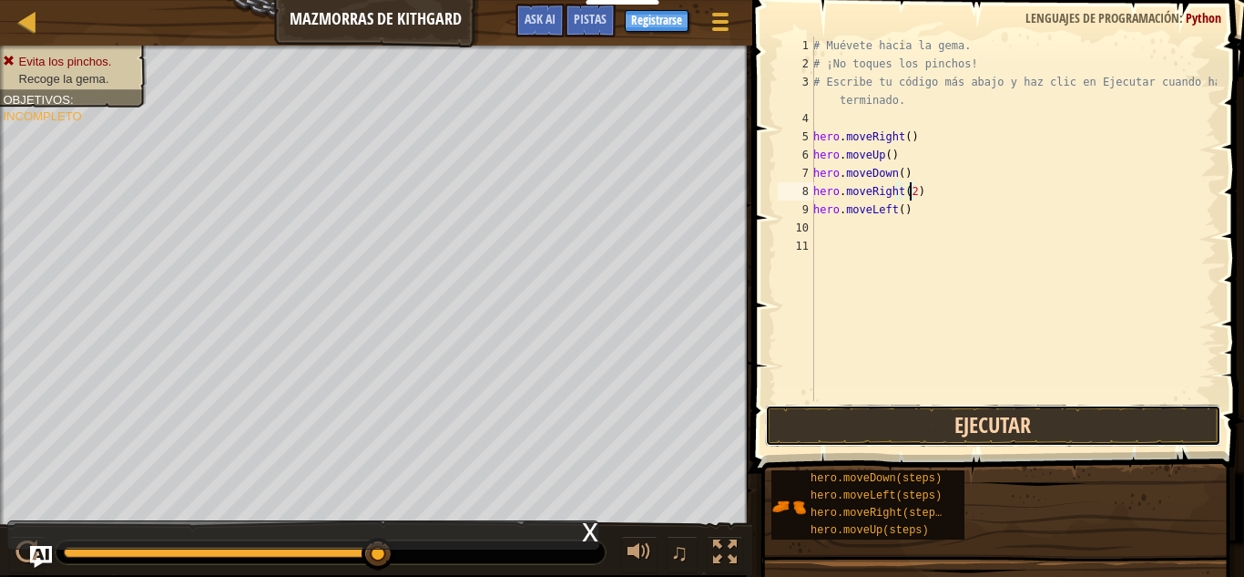
click at [938, 426] on button "Ejecutar" at bounding box center [993, 425] width 456 height 42
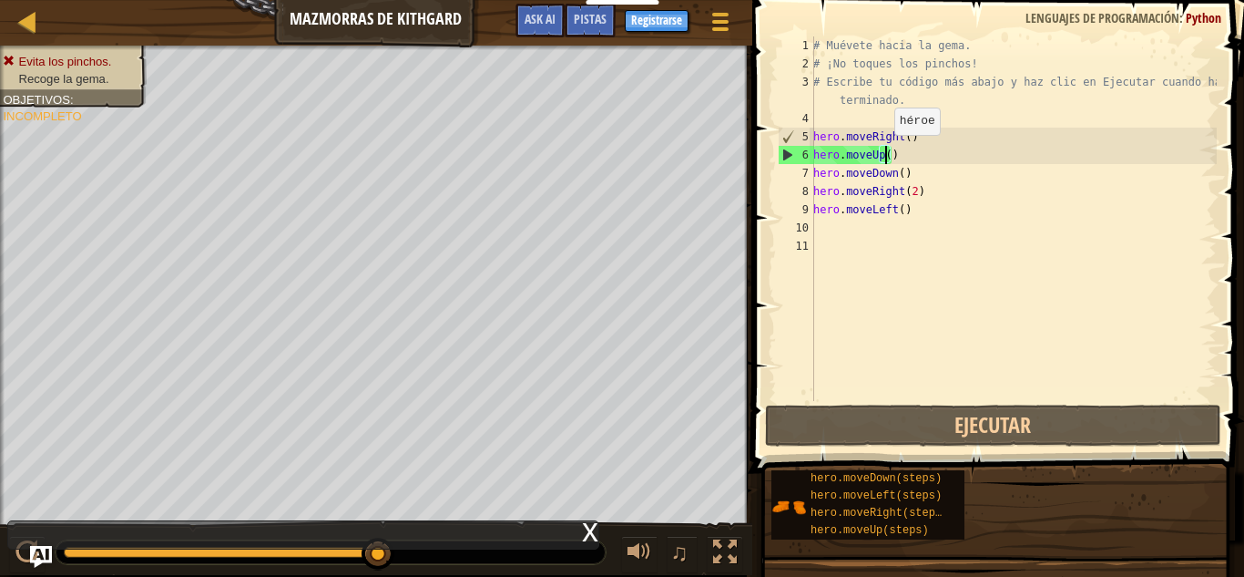
click at [885, 153] on div "# Muévete hacia la gema. # ¡No toques los pinchos! # Escribe tu código más abaj…" at bounding box center [1013, 236] width 407 height 401
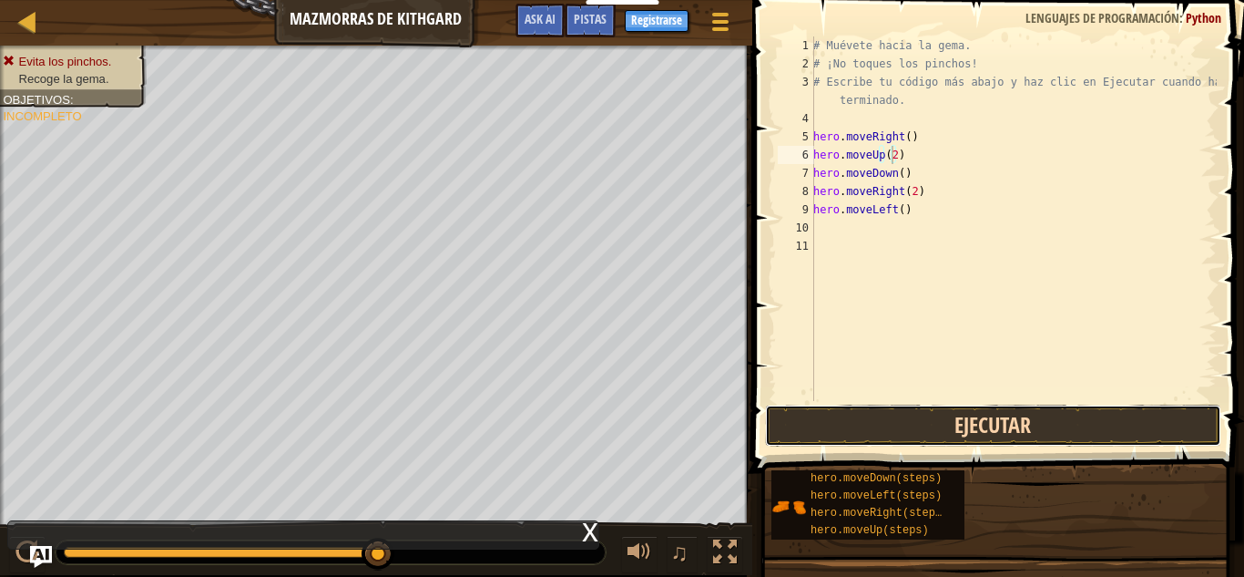
click at [1039, 411] on button "Ejecutar" at bounding box center [993, 425] width 456 height 42
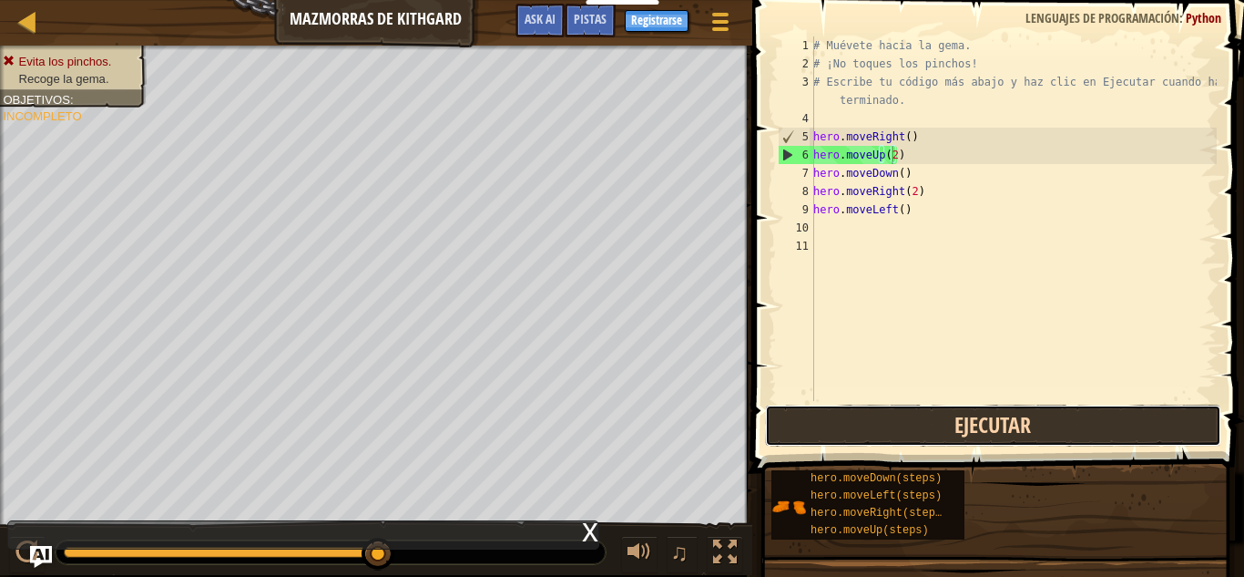
click at [1039, 411] on button "Ejecutar" at bounding box center [993, 425] width 456 height 42
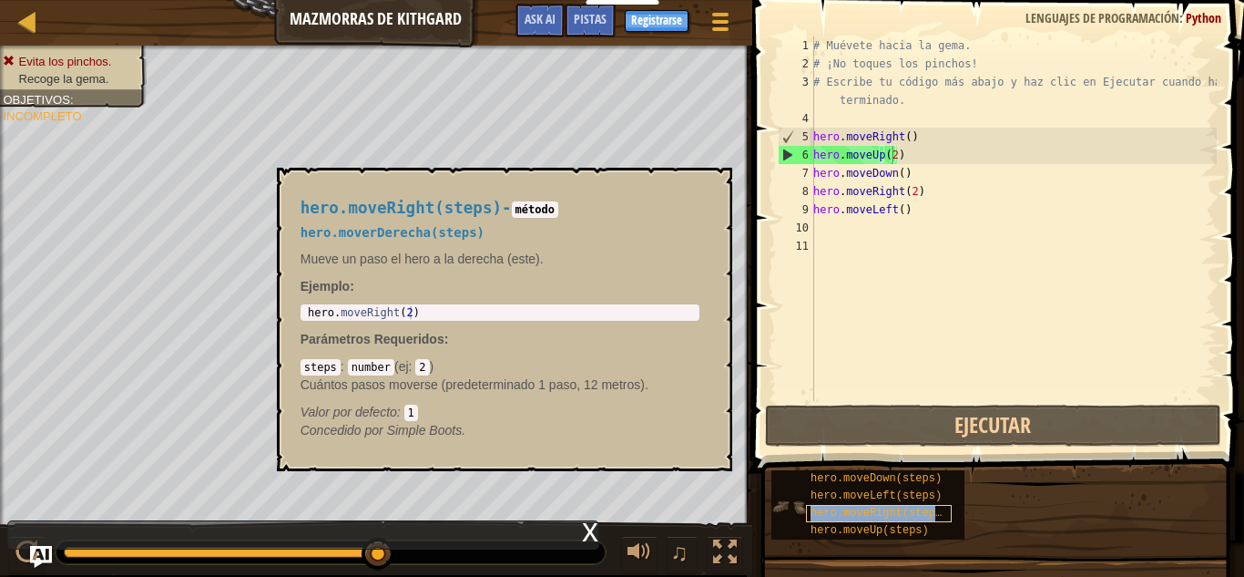
click at [927, 507] on span "hero.moveRight(steps)" at bounding box center [880, 512] width 138 height 13
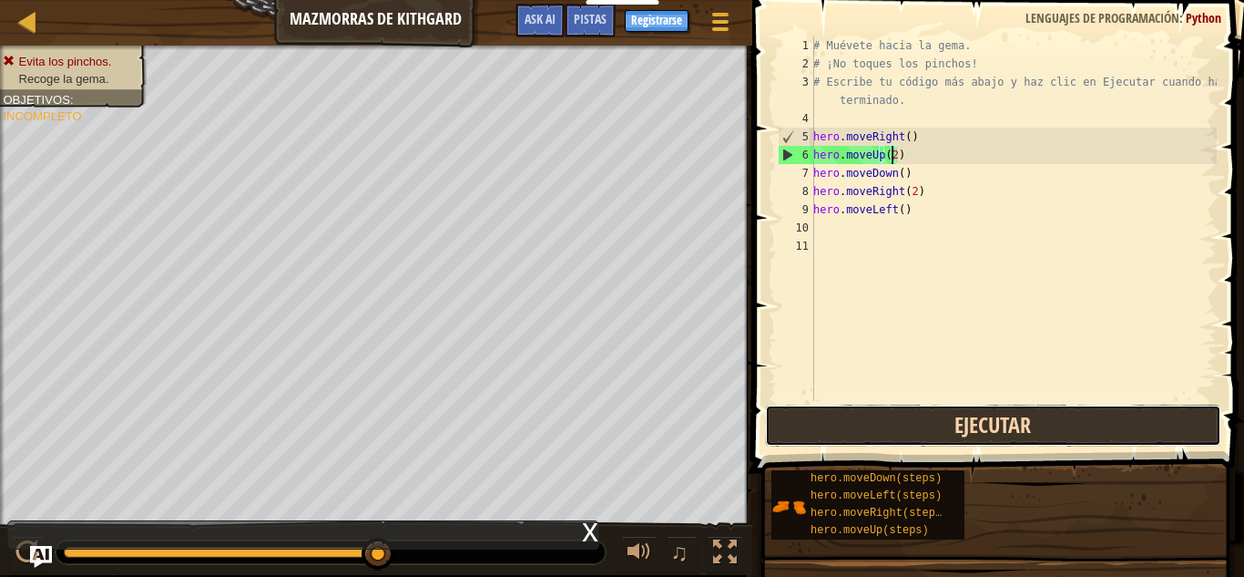
click at [918, 422] on button "Ejecutar" at bounding box center [993, 425] width 456 height 42
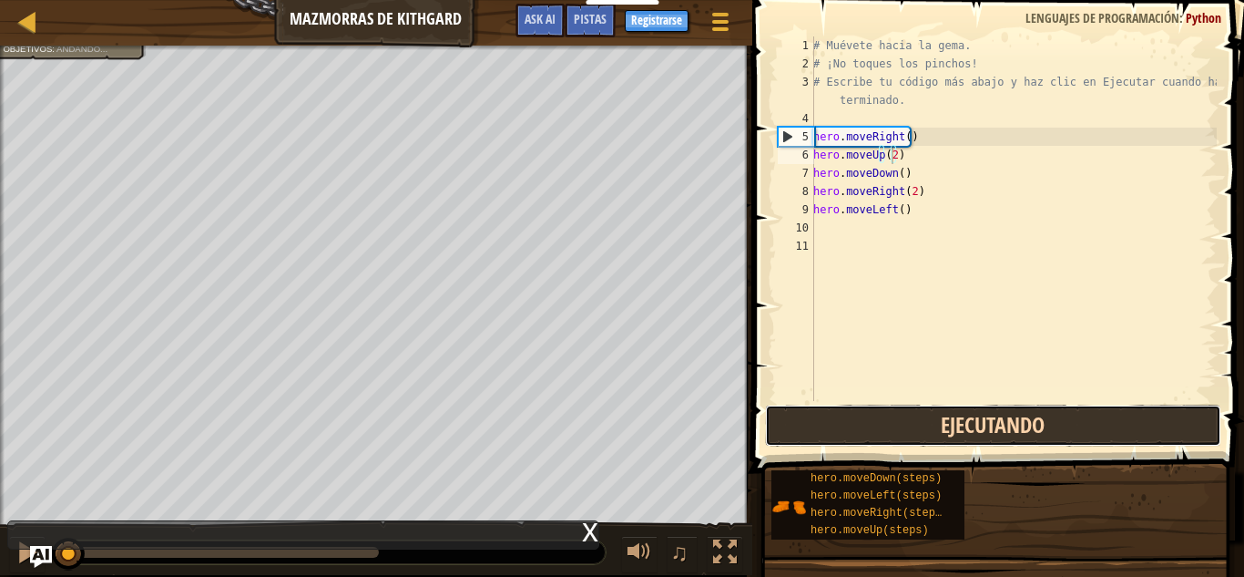
click at [918, 422] on button "Ejecutando" at bounding box center [993, 425] width 456 height 42
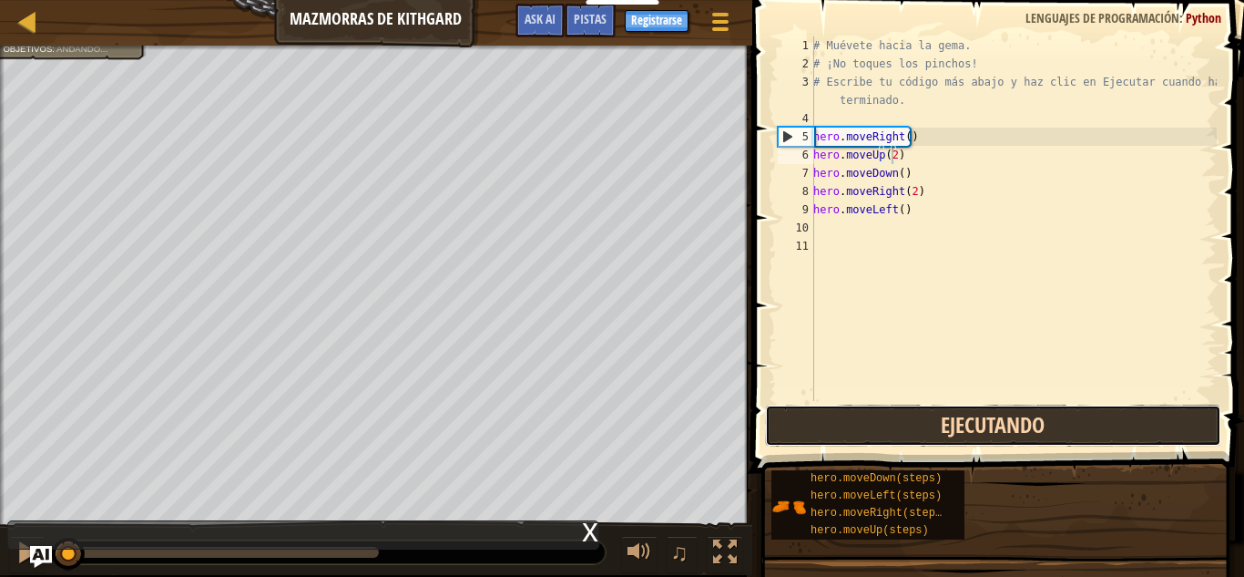
click at [918, 422] on button "Ejecutando" at bounding box center [993, 425] width 456 height 42
click at [918, 422] on button "Ejecutar" at bounding box center [993, 425] width 456 height 42
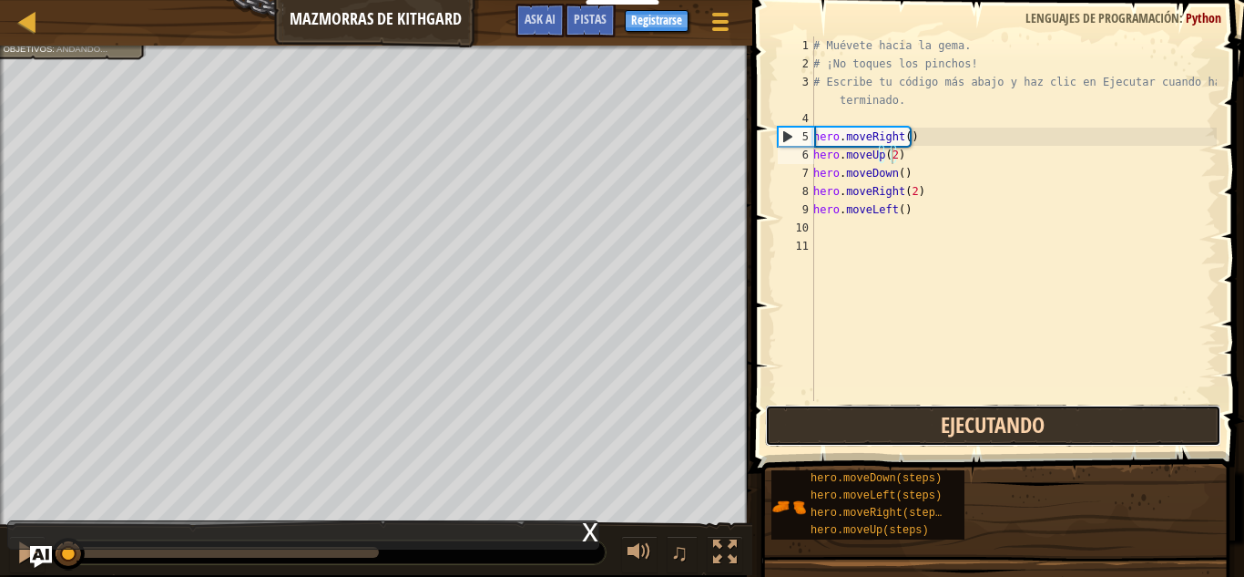
click at [918, 422] on button "Ejecutando" at bounding box center [993, 425] width 456 height 42
click at [918, 422] on button "Ejecutar" at bounding box center [993, 425] width 456 height 42
drag, startPoint x: 918, startPoint y: 422, endPoint x: 929, endPoint y: 437, distance: 19.0
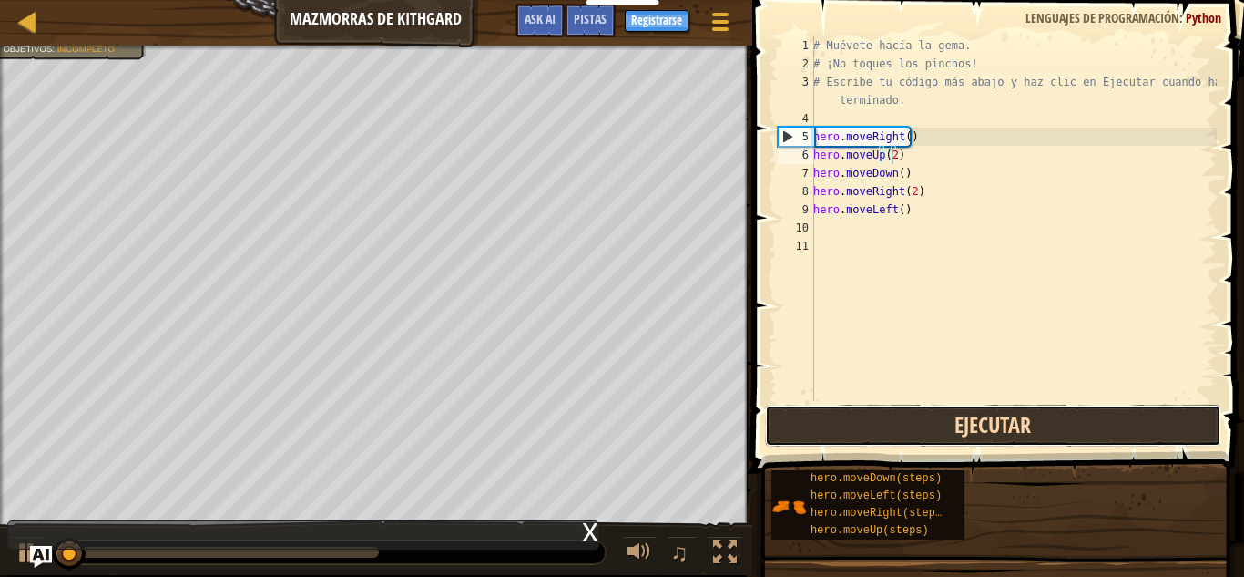
click at [929, 437] on button "Ejecutar" at bounding box center [993, 425] width 456 height 42
click at [929, 437] on button "Ejecutando" at bounding box center [993, 425] width 456 height 42
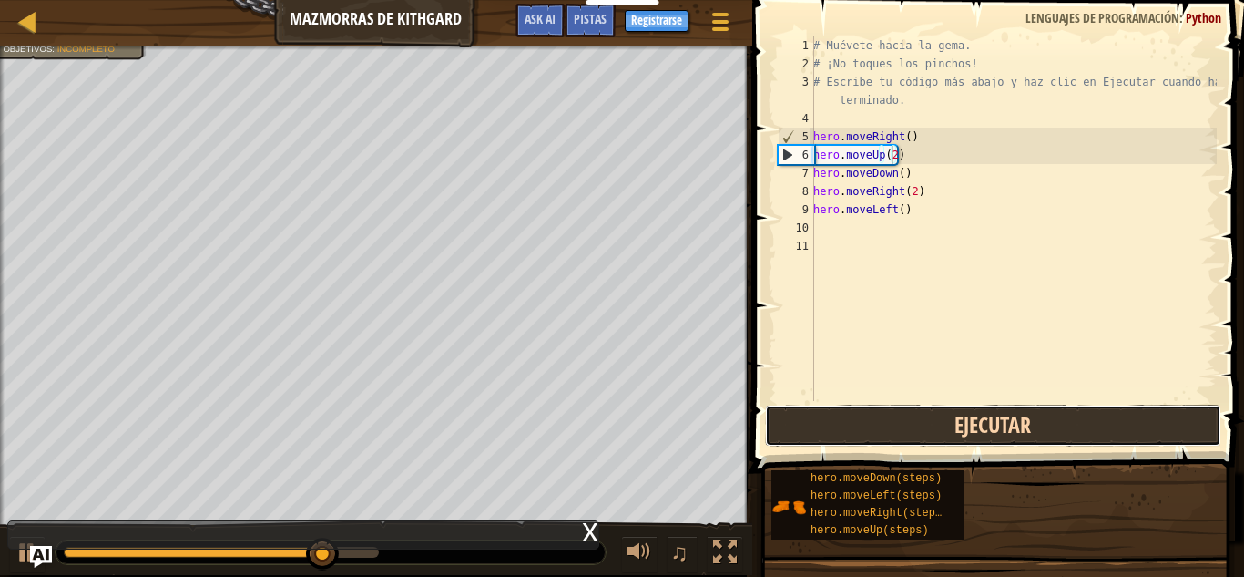
click at [929, 437] on button "Ejecutar" at bounding box center [993, 425] width 456 height 42
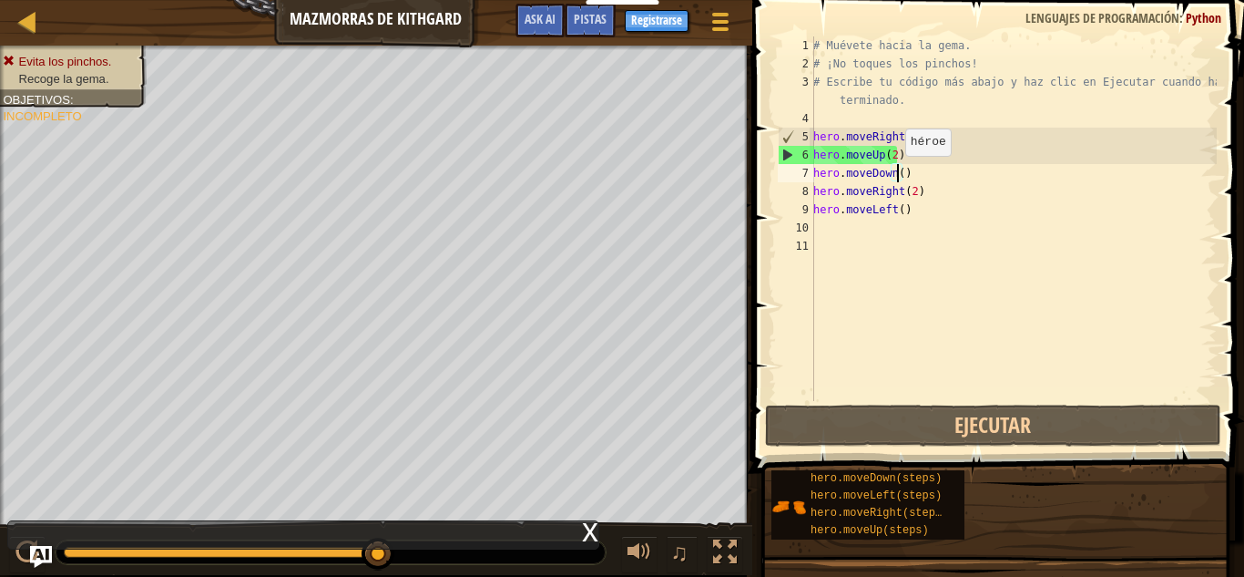
click at [895, 174] on div "# Muévete hacia la gema. # ¡No toques los pinchos! # Escribe tu código más abaj…" at bounding box center [1013, 236] width 407 height 401
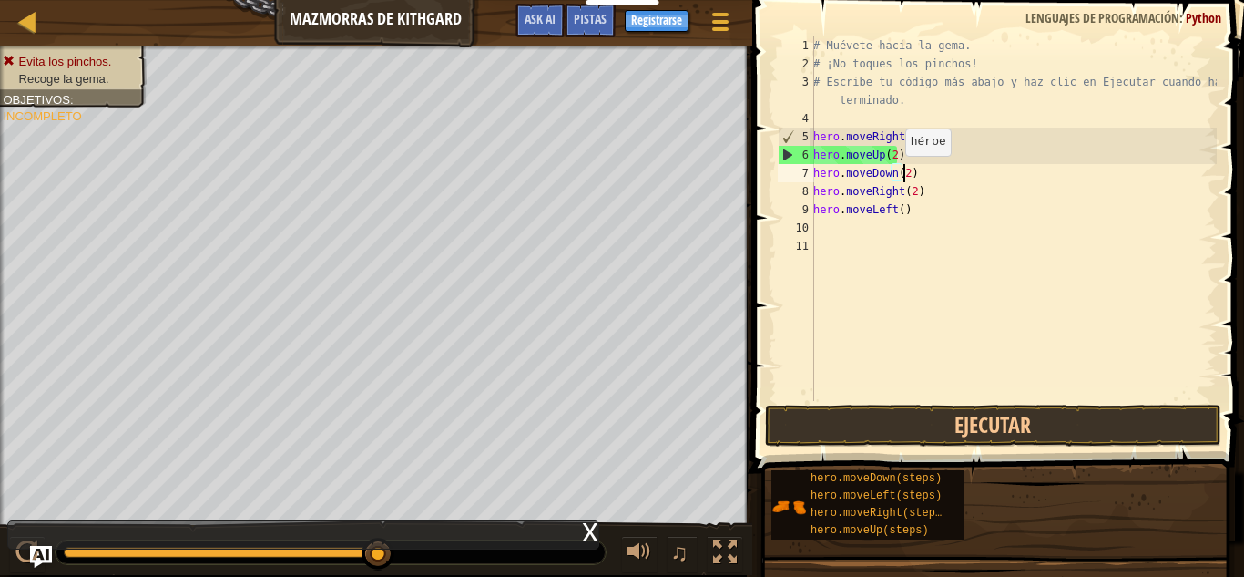
scroll to position [8, 6]
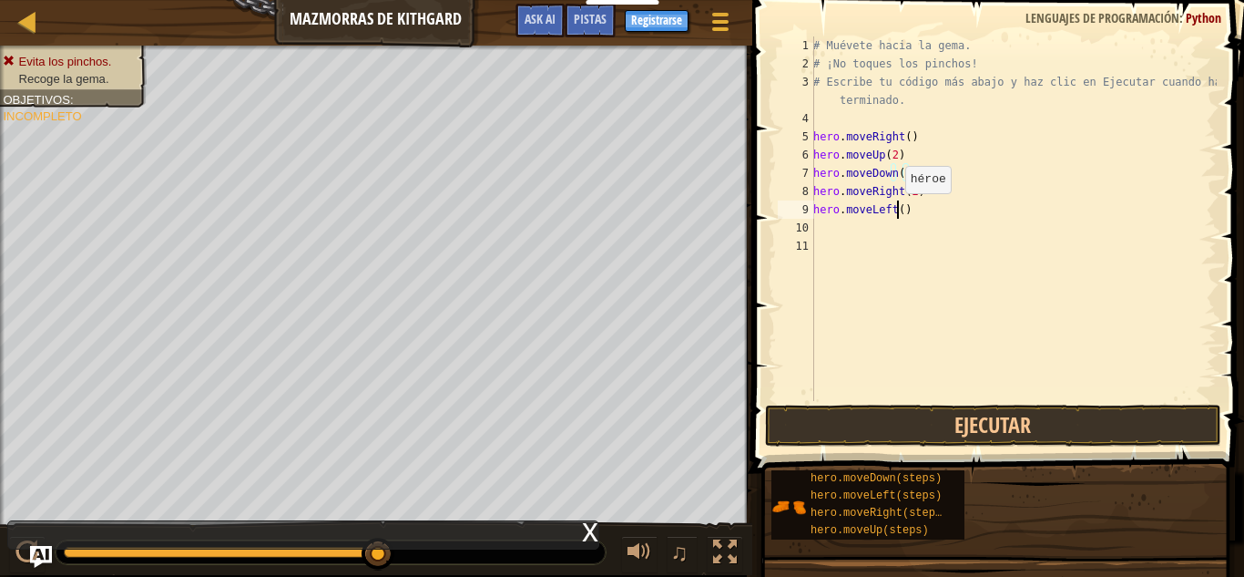
click at [895, 211] on div "# Muévete hacia la gema. # ¡No toques los pinchos! # Escribe tu código más abaj…" at bounding box center [1013, 236] width 407 height 401
type textarea "hero.moveLeft(2)"
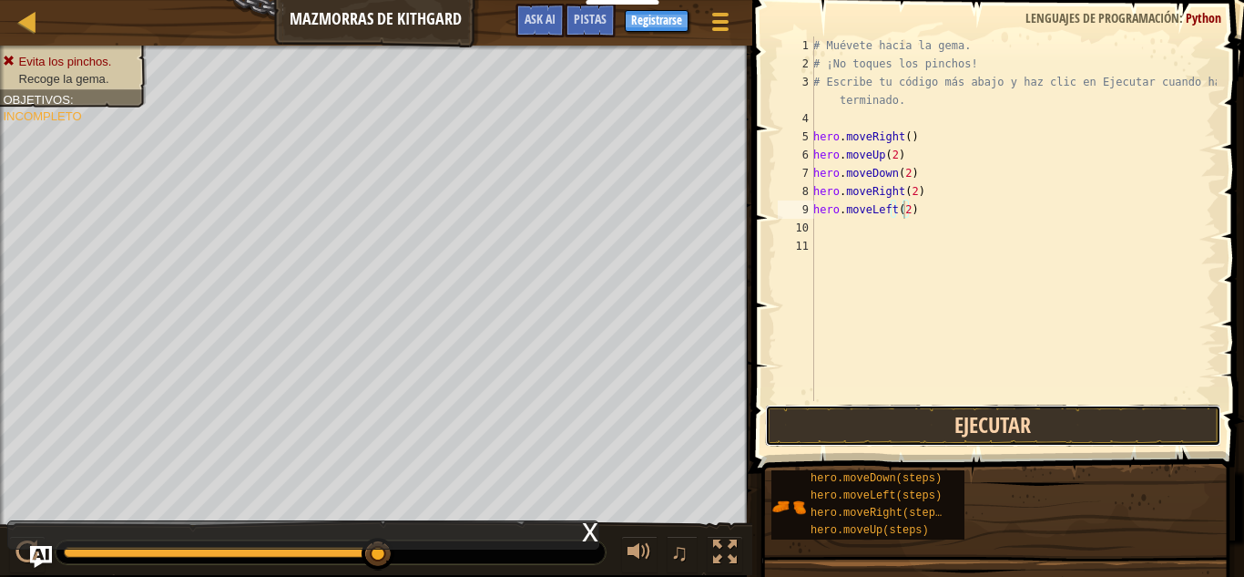
click at [906, 411] on button "Ejecutar" at bounding box center [993, 425] width 456 height 42
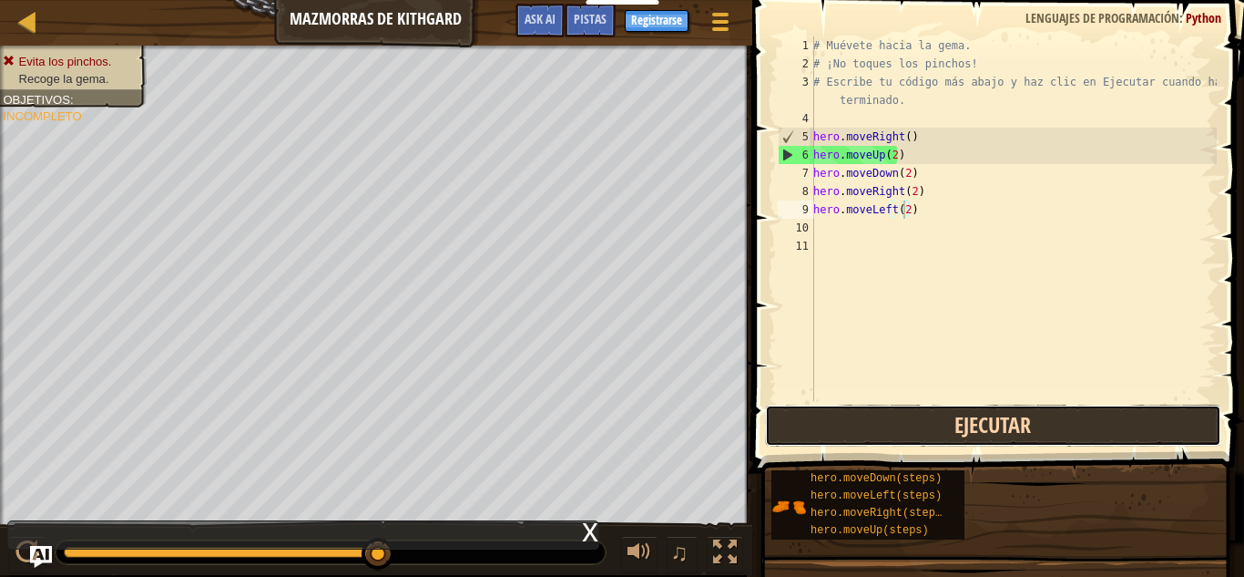
click at [906, 411] on button "Ejecutar" at bounding box center [993, 425] width 456 height 42
